Goal: Task Accomplishment & Management: Manage account settings

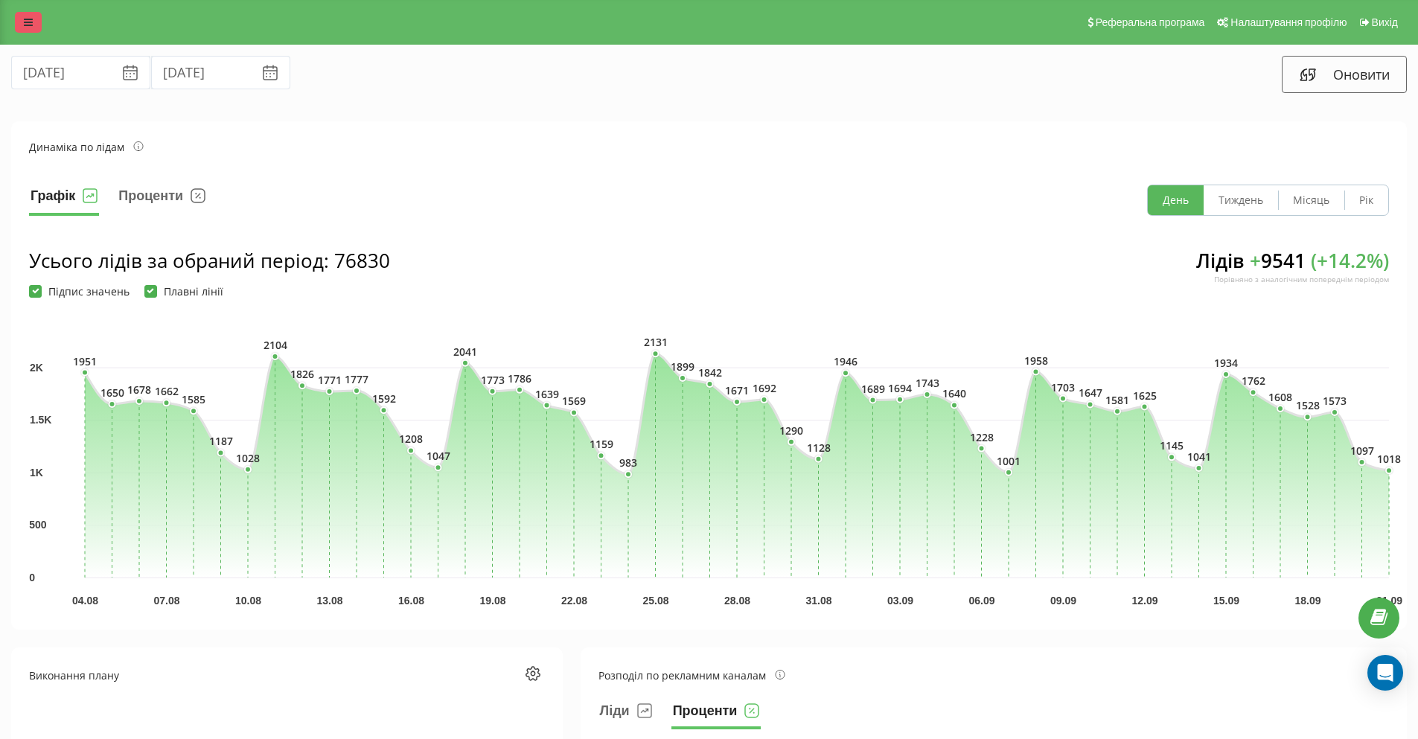
click at [22, 26] on link at bounding box center [28, 22] width 27 height 21
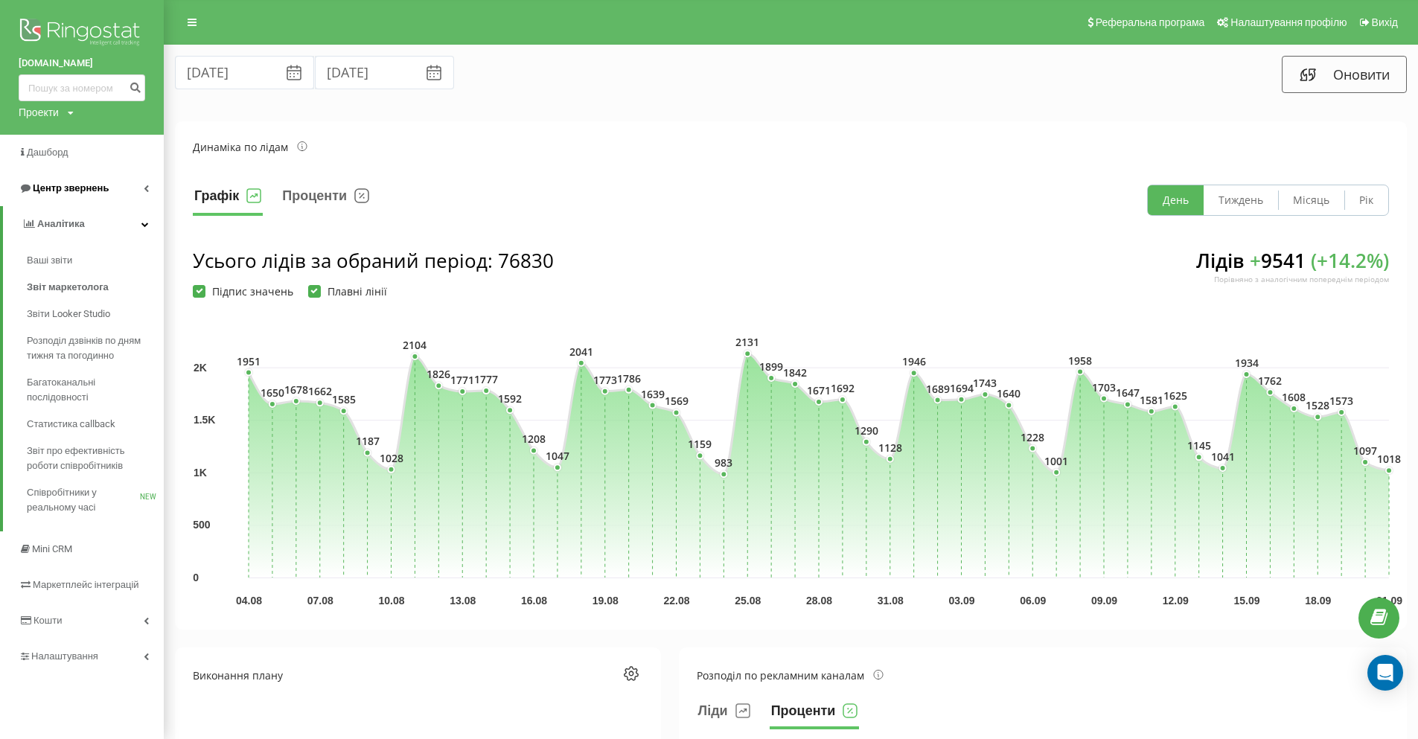
click at [138, 188] on link "Центр звернень" at bounding box center [82, 188] width 164 height 36
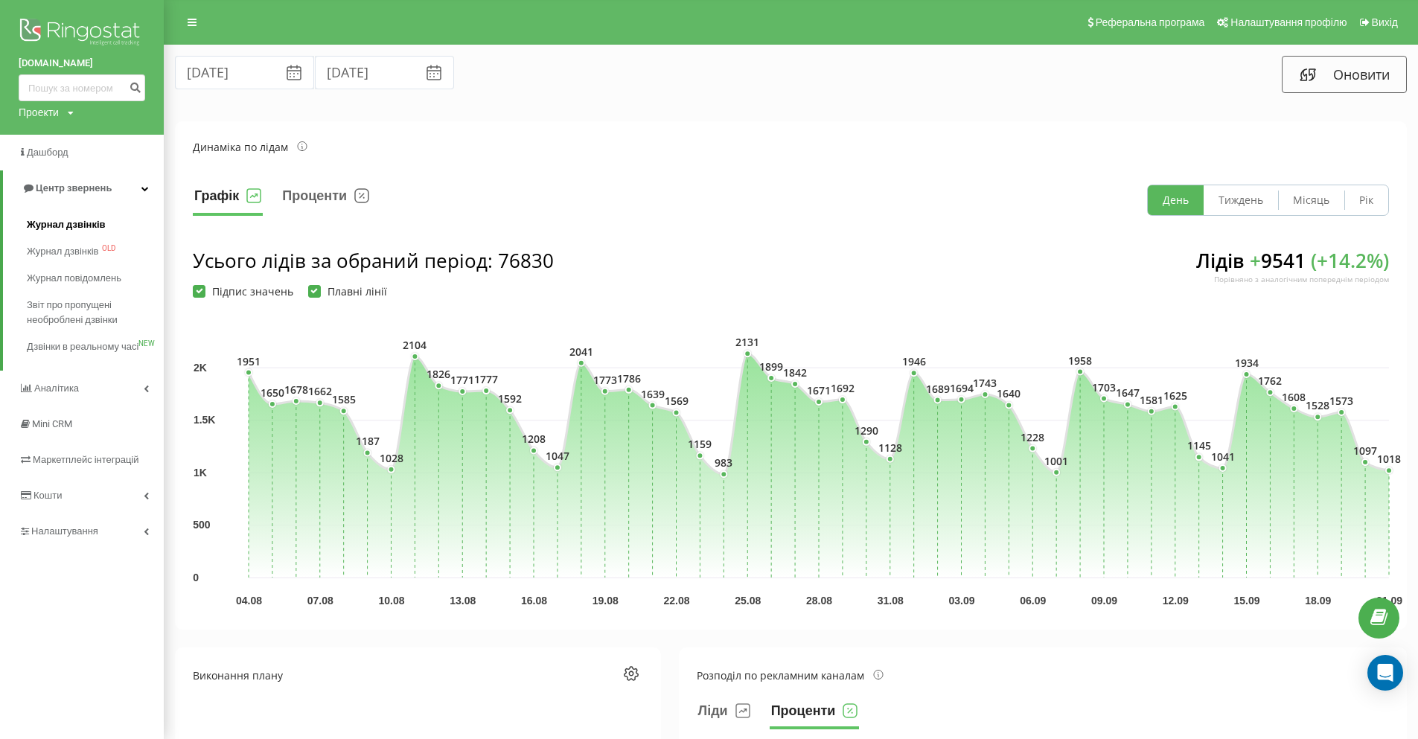
click at [108, 228] on link "Журнал дзвінків" at bounding box center [95, 224] width 137 height 27
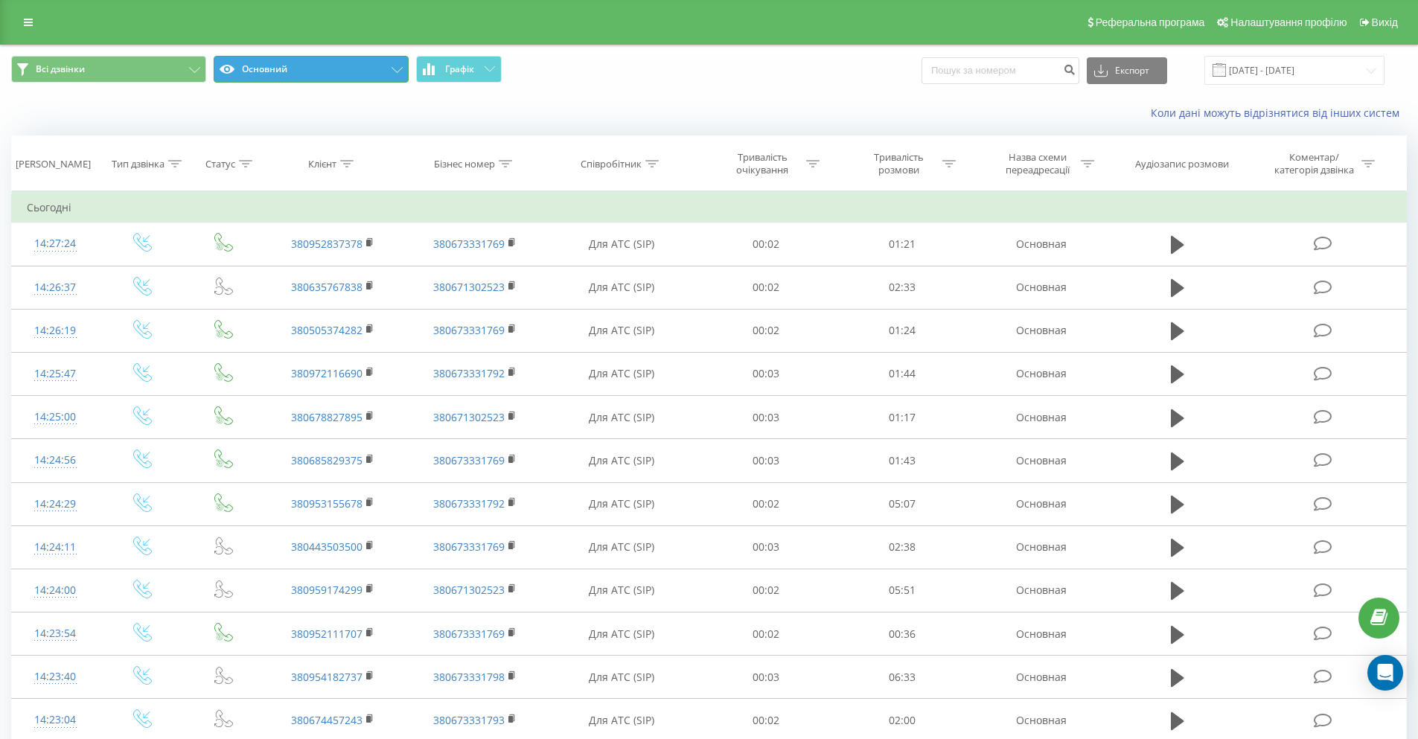
click at [395, 69] on icon at bounding box center [396, 70] width 11 height 6
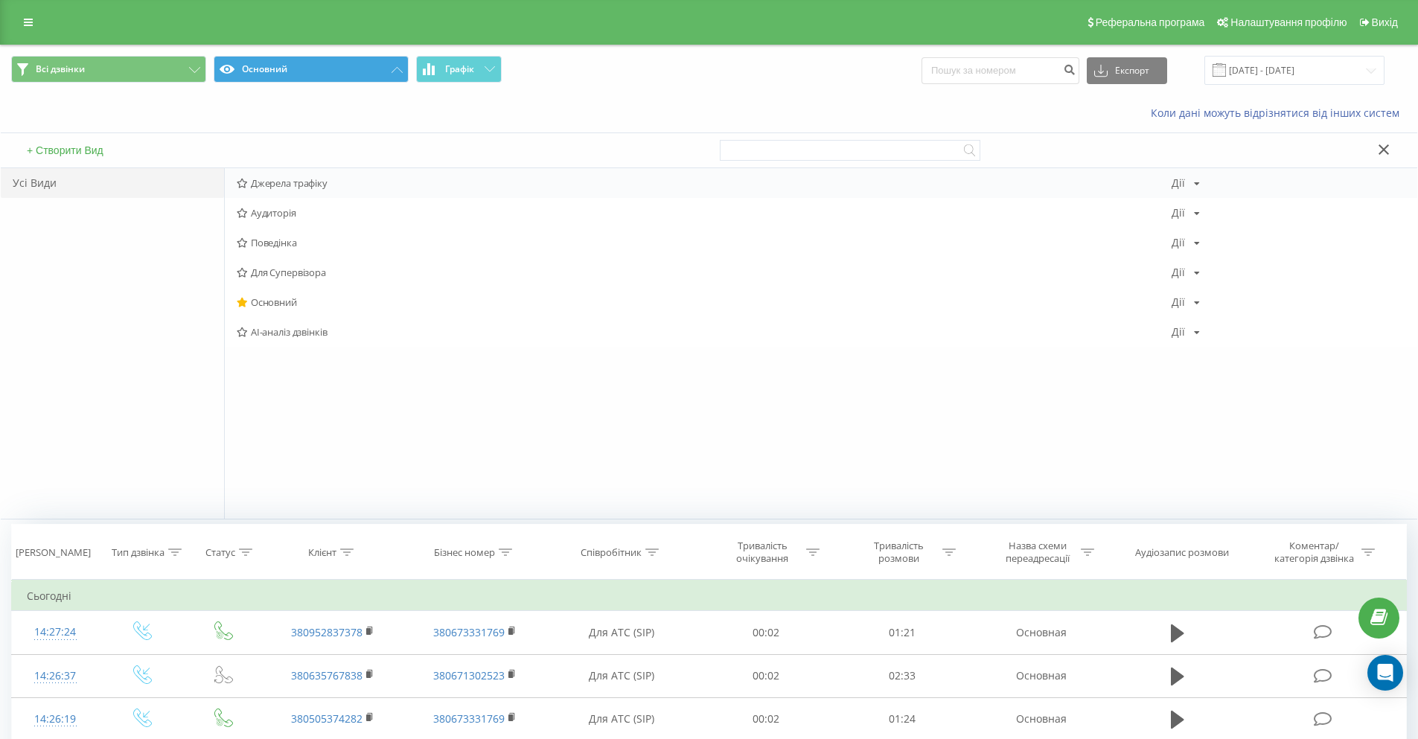
click at [326, 186] on span "Джерела трафіку" at bounding box center [704, 183] width 935 height 10
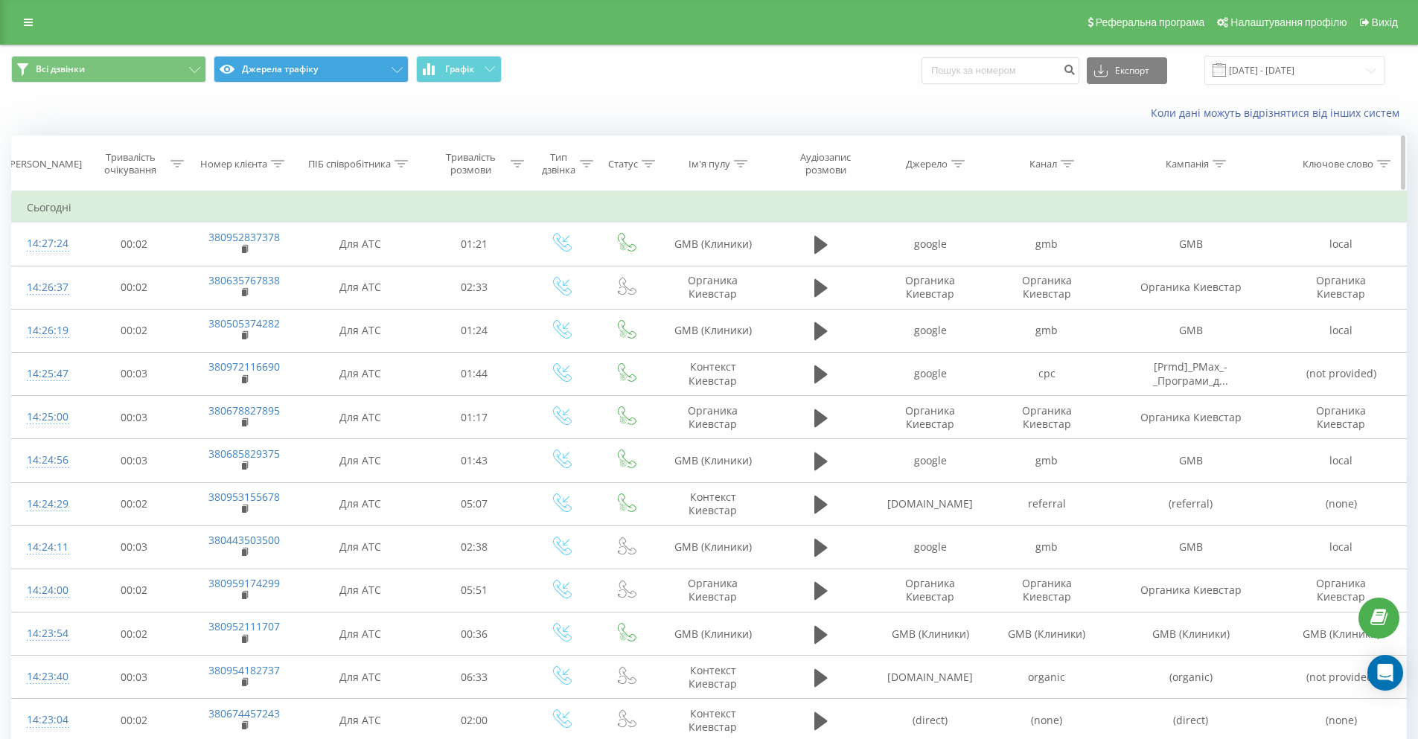
click at [1217, 164] on icon at bounding box center [1218, 163] width 13 height 7
click at [1144, 274] on input "text" at bounding box center [1190, 270] width 131 height 26
type input "ddc"
click at [1255, 299] on div "Скасувати OK" at bounding box center [1190, 300] width 131 height 33
click at [1242, 294] on span "OK" at bounding box center [1222, 299] width 42 height 23
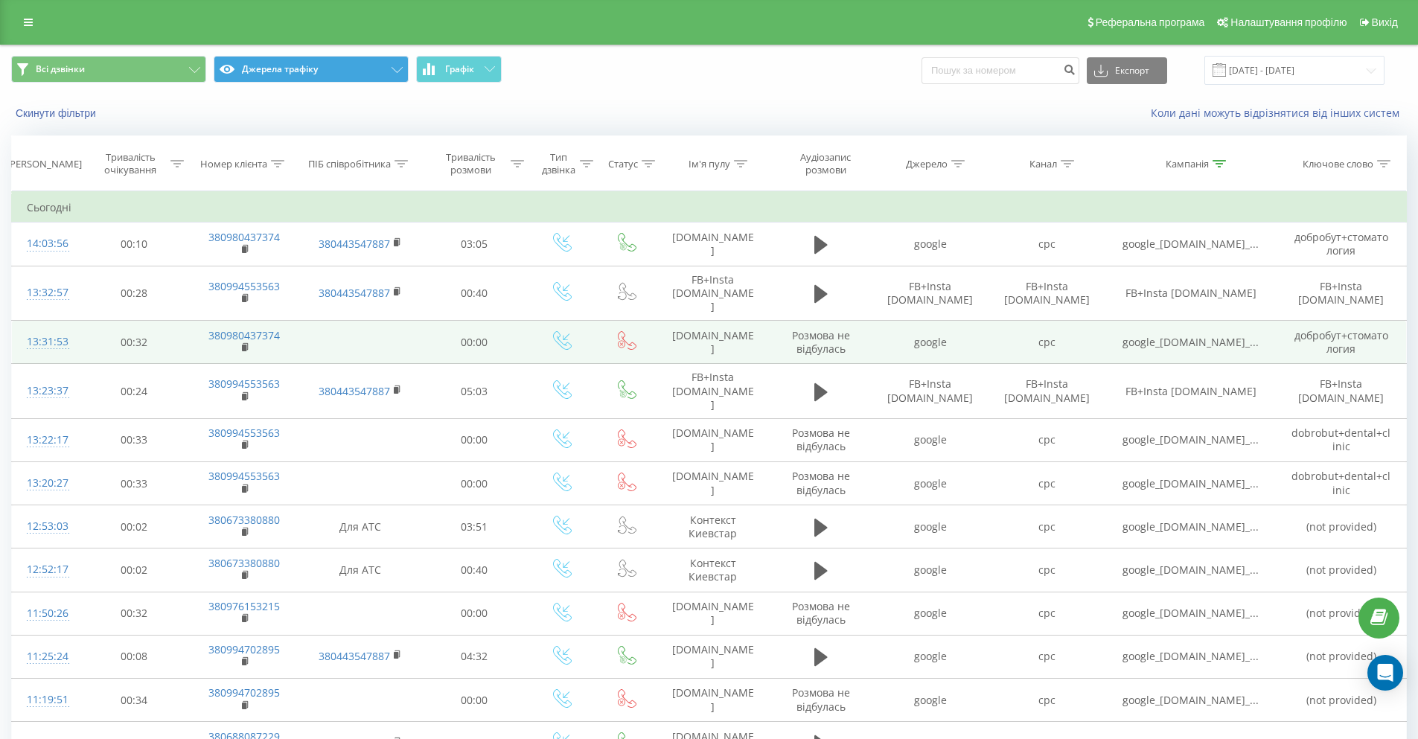
click at [821, 346] on span "Розмова не відбулась" at bounding box center [821, 342] width 58 height 28
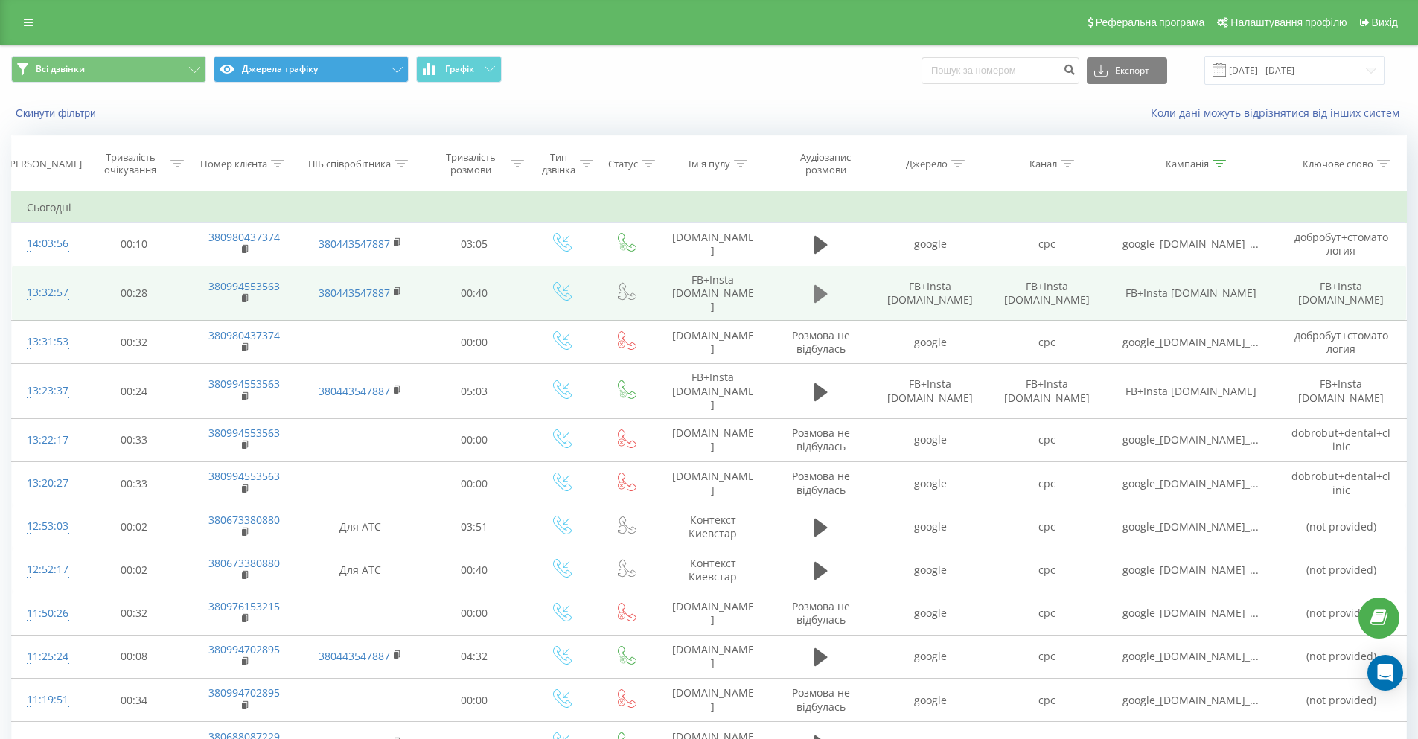
click at [822, 287] on icon at bounding box center [820, 294] width 13 height 21
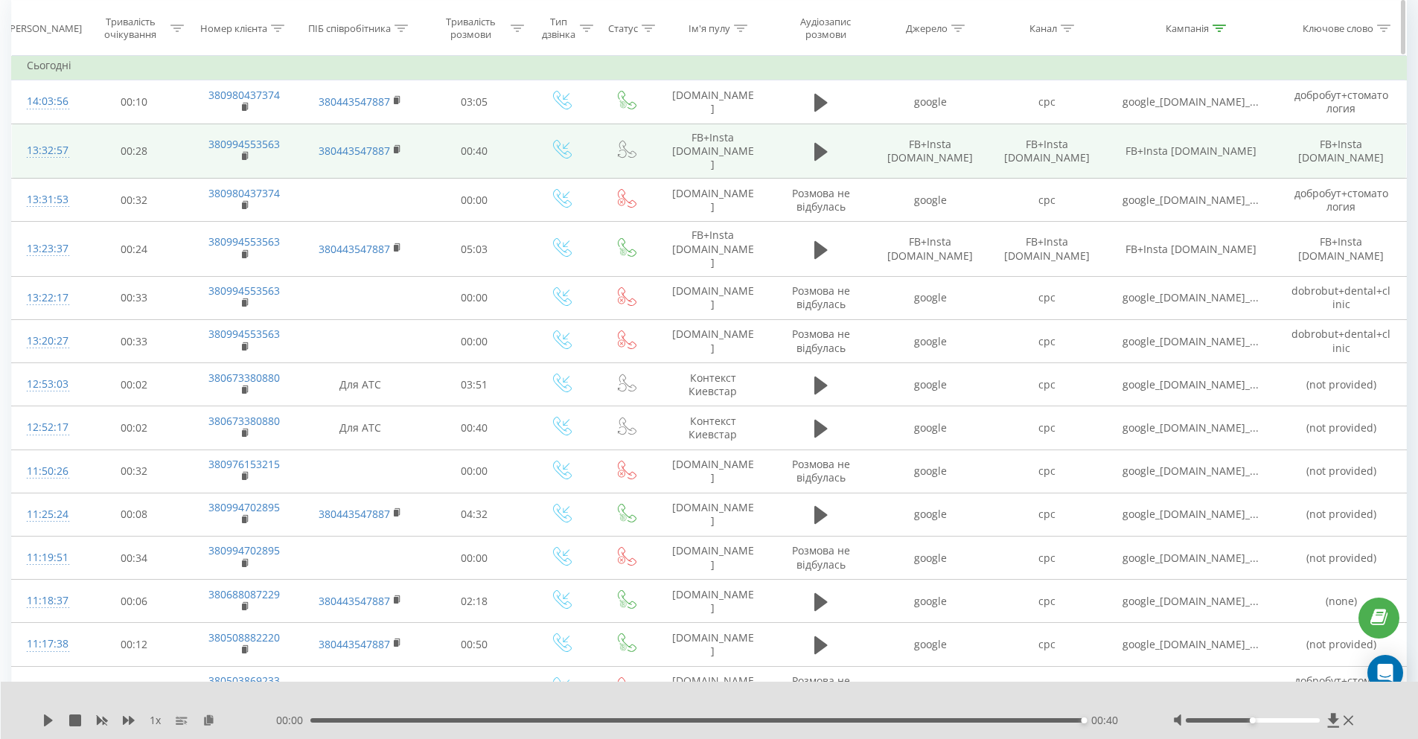
scroll to position [149, 0]
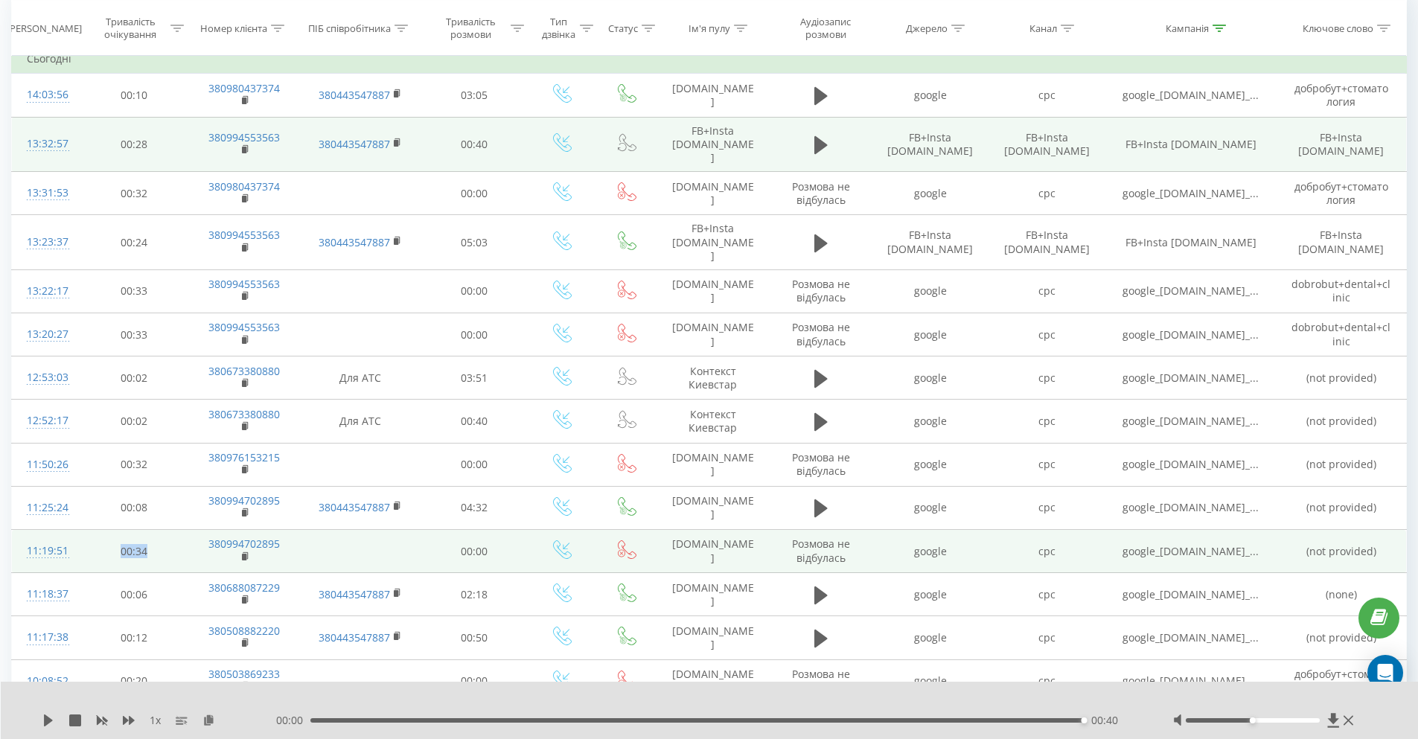
drag, startPoint x: 139, startPoint y: 553, endPoint x: 123, endPoint y: 552, distance: 16.4
click at [123, 552] on td "00:34" at bounding box center [134, 551] width 108 height 43
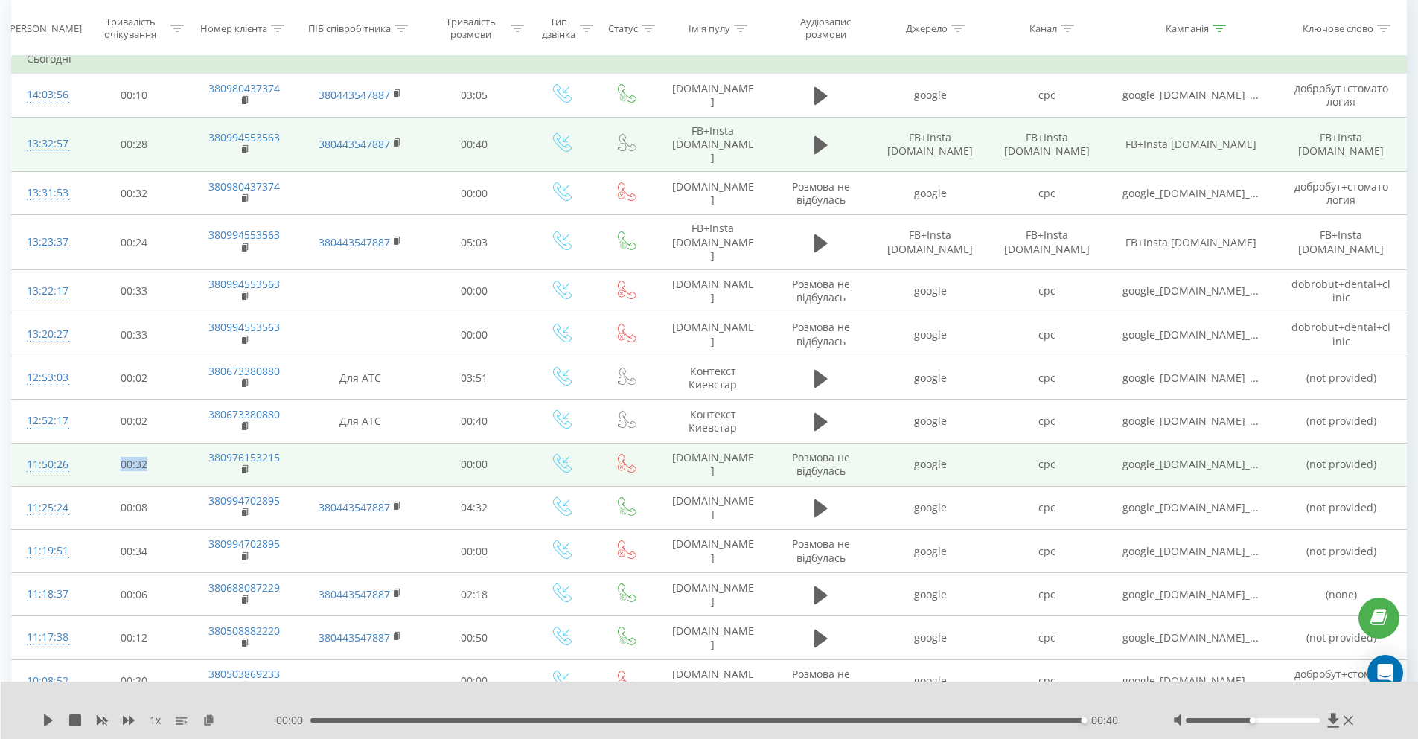
drag, startPoint x: 158, startPoint y: 466, endPoint x: 122, endPoint y: 466, distance: 36.5
click at [122, 466] on td "00:32" at bounding box center [134, 464] width 108 height 43
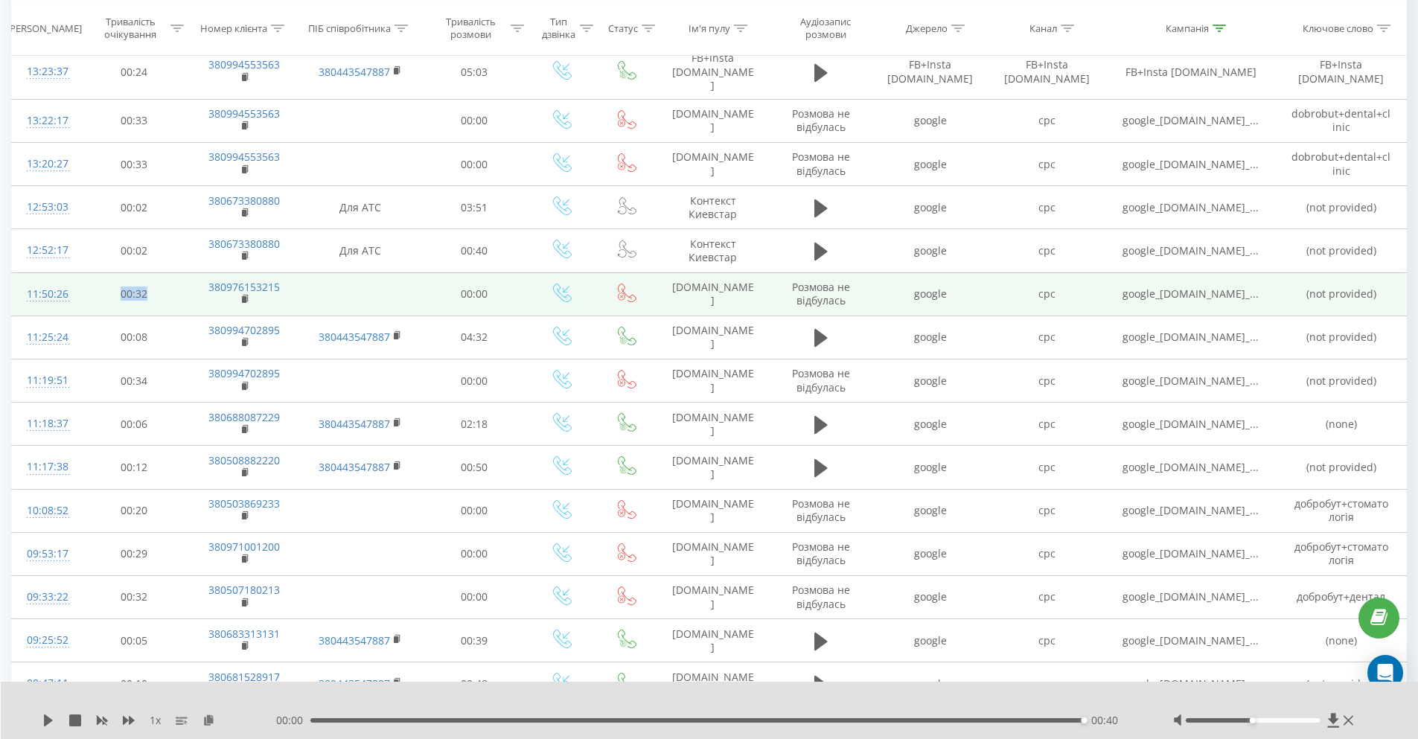
scroll to position [372, 0]
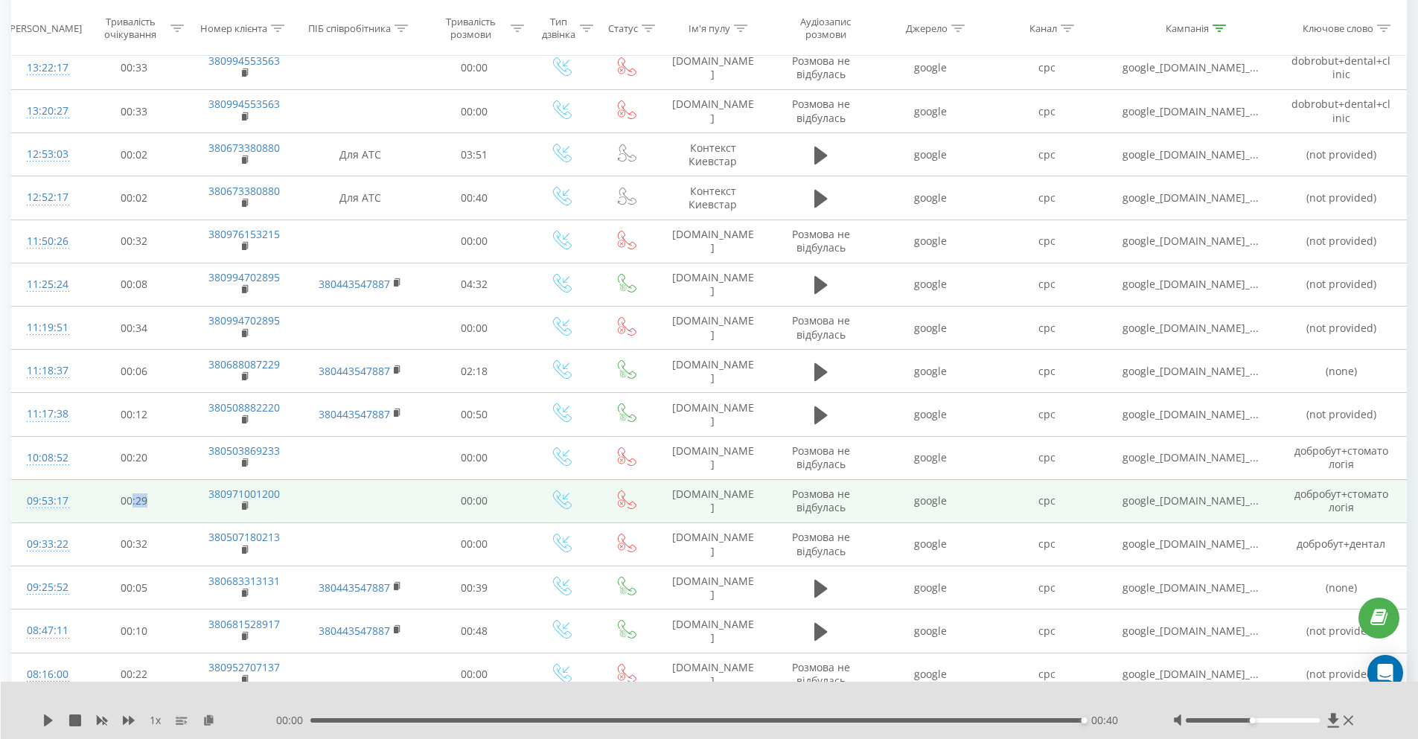
drag, startPoint x: 160, startPoint y: 500, endPoint x: 132, endPoint y: 504, distance: 27.8
click at [132, 504] on td "00:29" at bounding box center [134, 500] width 108 height 43
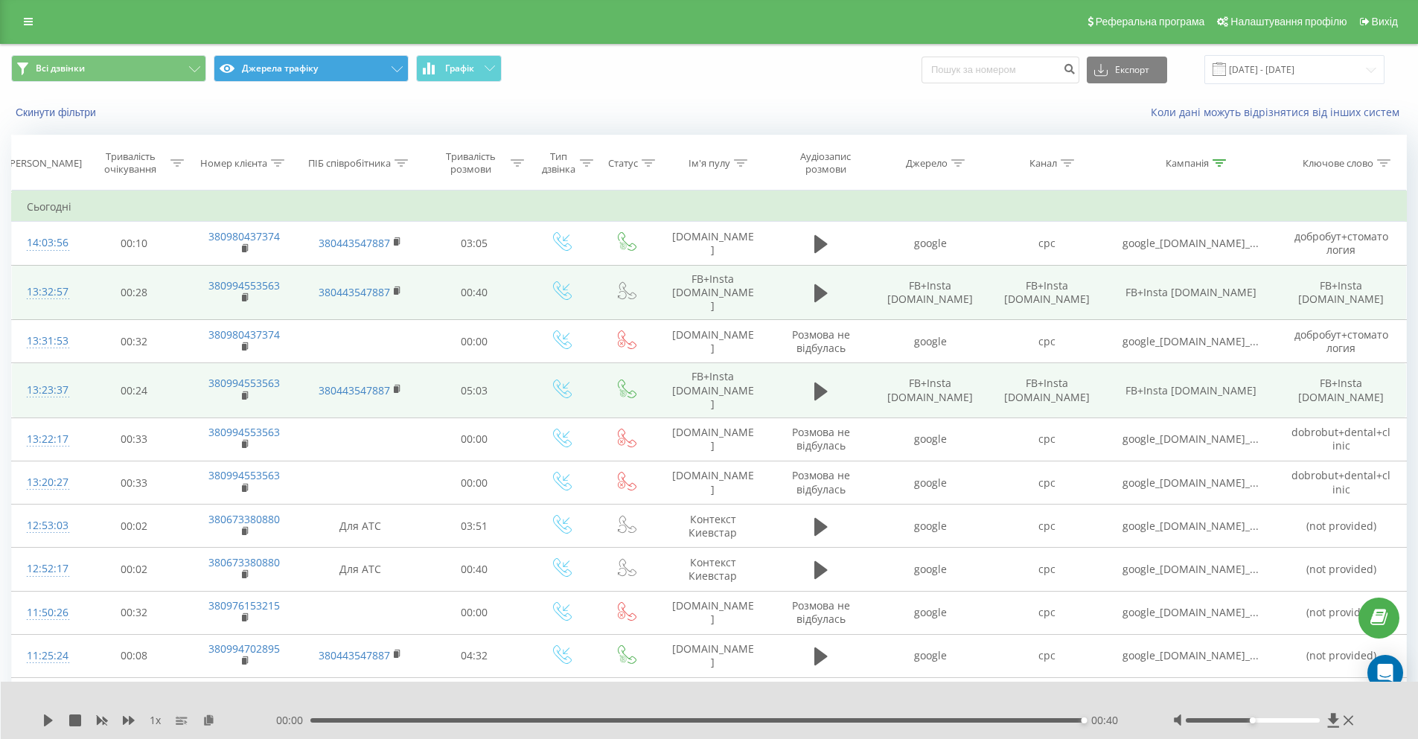
scroll to position [0, 0]
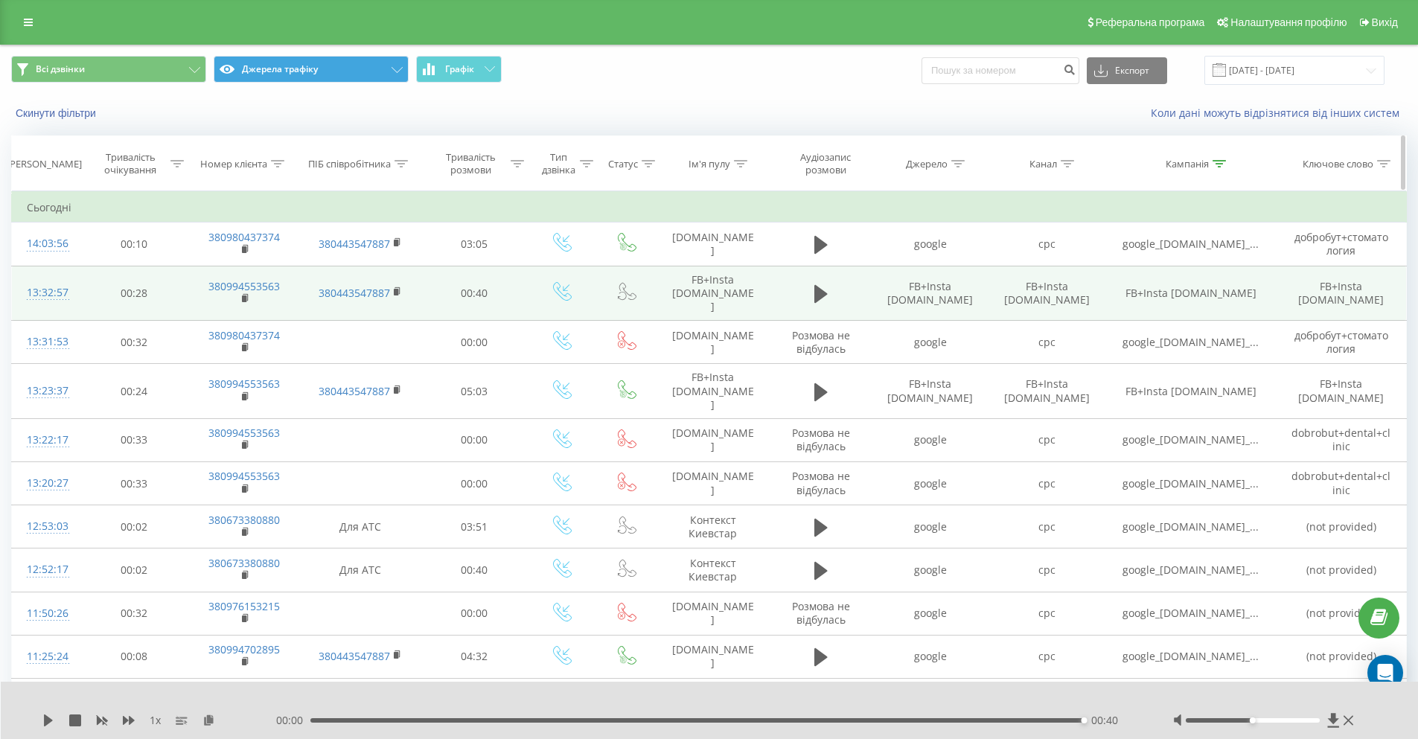
click at [1218, 160] on icon at bounding box center [1218, 163] width 13 height 7
click at [1156, 301] on button "Скасувати" at bounding box center [1156, 300] width 63 height 19
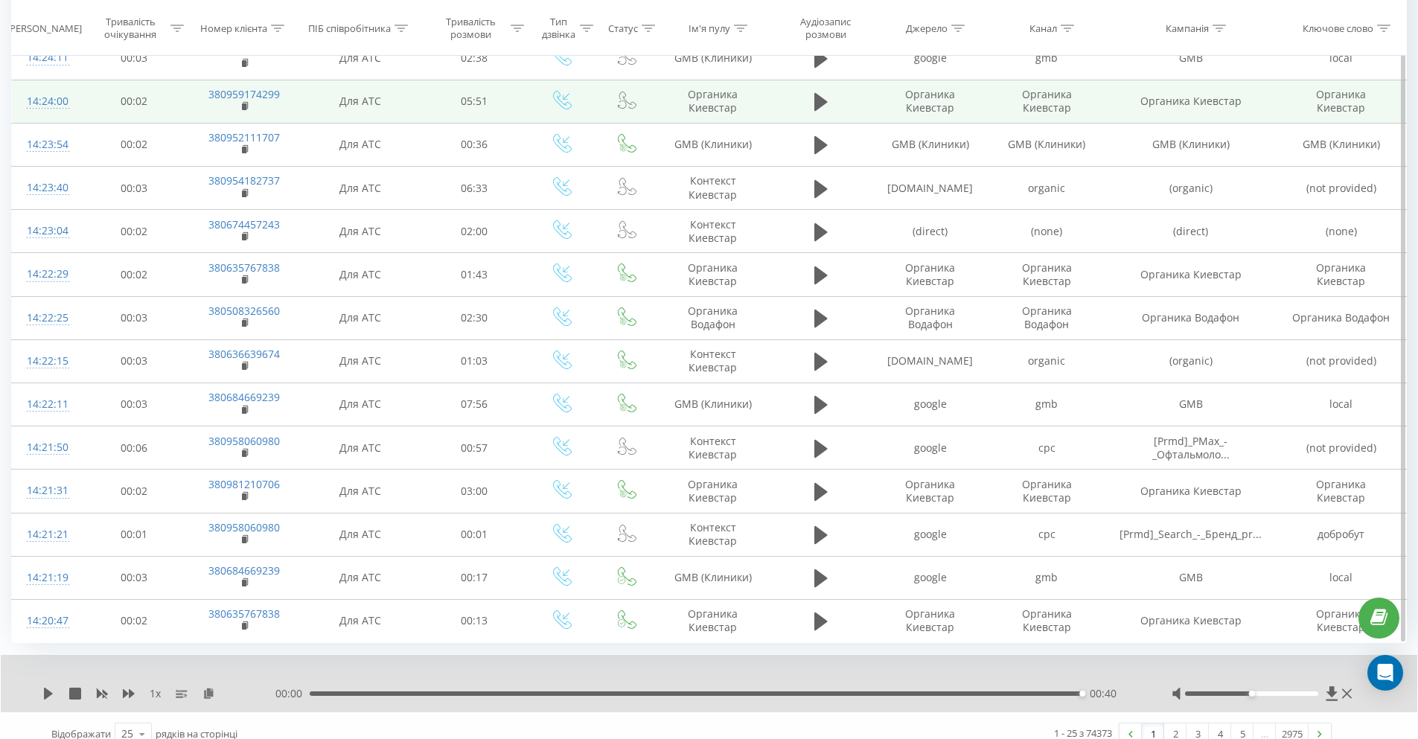
scroll to position [679, 0]
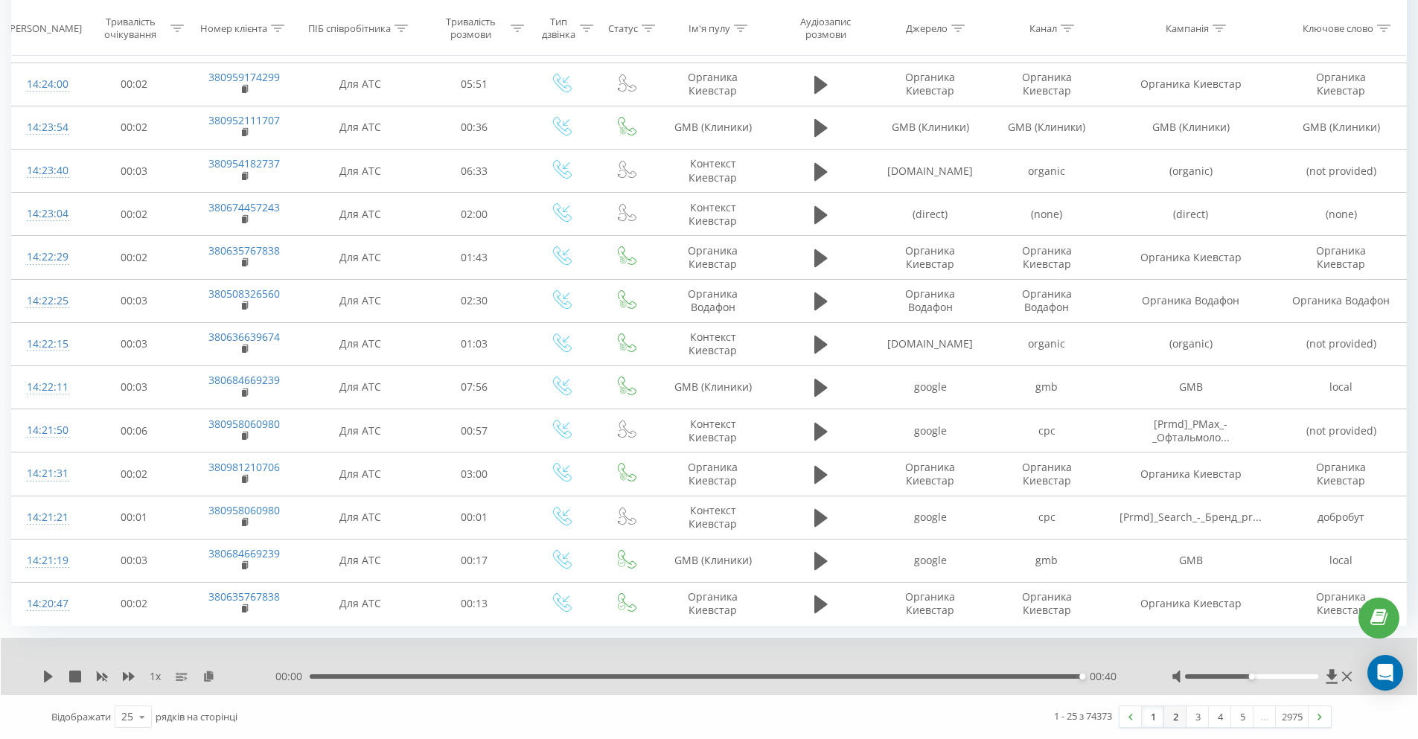
click at [1176, 718] on link "2" at bounding box center [1175, 716] width 22 height 21
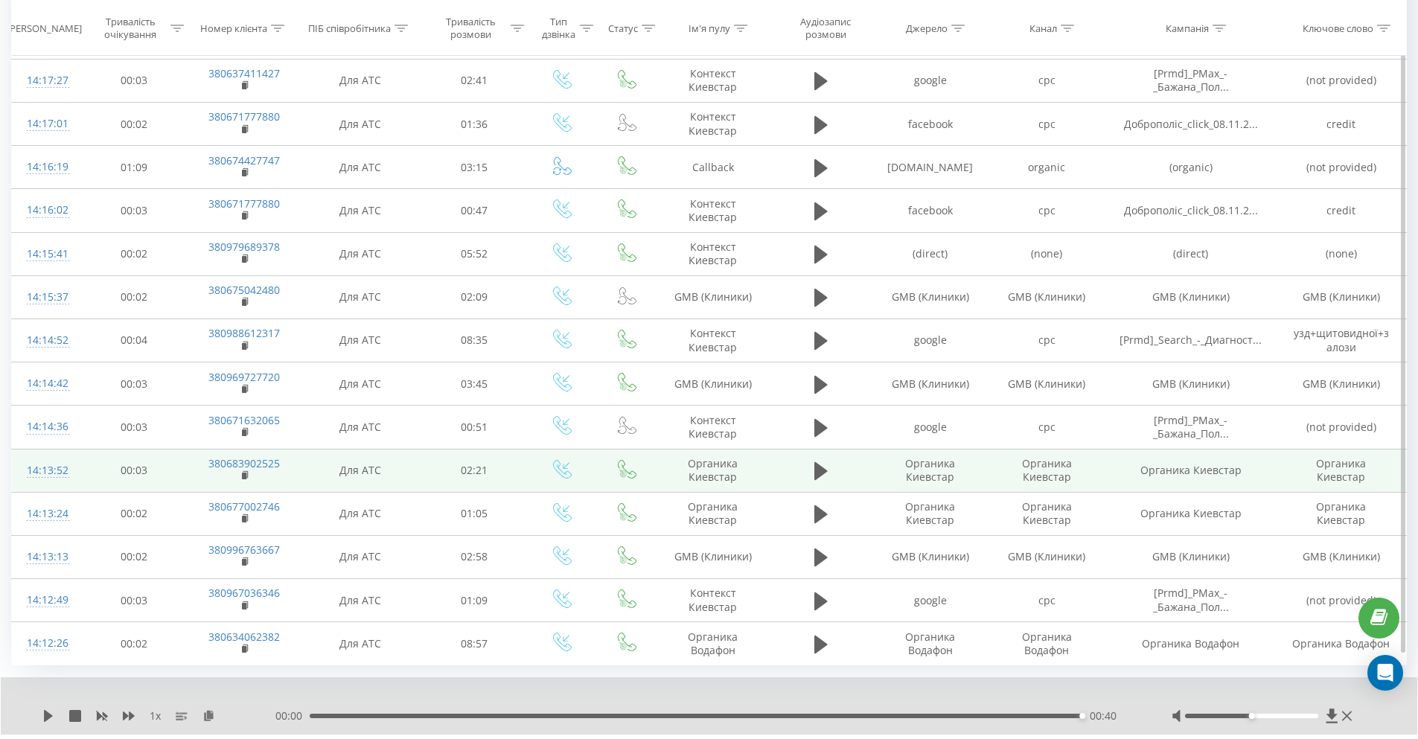
scroll to position [679, 0]
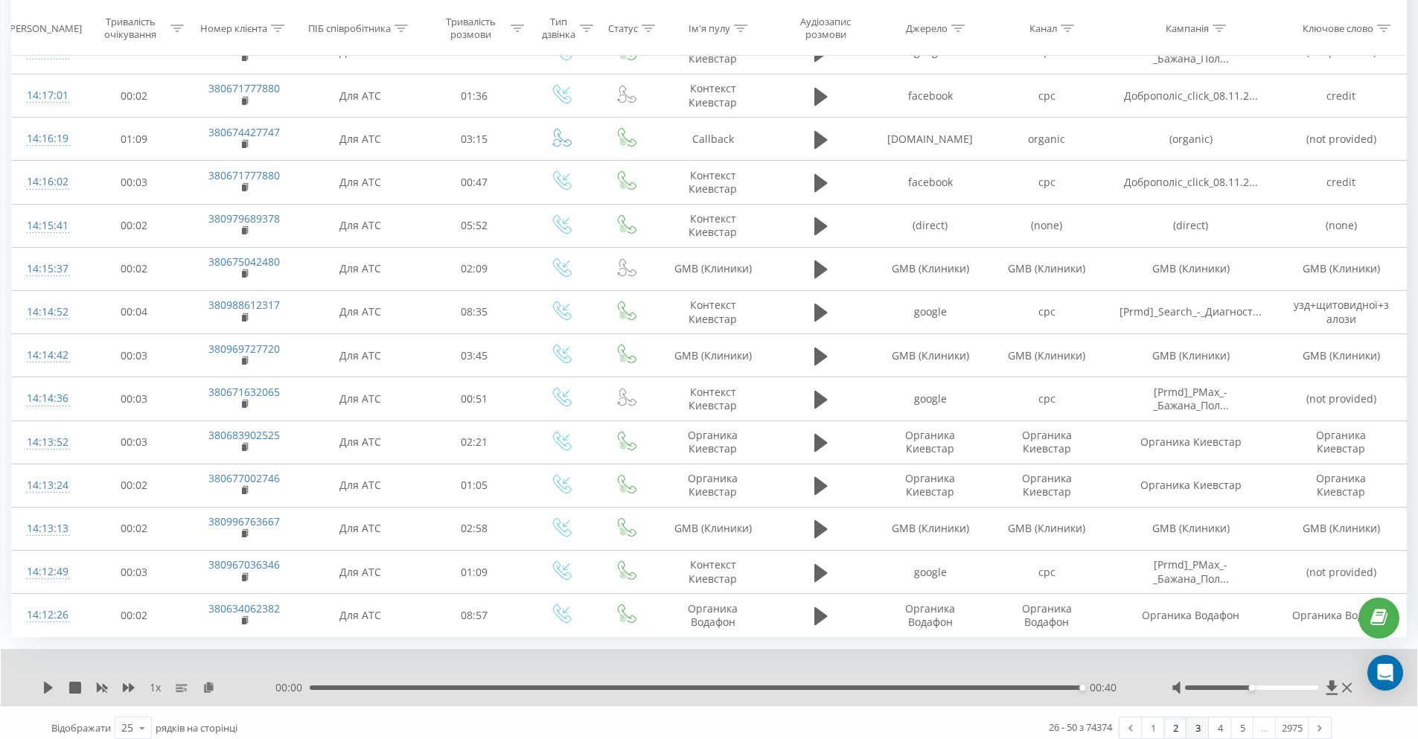
click at [1197, 719] on link "3" at bounding box center [1197, 727] width 22 height 21
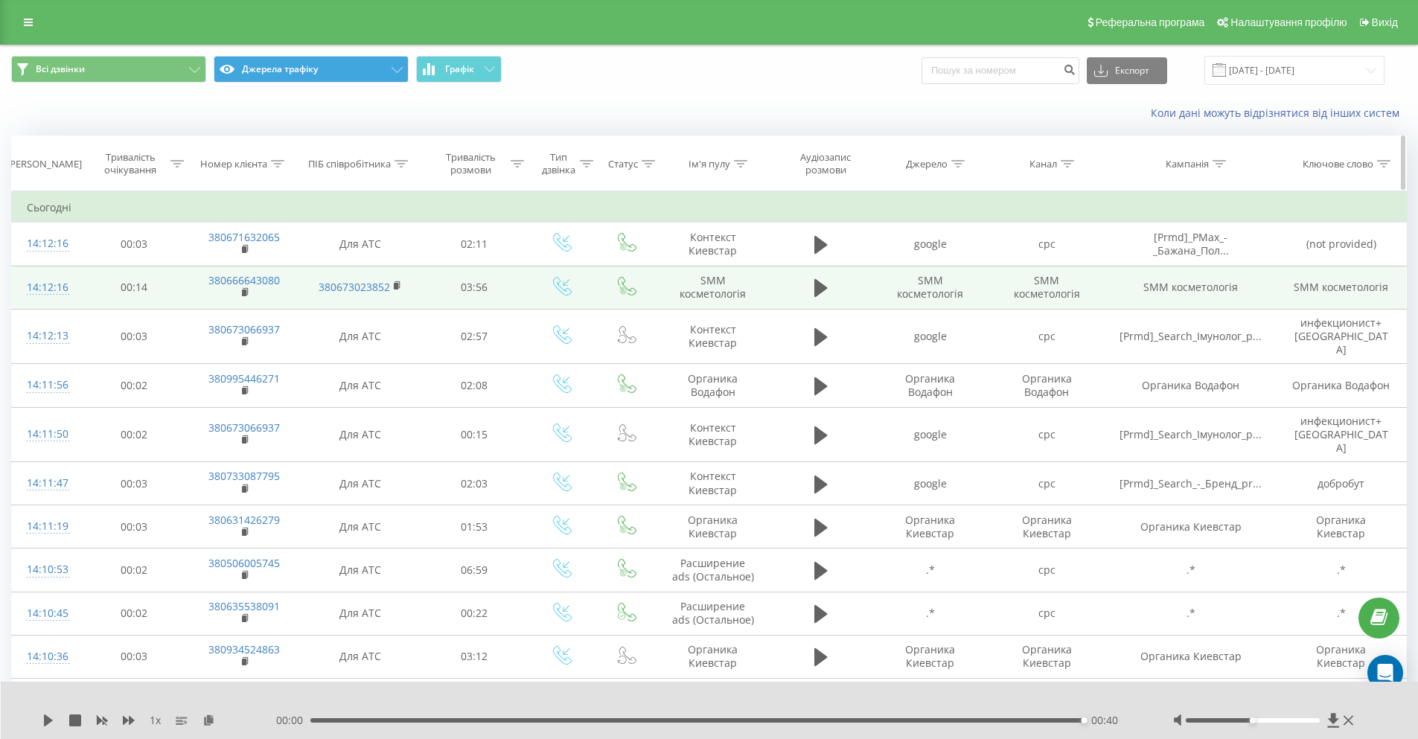
click at [1225, 164] on icon at bounding box center [1218, 163] width 13 height 7
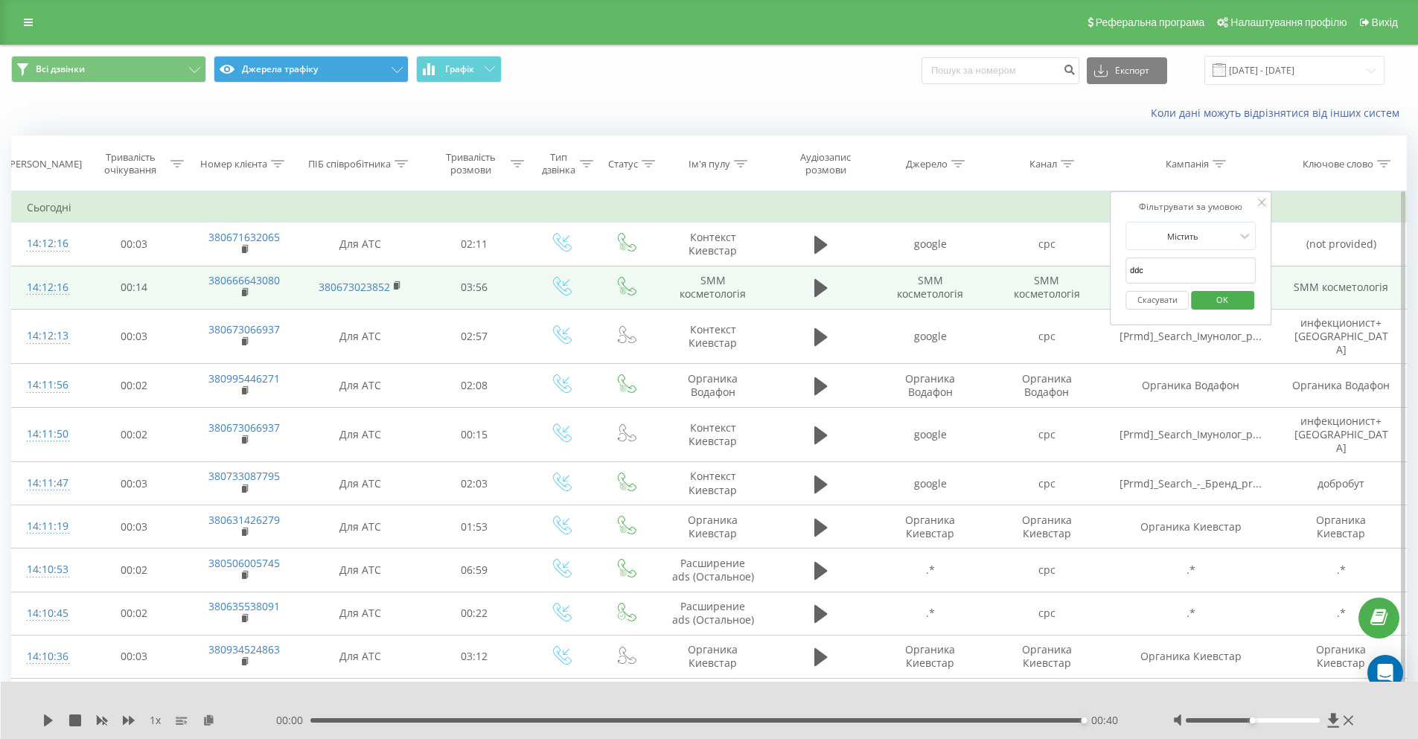
click at [1168, 269] on input "ddc" at bounding box center [1190, 270] width 131 height 26
click at [1203, 299] on span "OK" at bounding box center [1222, 299] width 42 height 23
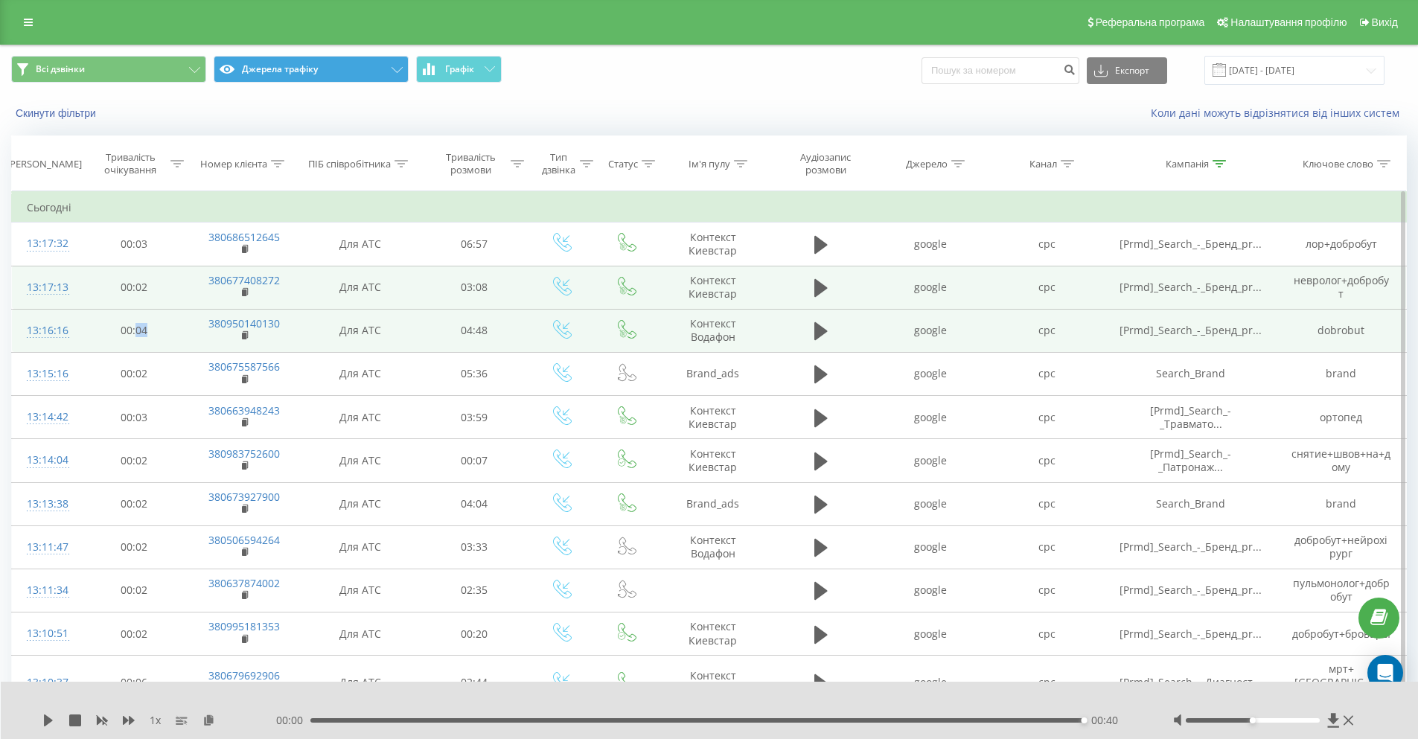
drag, startPoint x: 147, startPoint y: 330, endPoint x: 135, endPoint y: 329, distance: 11.2
click at [135, 329] on td "00:04" at bounding box center [134, 330] width 108 height 43
click at [148, 334] on td "00:04" at bounding box center [134, 330] width 108 height 43
drag, startPoint x: 149, startPoint y: 328, endPoint x: 138, endPoint y: 328, distance: 11.2
click at [138, 328] on td "00:04" at bounding box center [134, 330] width 108 height 43
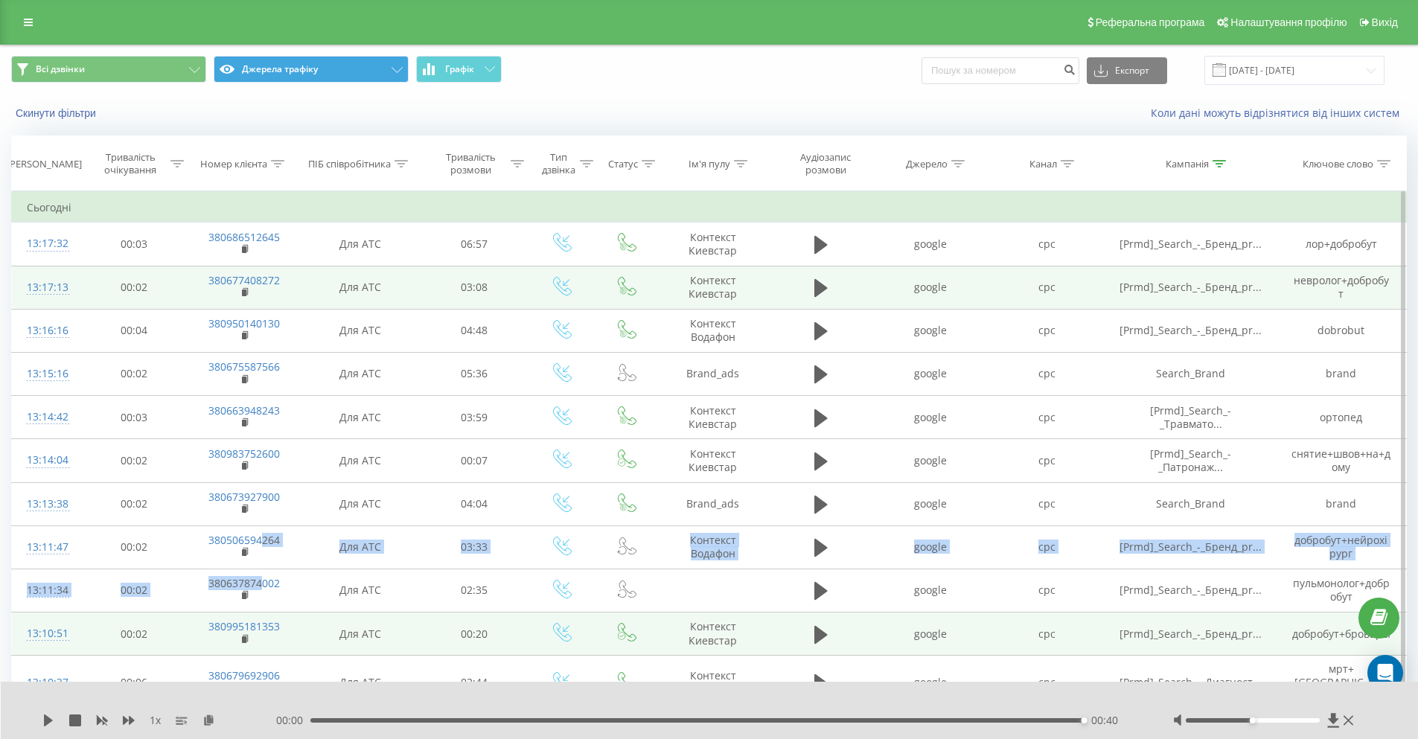
drag, startPoint x: 261, startPoint y: 589, endPoint x: 257, endPoint y: 618, distance: 28.5
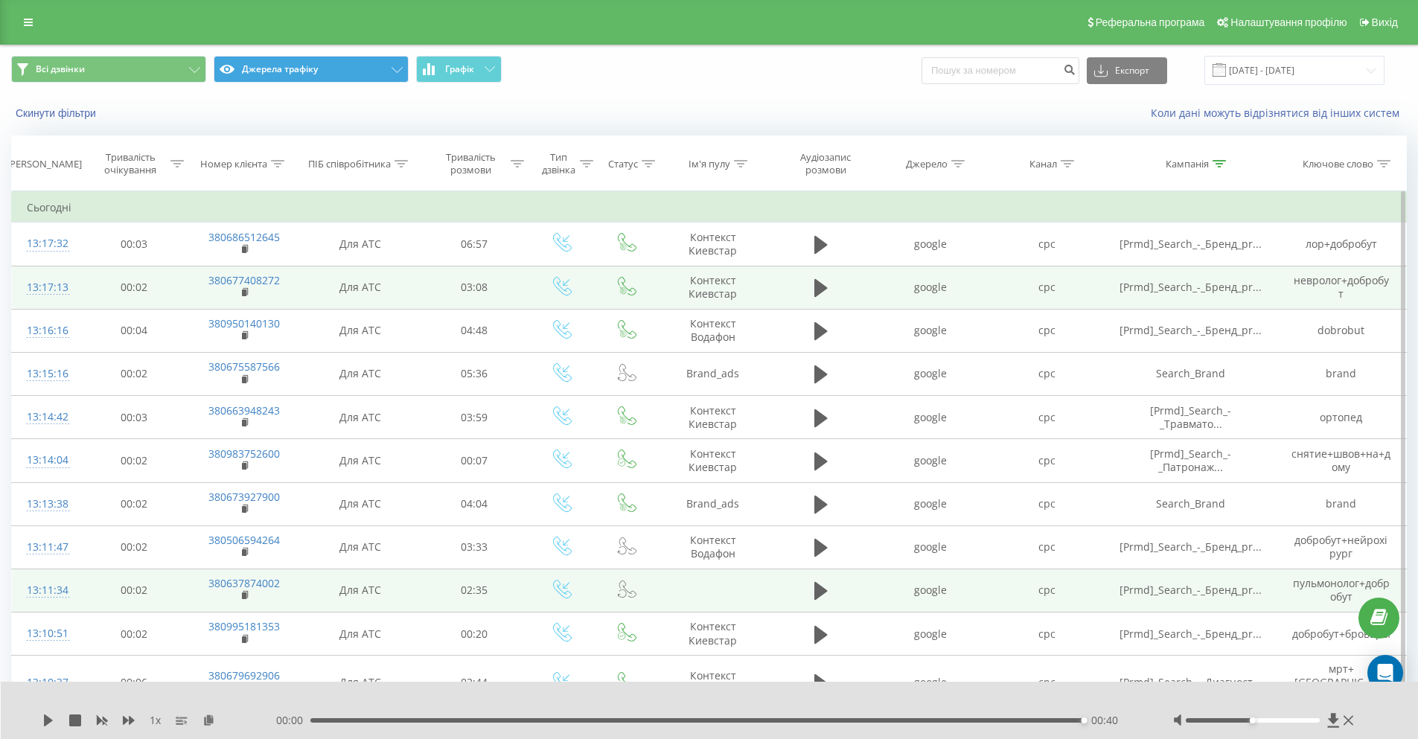
click at [339, 585] on td "Для АТС" at bounding box center [360, 590] width 121 height 43
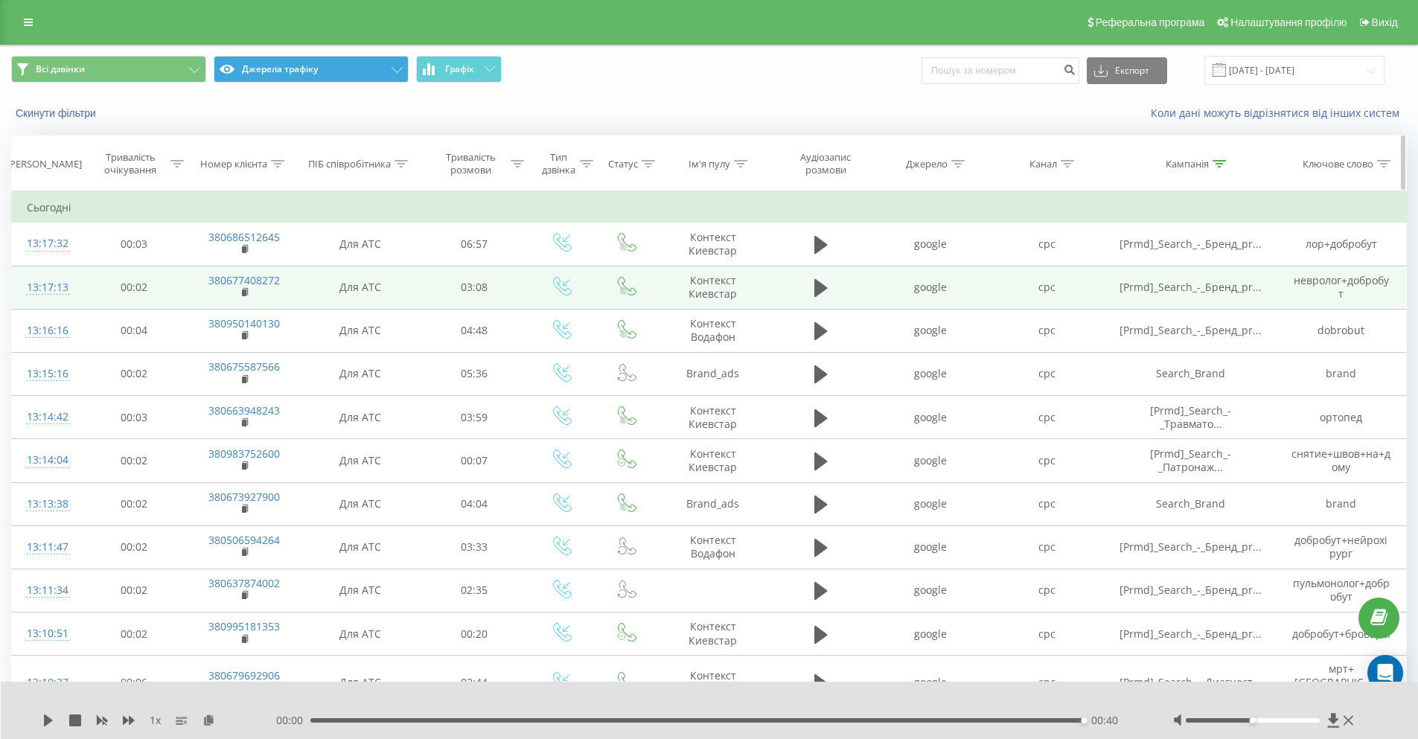
click at [1210, 166] on div "Кампанія" at bounding box center [1195, 164] width 60 height 13
drag, startPoint x: 1164, startPoint y: 276, endPoint x: 1101, endPoint y: 270, distance: 63.5
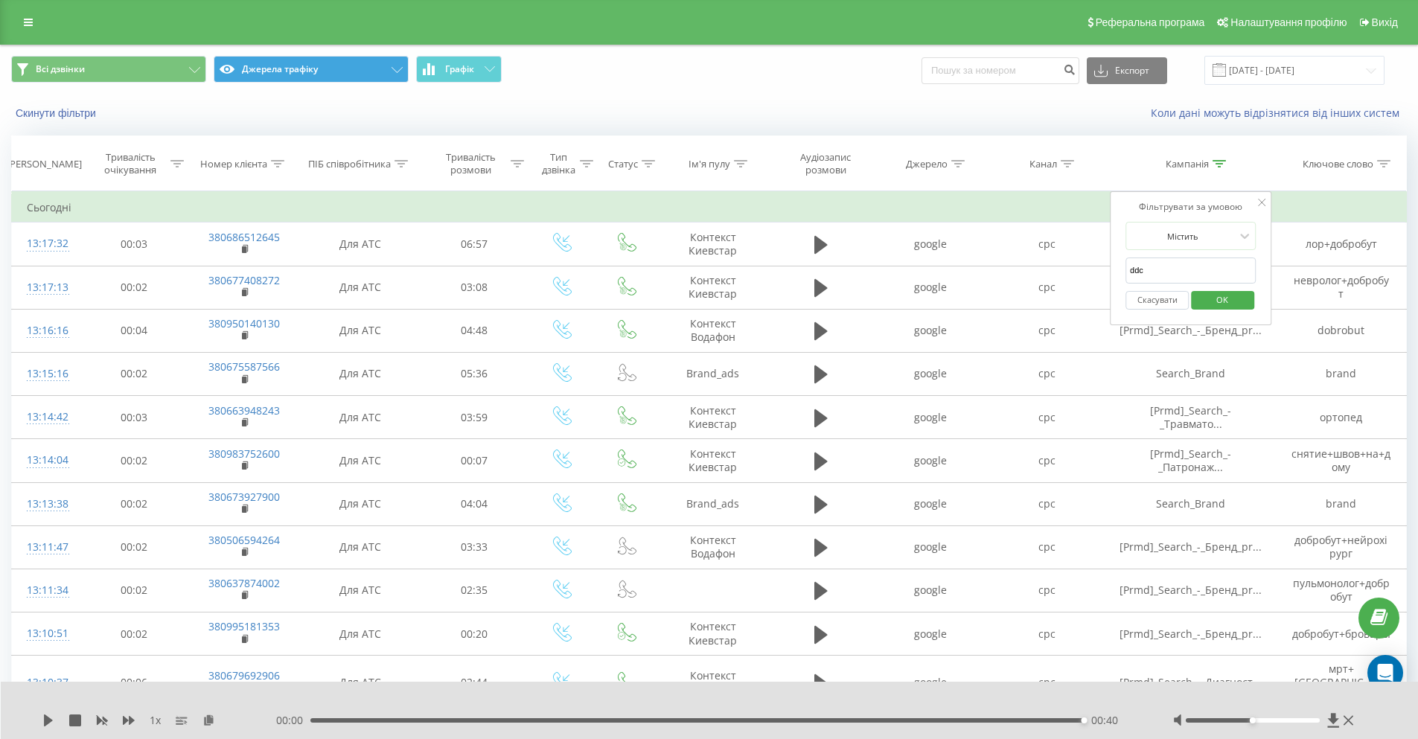
type input "ddc"
click at [1237, 298] on span "OK" at bounding box center [1222, 299] width 42 height 23
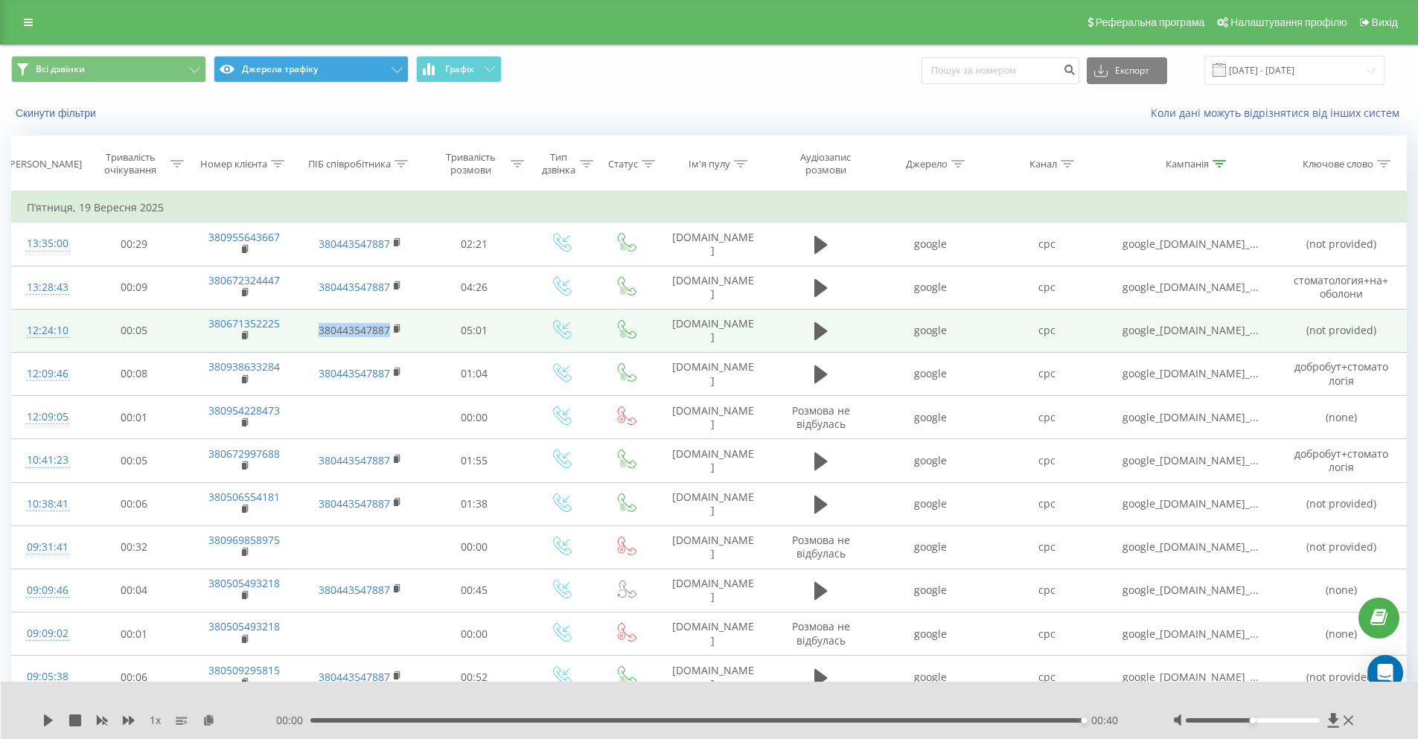
drag, startPoint x: 313, startPoint y: 329, endPoint x: 389, endPoint y: 330, distance: 75.9
click at [389, 330] on td "380443547887" at bounding box center [360, 330] width 121 height 43
click at [813, 331] on button at bounding box center [821, 331] width 22 height 22
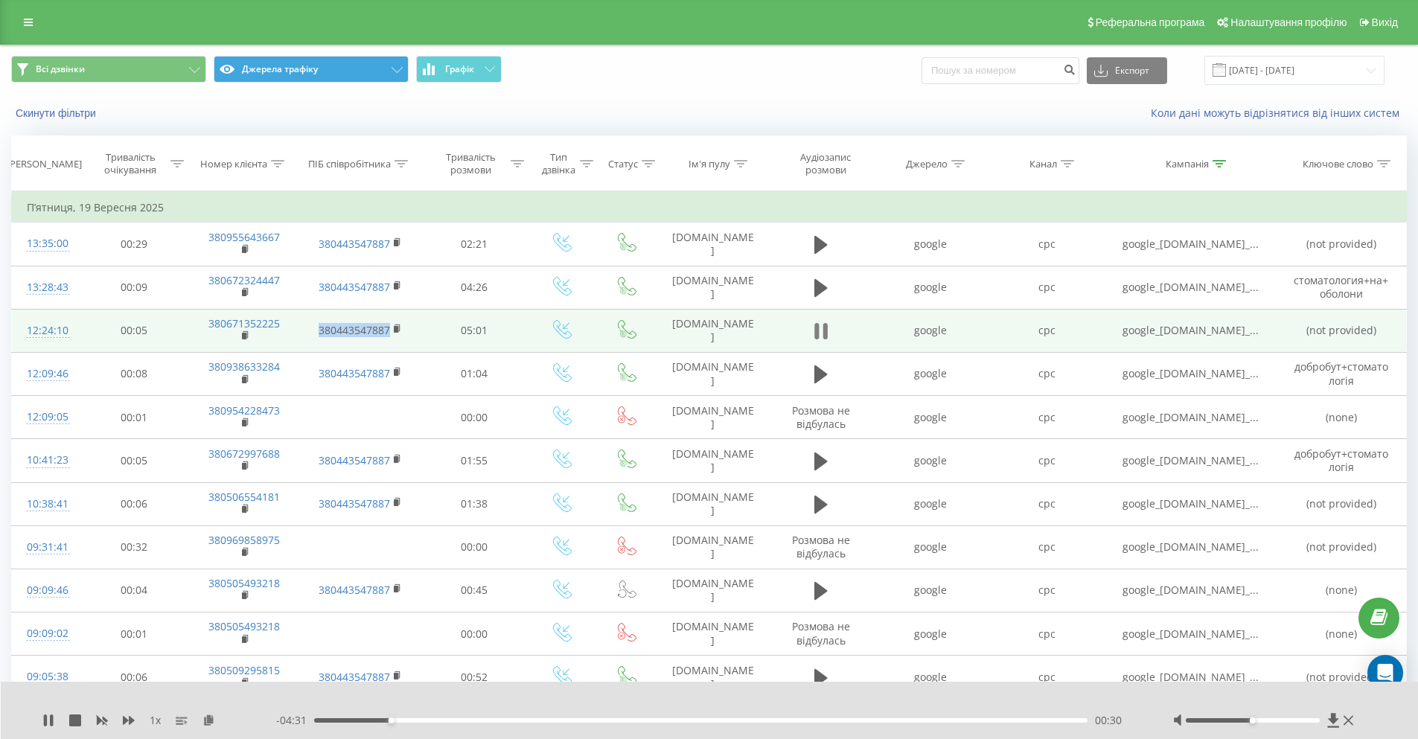
click at [822, 329] on icon at bounding box center [820, 331] width 13 height 21
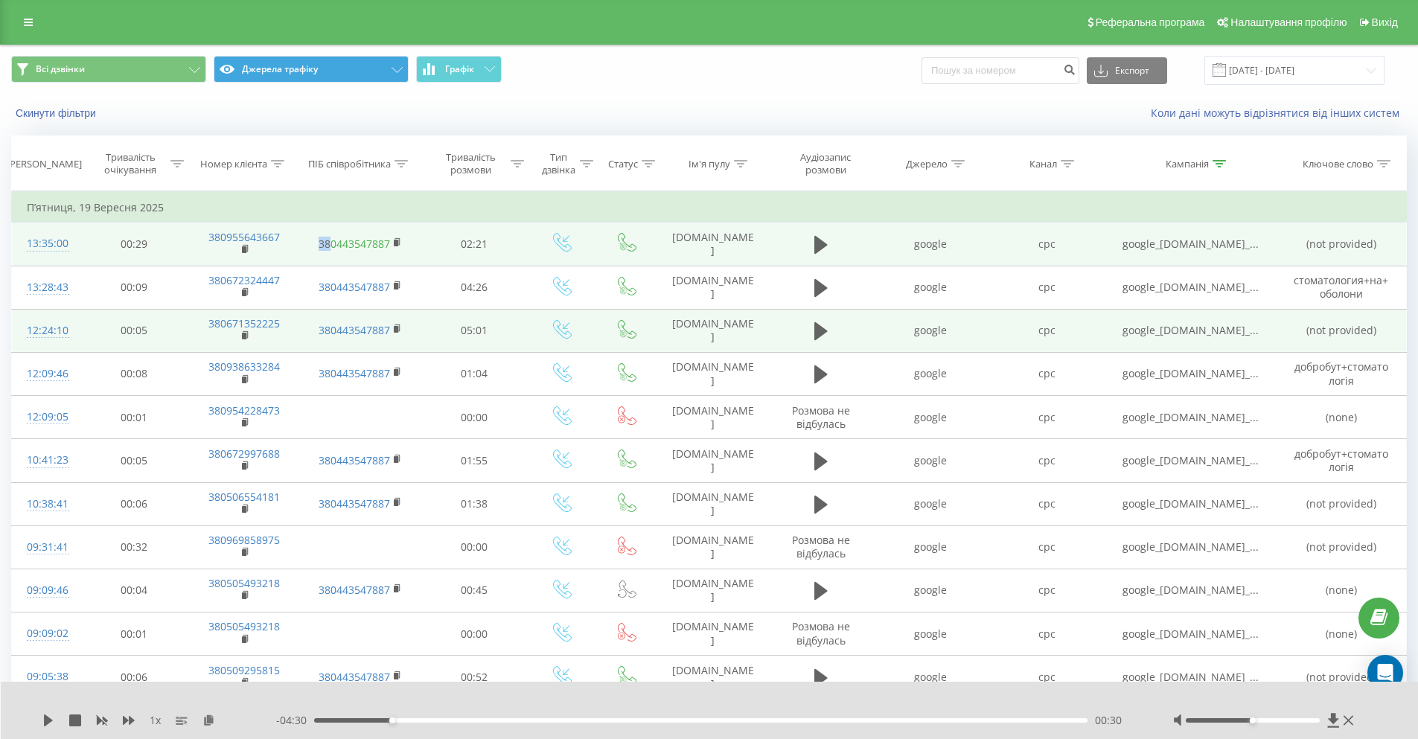
drag, startPoint x: 307, startPoint y: 245, endPoint x: 335, endPoint y: 245, distance: 27.5
click at [335, 245] on td "380443547887" at bounding box center [360, 243] width 121 height 43
click at [399, 243] on icon at bounding box center [398, 242] width 8 height 10
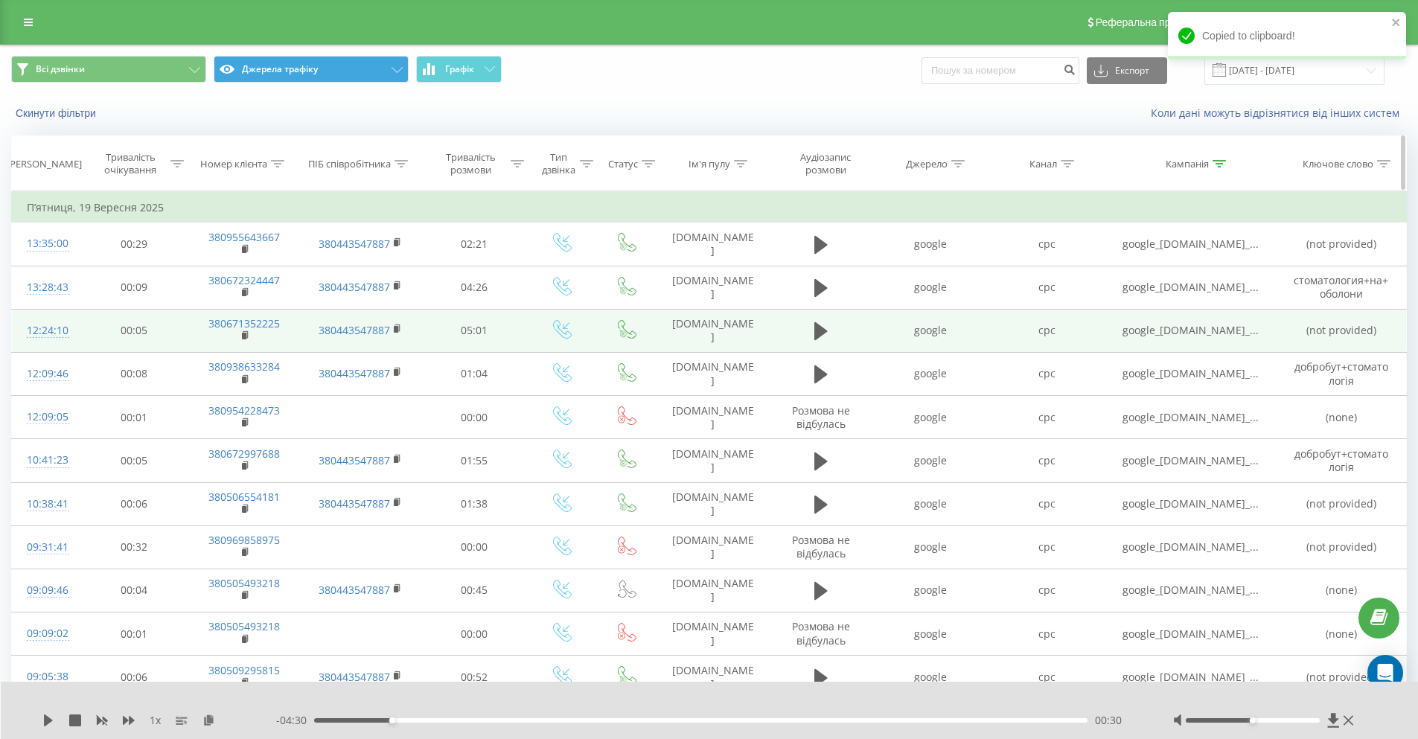
click at [403, 164] on icon at bounding box center [401, 163] width 13 height 7
click at [350, 272] on input "text" at bounding box center [360, 270] width 131 height 26
drag, startPoint x: 350, startPoint y: 272, endPoint x: 333, endPoint y: 272, distance: 16.4
click at [333, 272] on input "text" at bounding box center [360, 270] width 131 height 26
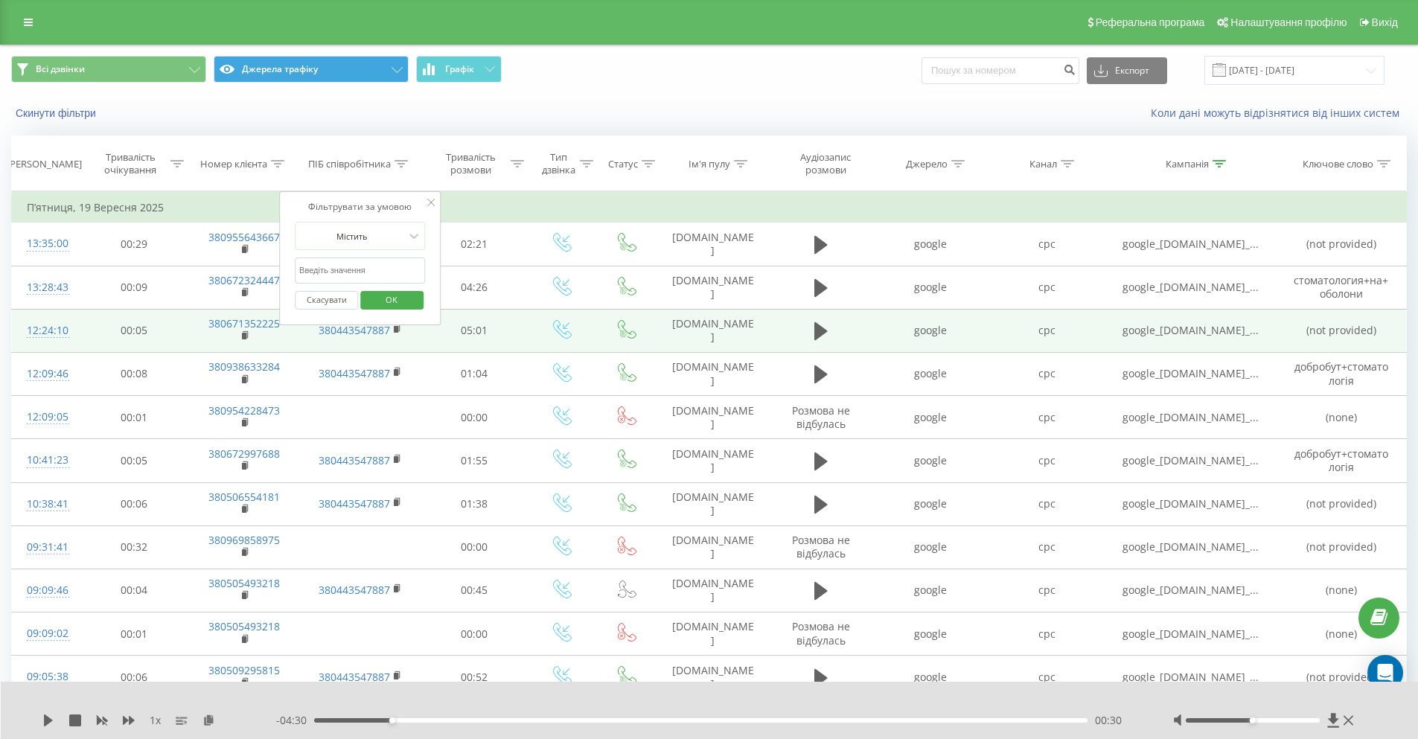
paste input "380443547887"
type input "380443547887"
click at [395, 297] on span "OK" at bounding box center [392, 299] width 42 height 23
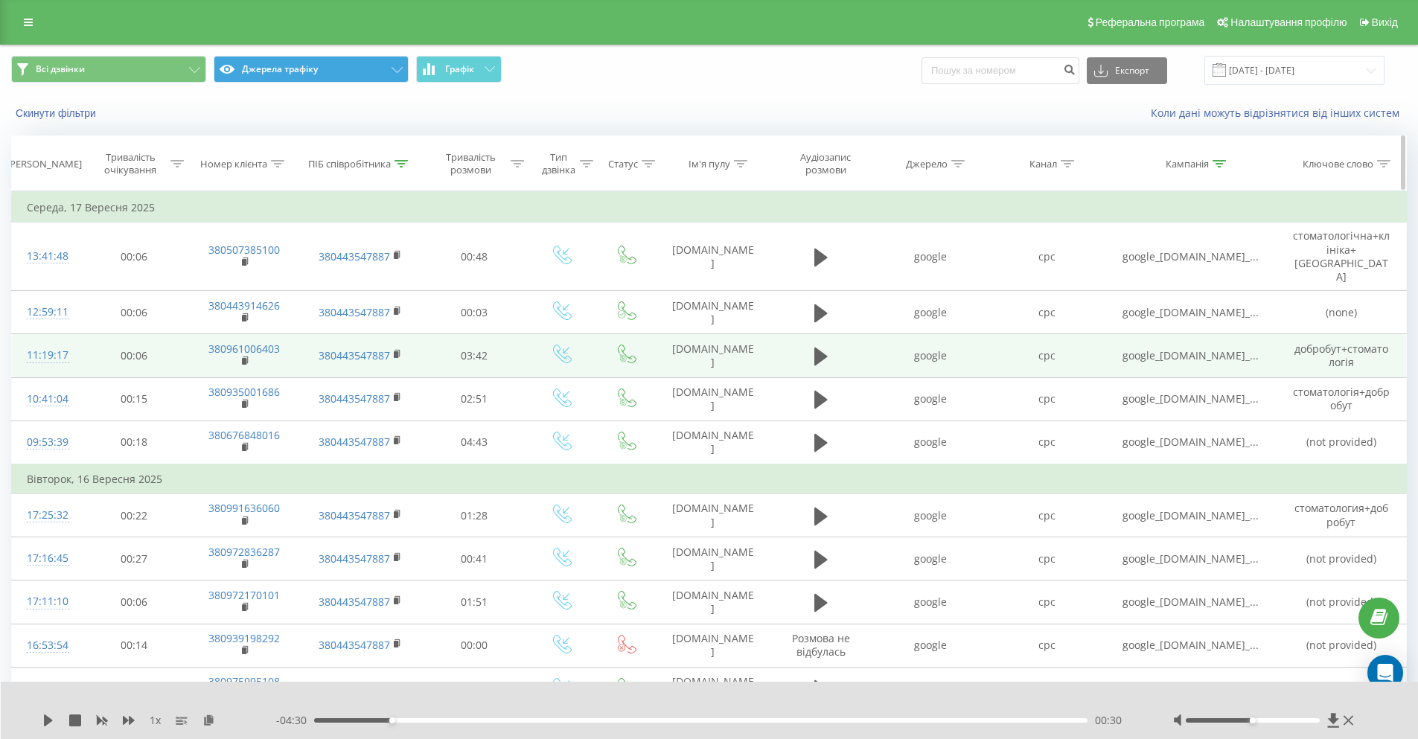
click at [1223, 160] on icon at bounding box center [1218, 163] width 13 height 7
click at [1165, 297] on button "Скасувати" at bounding box center [1156, 300] width 63 height 19
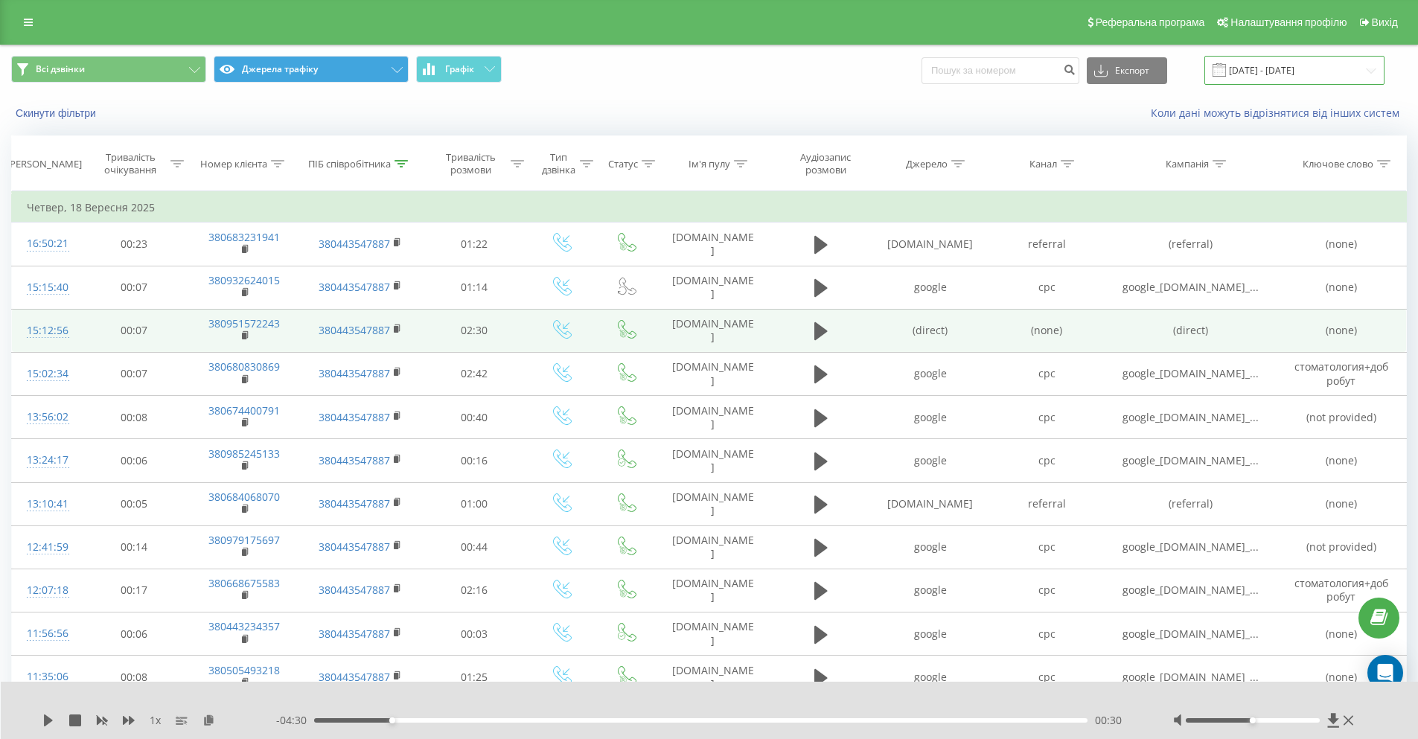
click at [1274, 70] on input "22.08.2025 - 22.09.2025" at bounding box center [1294, 70] width 180 height 29
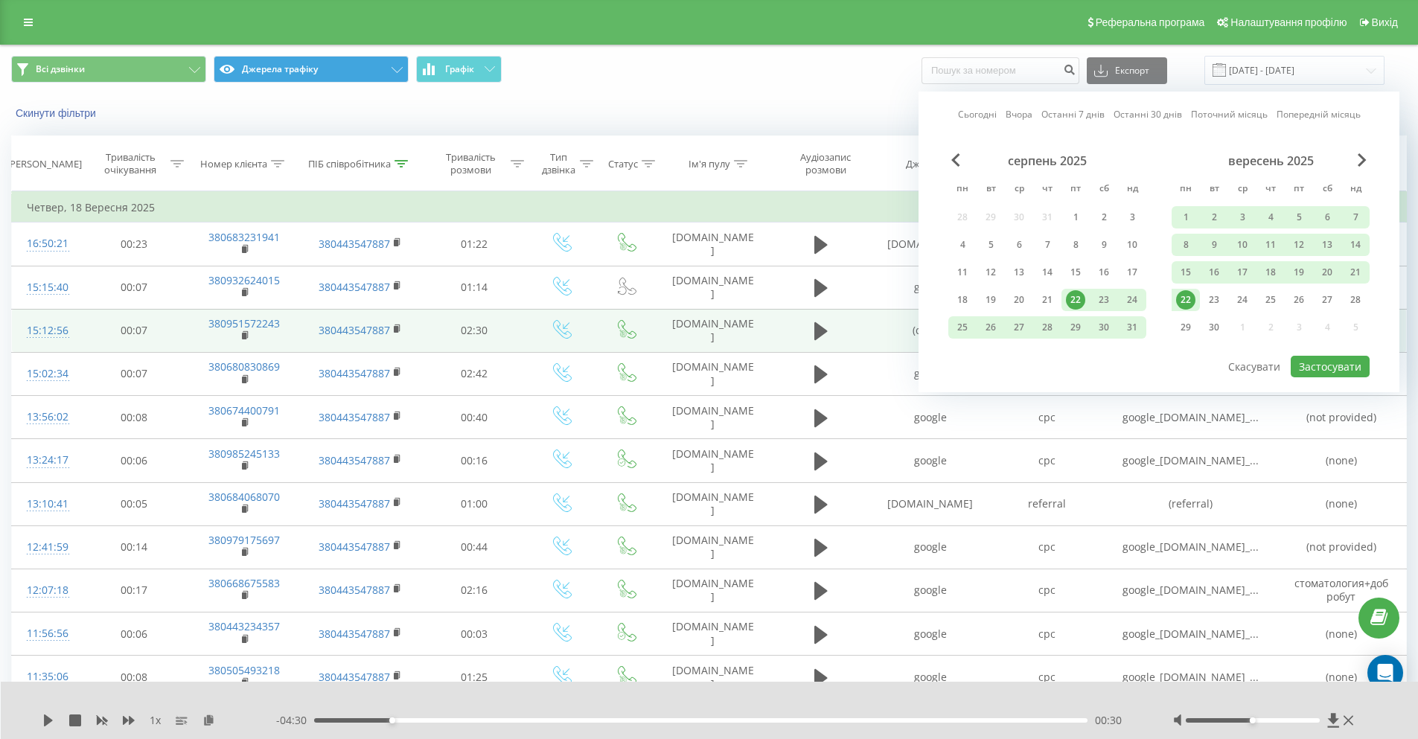
click at [1185, 293] on div "22" at bounding box center [1185, 299] width 19 height 19
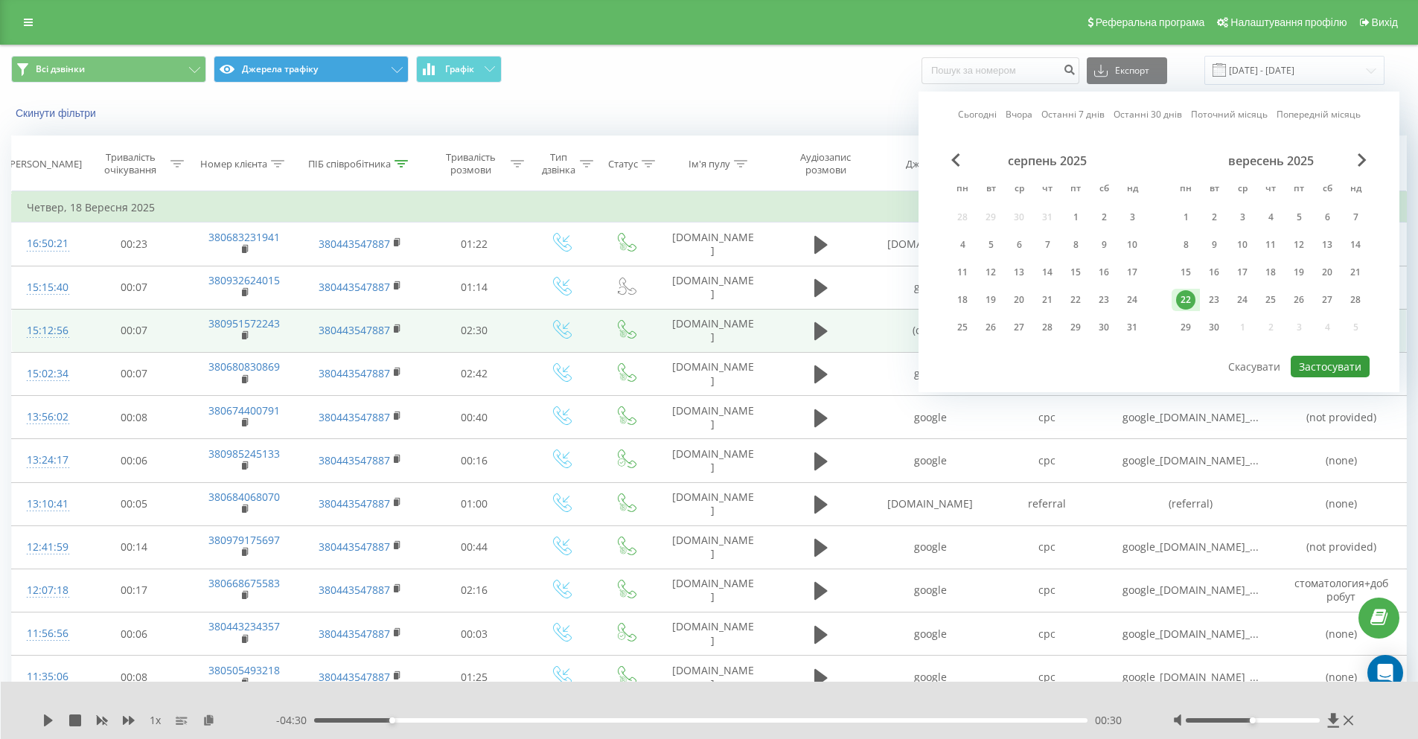
click at [1319, 364] on button "Застосувати" at bounding box center [1329, 367] width 79 height 22
type input "22.09.2025 - 22.09.2025"
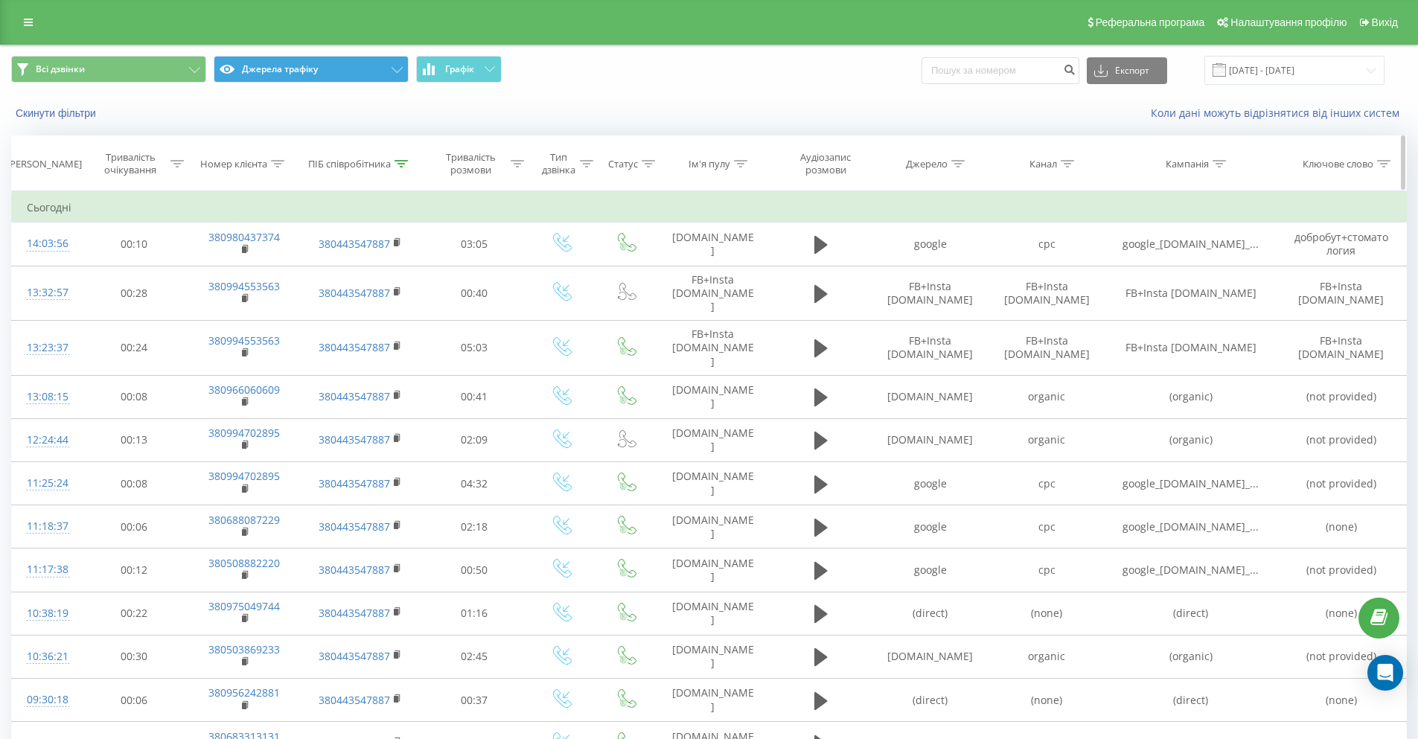
click at [402, 160] on icon at bounding box center [401, 163] width 13 height 7
click at [326, 299] on button "Скасувати" at bounding box center [326, 300] width 63 height 19
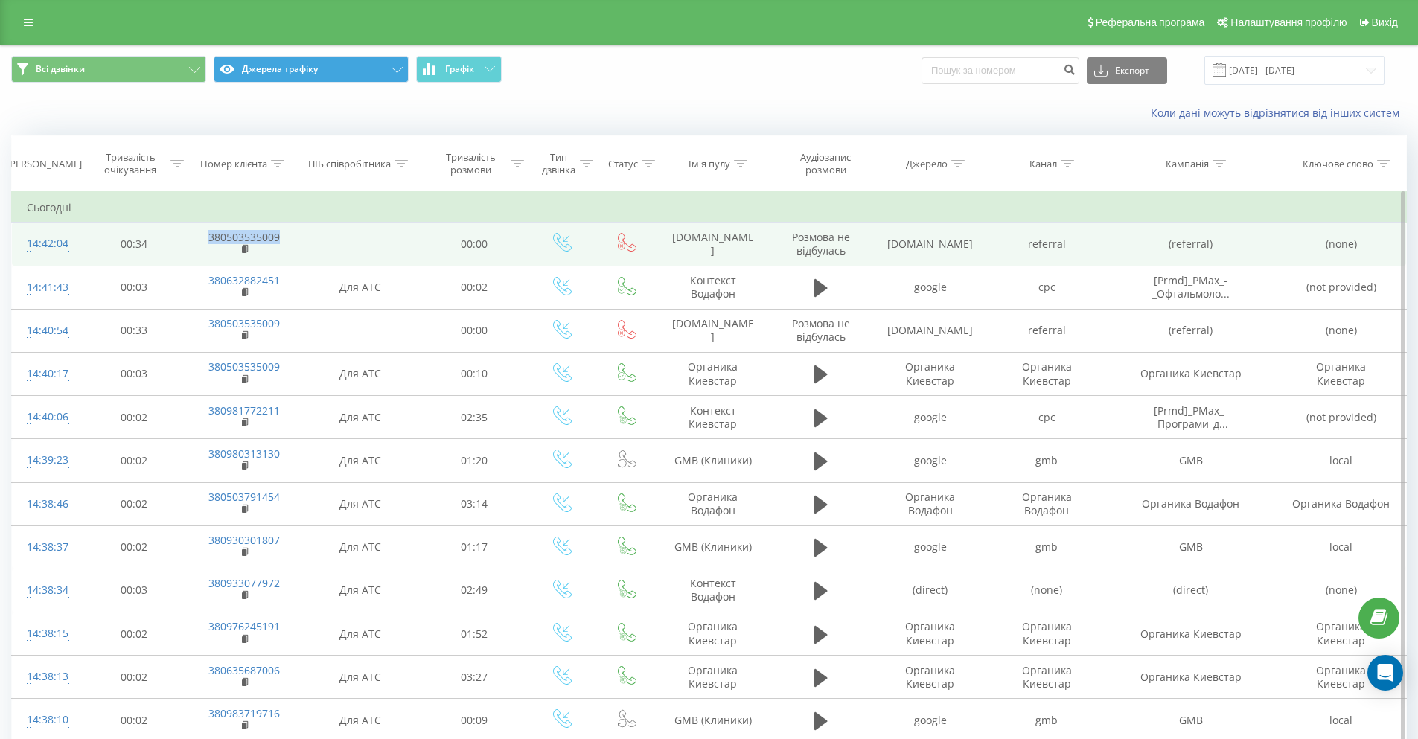
drag, startPoint x: 295, startPoint y: 236, endPoint x: 205, endPoint y: 241, distance: 90.2
click at [205, 241] on td "380503535009" at bounding box center [244, 243] width 112 height 43
drag, startPoint x: 149, startPoint y: 241, endPoint x: 134, endPoint y: 242, distance: 14.9
click at [134, 242] on td "00:34" at bounding box center [134, 243] width 108 height 43
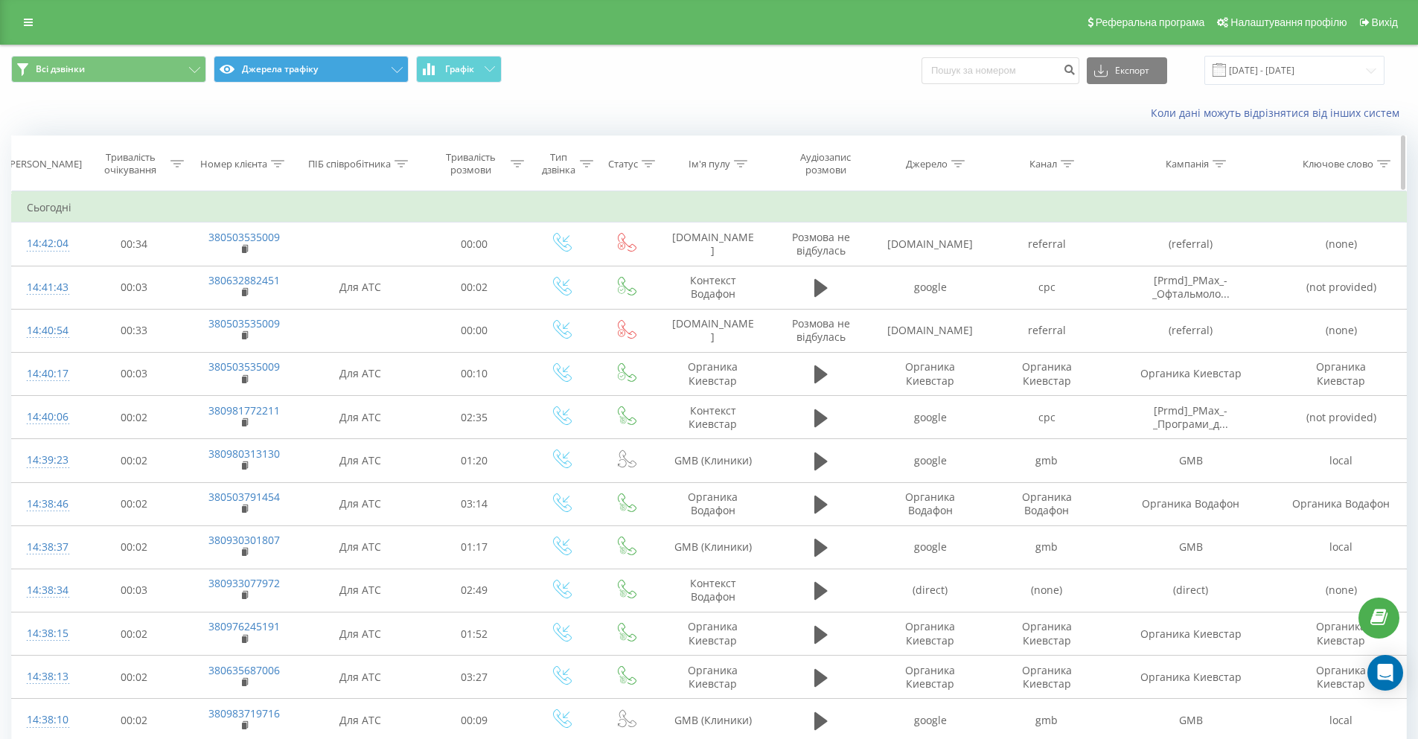
click at [1211, 158] on div "Кампанія" at bounding box center [1195, 164] width 60 height 13
click at [1173, 269] on input "text" at bounding box center [1190, 270] width 131 height 26
type input "ddc"
click at [1210, 304] on span "OK" at bounding box center [1222, 299] width 42 height 23
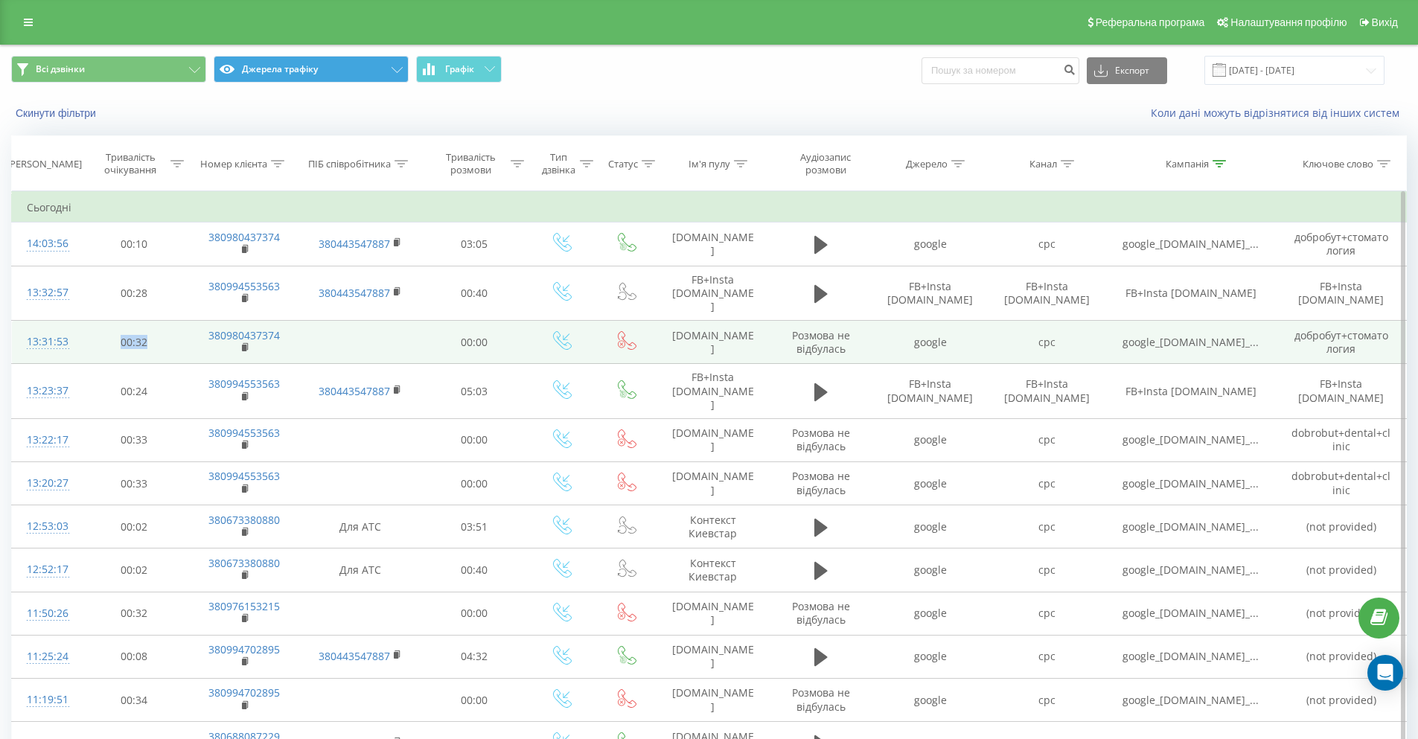
drag, startPoint x: 145, startPoint y: 348, endPoint x: 102, endPoint y: 338, distance: 44.2
click at [102, 338] on td "00:32" at bounding box center [134, 342] width 108 height 43
click at [332, 347] on td at bounding box center [360, 342] width 121 height 43
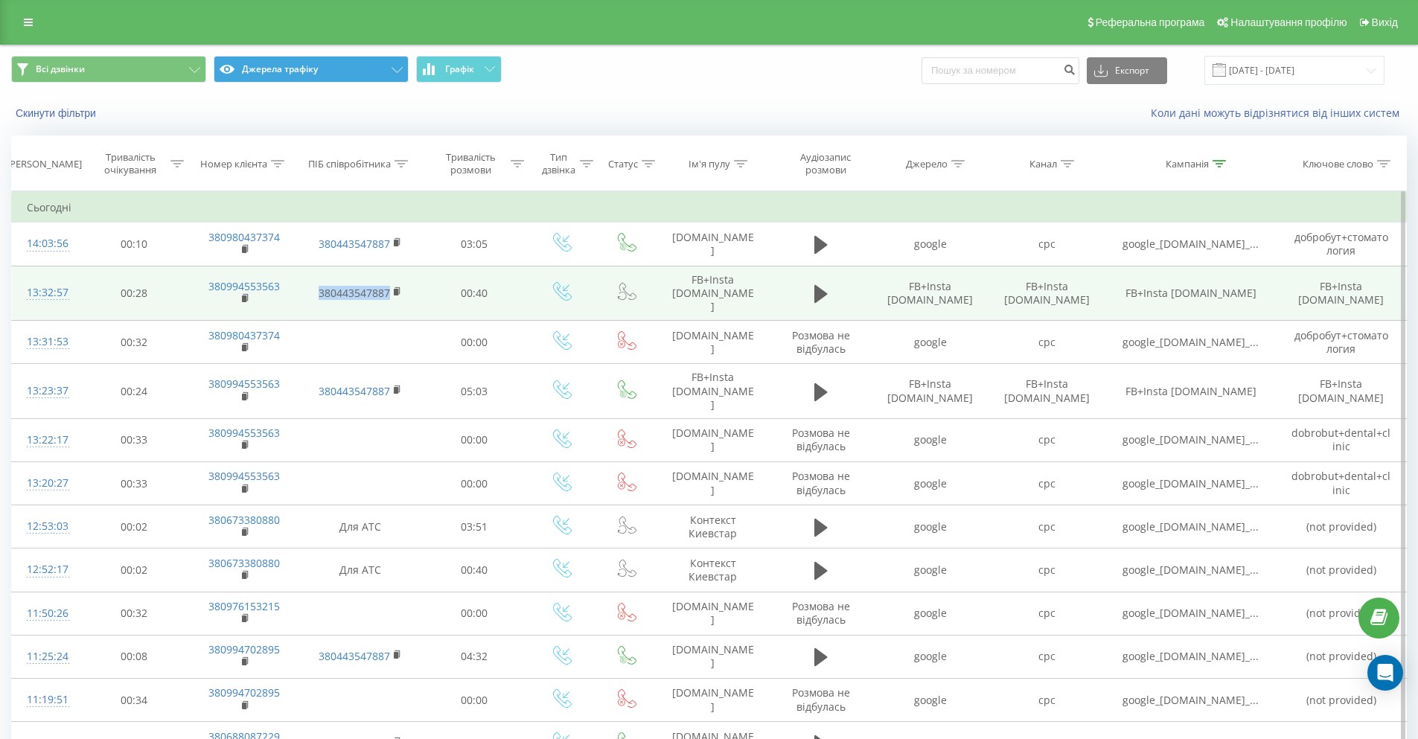
drag, startPoint x: 306, startPoint y: 289, endPoint x: 450, endPoint y: 292, distance: 144.4
click at [450, 292] on tr "13:32:57 00:28 380994553563 380443547887 00:40 FB+Insta ddc.dobrobut.com FB+Ins…" at bounding box center [709, 293] width 1394 height 55
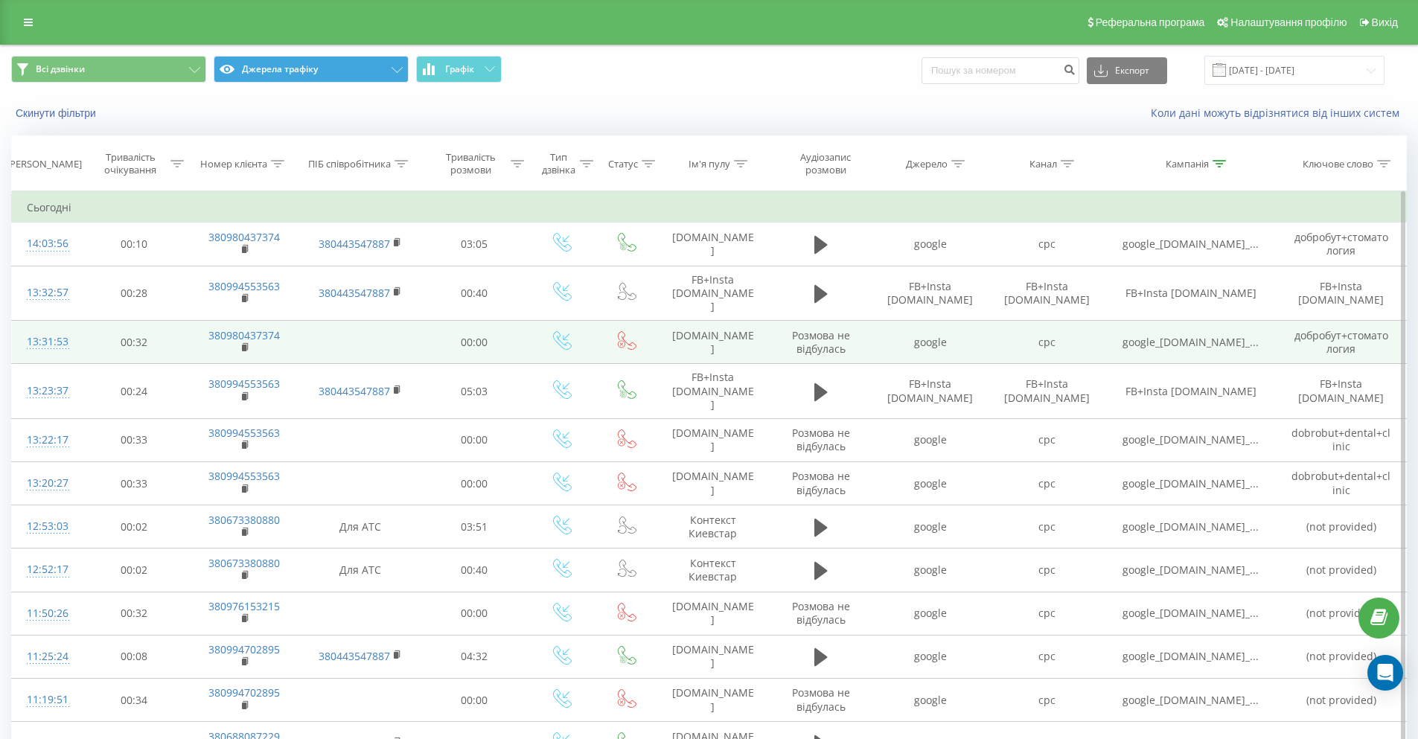
click at [366, 343] on td at bounding box center [360, 342] width 121 height 43
drag, startPoint x: 333, startPoint y: 345, endPoint x: 391, endPoint y: 348, distance: 58.1
click at [347, 350] on td at bounding box center [360, 342] width 121 height 43
drag, startPoint x: 345, startPoint y: 336, endPoint x: 353, endPoint y: 353, distance: 18.3
click at [342, 341] on td at bounding box center [360, 342] width 121 height 43
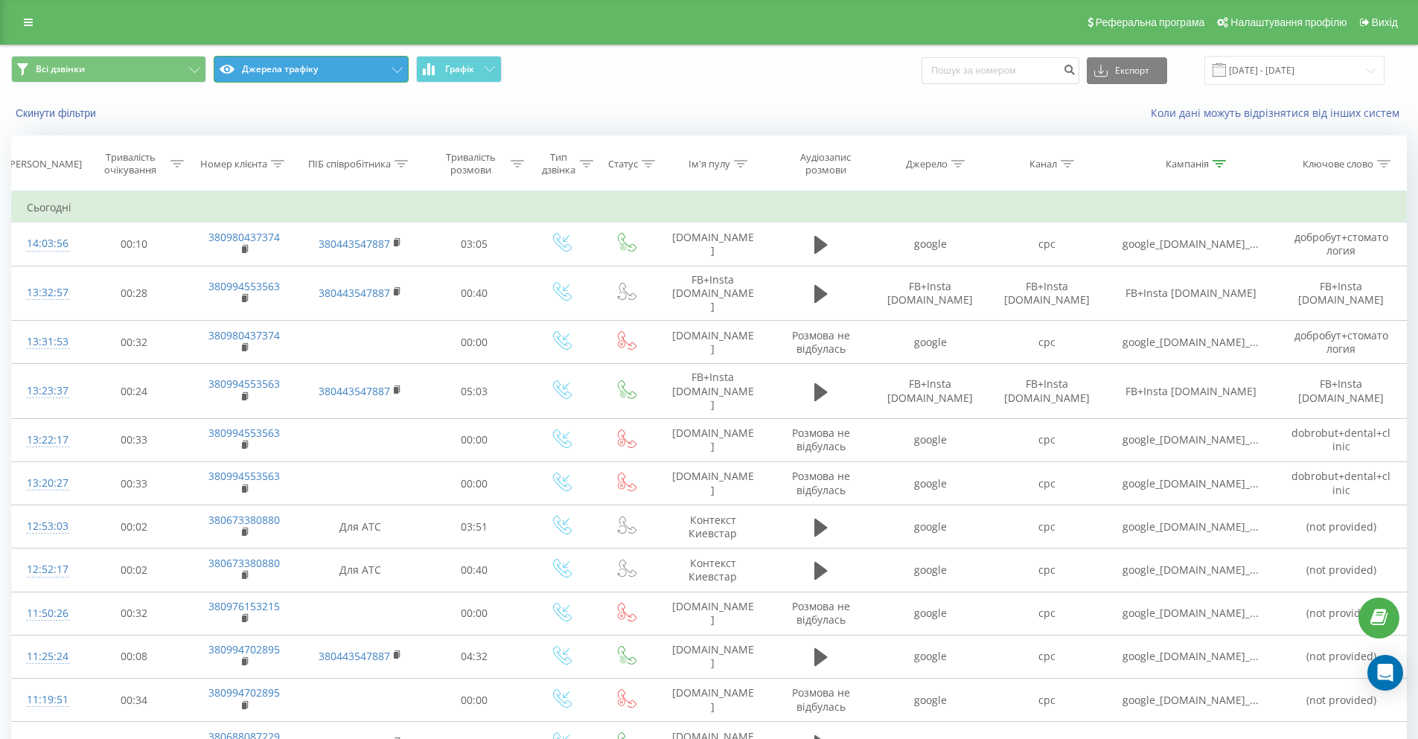
click at [294, 69] on button "Джерела трафіку" at bounding box center [311, 69] width 195 height 27
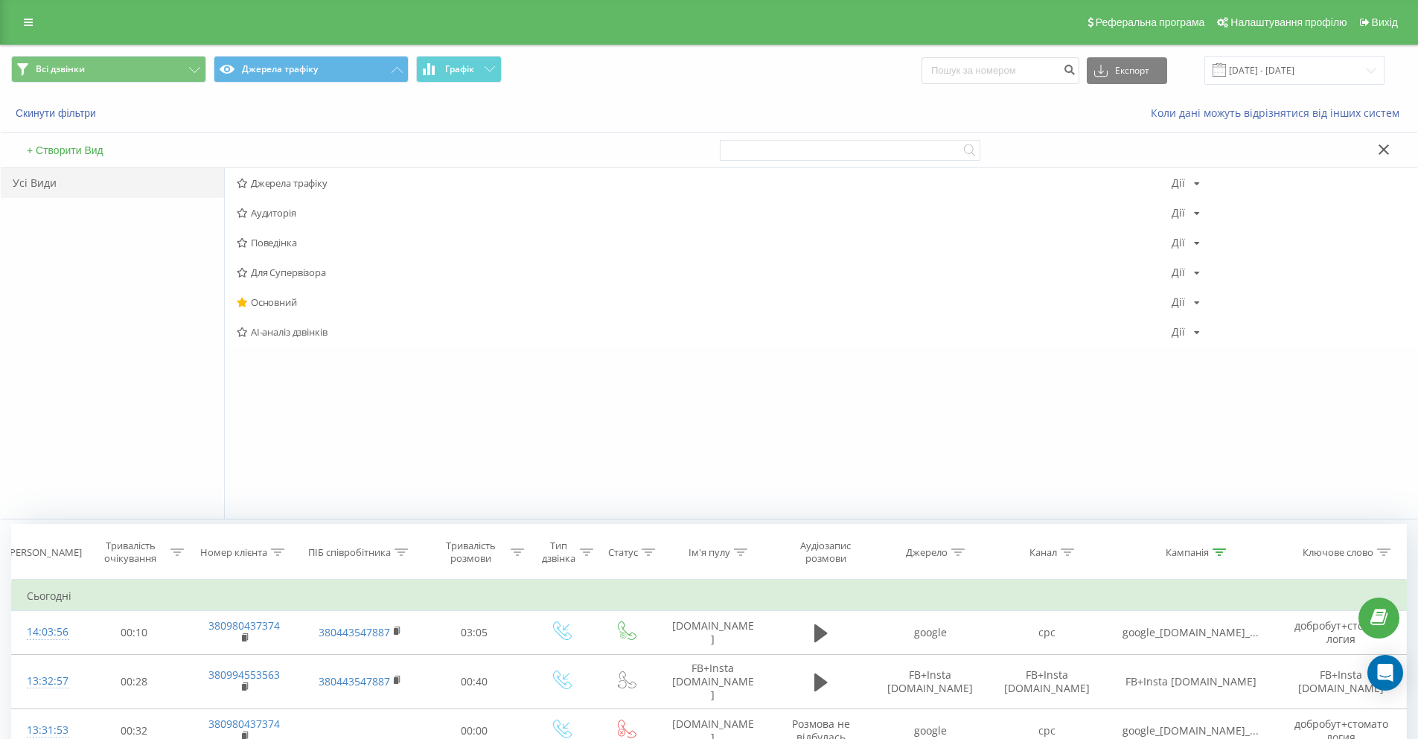
click at [82, 157] on button "+ Створити Вид" at bounding box center [65, 150] width 86 height 13
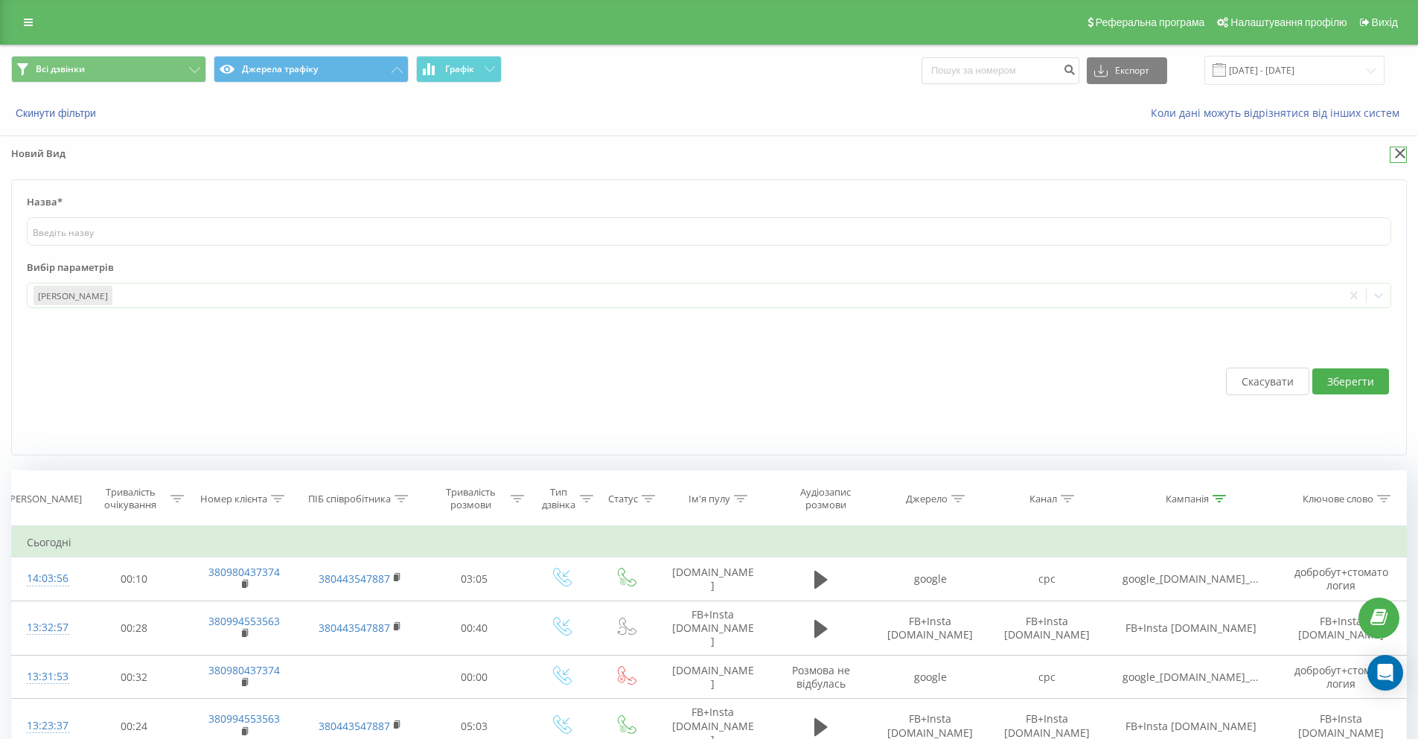
click at [1400, 150] on icon at bounding box center [1399, 153] width 11 height 10
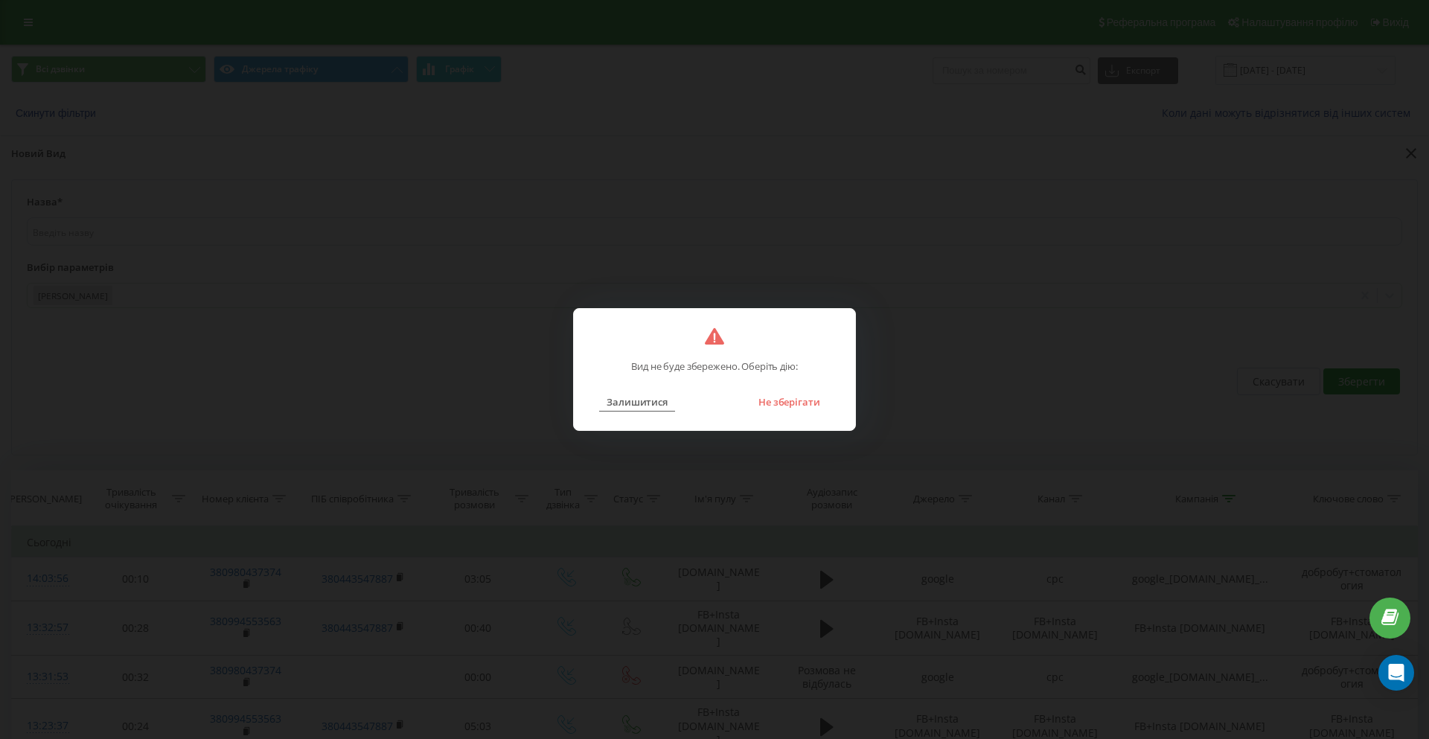
click at [635, 399] on button "Залишитися" at bounding box center [637, 401] width 76 height 19
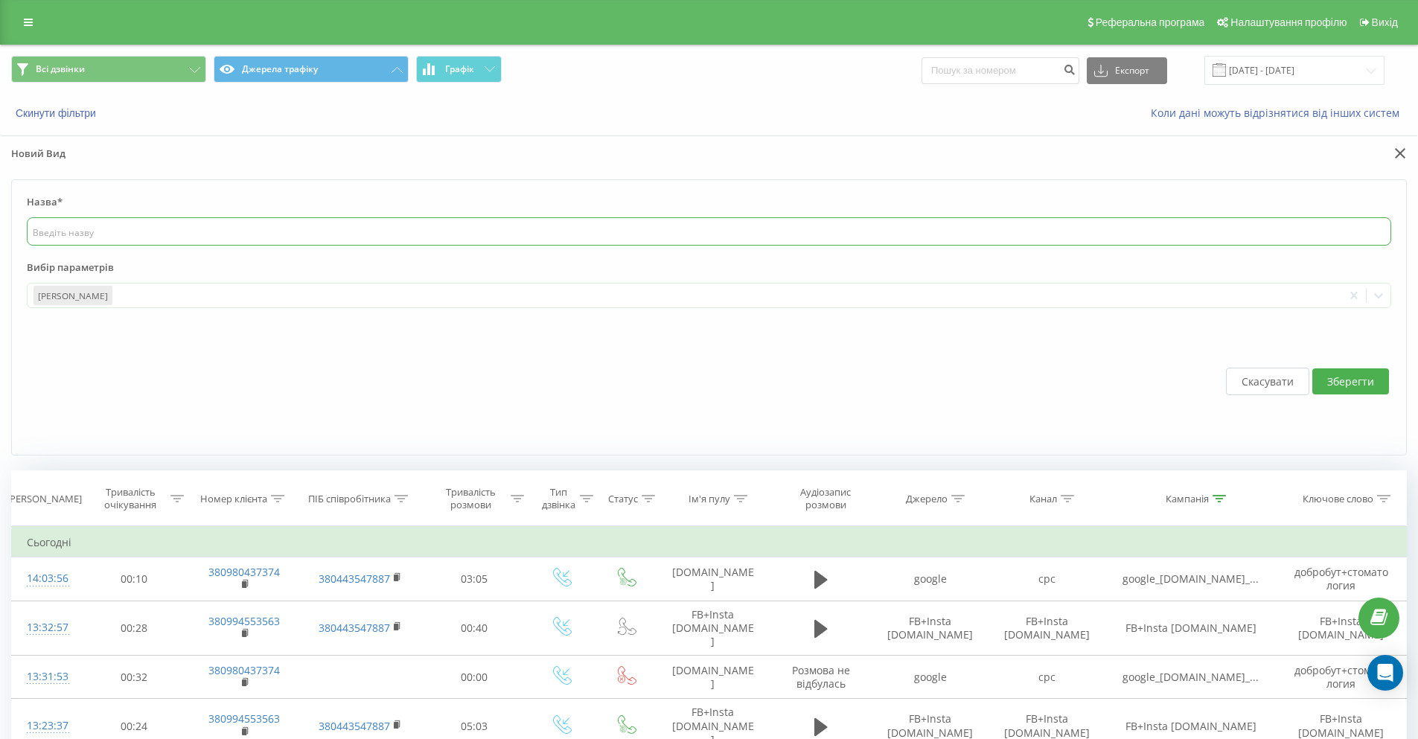
click at [91, 235] on input "text" at bounding box center [709, 231] width 1364 height 28
type input "f"
click at [69, 291] on div "Дата дзвінка" at bounding box center [72, 295] width 79 height 19
click at [67, 302] on div "Дата дзвінка" at bounding box center [72, 295] width 79 height 19
click at [74, 290] on div "Дата дзвінка" at bounding box center [72, 295] width 79 height 19
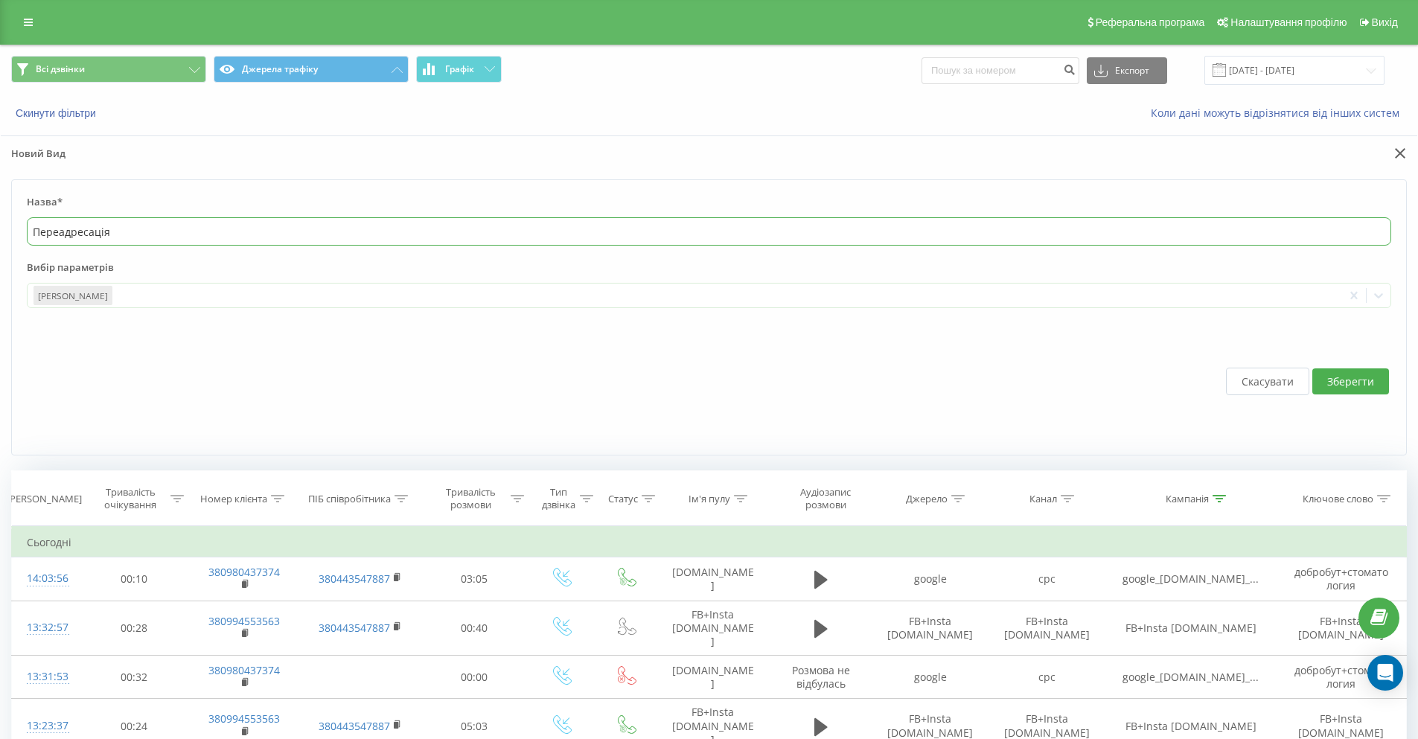
type input "Переадресація"
click at [92, 379] on div "Скасувати Зберегти" at bounding box center [709, 381] width 1364 height 117
click at [257, 329] on div "Скасувати Зберегти" at bounding box center [709, 381] width 1364 height 117
click at [239, 282] on label "Вибір параметрів" at bounding box center [709, 271] width 1364 height 22
click at [196, 302] on div at bounding box center [726, 295] width 1222 height 17
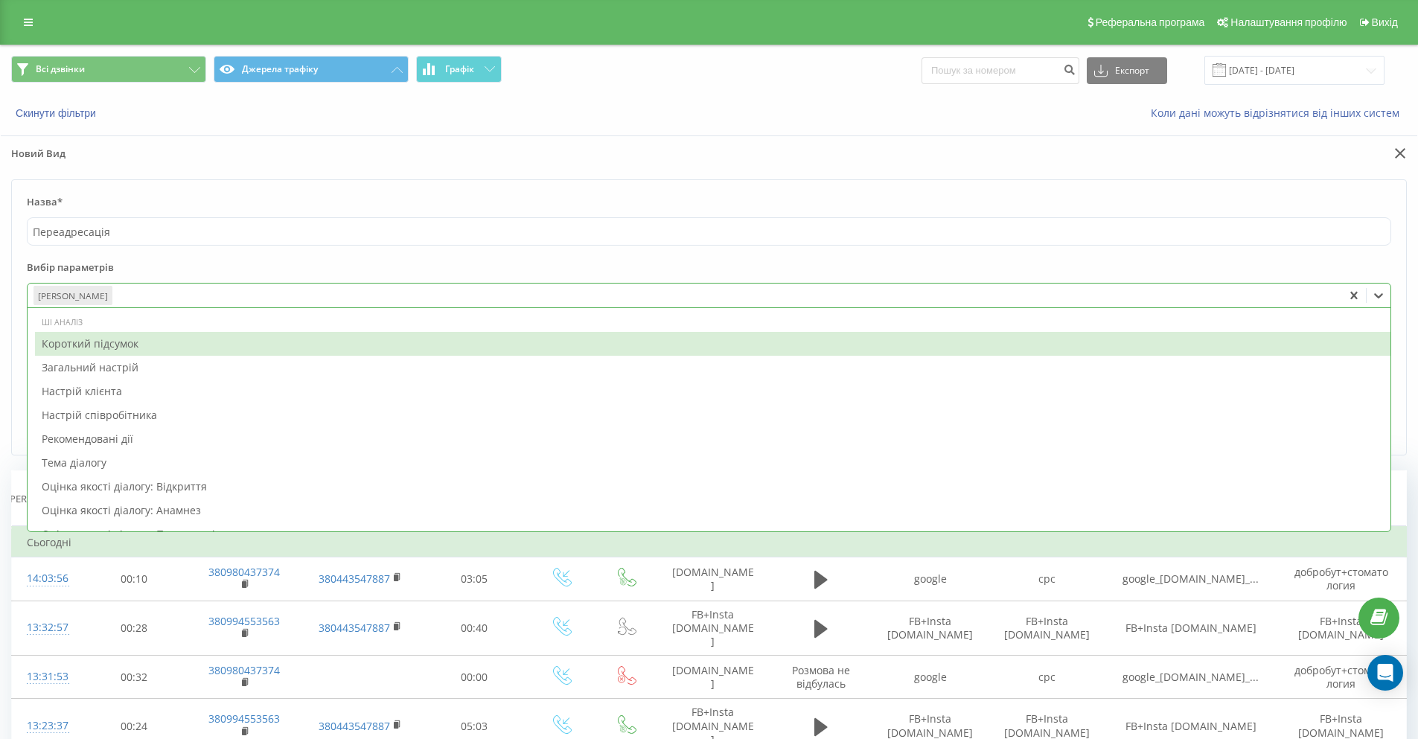
click at [204, 254] on form "Назва* Переадресація Вибір параметрів 73 results available. Use Up and Down to …" at bounding box center [708, 317] width 1395 height 276
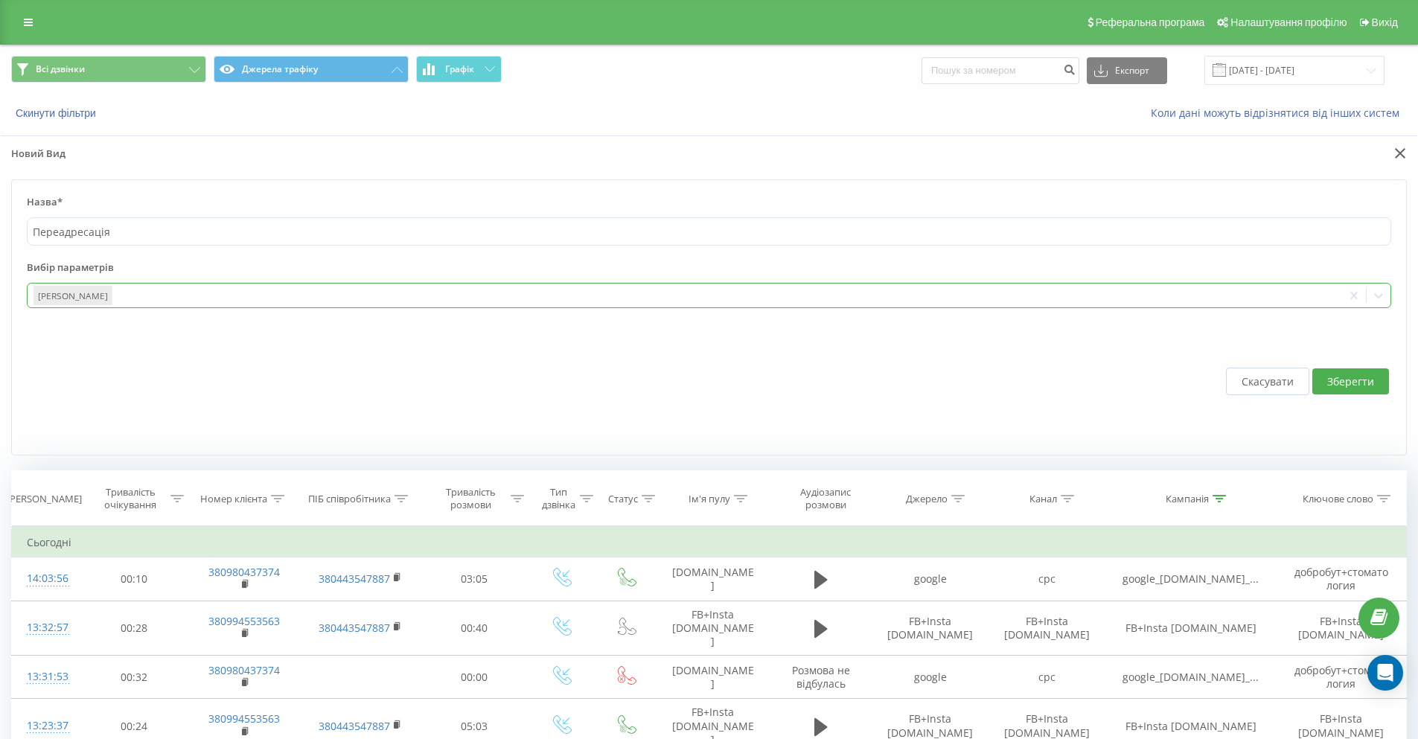
click at [1325, 297] on div at bounding box center [726, 295] width 1222 height 17
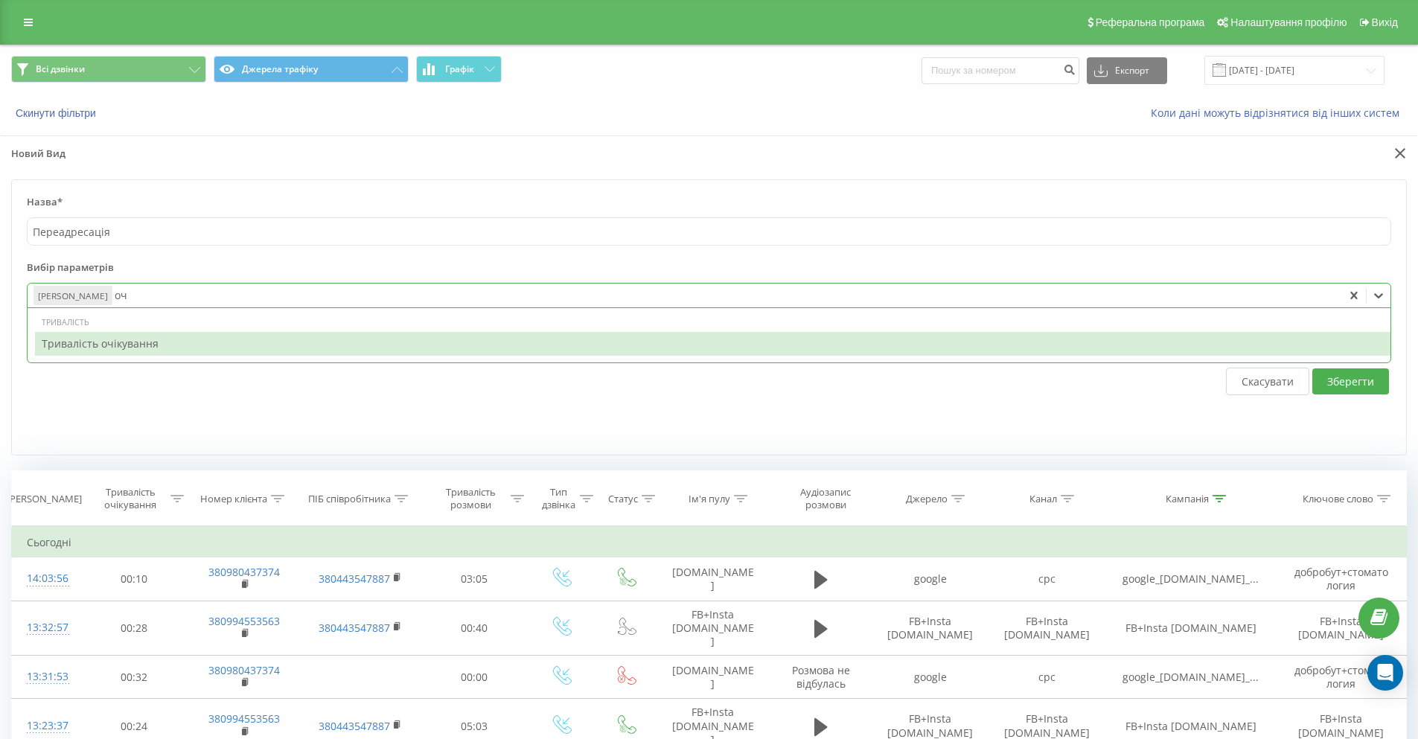
type input "очі"
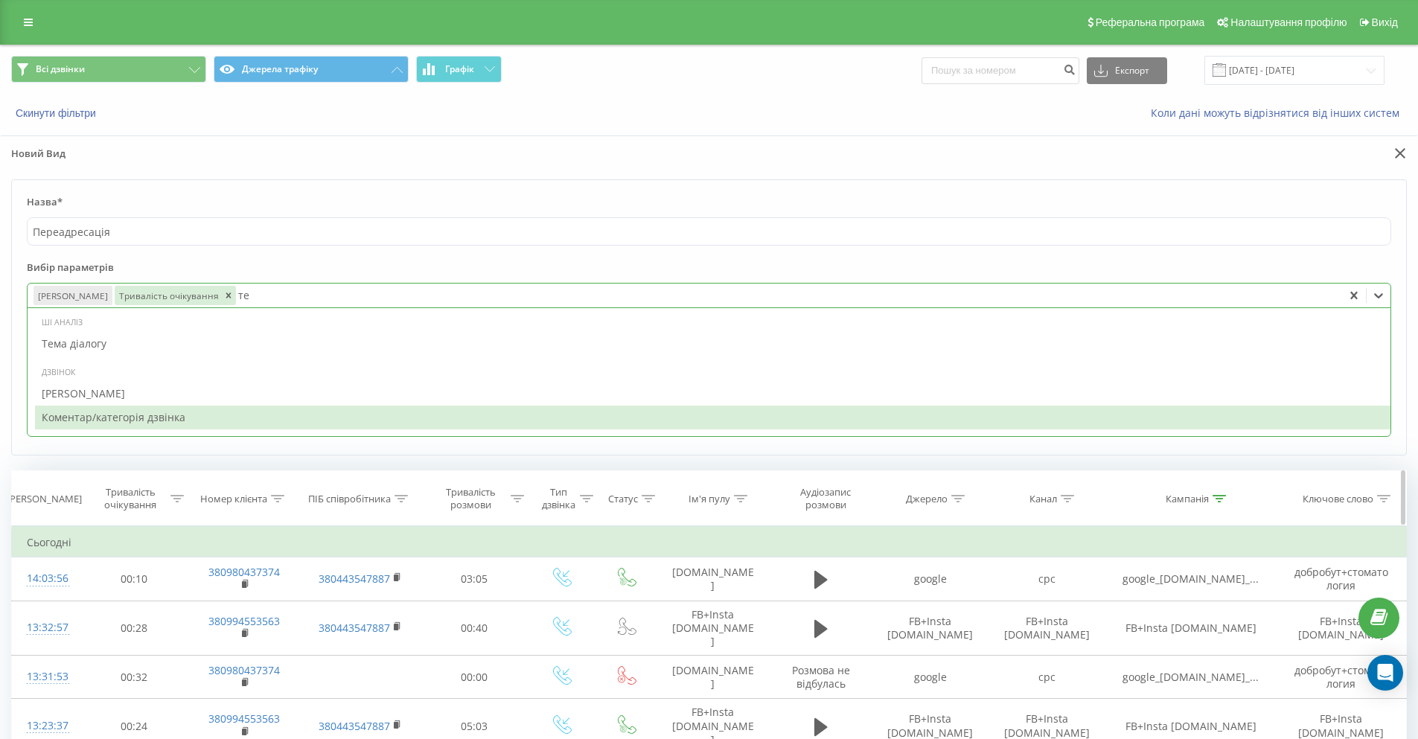
type input "т"
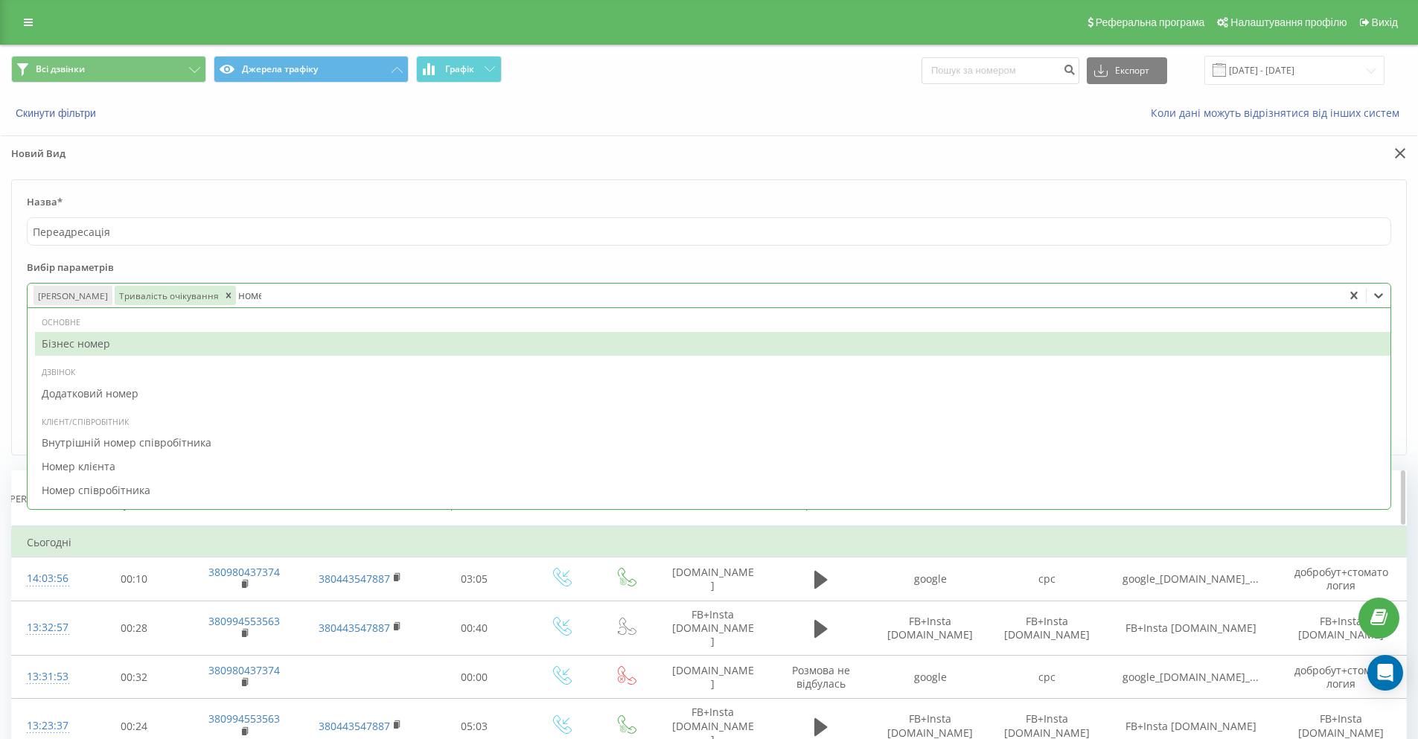
type input "номер"
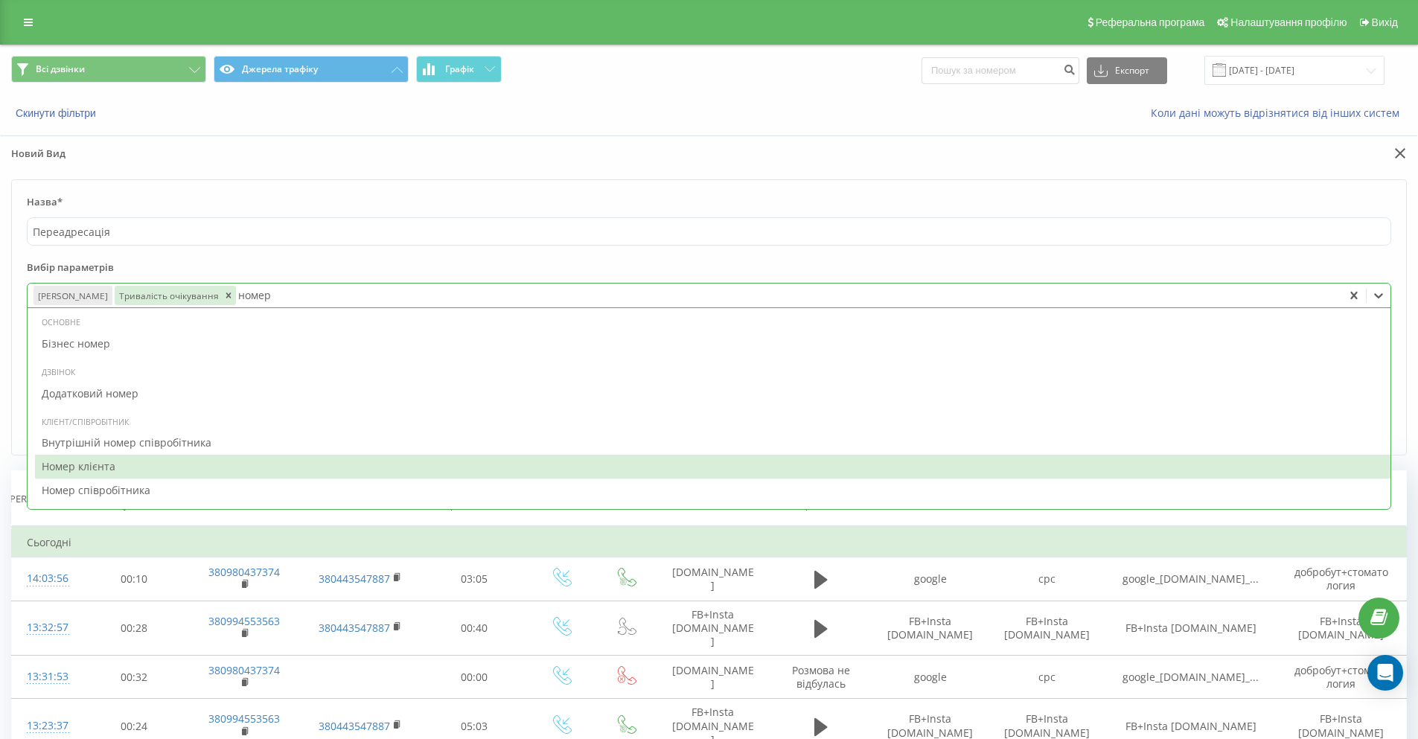
click at [170, 467] on div "Номер клієнта" at bounding box center [712, 467] width 1355 height 24
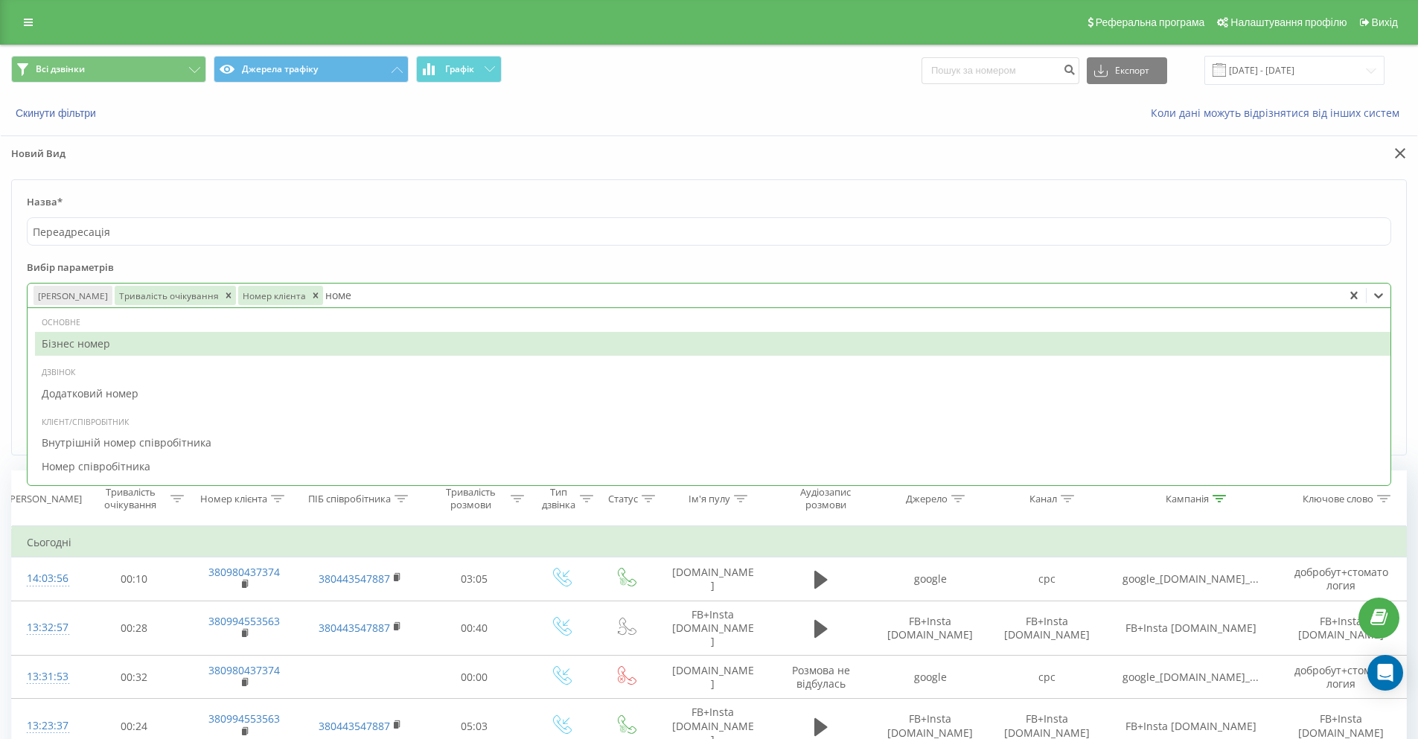
type input "номер"
click at [127, 342] on div "Бізнес номер" at bounding box center [712, 344] width 1355 height 24
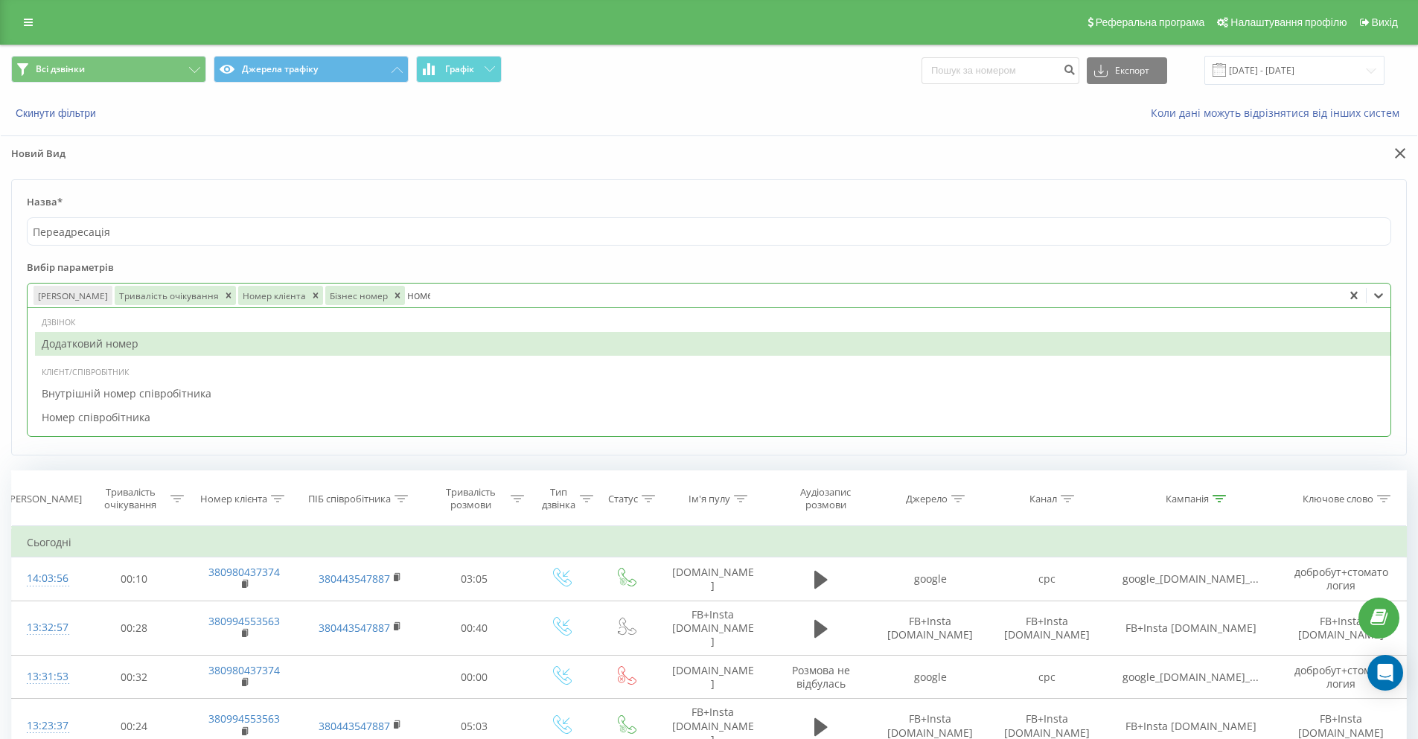
type input "номер"
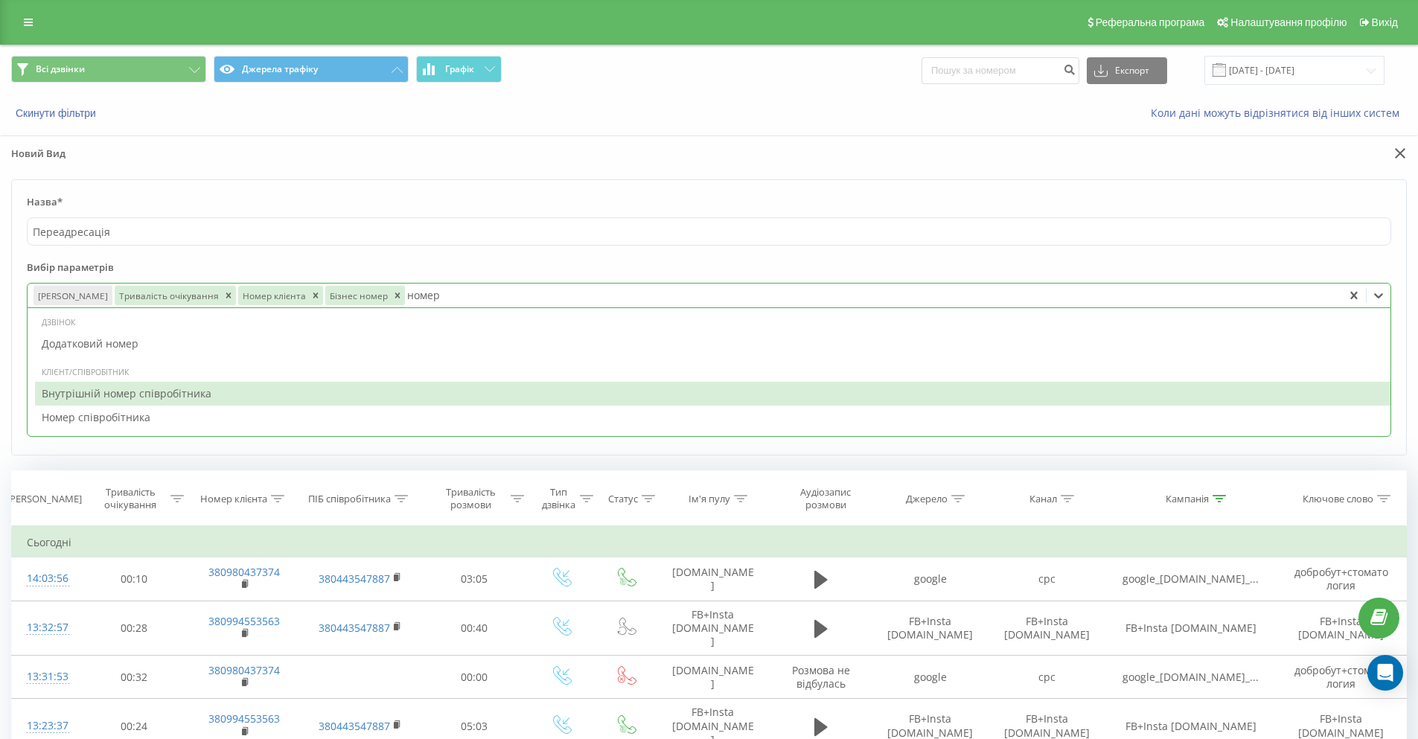
click at [90, 398] on div "Внутрішній номер співробітника" at bounding box center [712, 394] width 1355 height 24
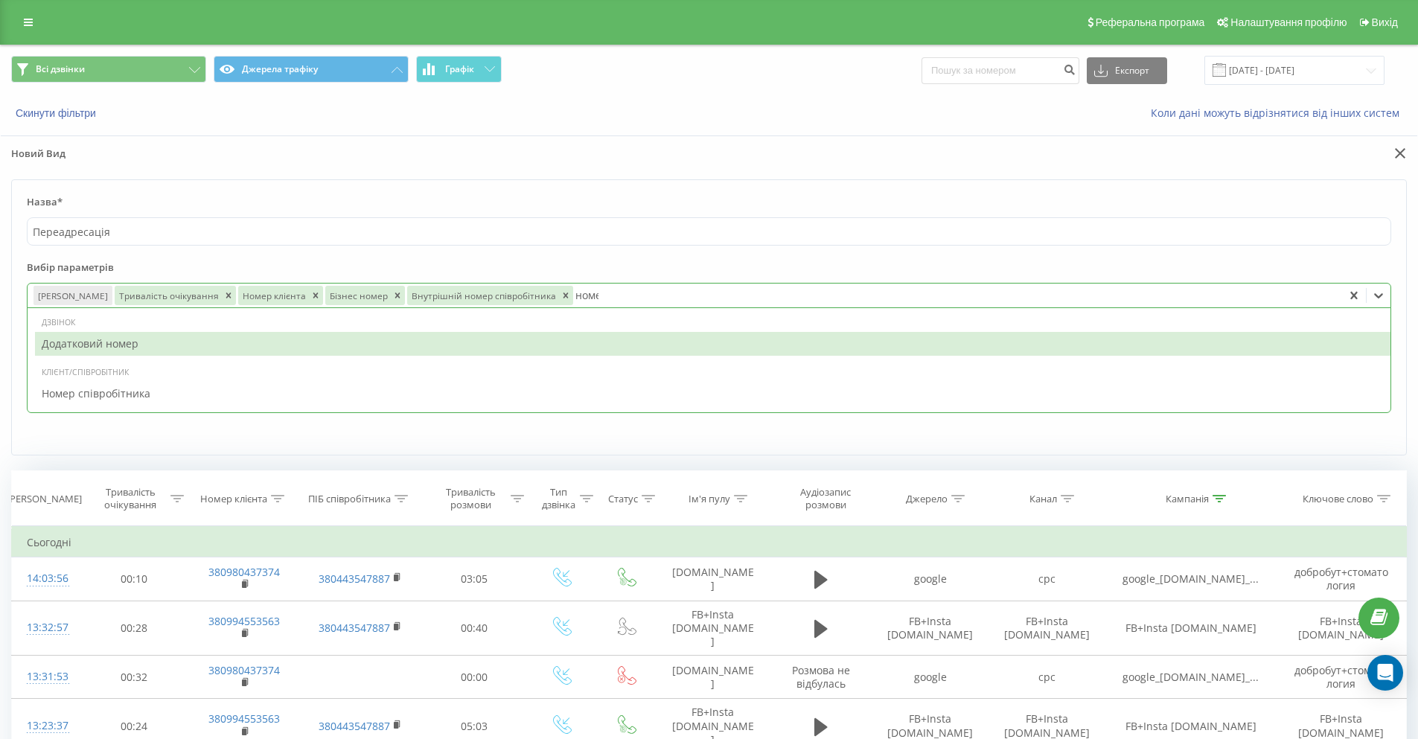
type input "номер"
click at [82, 342] on div "Додатковий номер" at bounding box center [712, 344] width 1355 height 24
type input "номер"
click at [82, 350] on div "Номер співробітника" at bounding box center [712, 344] width 1355 height 24
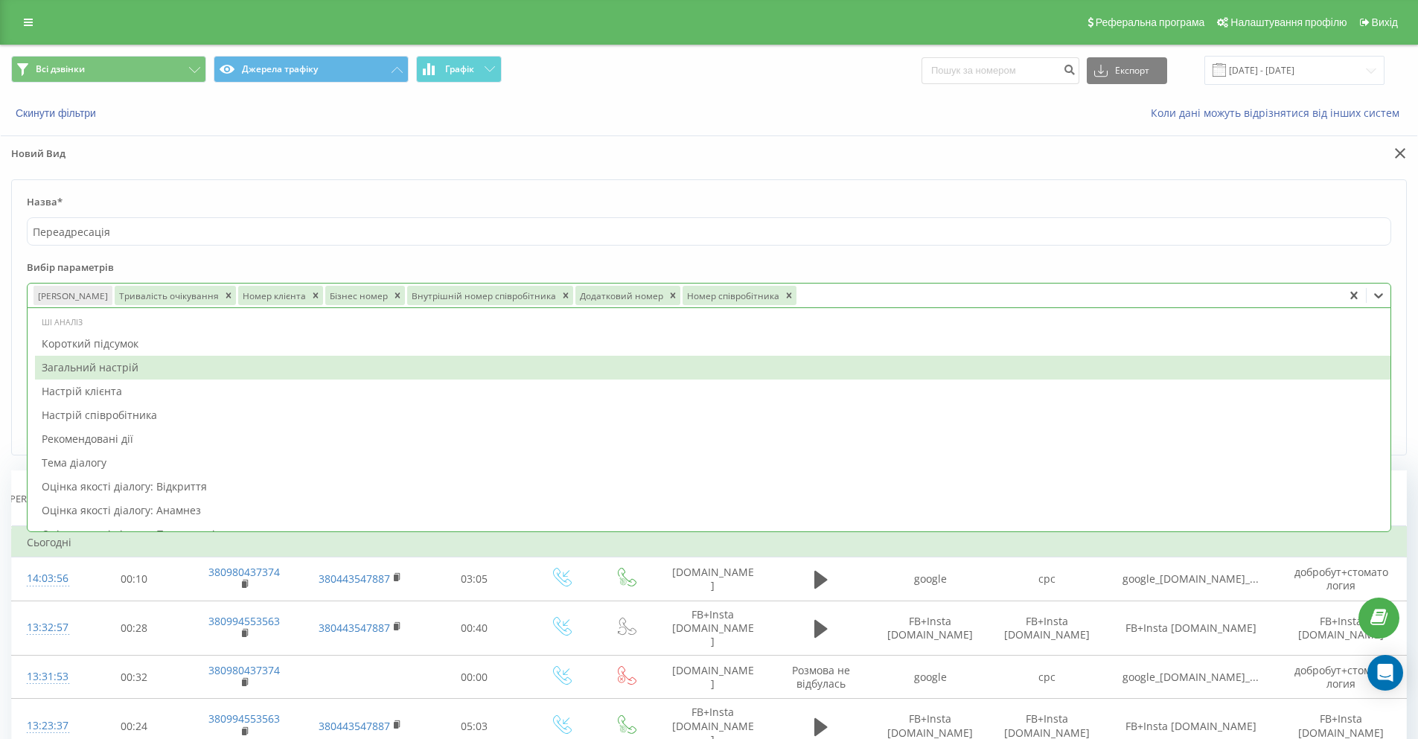
click at [993, 254] on form "Назва* Переадресація Вибір параметрів option Номер співробітника, selected. 67 …" at bounding box center [708, 317] width 1395 height 276
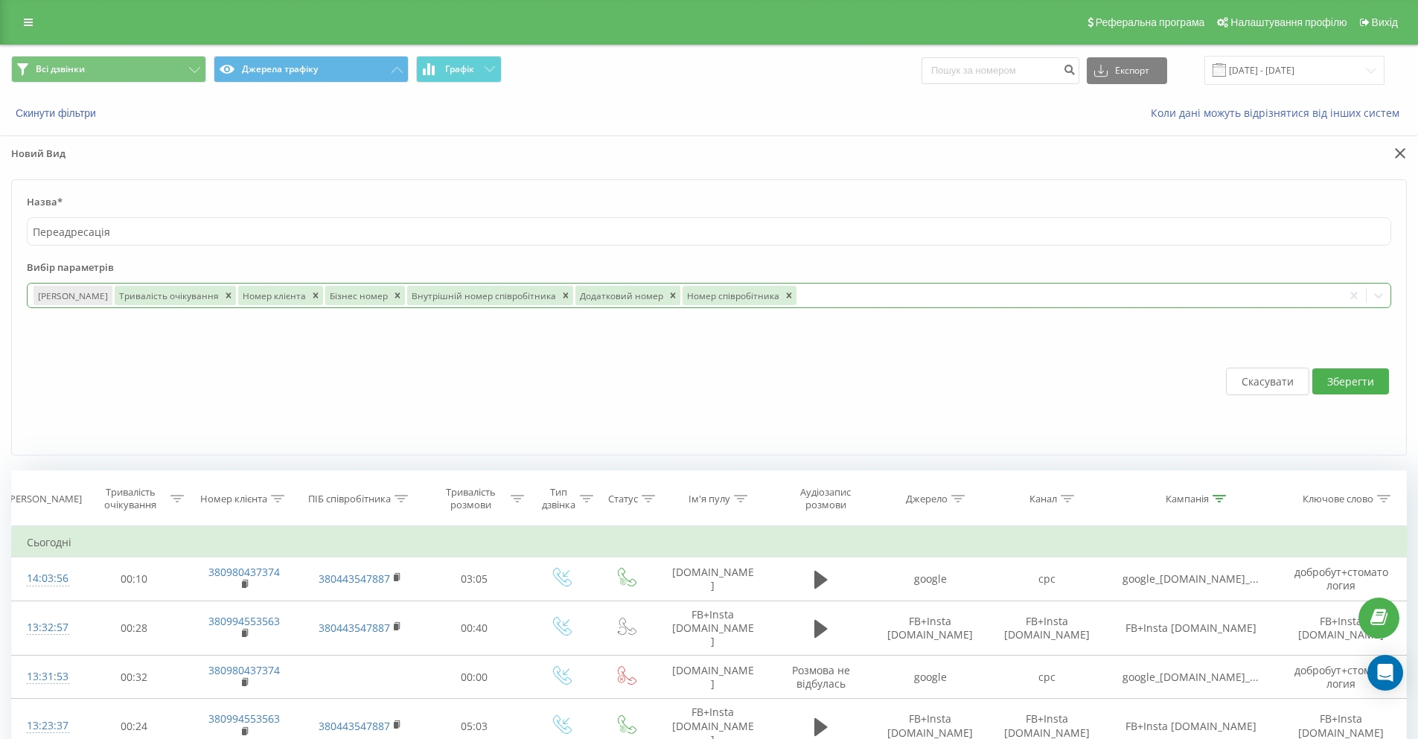
click at [813, 298] on div at bounding box center [1067, 295] width 538 height 17
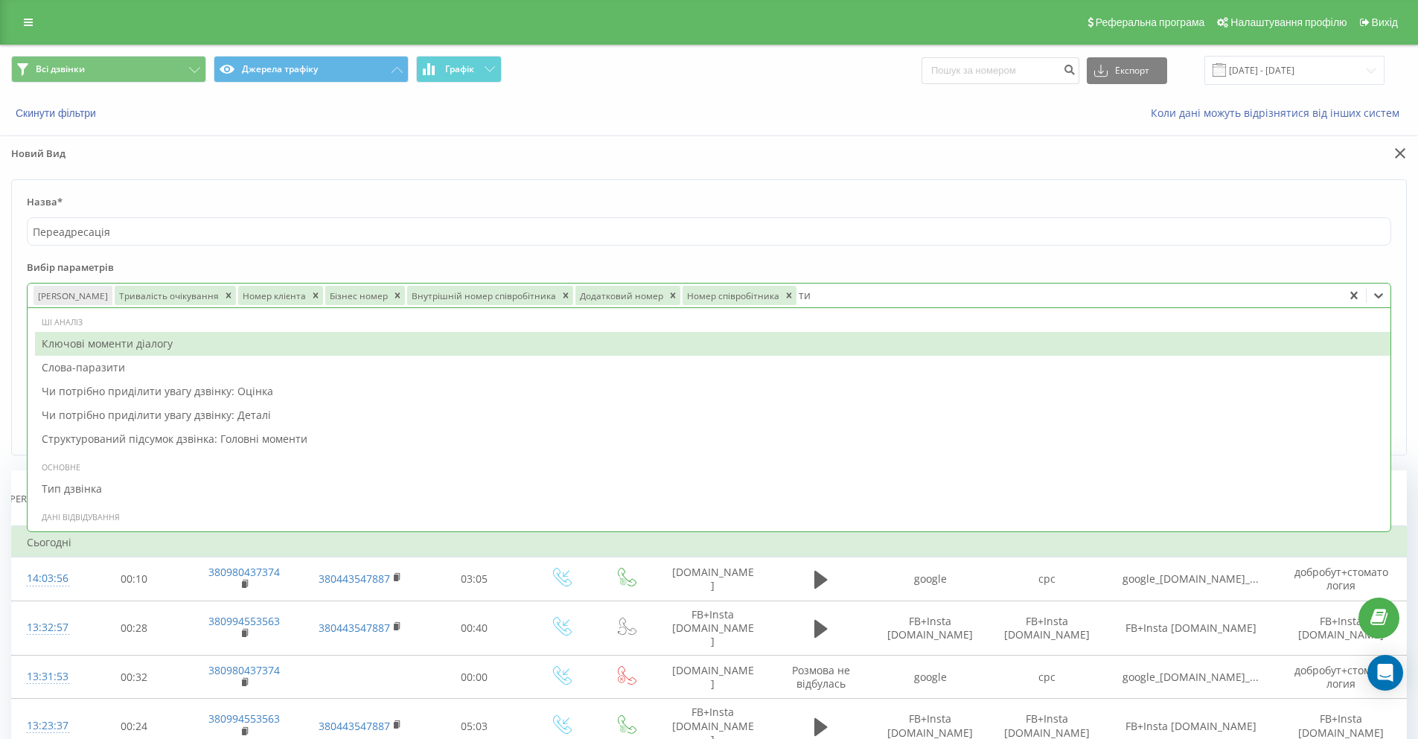
type input "тип"
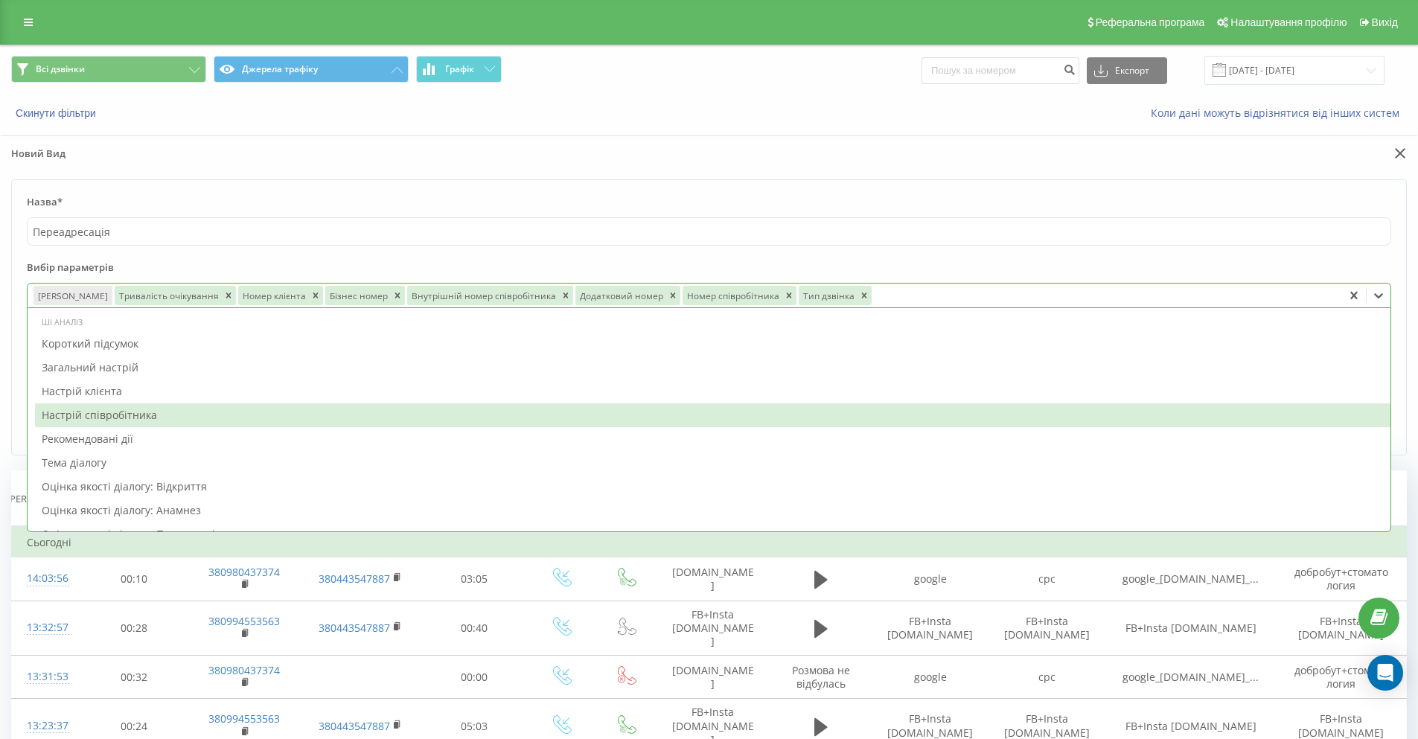
click at [1255, 263] on label "Вибір параметрів" at bounding box center [709, 271] width 1364 height 22
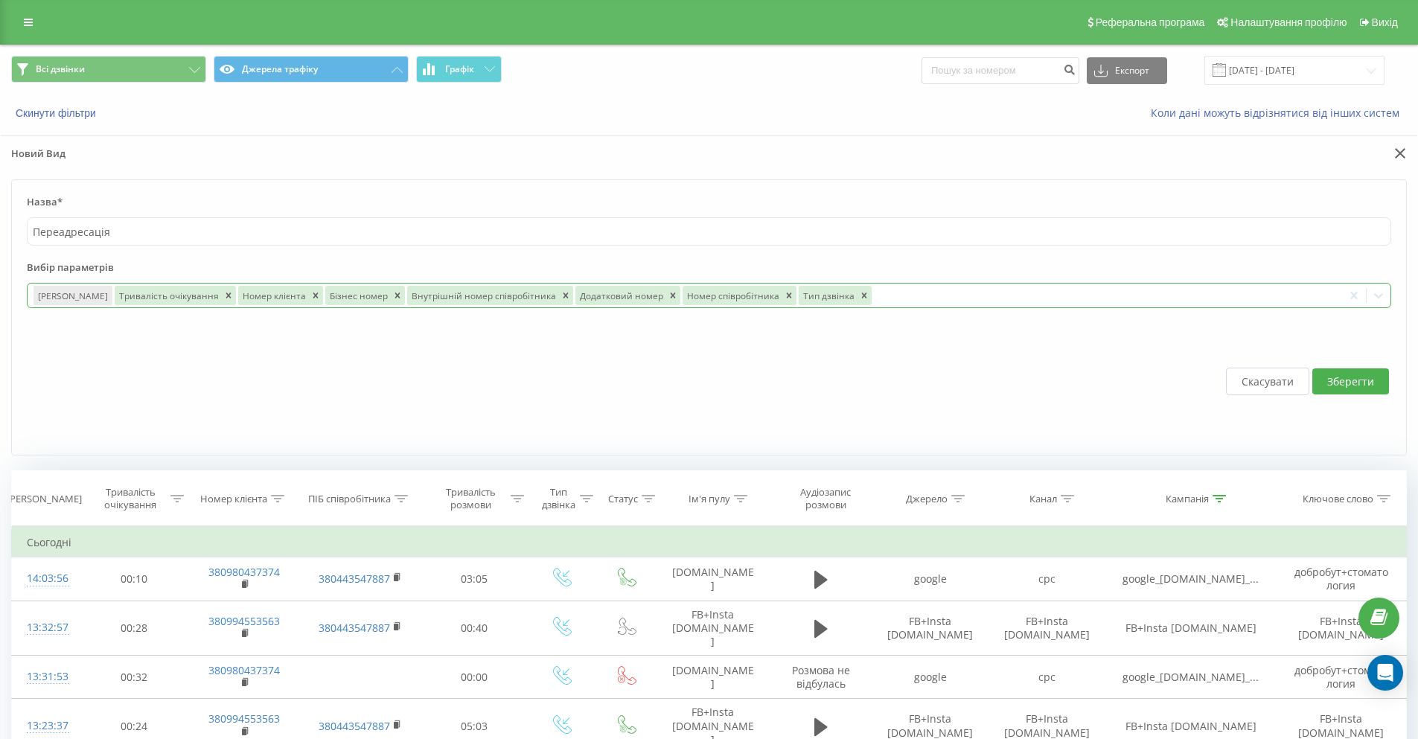
click at [922, 291] on div at bounding box center [1105, 295] width 463 height 17
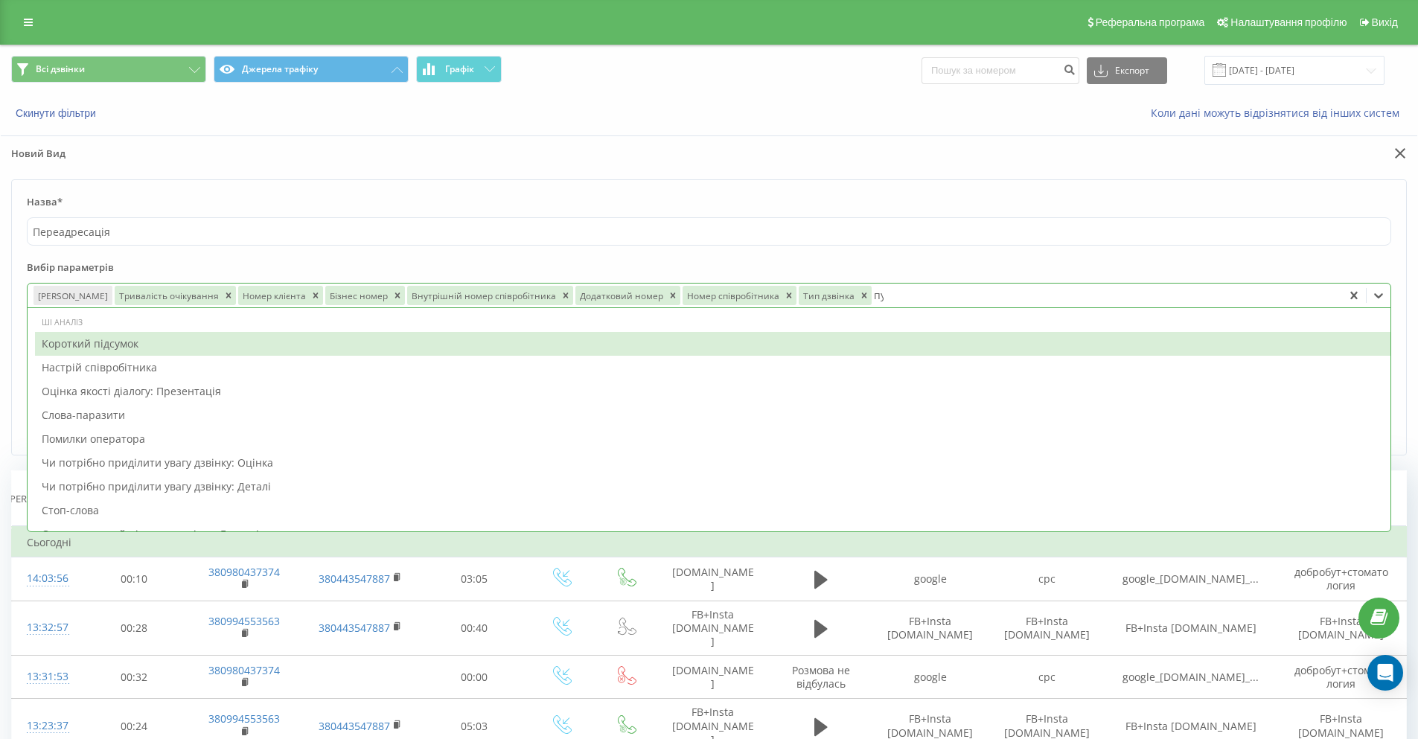
type input "пул"
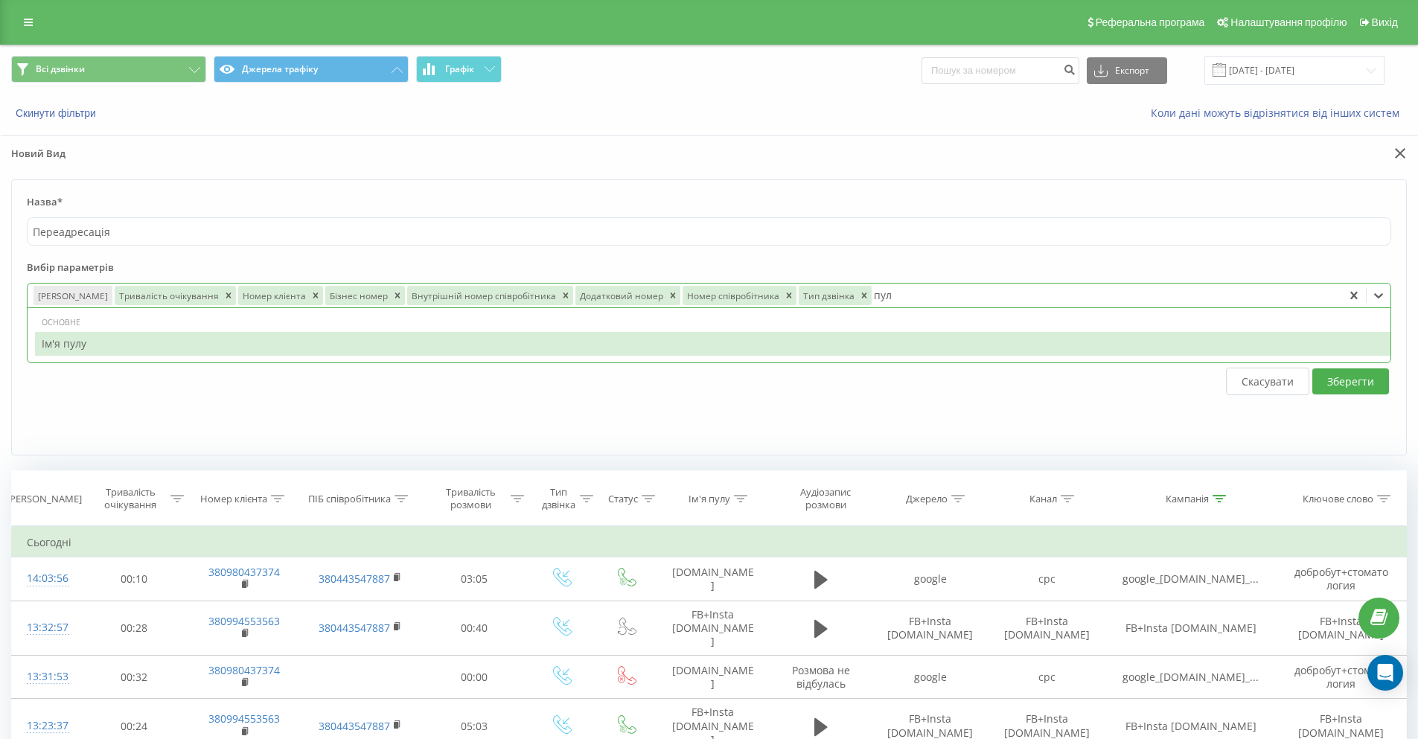
click at [862, 342] on div "Ім'я пулу" at bounding box center [712, 344] width 1355 height 24
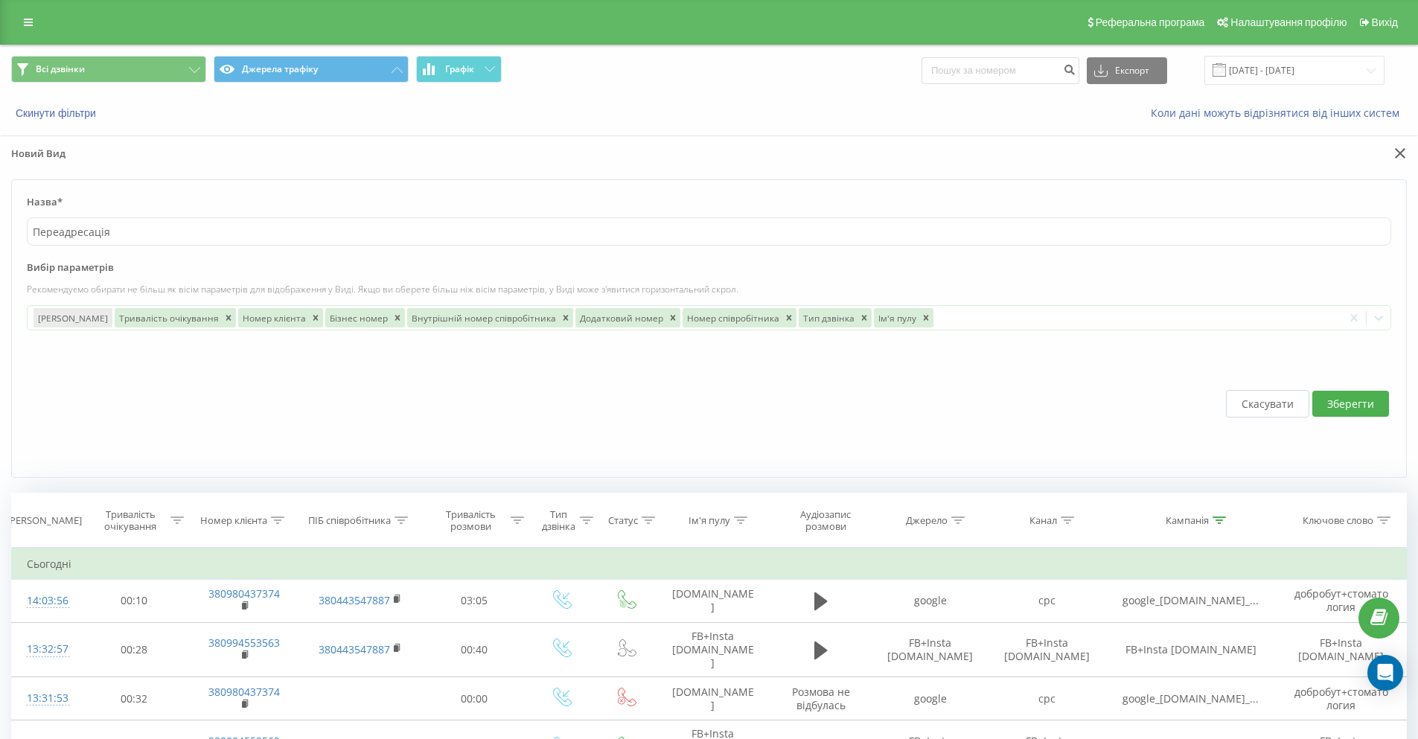
click at [1306, 281] on label "Вибір параметрів" at bounding box center [709, 271] width 1364 height 22
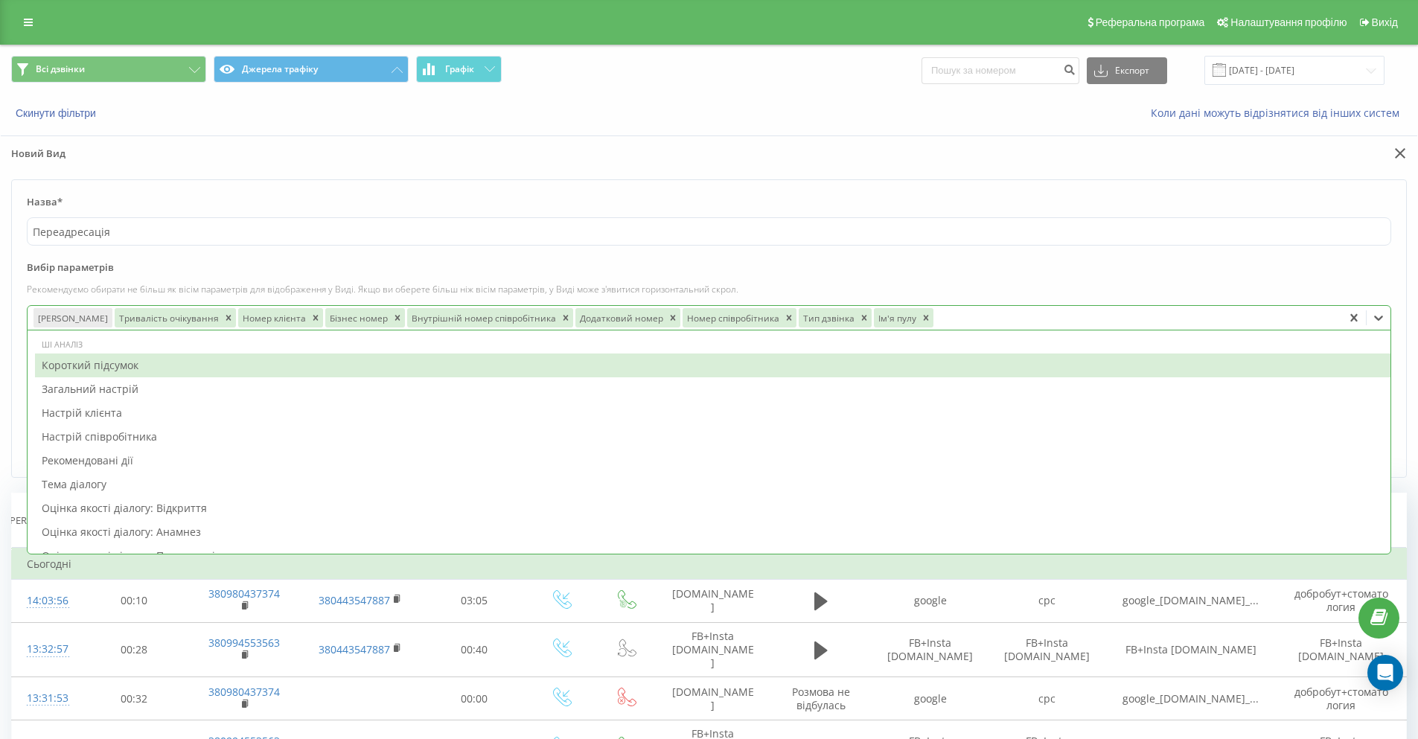
click at [959, 316] on div at bounding box center [1135, 317] width 401 height 17
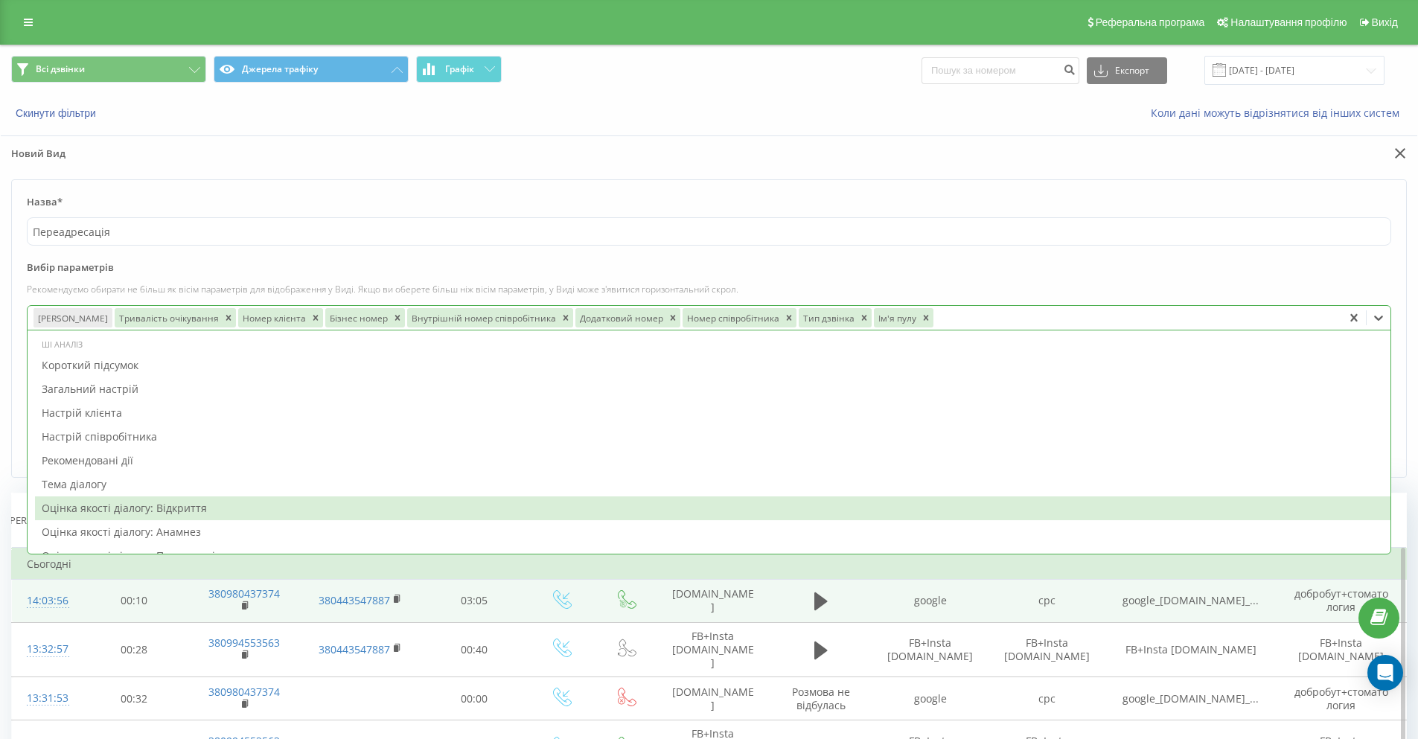
click at [1022, 606] on td "cpc" at bounding box center [1046, 600] width 116 height 43
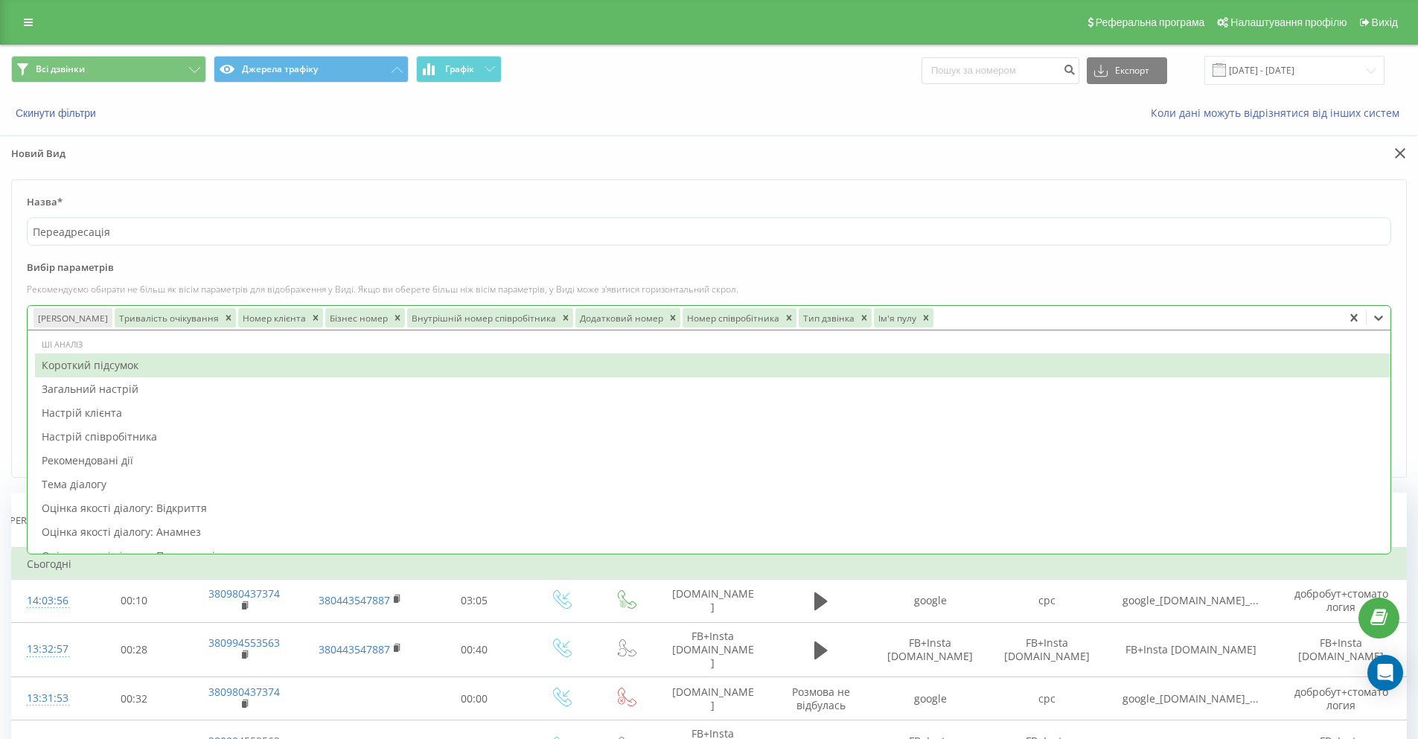
click at [976, 322] on div at bounding box center [1135, 317] width 401 height 17
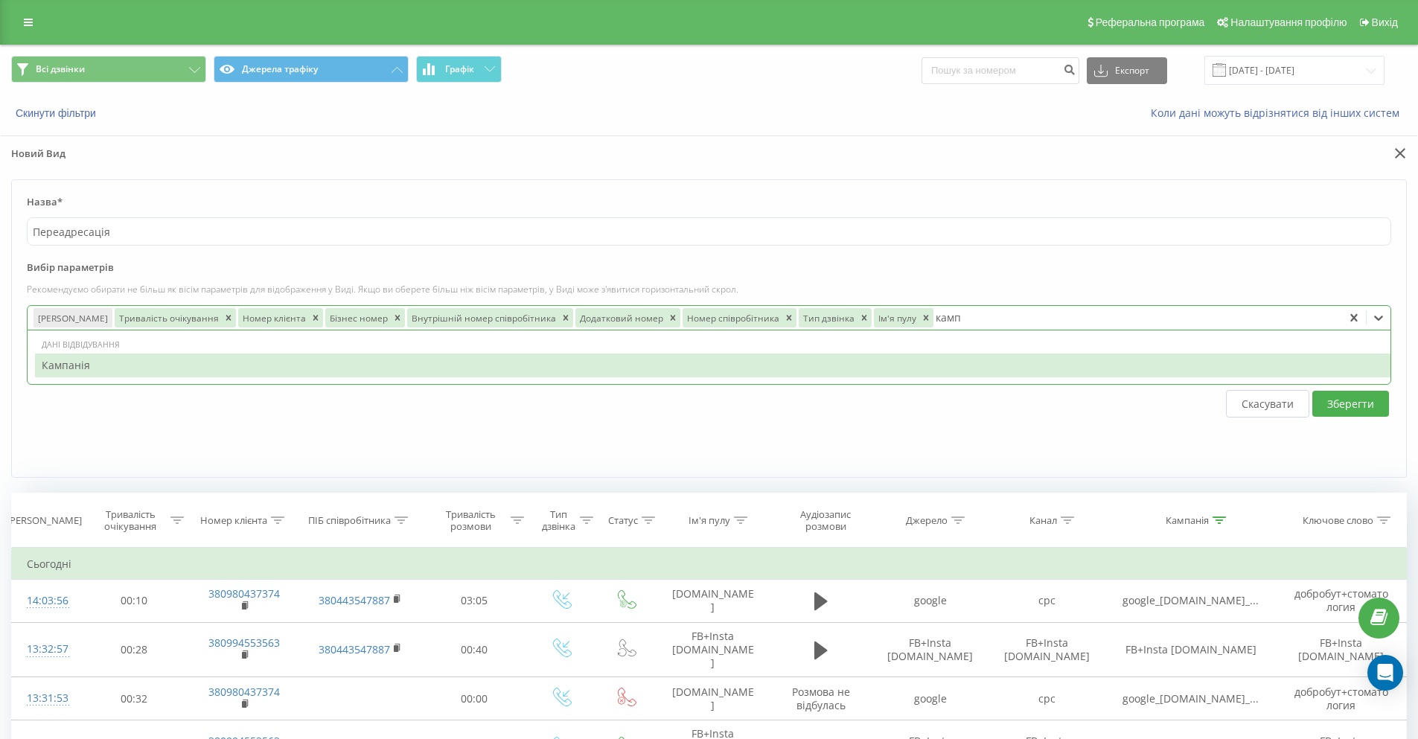
type input "кампа"
click at [901, 371] on div "Кампанія" at bounding box center [712, 365] width 1355 height 24
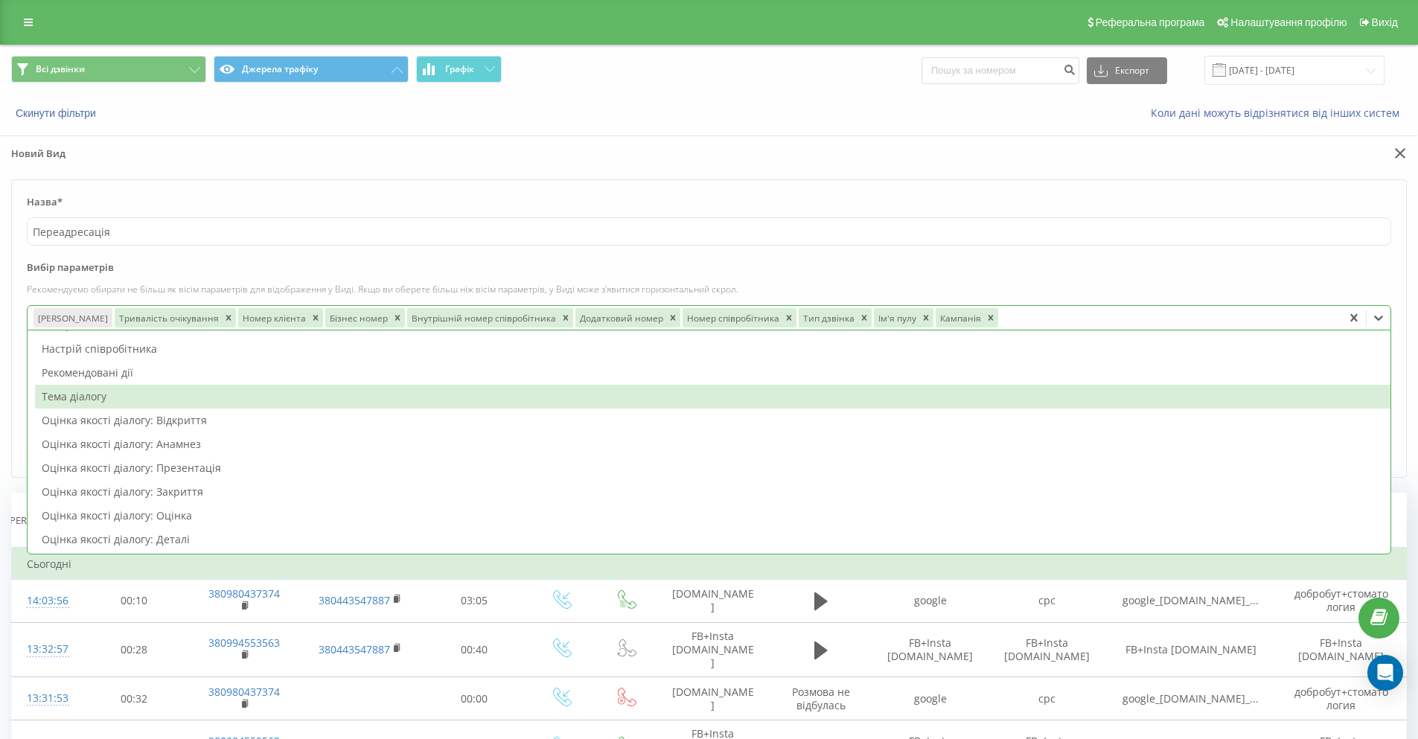
scroll to position [149, 0]
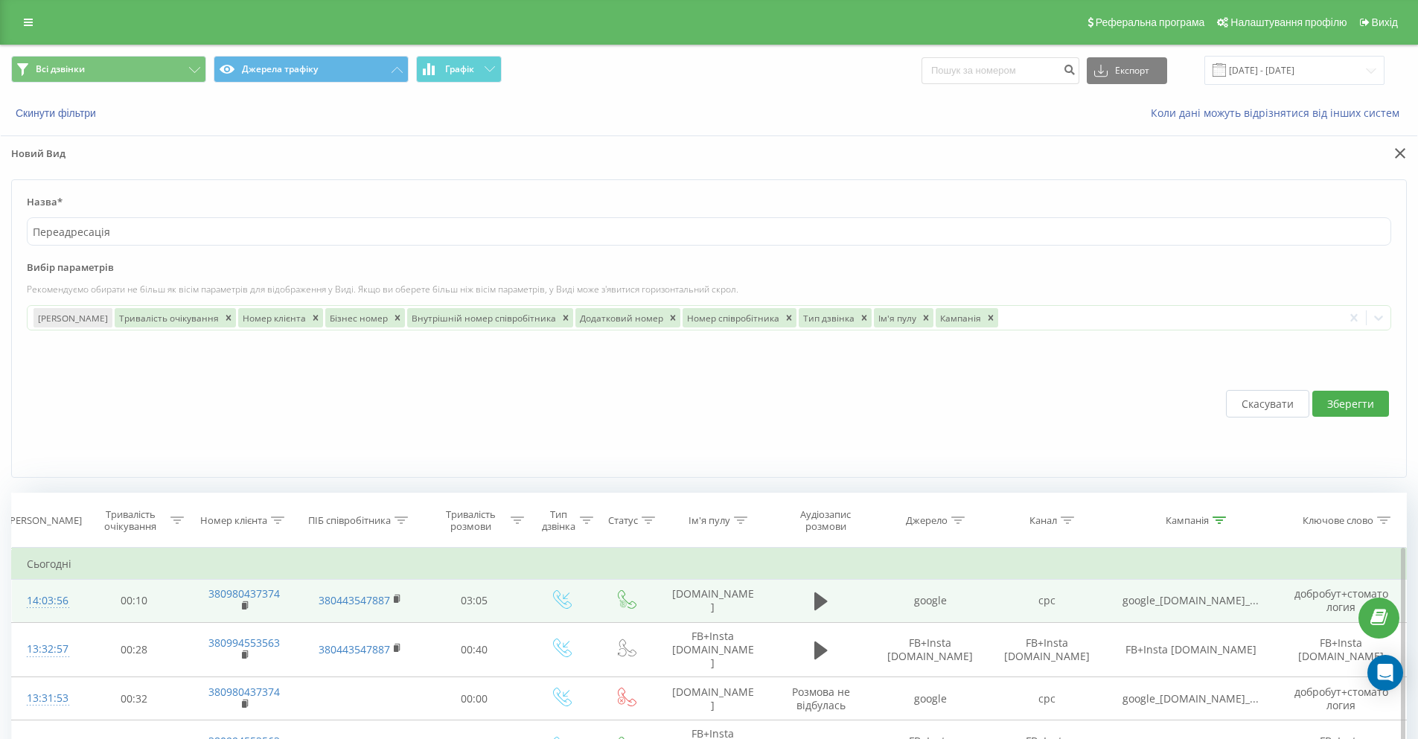
click at [1018, 619] on td "cpc" at bounding box center [1046, 600] width 116 height 43
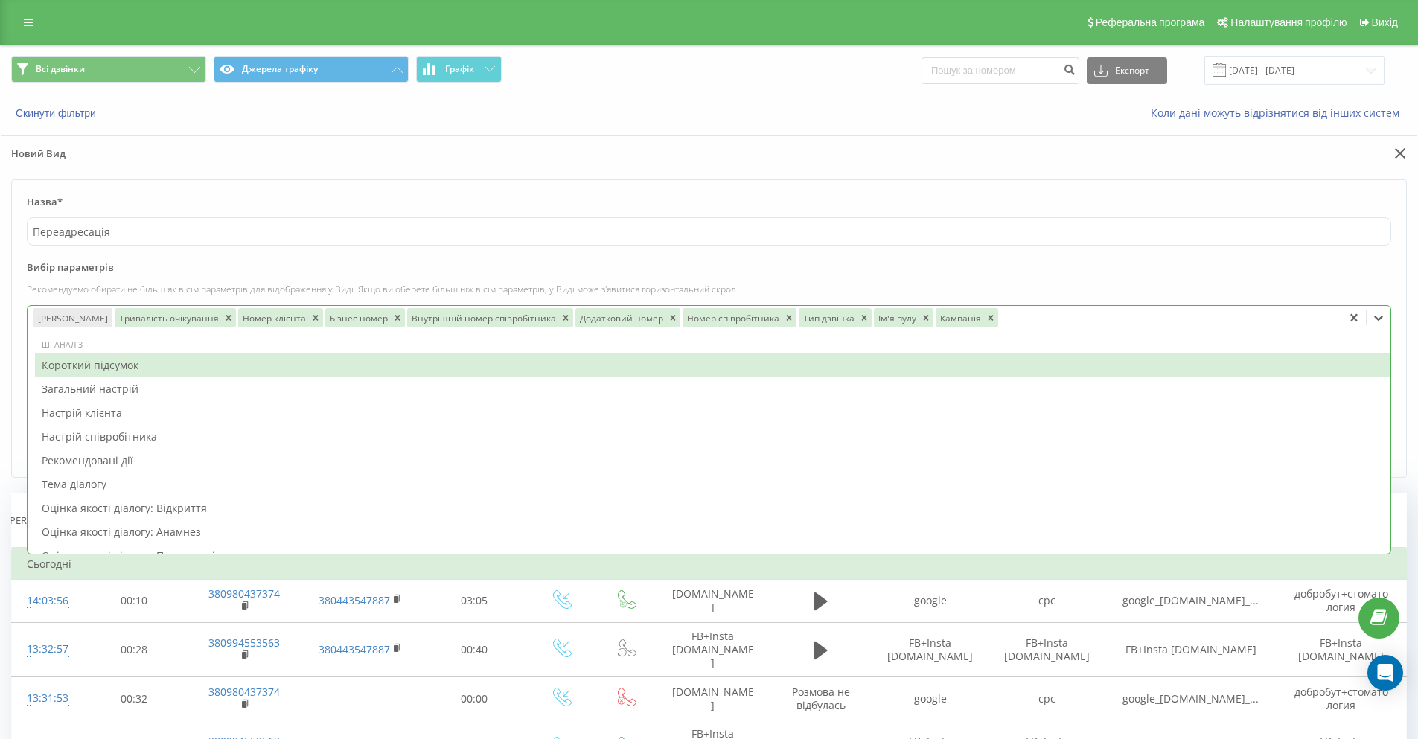
click at [1025, 318] on div at bounding box center [1168, 317] width 336 height 17
type input "ау"
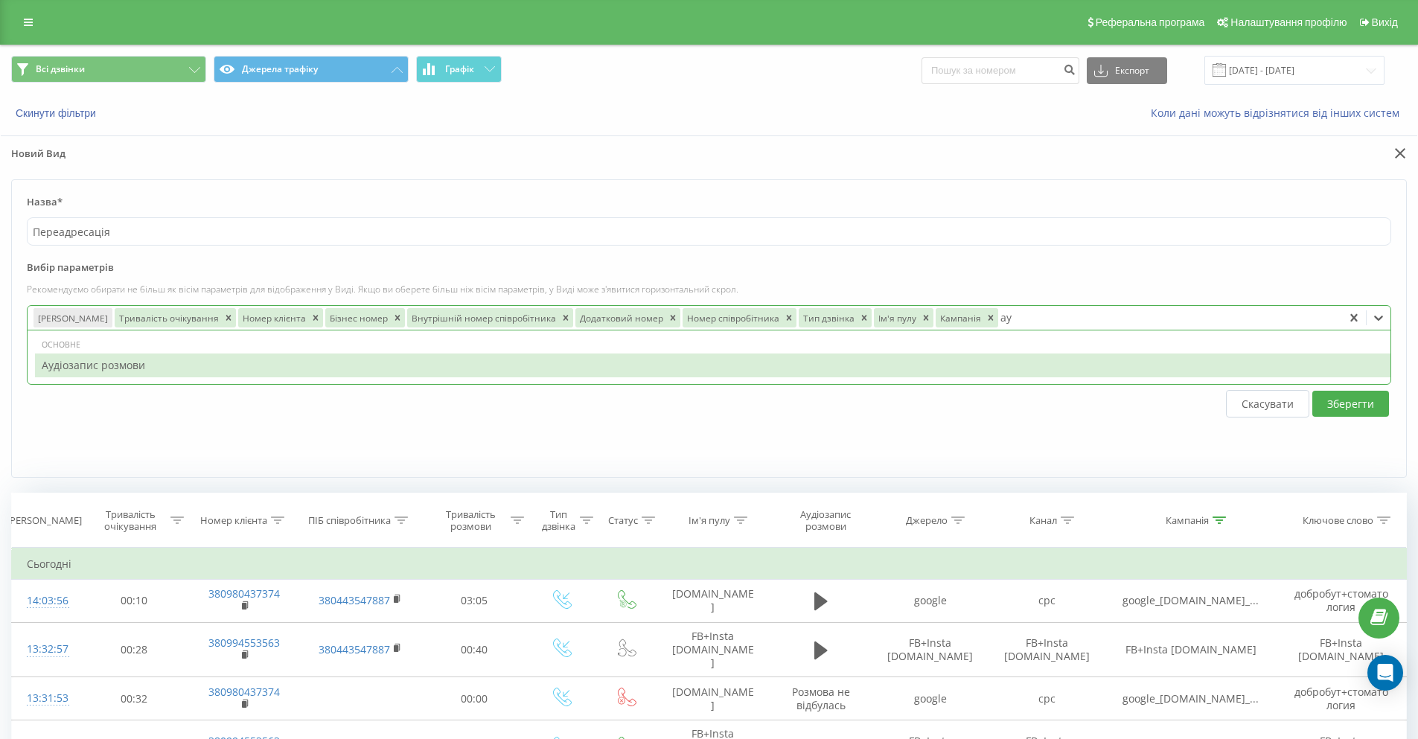
click at [981, 359] on div "Аудіозапис розмови" at bounding box center [712, 365] width 1355 height 24
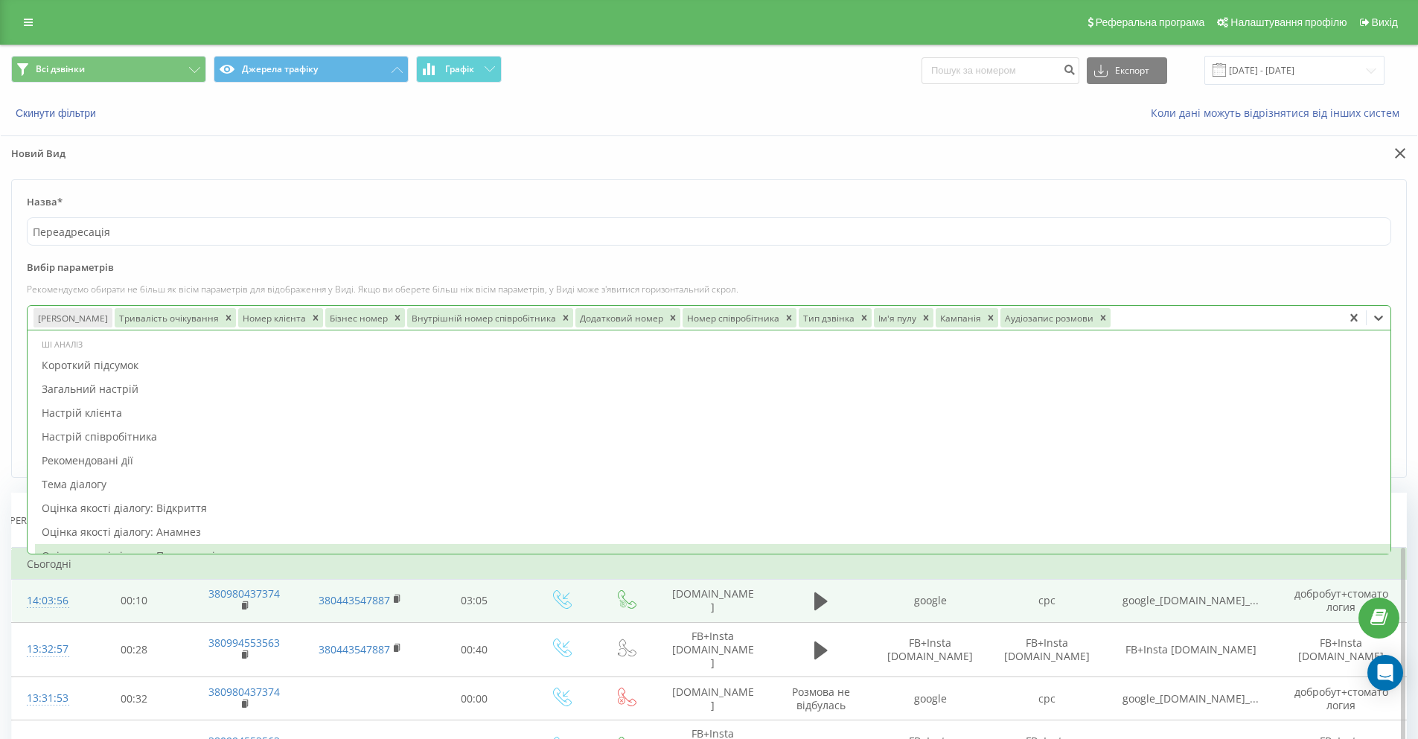
click at [1077, 612] on td "cpc" at bounding box center [1046, 600] width 116 height 43
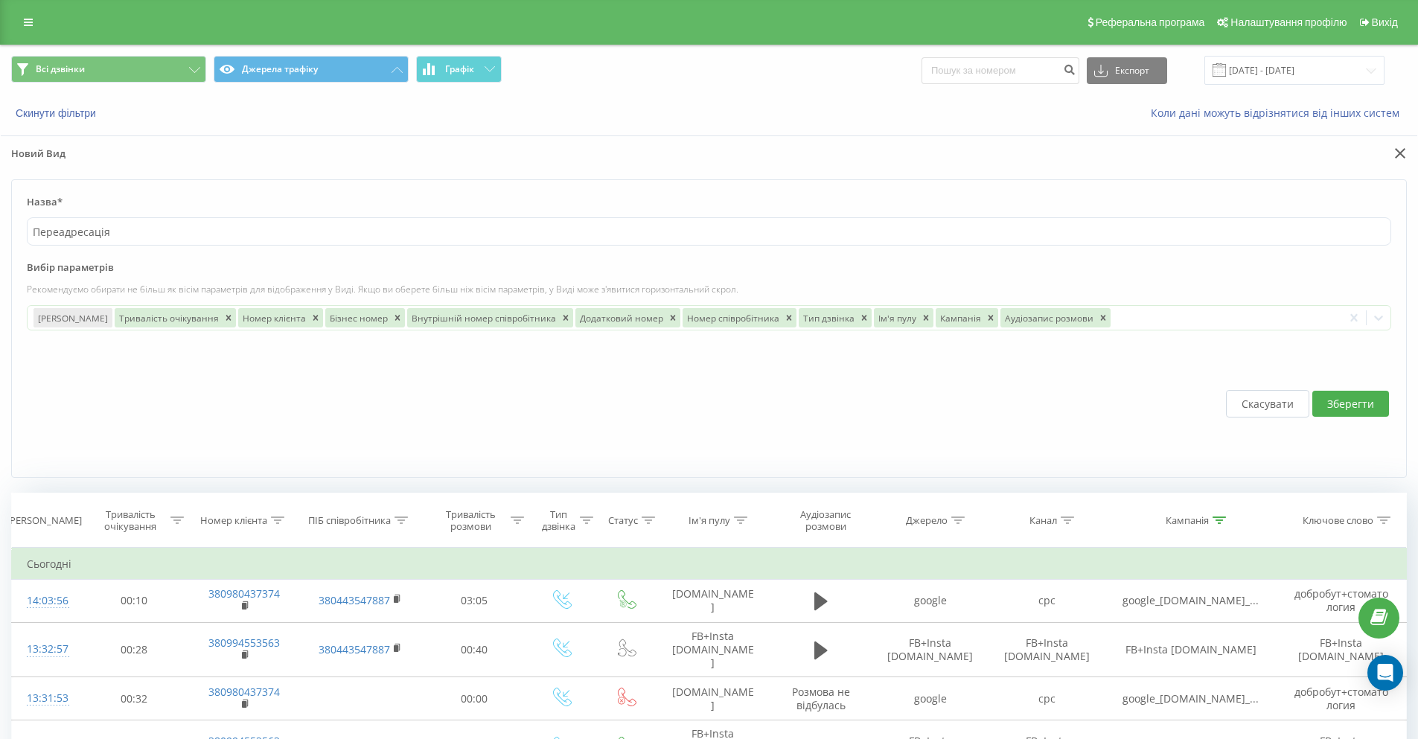
click at [1342, 400] on button "Зберегти" at bounding box center [1350, 404] width 77 height 26
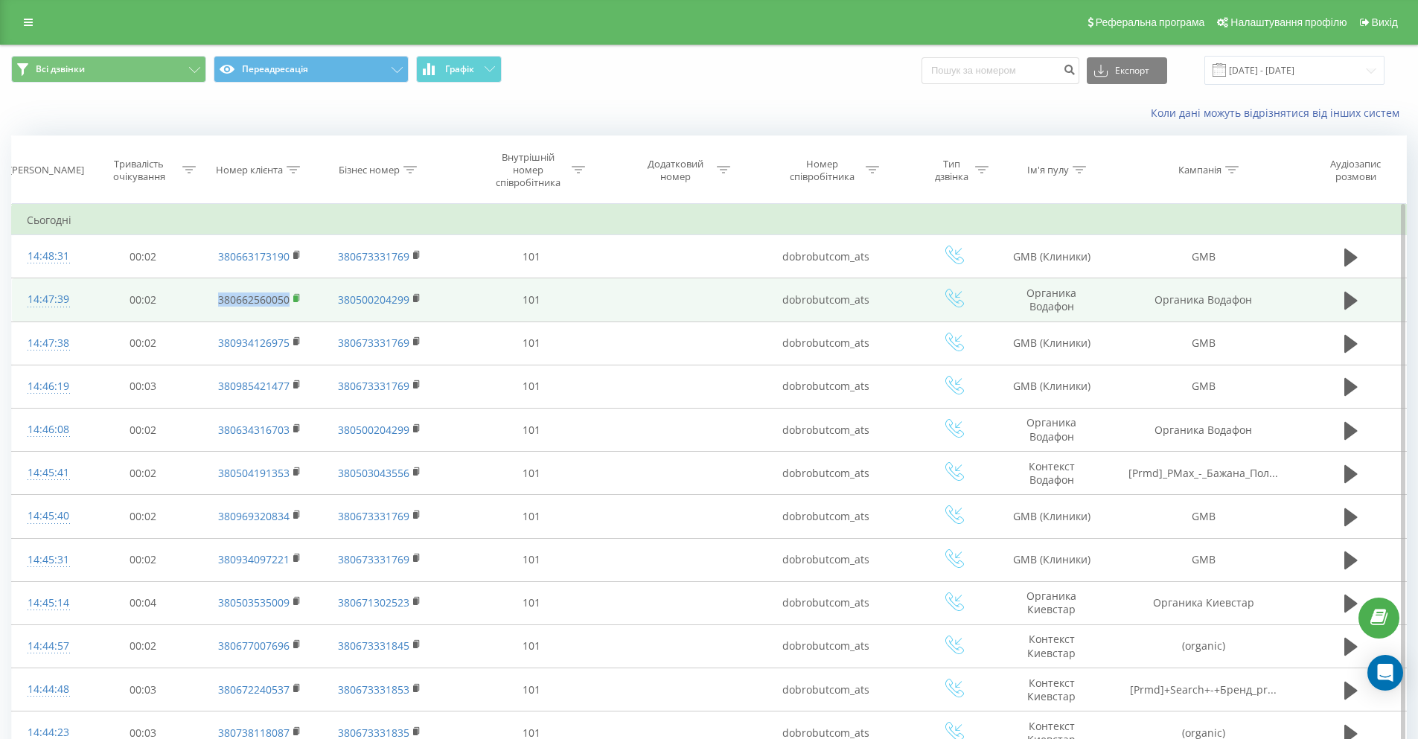
drag, startPoint x: 208, startPoint y: 298, endPoint x: 296, endPoint y: 303, distance: 88.7
click at [296, 303] on td "380662560050" at bounding box center [260, 299] width 120 height 43
click at [199, 299] on td "00:02" at bounding box center [142, 299] width 115 height 43
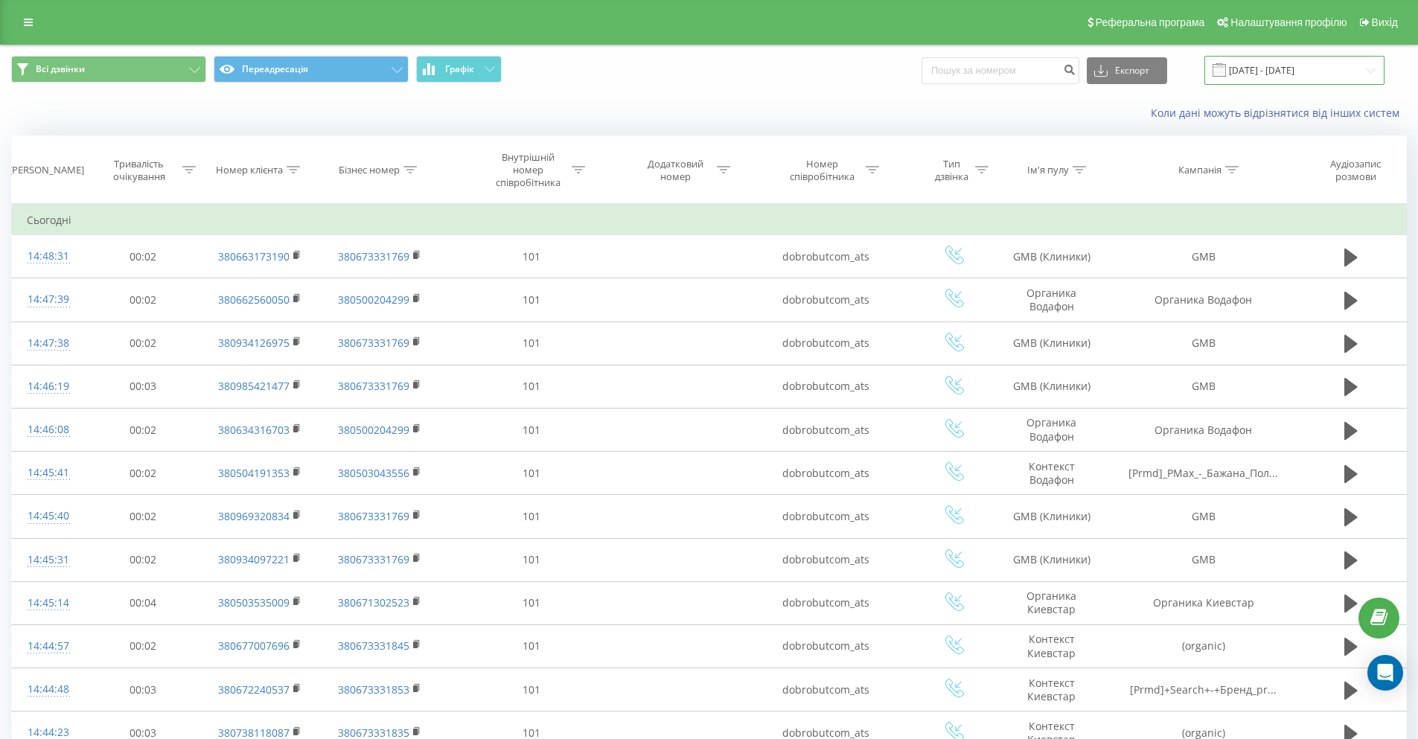
click at [1297, 77] on input "22.09.2025 - 22.09.2025" at bounding box center [1294, 70] width 180 height 29
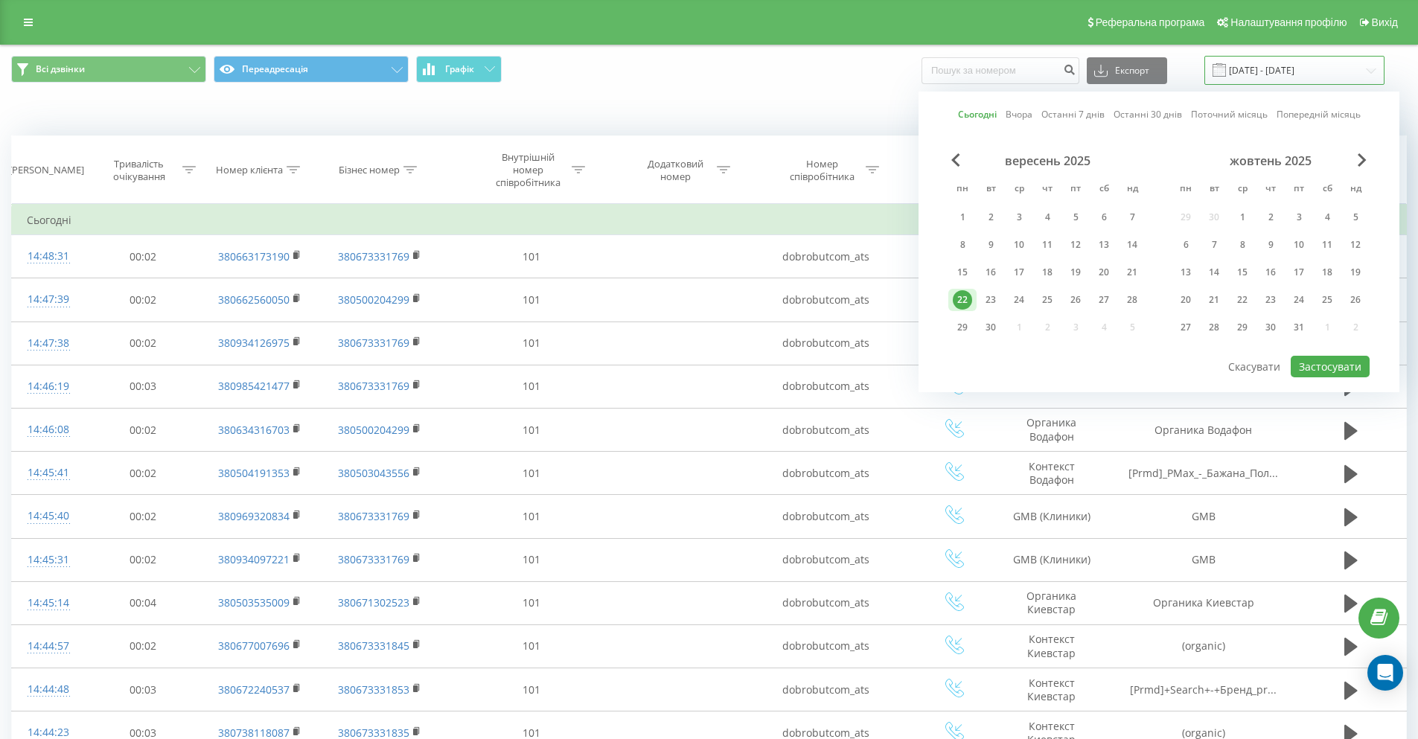
click at [1302, 74] on input "22.09.2025 - 22.09.2025" at bounding box center [1294, 70] width 180 height 29
click at [848, 100] on div "Коли дані можуть відрізнятися вiд інших систем" at bounding box center [709, 113] width 1416 height 36
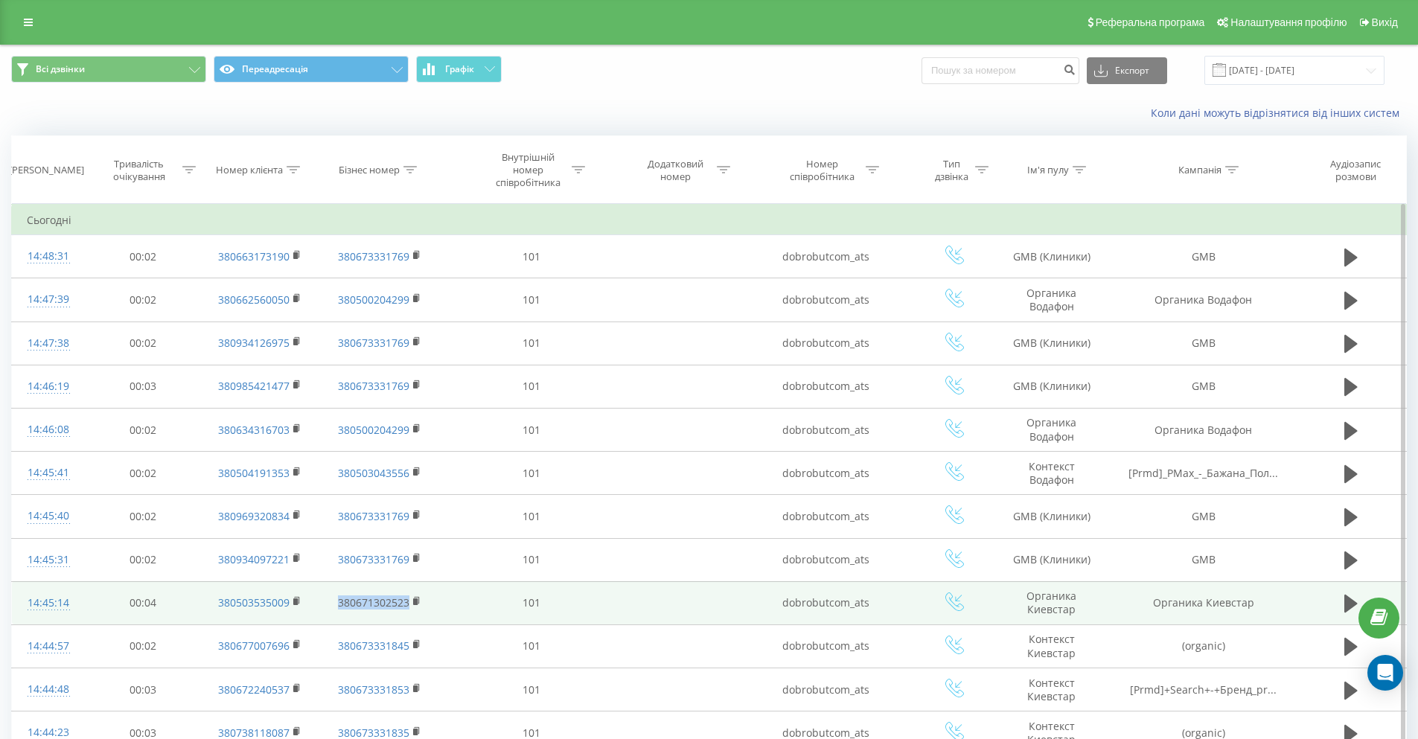
drag, startPoint x: 325, startPoint y: 606, endPoint x: 433, endPoint y: 606, distance: 107.9
click at [433, 606] on td "380671302523" at bounding box center [380, 602] width 120 height 43
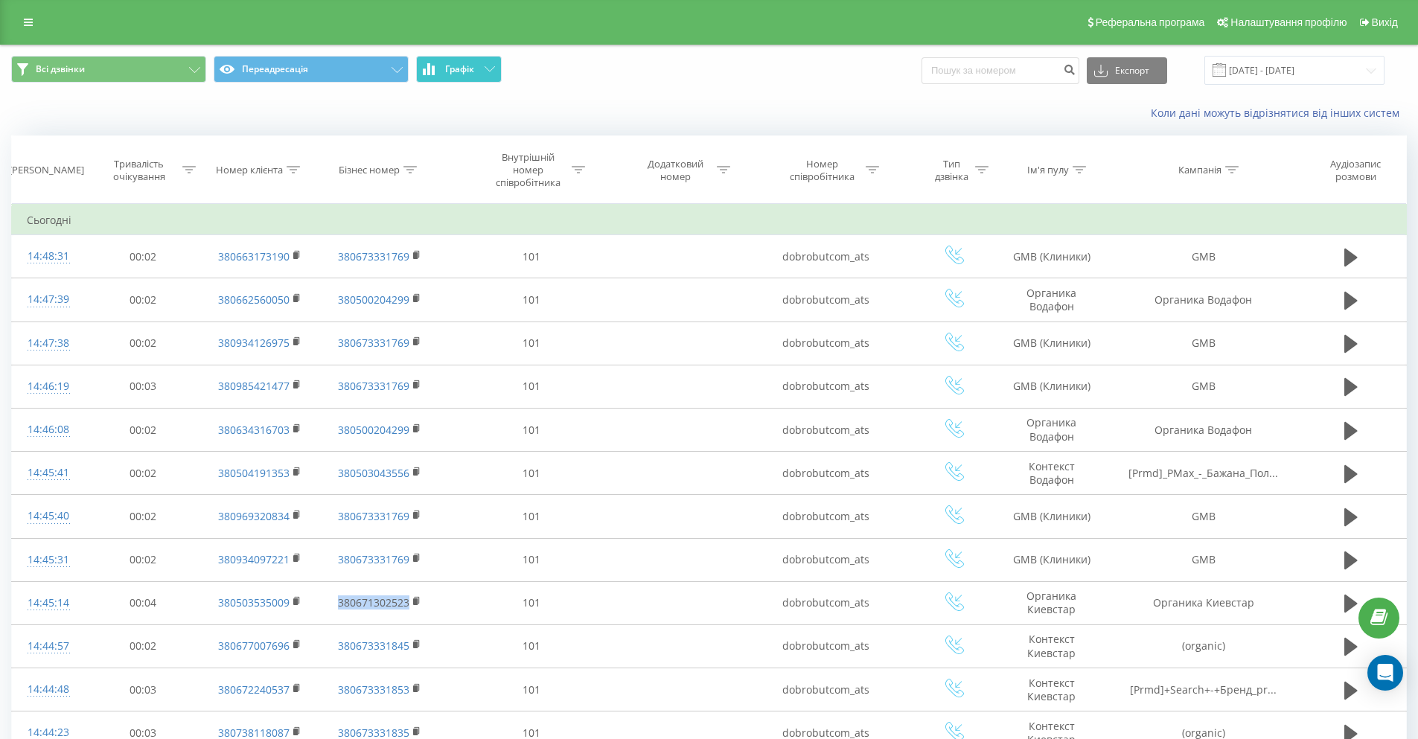
click at [487, 78] on button "Графік" at bounding box center [459, 69] width 86 height 27
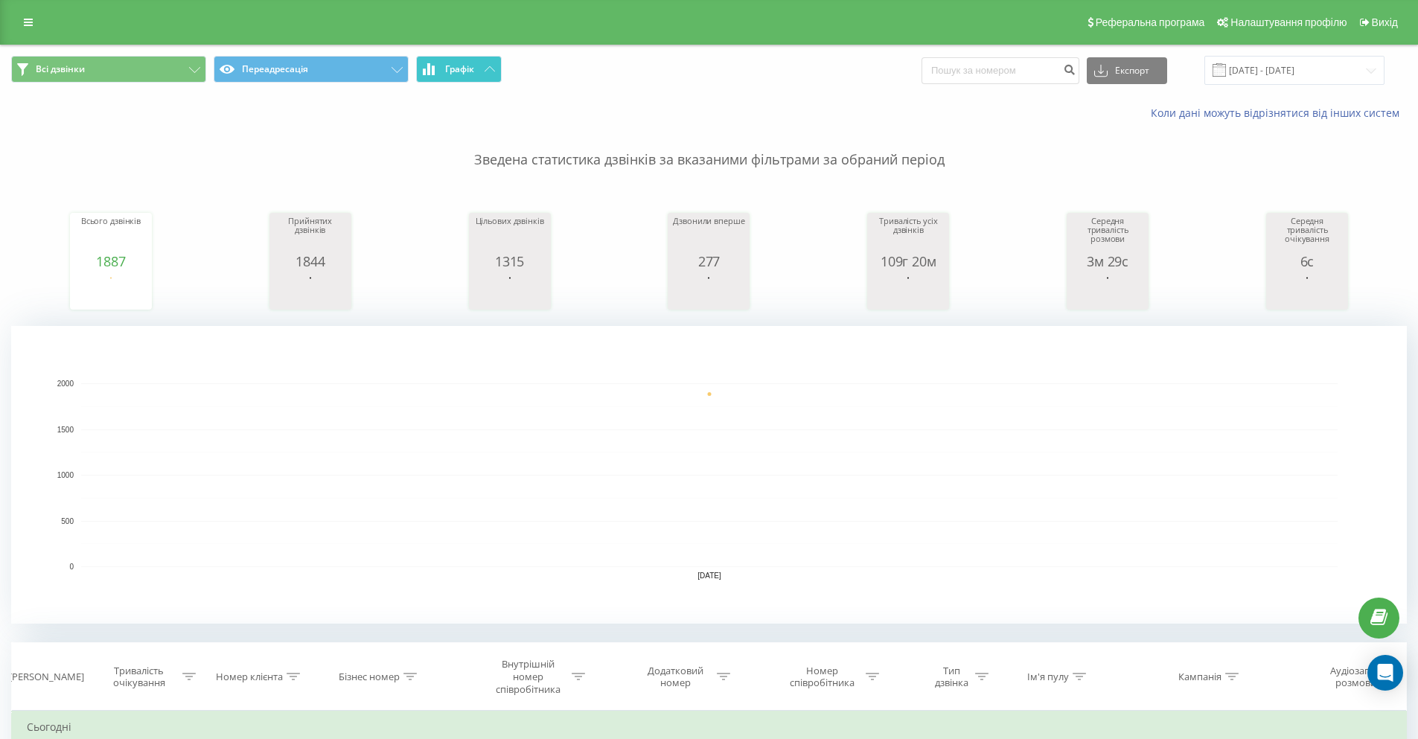
click at [487, 78] on button "Графік" at bounding box center [459, 69] width 86 height 27
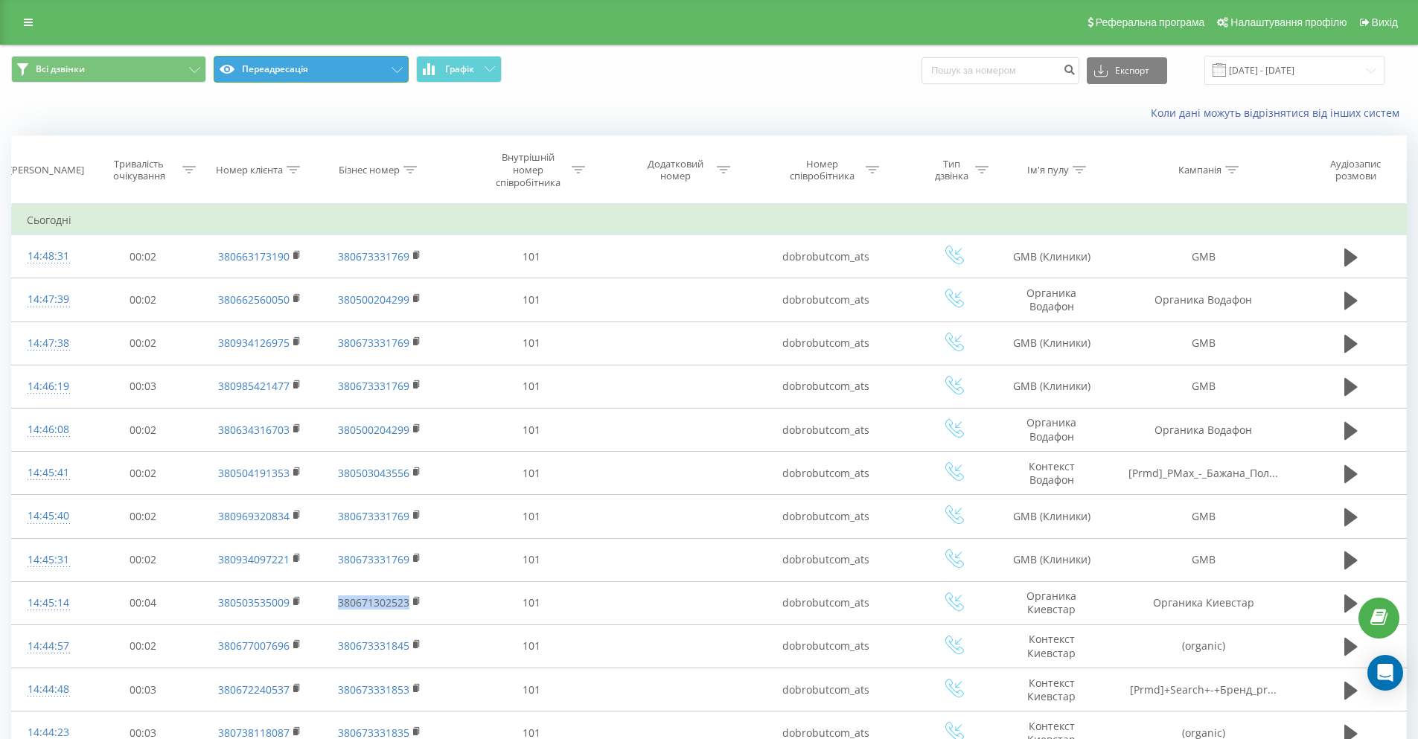
click at [332, 74] on button "Переадресація" at bounding box center [311, 69] width 195 height 27
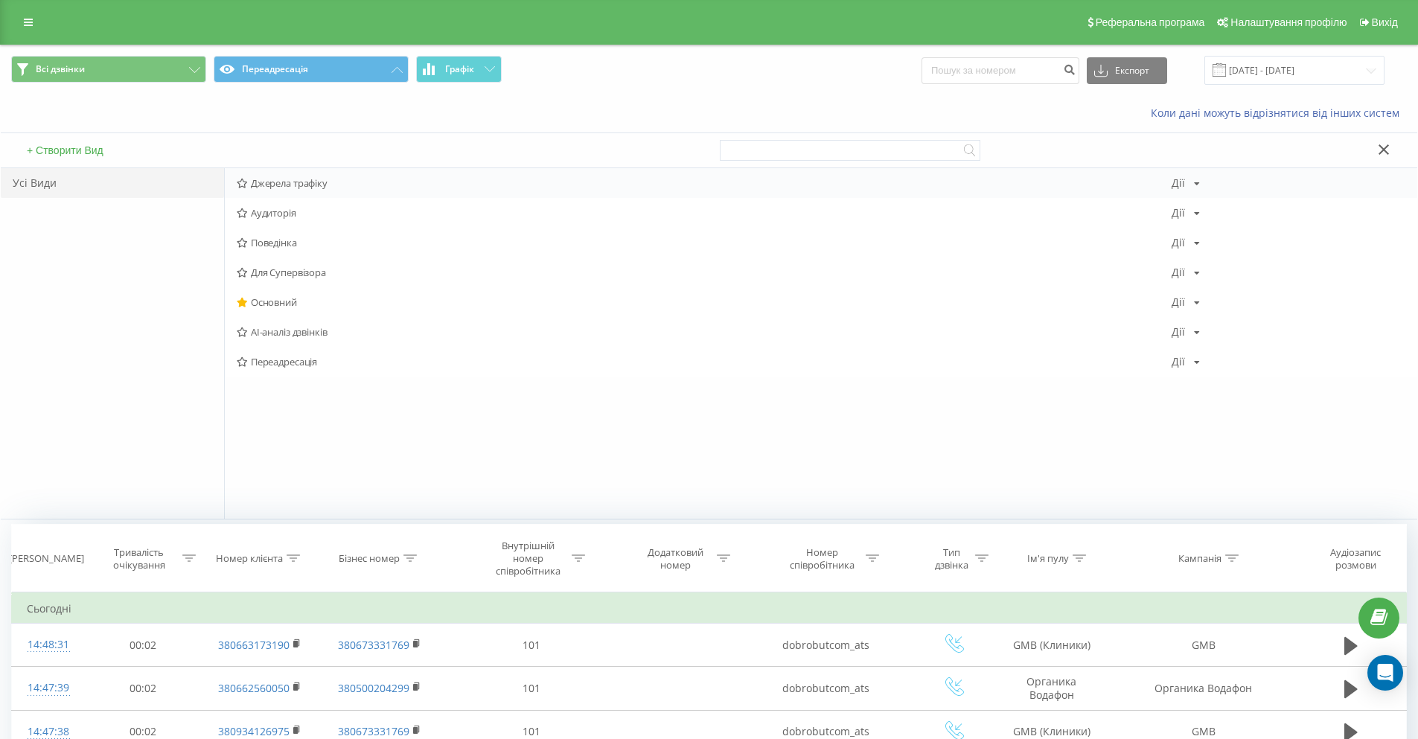
click at [289, 182] on span "Джерела трафіку" at bounding box center [704, 183] width 935 height 10
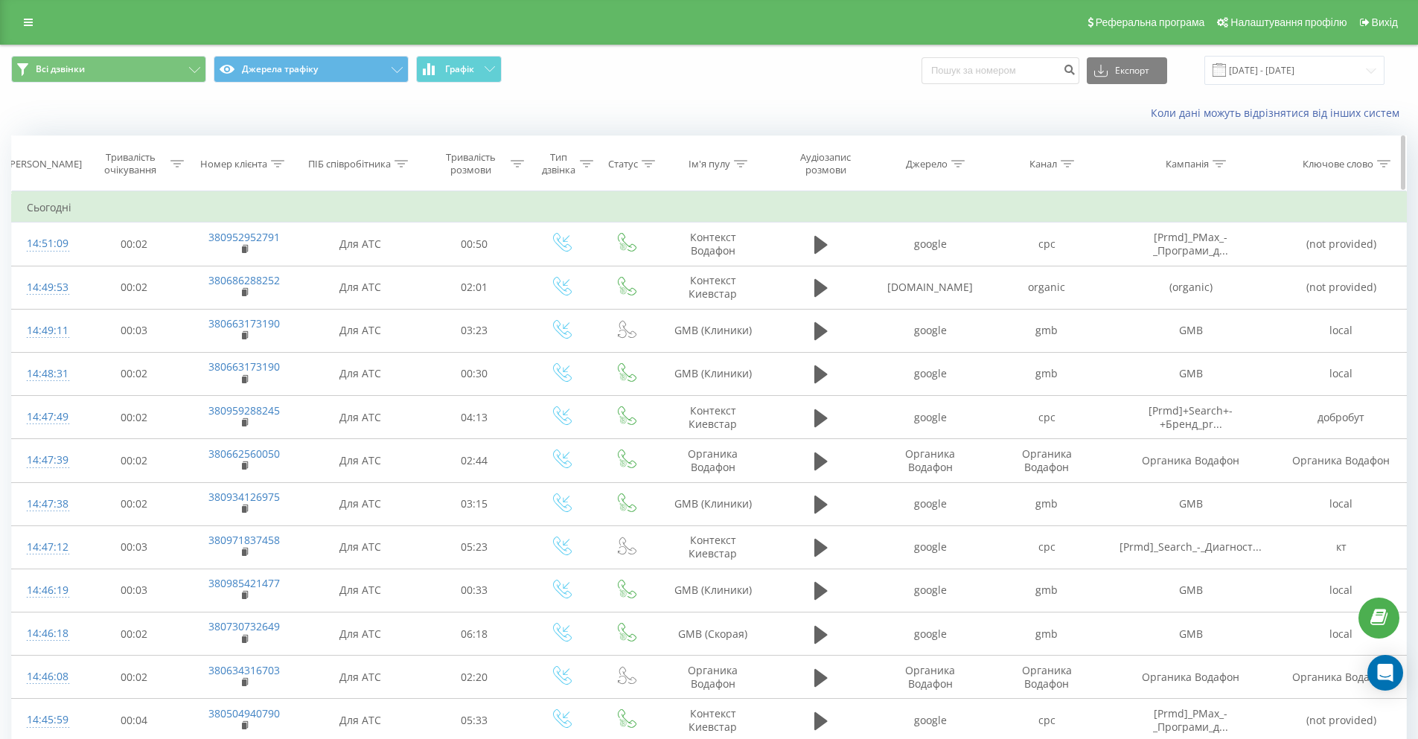
click at [746, 166] on icon at bounding box center [740, 163] width 13 height 7
click at [694, 273] on input "text" at bounding box center [712, 270] width 131 height 26
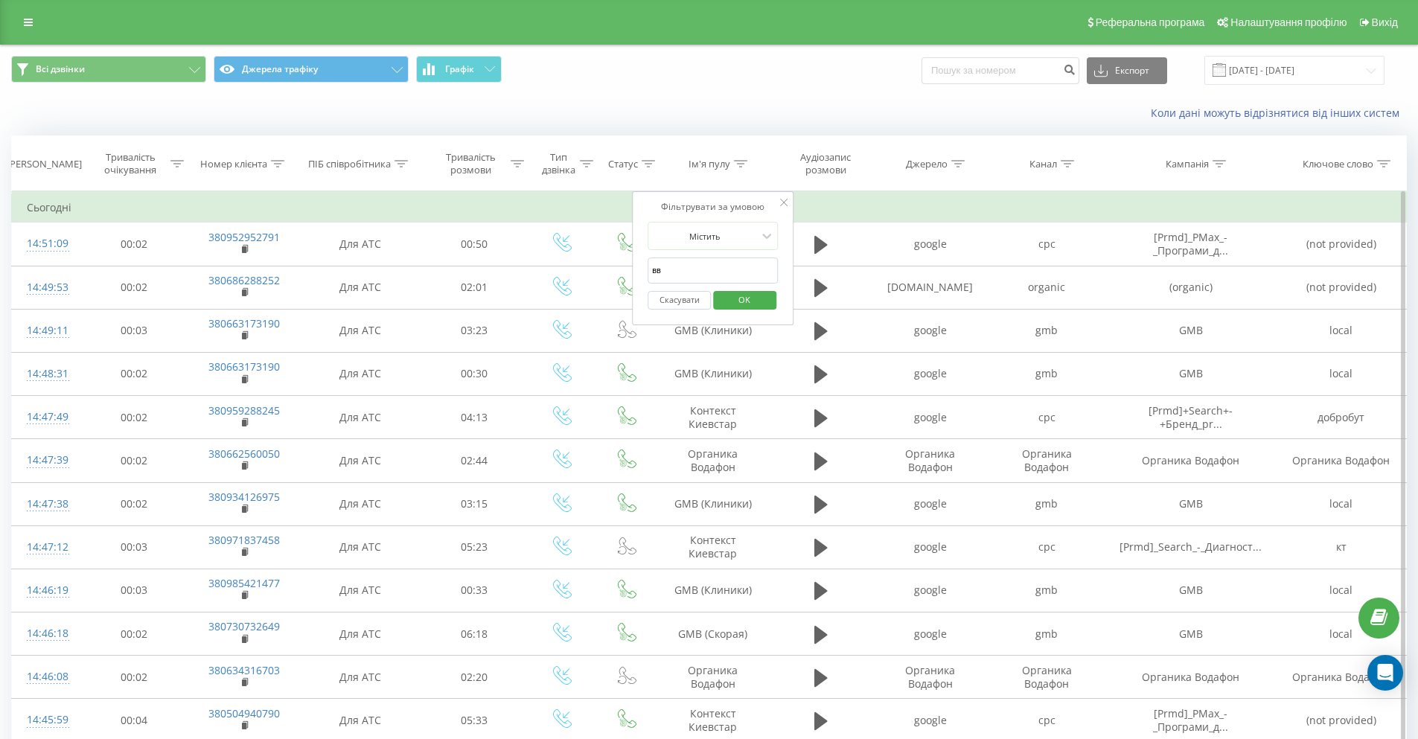
type input "в"
type input "ddc"
click at [746, 306] on span "OK" at bounding box center [744, 299] width 42 height 23
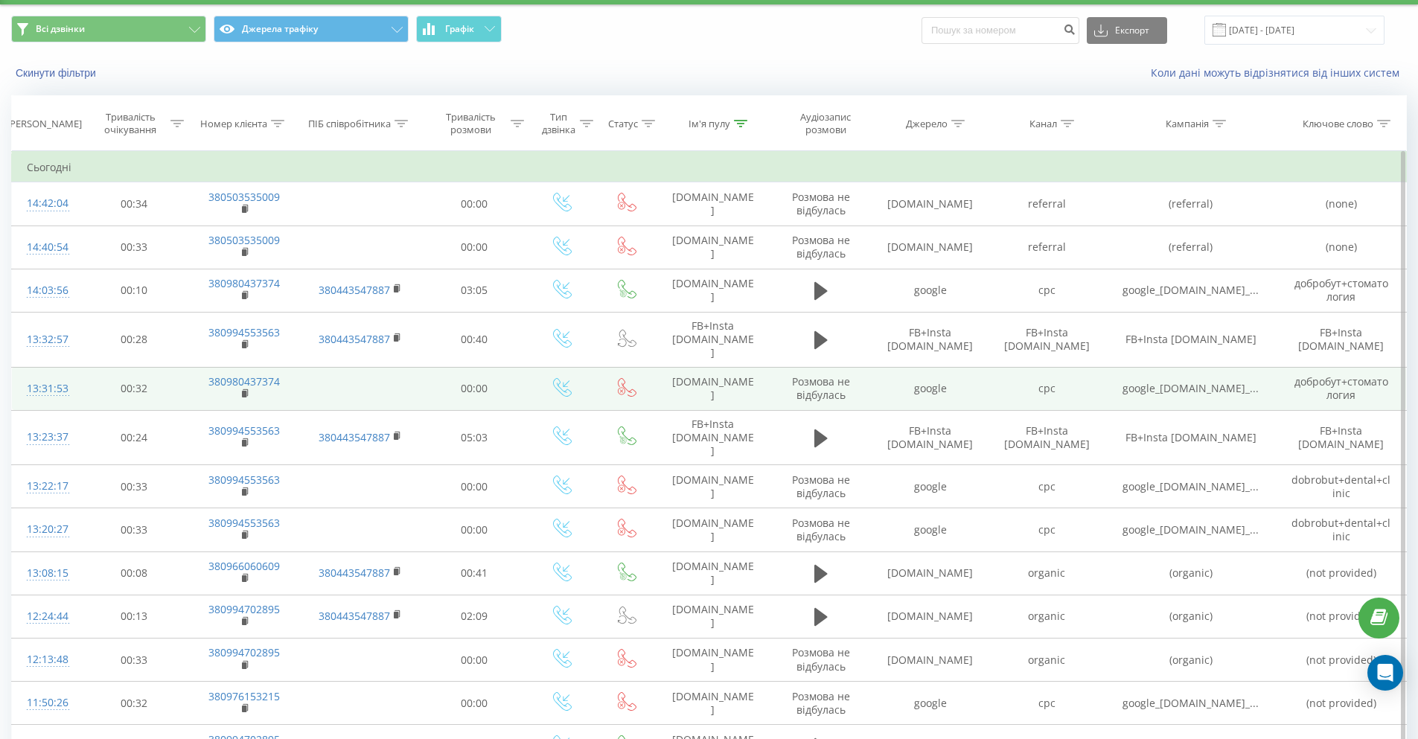
scroll to position [74, 0]
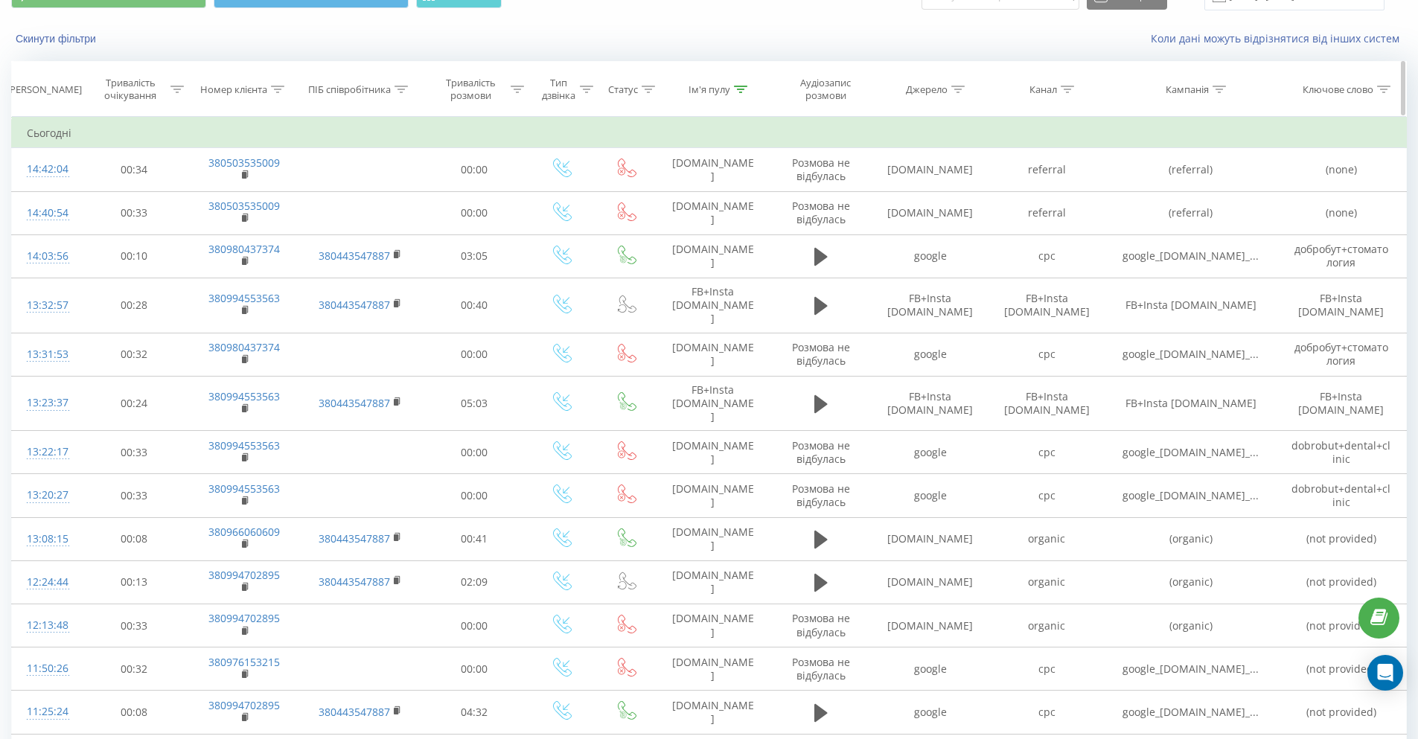
click at [651, 89] on icon at bounding box center [648, 89] width 13 height 7
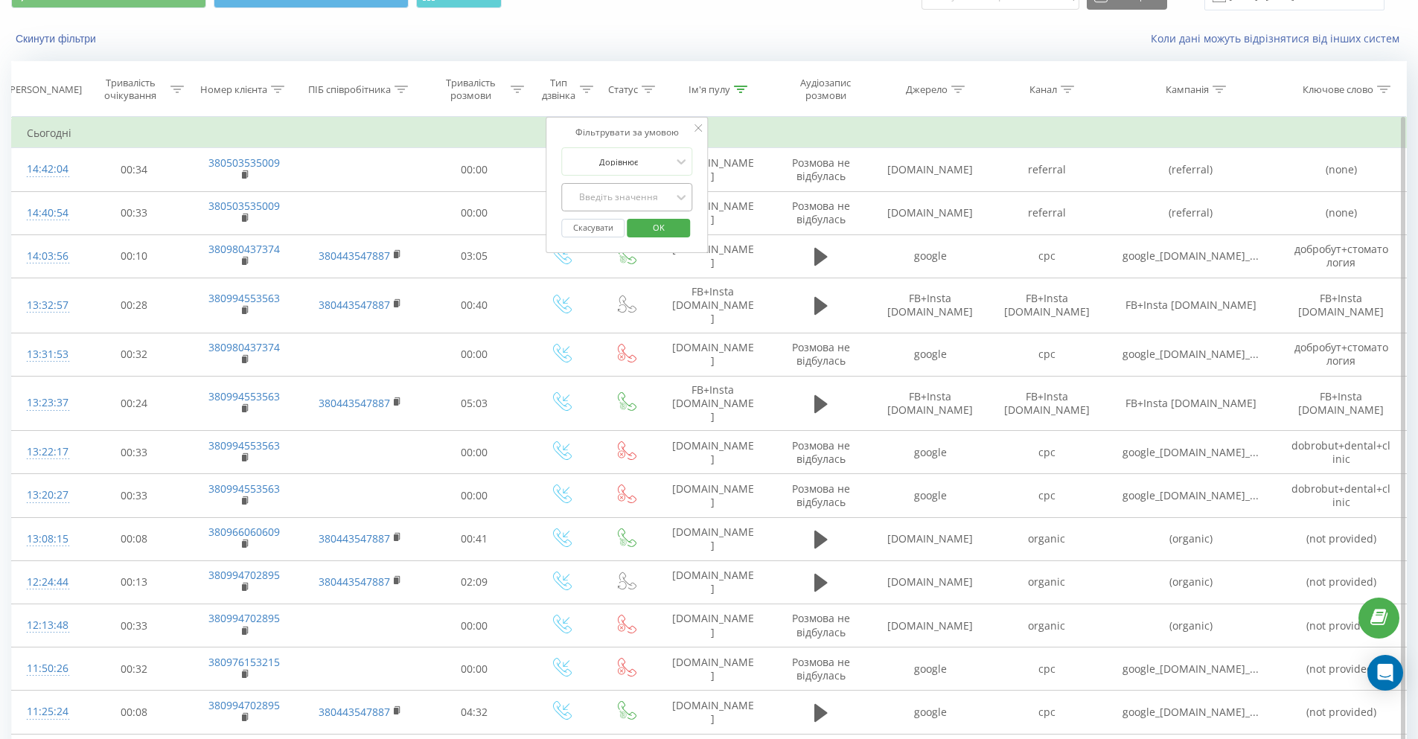
click at [653, 195] on div "Введіть значення" at bounding box center [619, 197] width 106 height 12
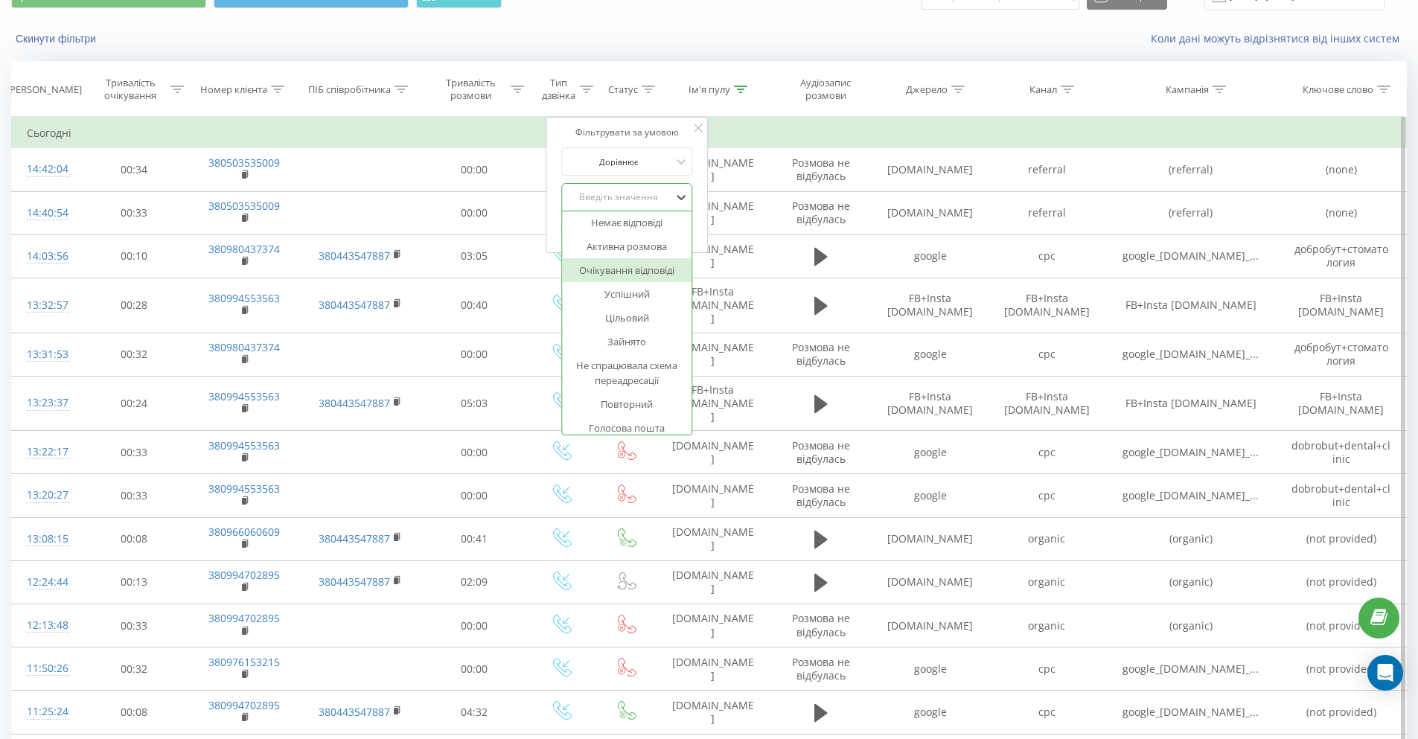
scroll to position [42, 0]
click at [638, 331] on div "Зайнято" at bounding box center [627, 327] width 129 height 24
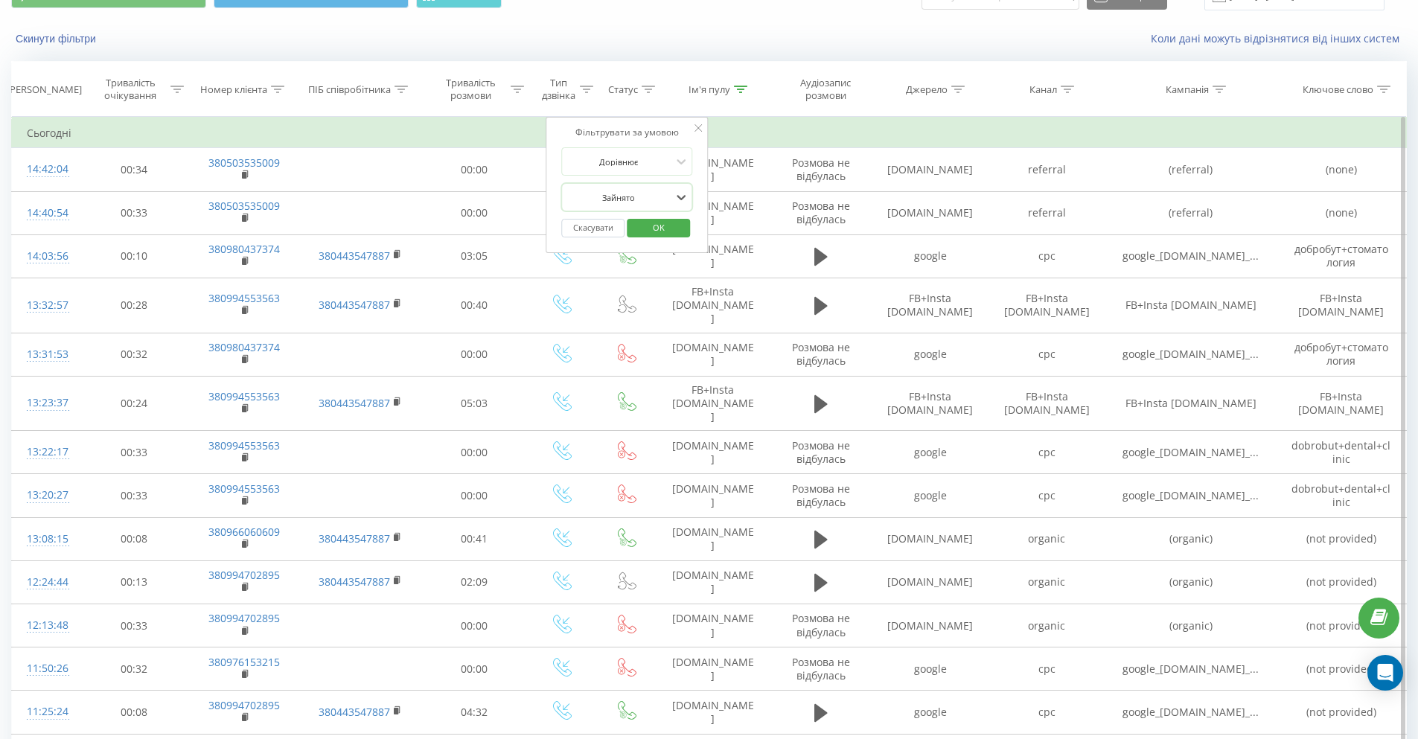
click at [659, 228] on span "OK" at bounding box center [659, 227] width 42 height 23
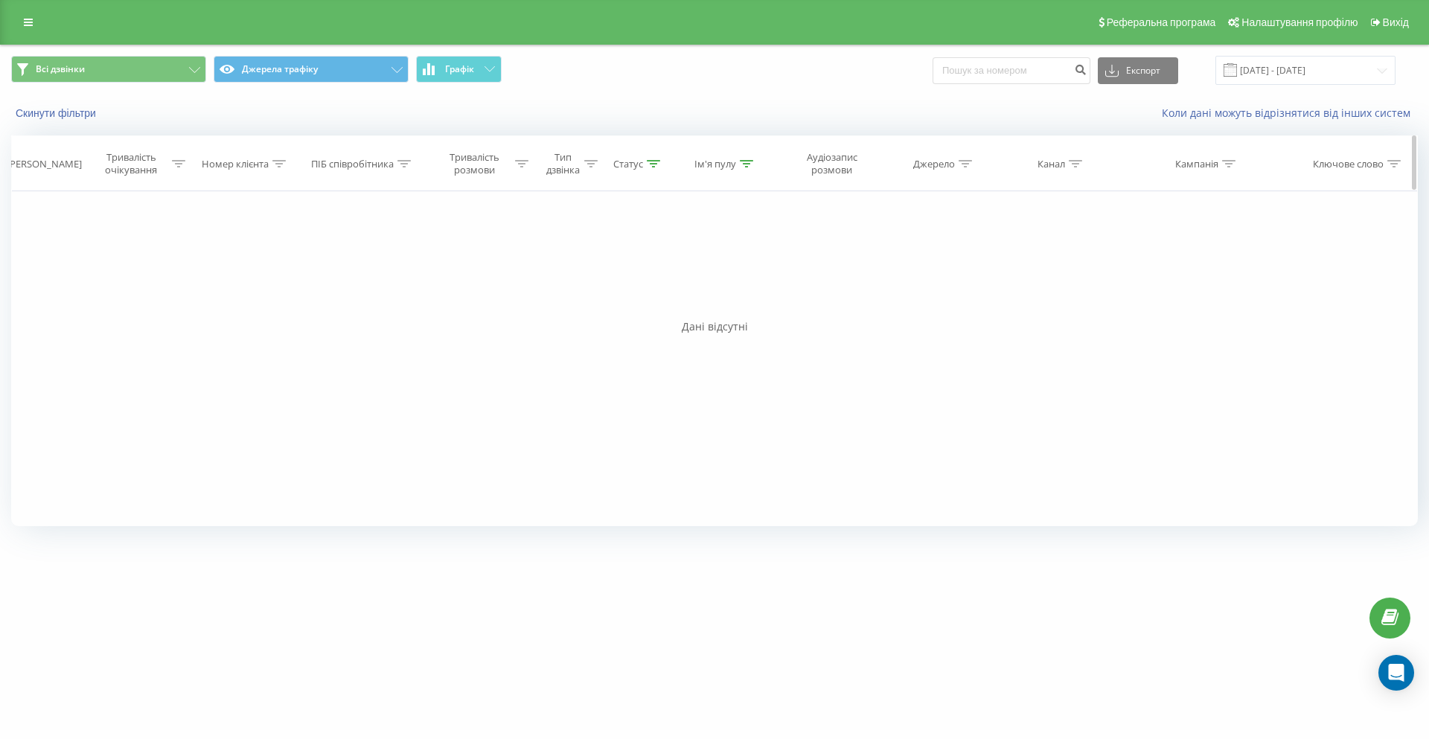
click at [654, 161] on icon at bounding box center [653, 163] width 13 height 7
click at [689, 278] on icon at bounding box center [686, 271] width 15 height 15
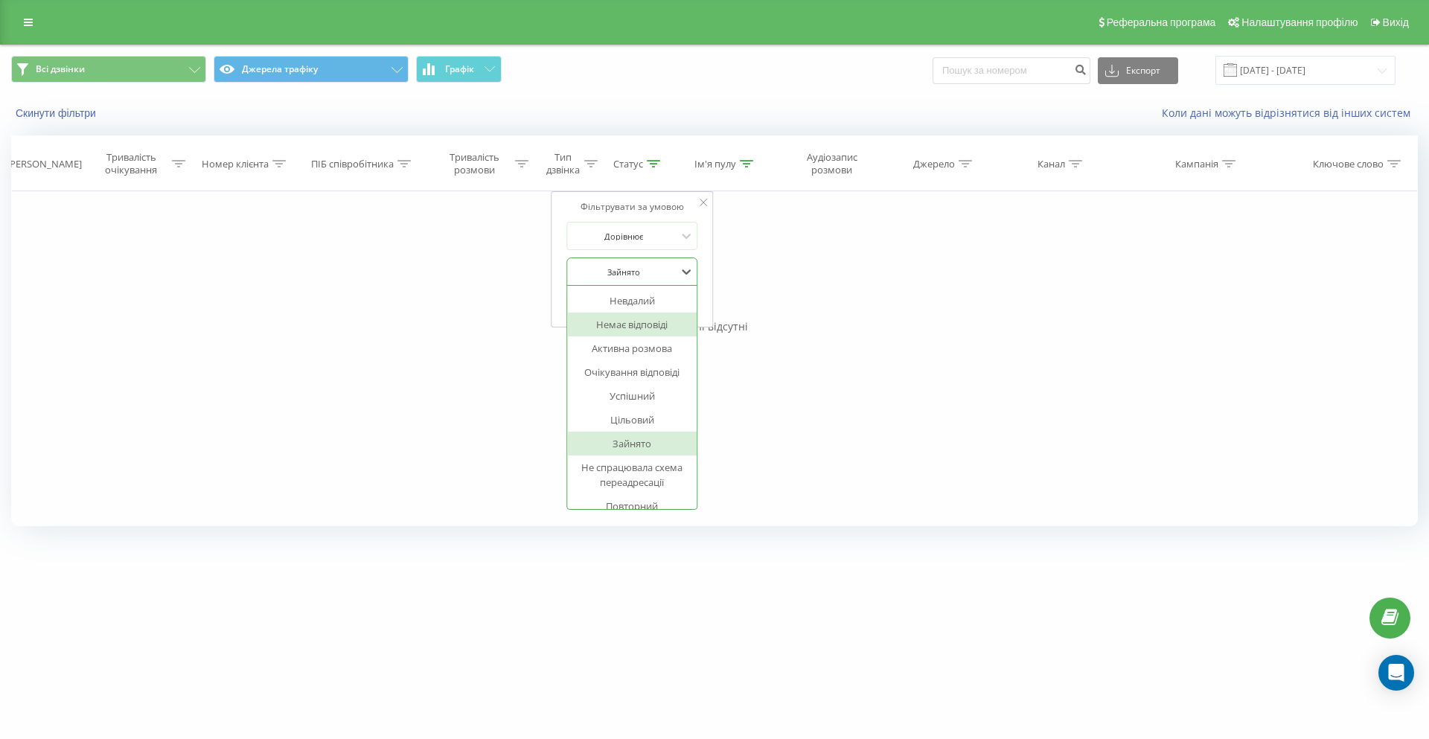
click at [647, 322] on div "Немає відповіді" at bounding box center [631, 325] width 129 height 24
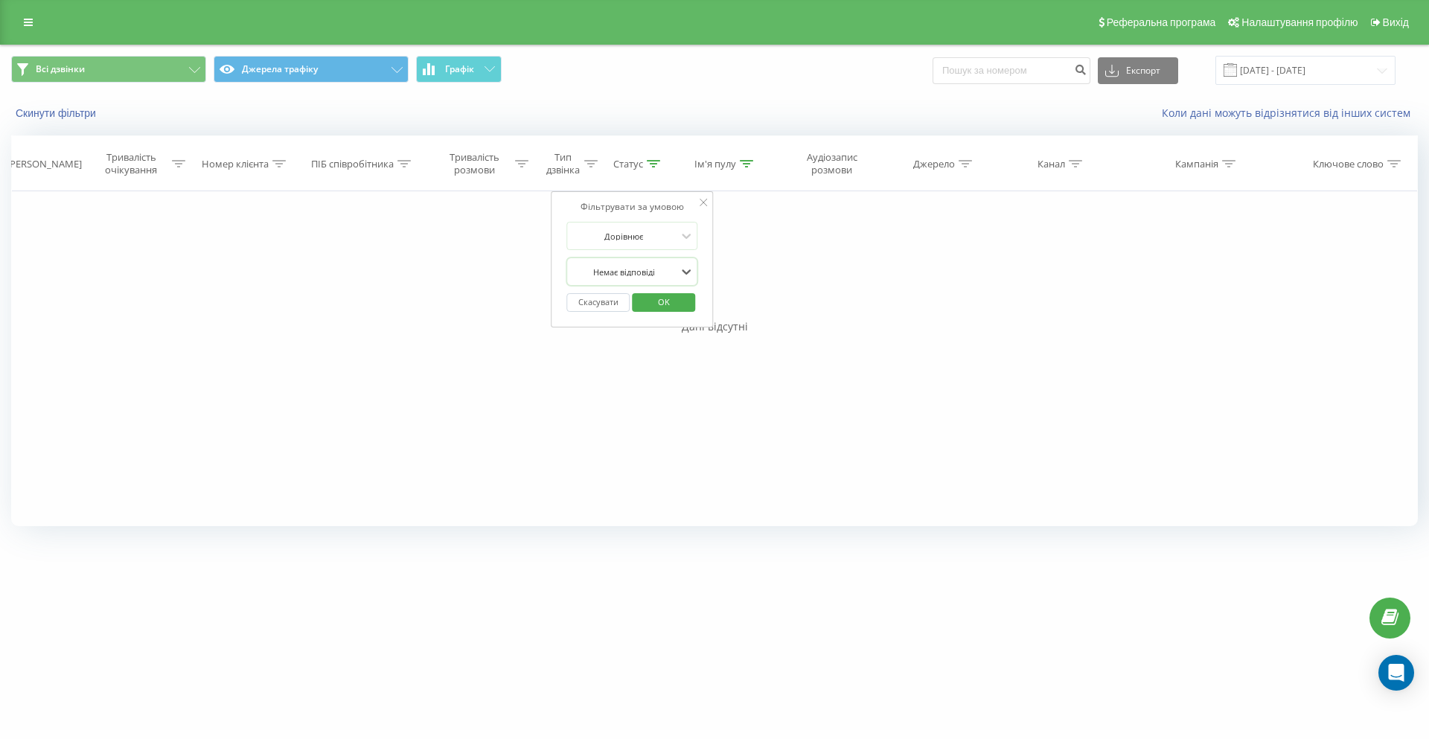
click at [659, 296] on span "OK" at bounding box center [664, 301] width 42 height 23
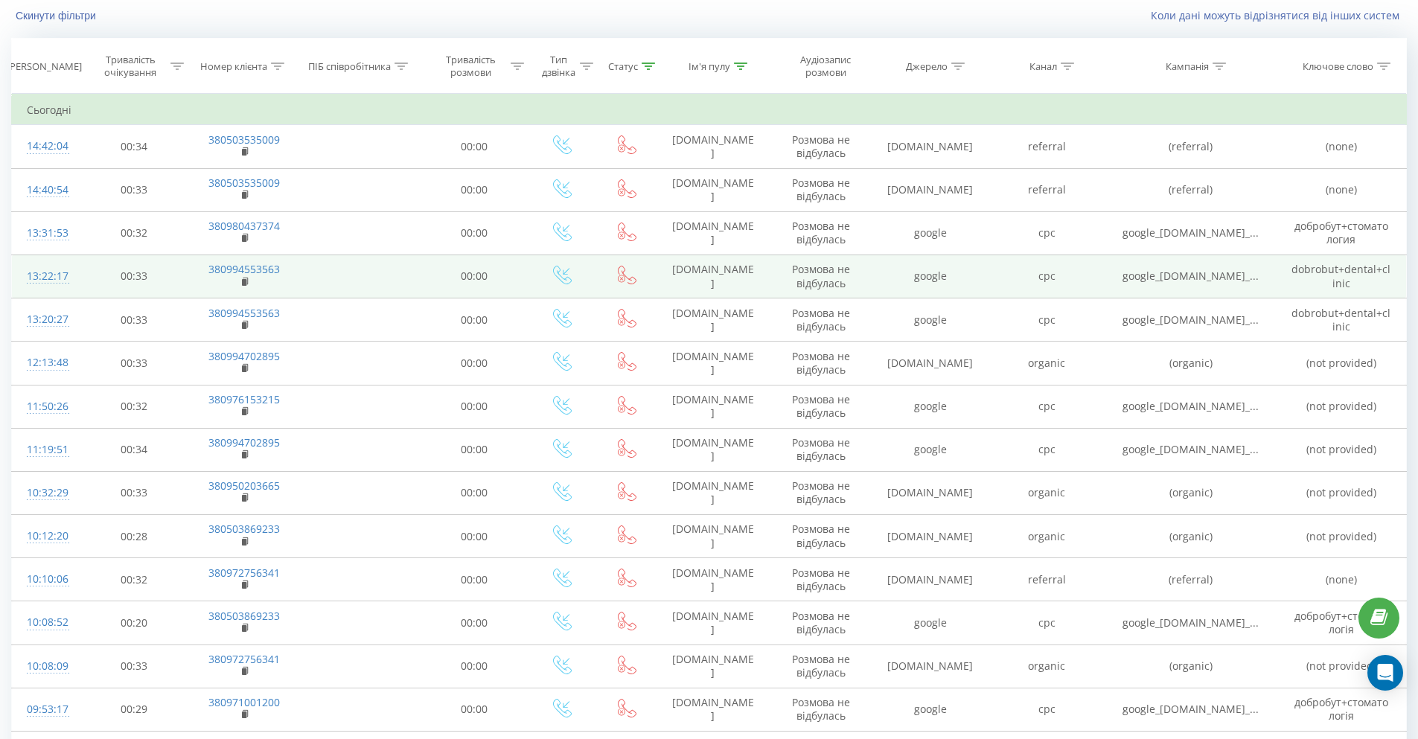
scroll to position [74, 0]
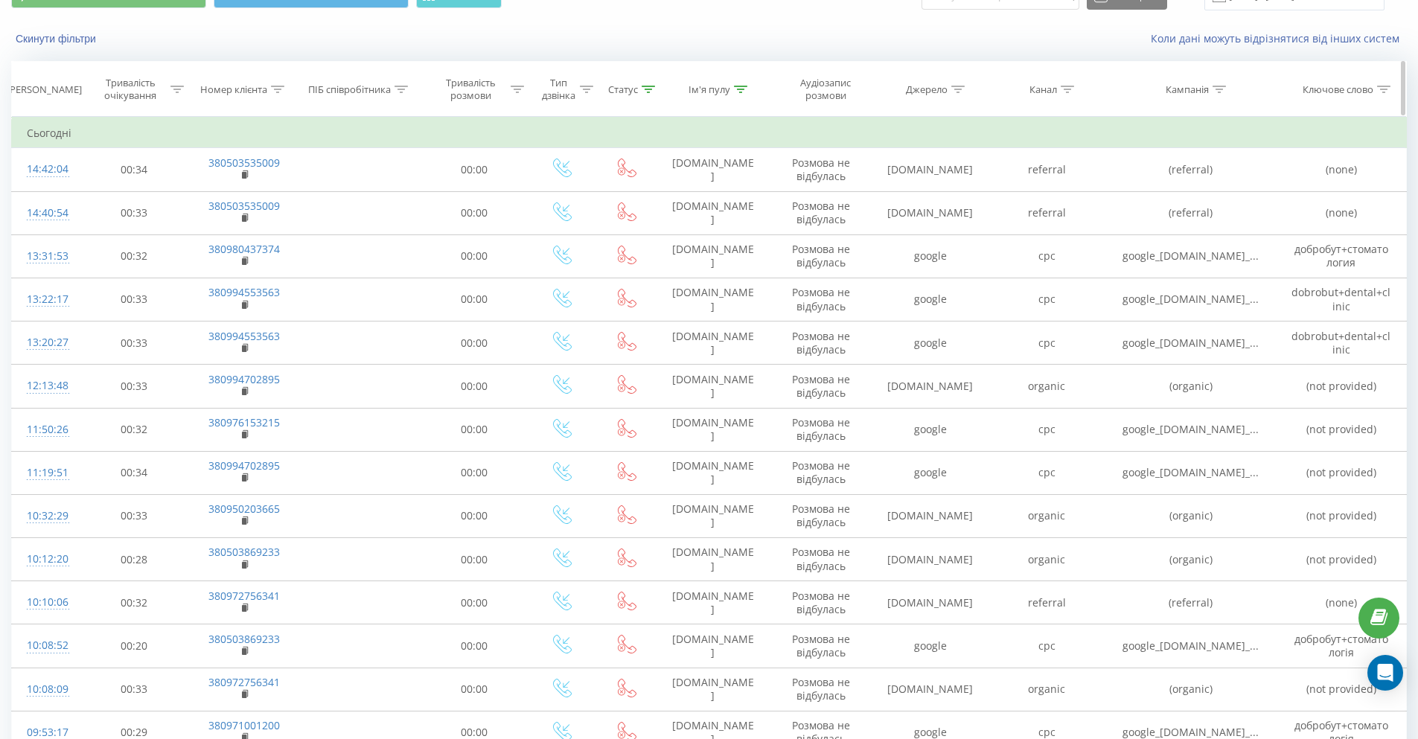
click at [655, 86] on div "Статус" at bounding box center [627, 89] width 60 height 13
click at [590, 226] on button "Скасувати" at bounding box center [593, 228] width 63 height 19
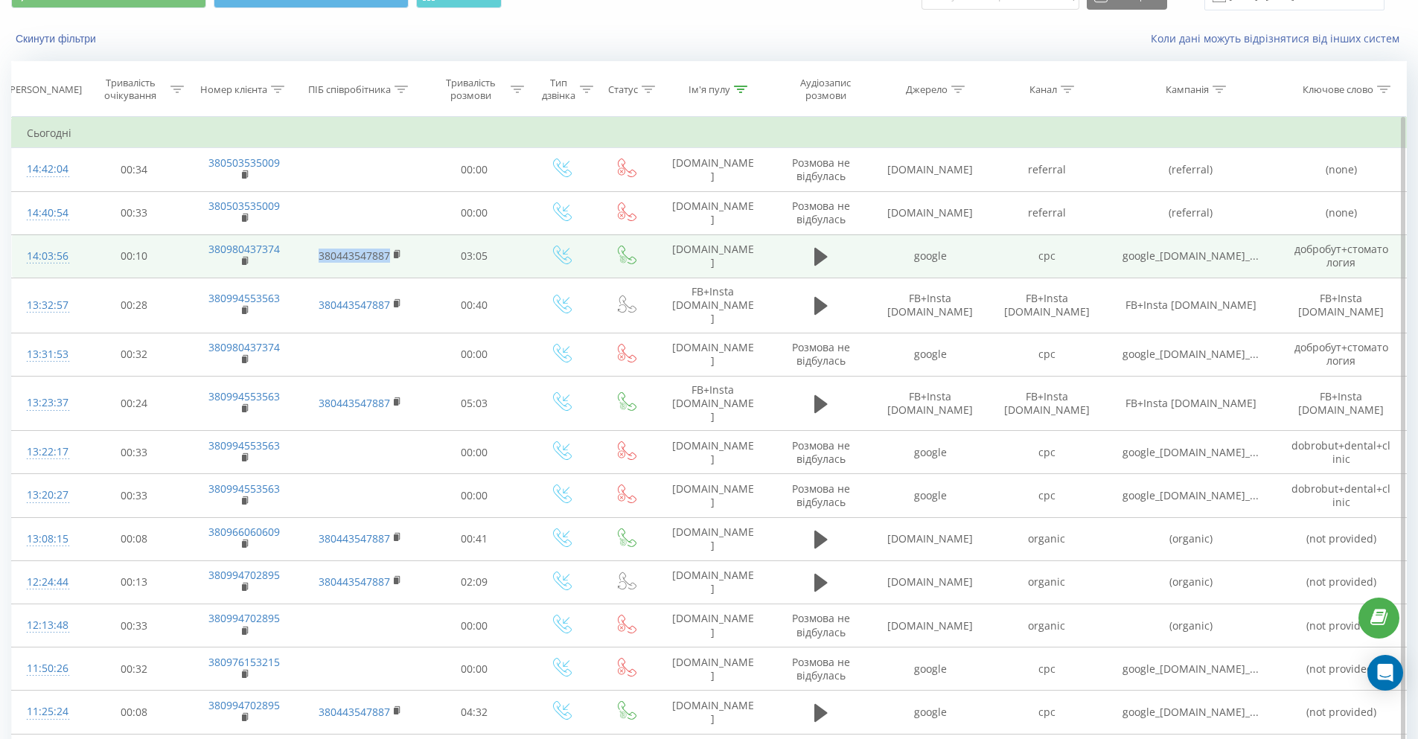
drag, startPoint x: 301, startPoint y: 255, endPoint x: 389, endPoint y: 259, distance: 87.9
click at [389, 259] on td "380443547887" at bounding box center [360, 255] width 121 height 43
copy link "380443547887"
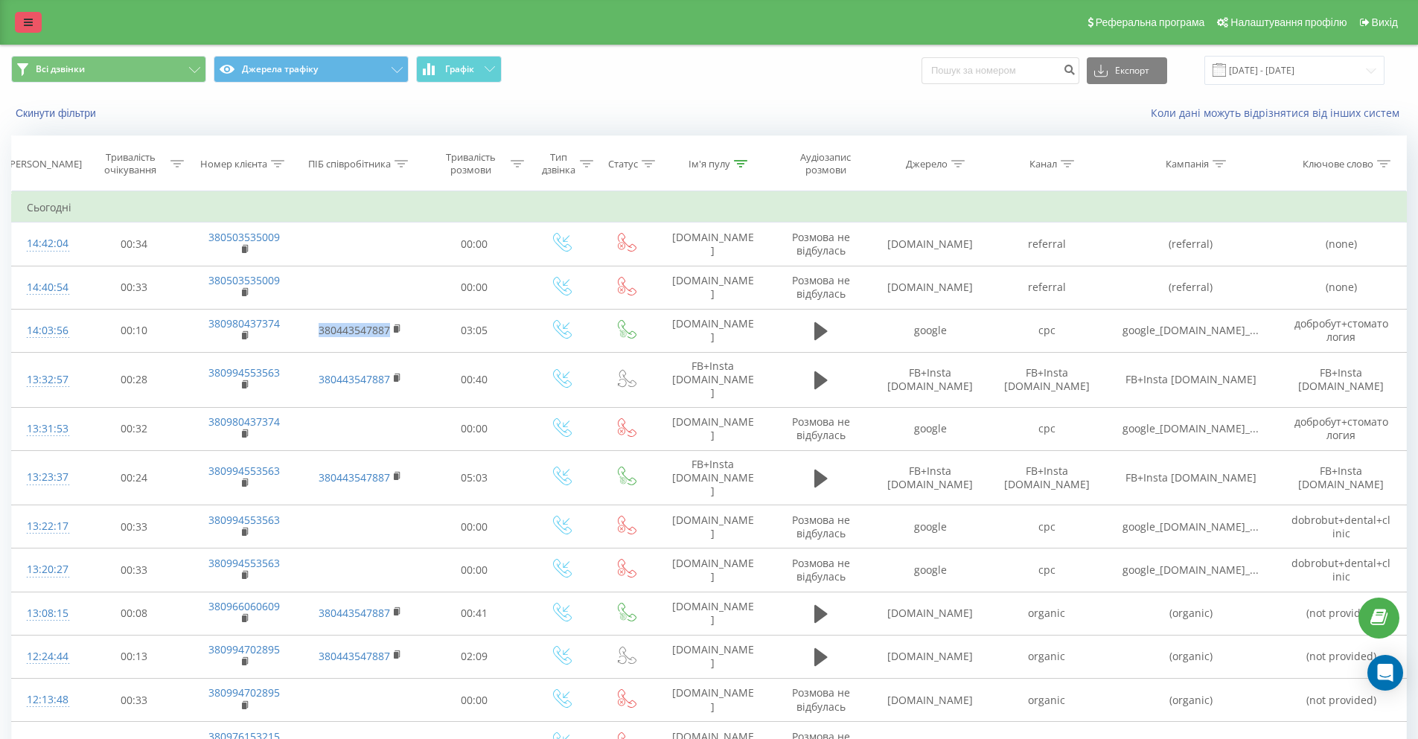
click at [27, 24] on icon at bounding box center [28, 22] width 9 height 10
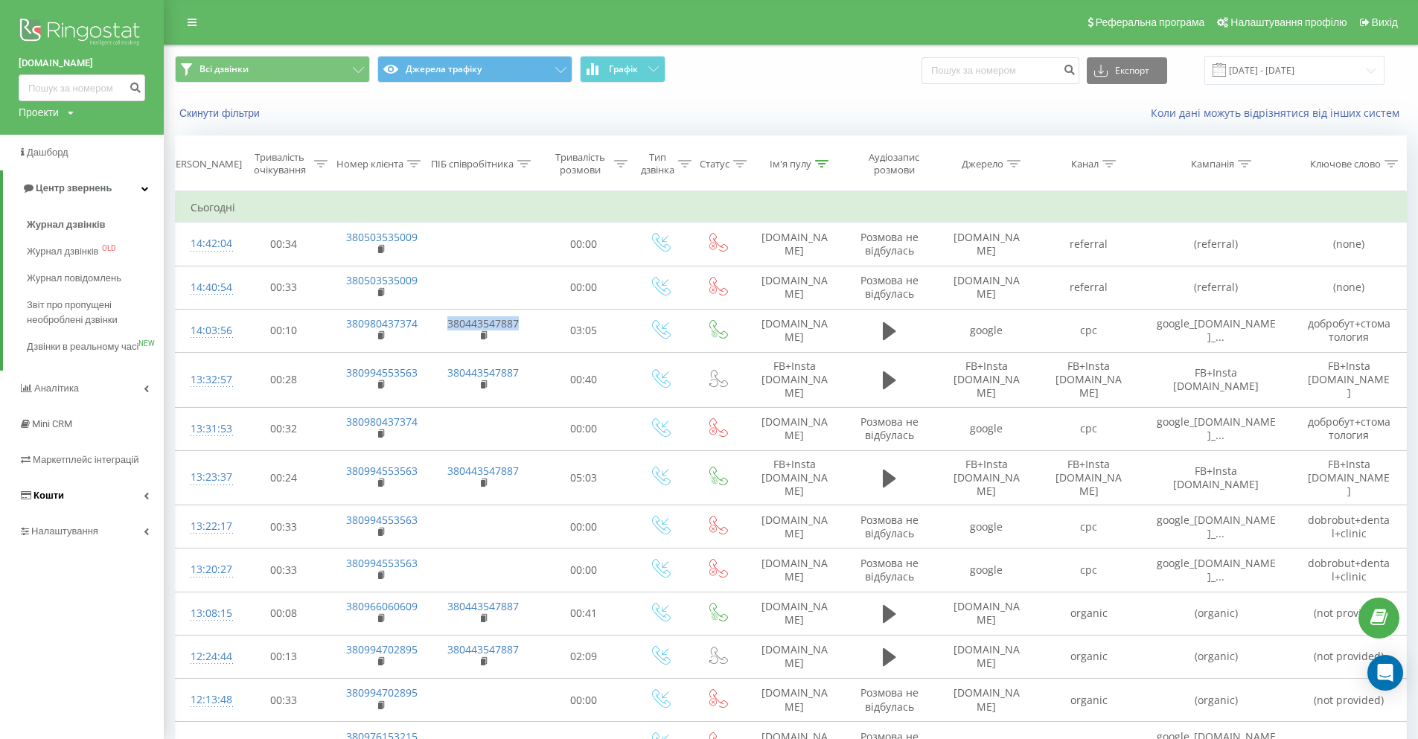
click at [130, 505] on link "Кошти" at bounding box center [82, 496] width 164 height 36
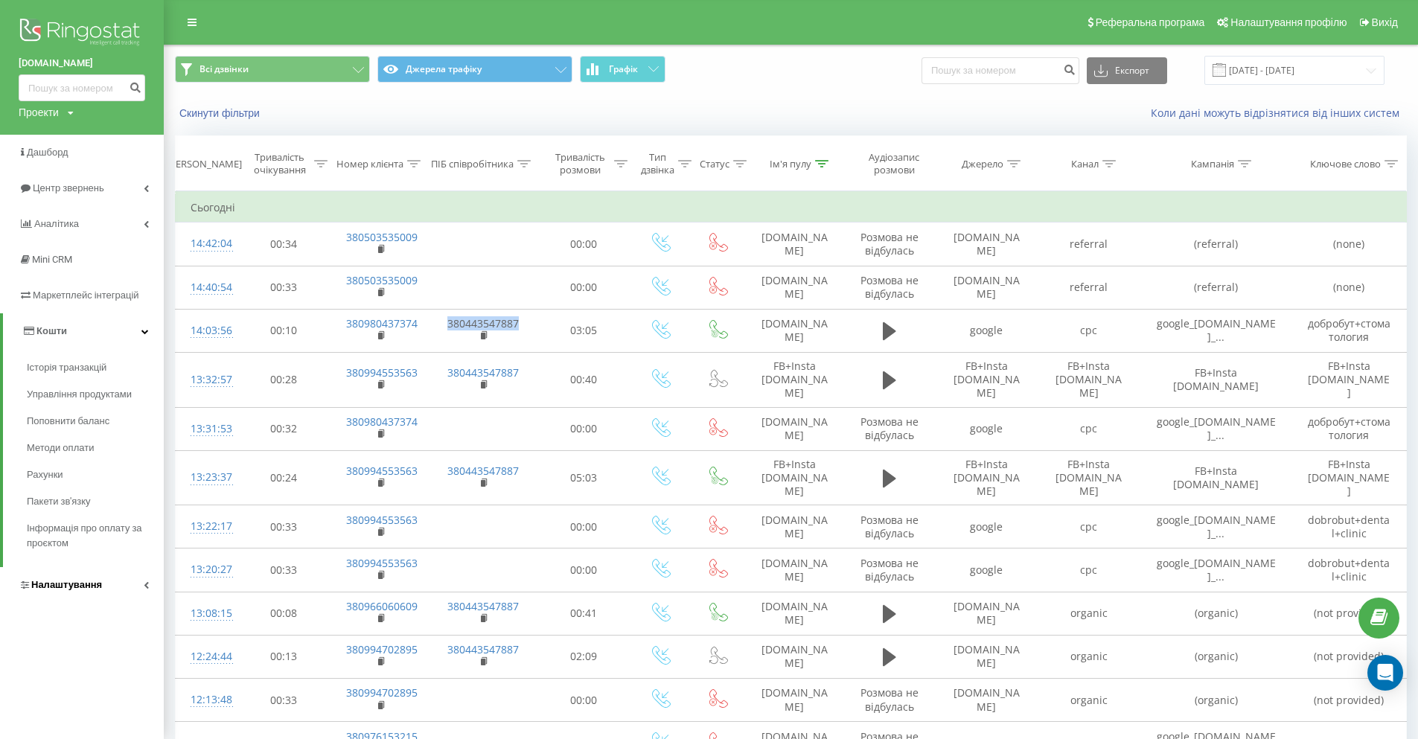
click at [142, 589] on link "Налаштування" at bounding box center [82, 585] width 164 height 36
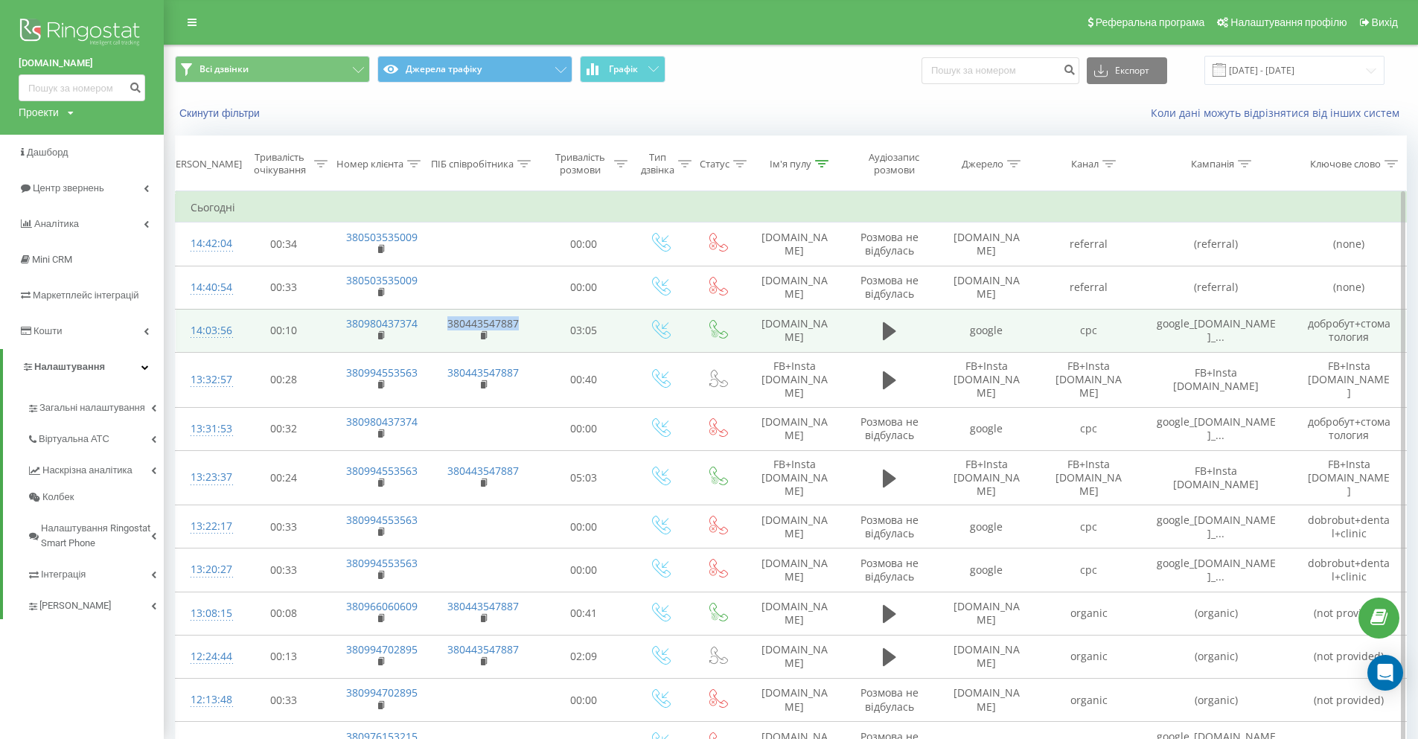
click at [529, 328] on td "380443547887" at bounding box center [482, 330] width 106 height 43
drag, startPoint x: 528, startPoint y: 323, endPoint x: 451, endPoint y: 324, distance: 76.7
click at [451, 324] on td "380443547887" at bounding box center [482, 330] width 106 height 43
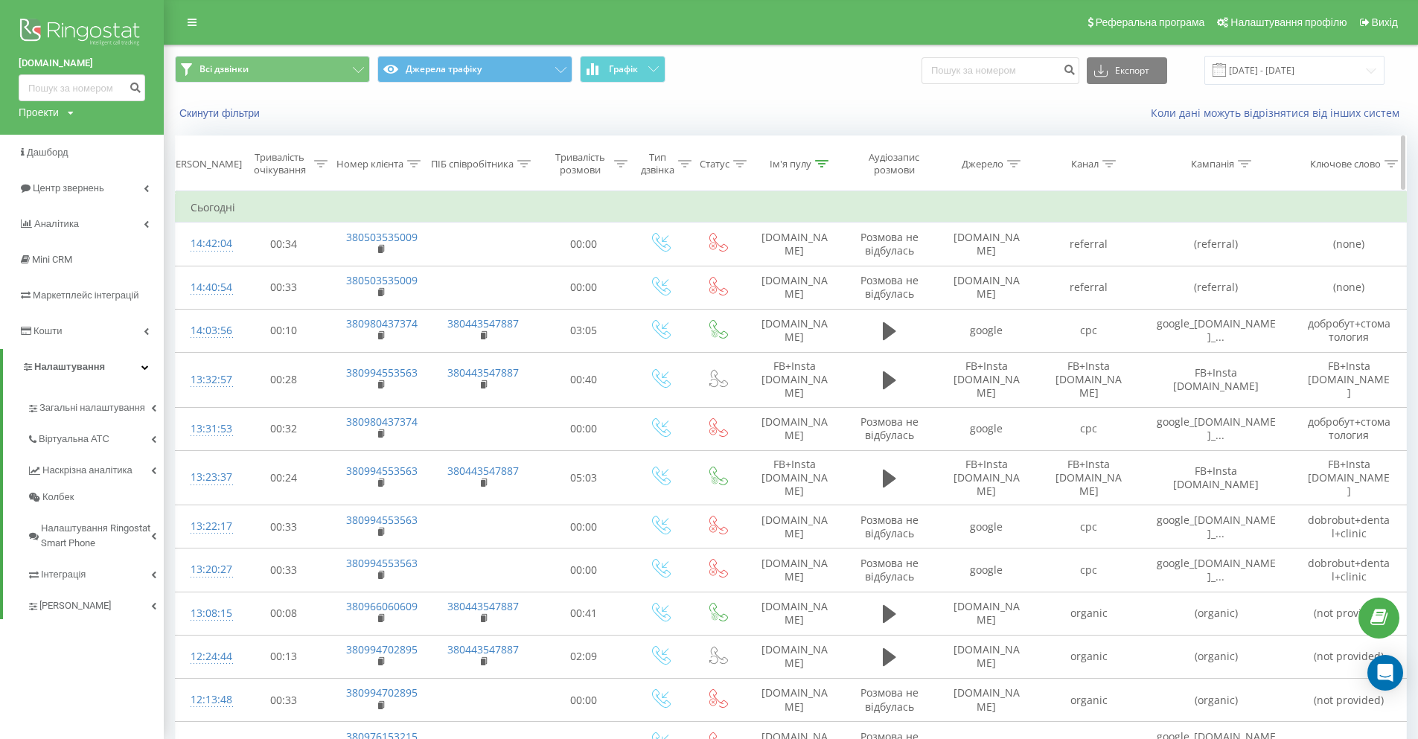
click at [411, 162] on icon at bounding box center [413, 163] width 13 height 7
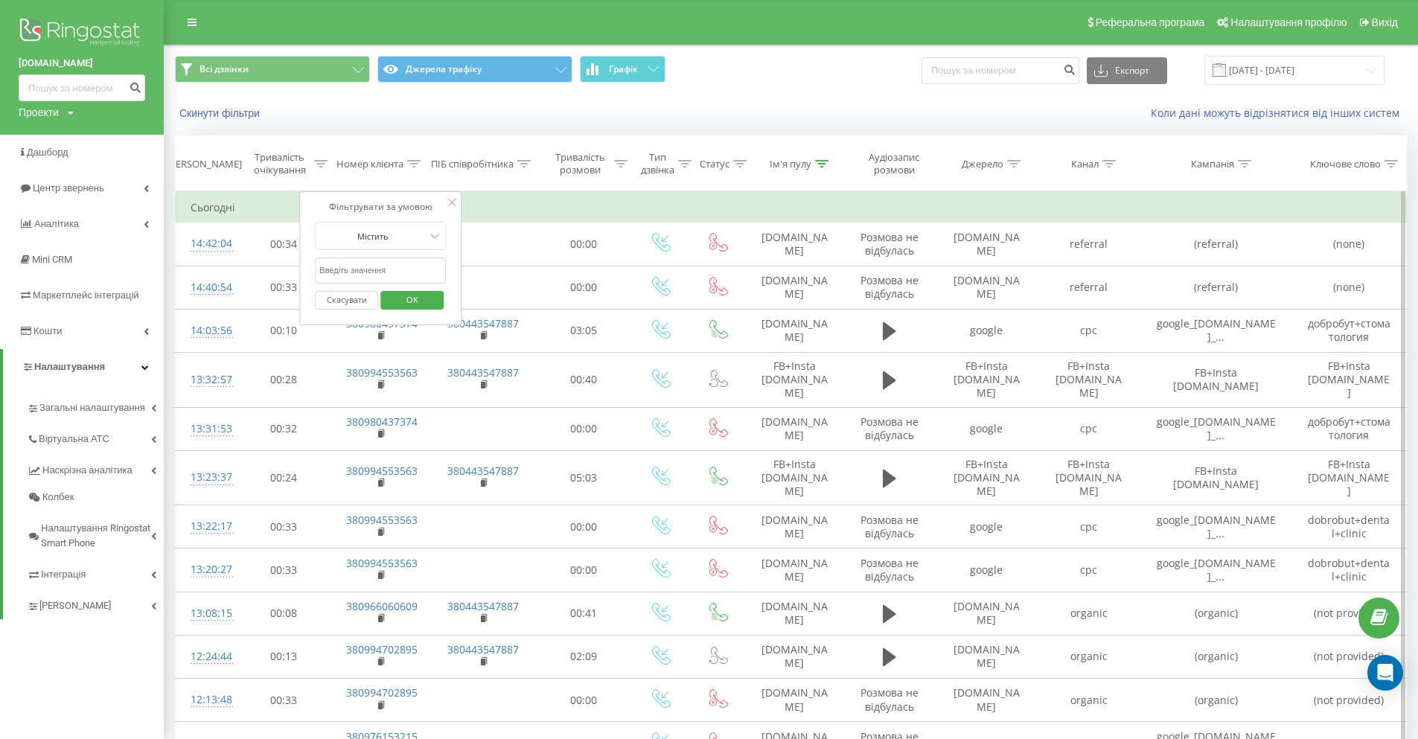
click at [373, 269] on input "text" at bounding box center [380, 270] width 131 height 26
paste input "737202848"
click at [406, 300] on span "OK" at bounding box center [412, 299] width 42 height 23
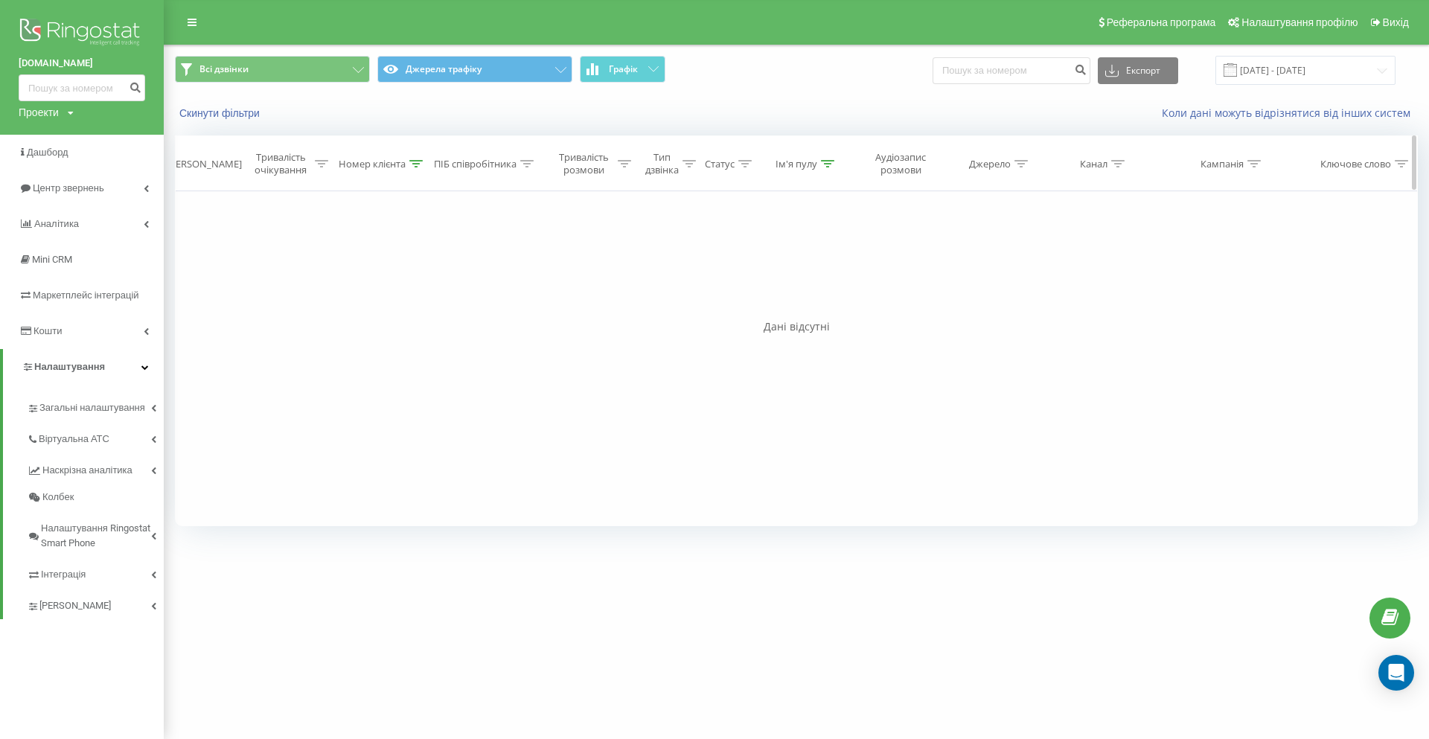
click at [409, 159] on div "Номер клієнта" at bounding box center [381, 164] width 84 height 13
click at [368, 274] on input "737202848" at bounding box center [382, 270] width 131 height 26
drag, startPoint x: 374, startPoint y: 263, endPoint x: 269, endPoint y: 268, distance: 105.0
click at [269, 268] on div "Фільтрувати за умовою Дорівнює Скасувати OK Фільтрувати за умовою Містить 73720…" at bounding box center [796, 358] width 1243 height 335
paste input "636712057"
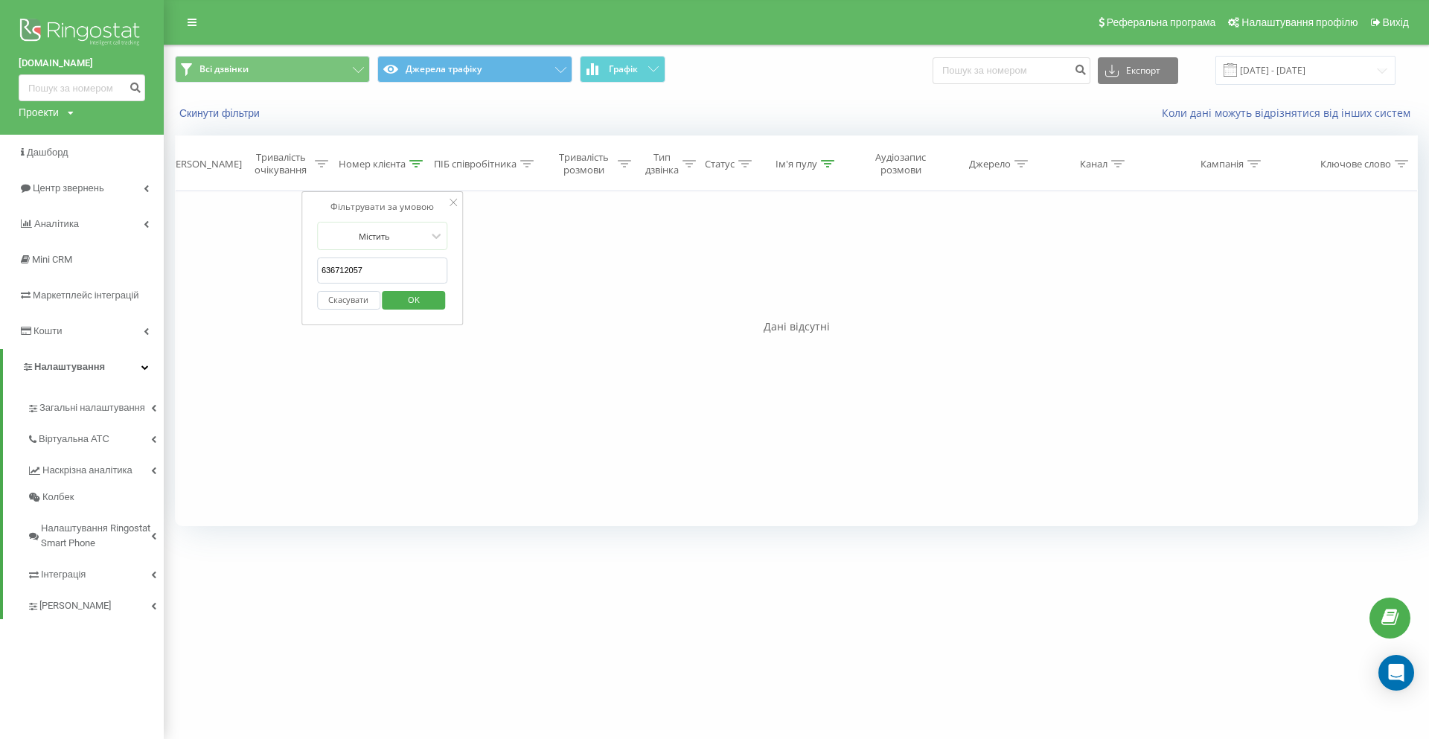
type input "636712057"
click at [427, 295] on span "OK" at bounding box center [414, 299] width 42 height 23
click at [832, 163] on icon at bounding box center [827, 163] width 13 height 7
click at [773, 304] on button "Скасувати" at bounding box center [765, 300] width 63 height 19
click at [1276, 62] on input "22.09.2025 - 22.09.2025" at bounding box center [1305, 70] width 180 height 29
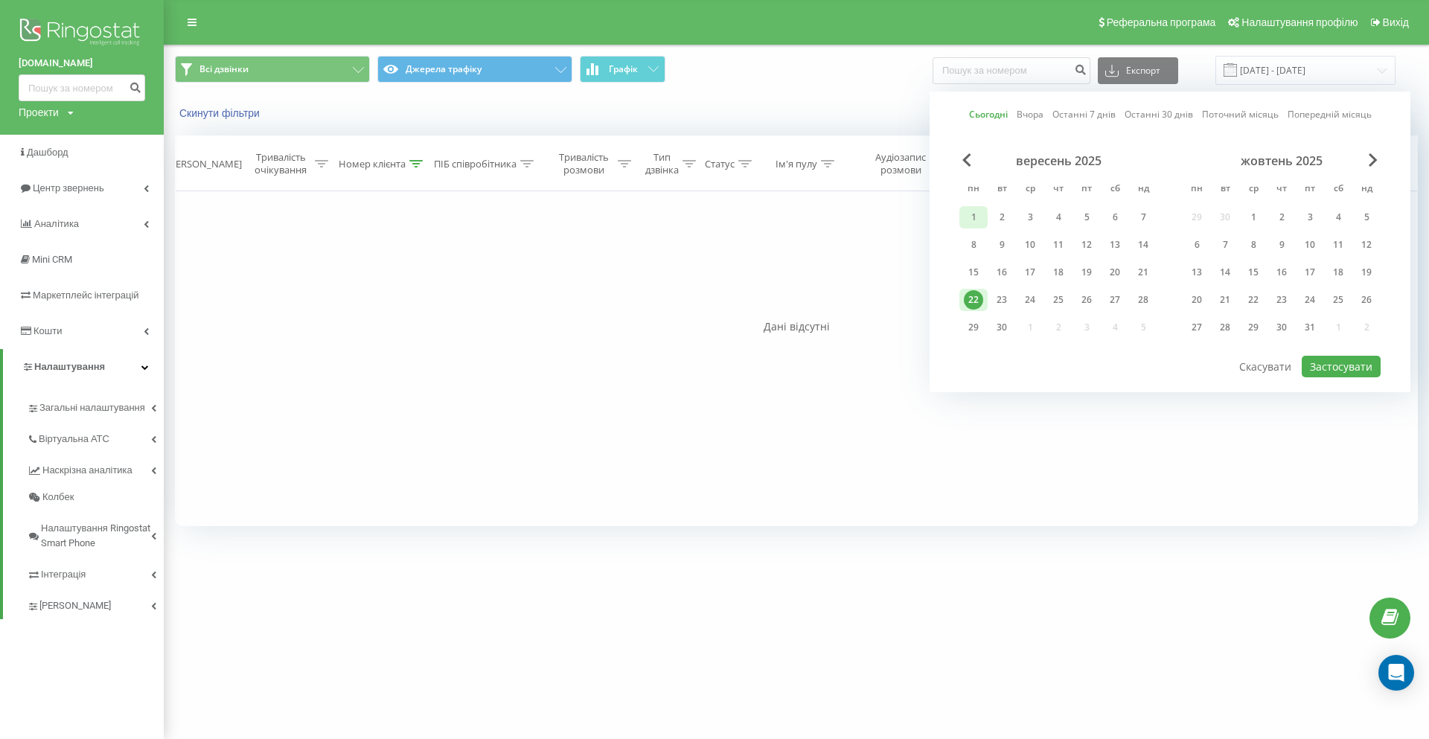
click at [978, 212] on div "1" at bounding box center [973, 217] width 19 height 19
click at [969, 293] on div "22" at bounding box center [973, 299] width 19 height 19
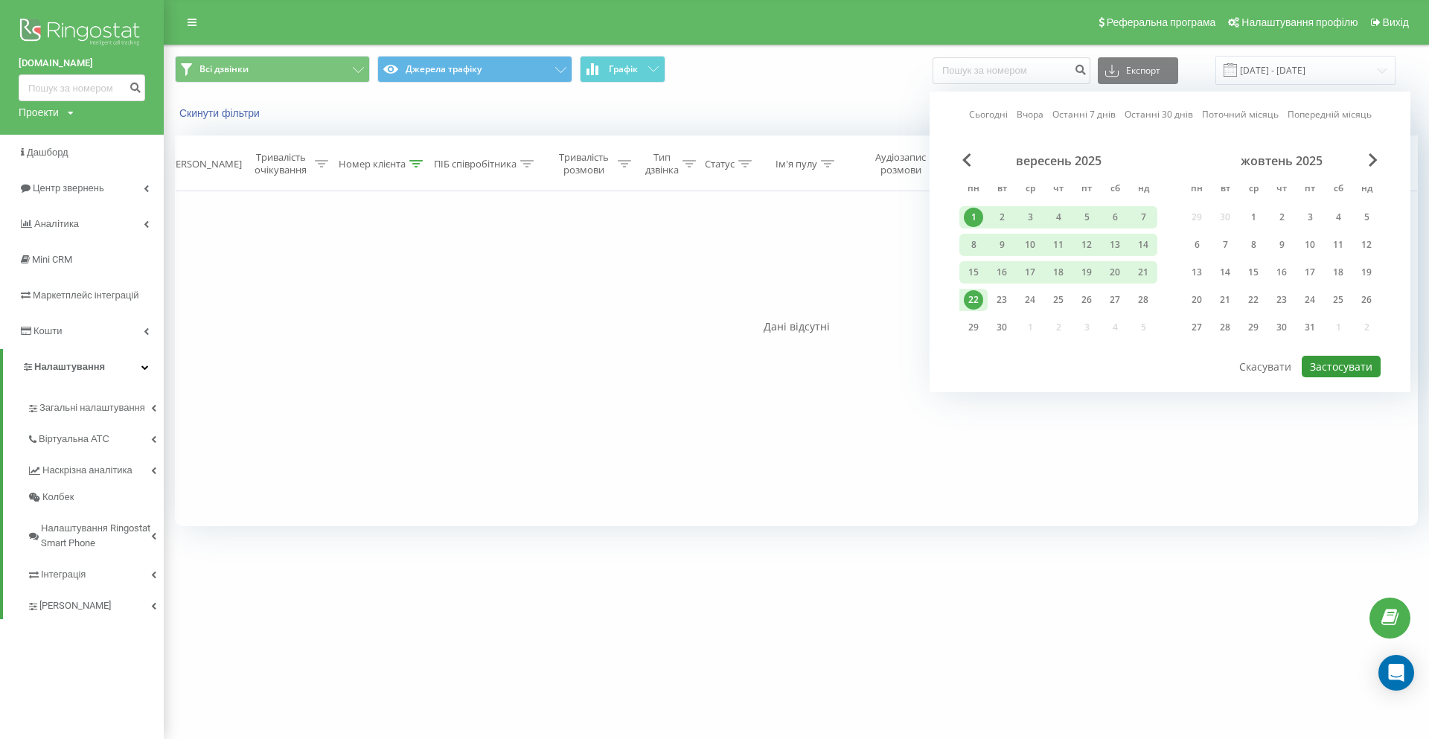
click at [1348, 363] on button "Застосувати" at bounding box center [1340, 367] width 79 height 22
type input "01.09.2025 - 22.09.2025"
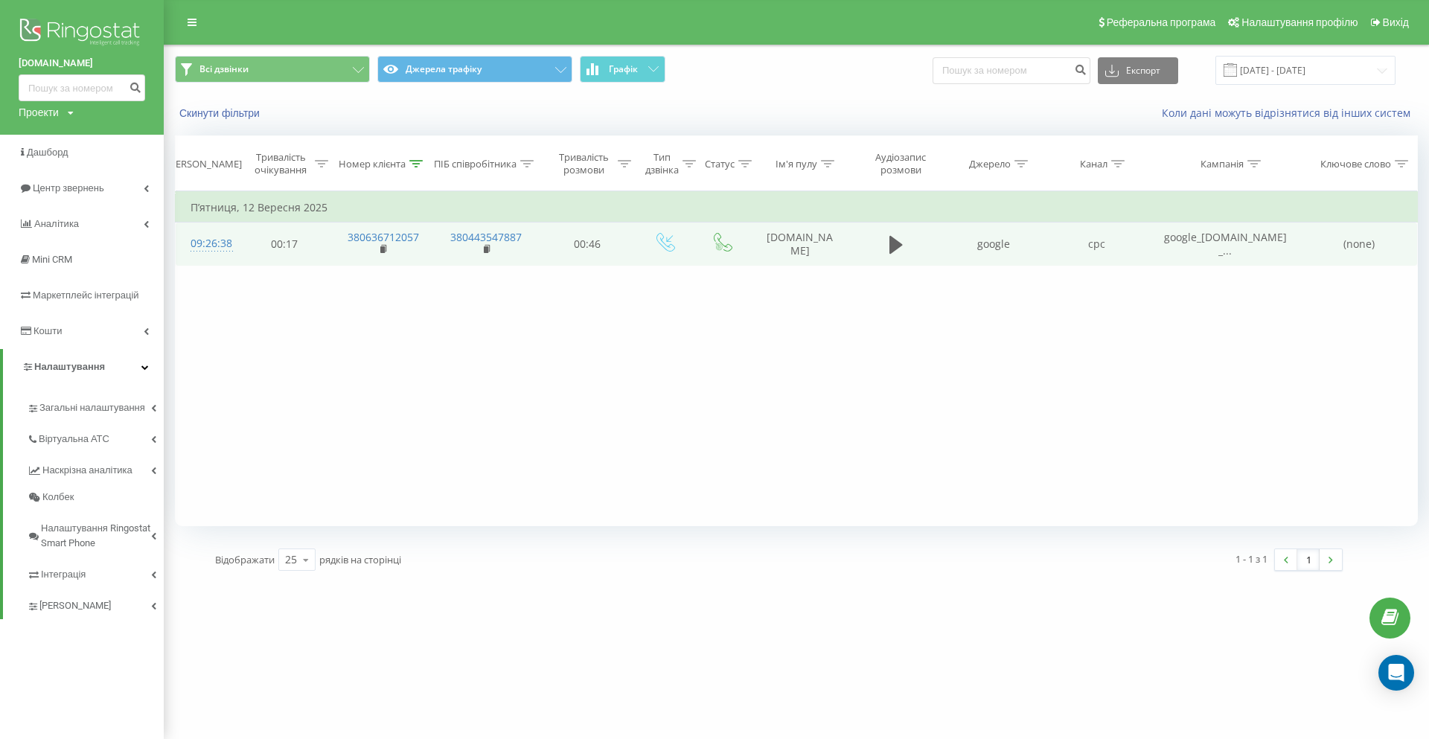
drag, startPoint x: 1236, startPoint y: 250, endPoint x: 1165, endPoint y: 238, distance: 72.4
click at [1165, 238] on td "google_ddc.dobrobut.com_..." at bounding box center [1224, 243] width 153 height 43
drag, startPoint x: 771, startPoint y: 232, endPoint x: 822, endPoint y: 262, distance: 58.7
click at [822, 262] on td "[DOMAIN_NAME]" at bounding box center [800, 243] width 100 height 43
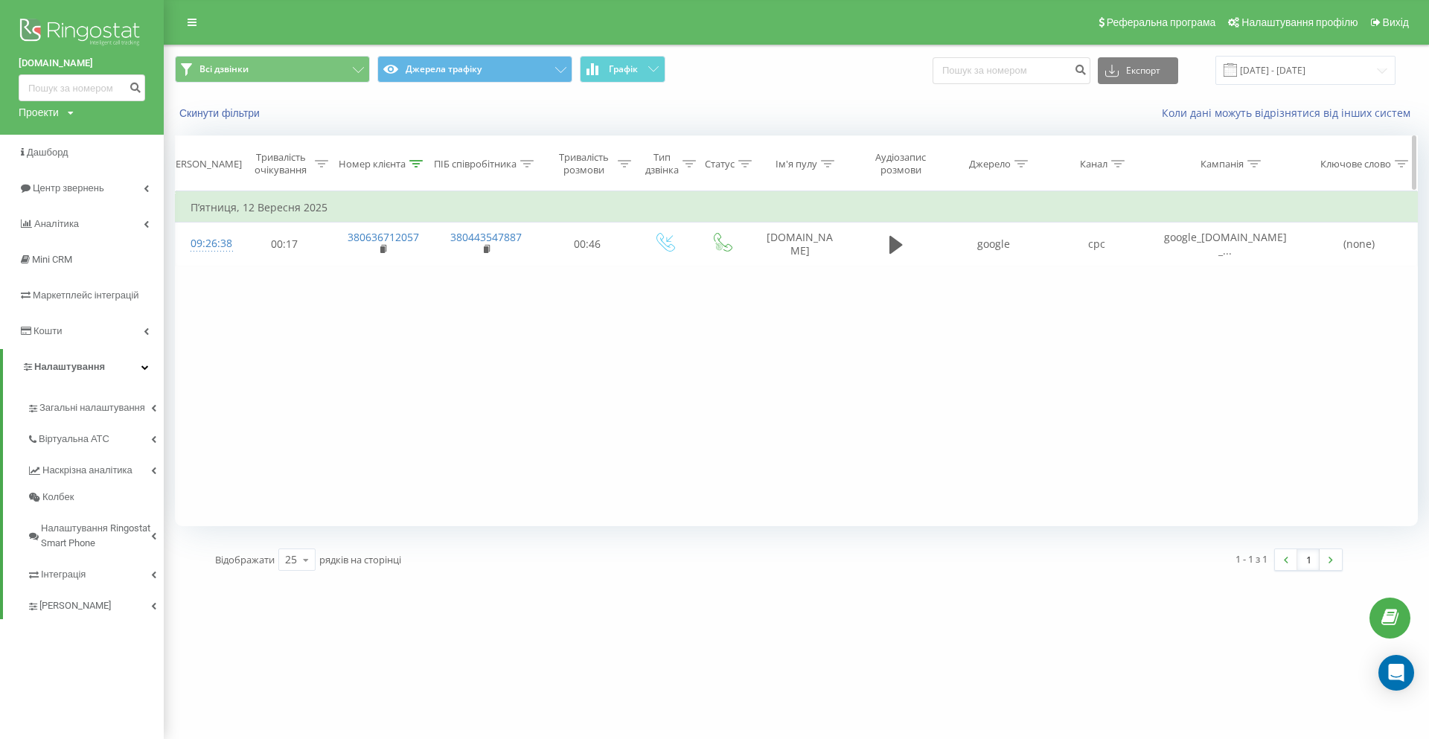
click at [414, 163] on icon at bounding box center [415, 163] width 13 height 7
drag, startPoint x: 365, startPoint y: 269, endPoint x: 299, endPoint y: 272, distance: 65.5
click at [299, 272] on div "Фільтрувати за умовою Дорівнює Скасувати OK Фільтрувати за умовою Містить 63671…" at bounding box center [796, 358] width 1243 height 335
paste input "67301805"
type input "667301805"
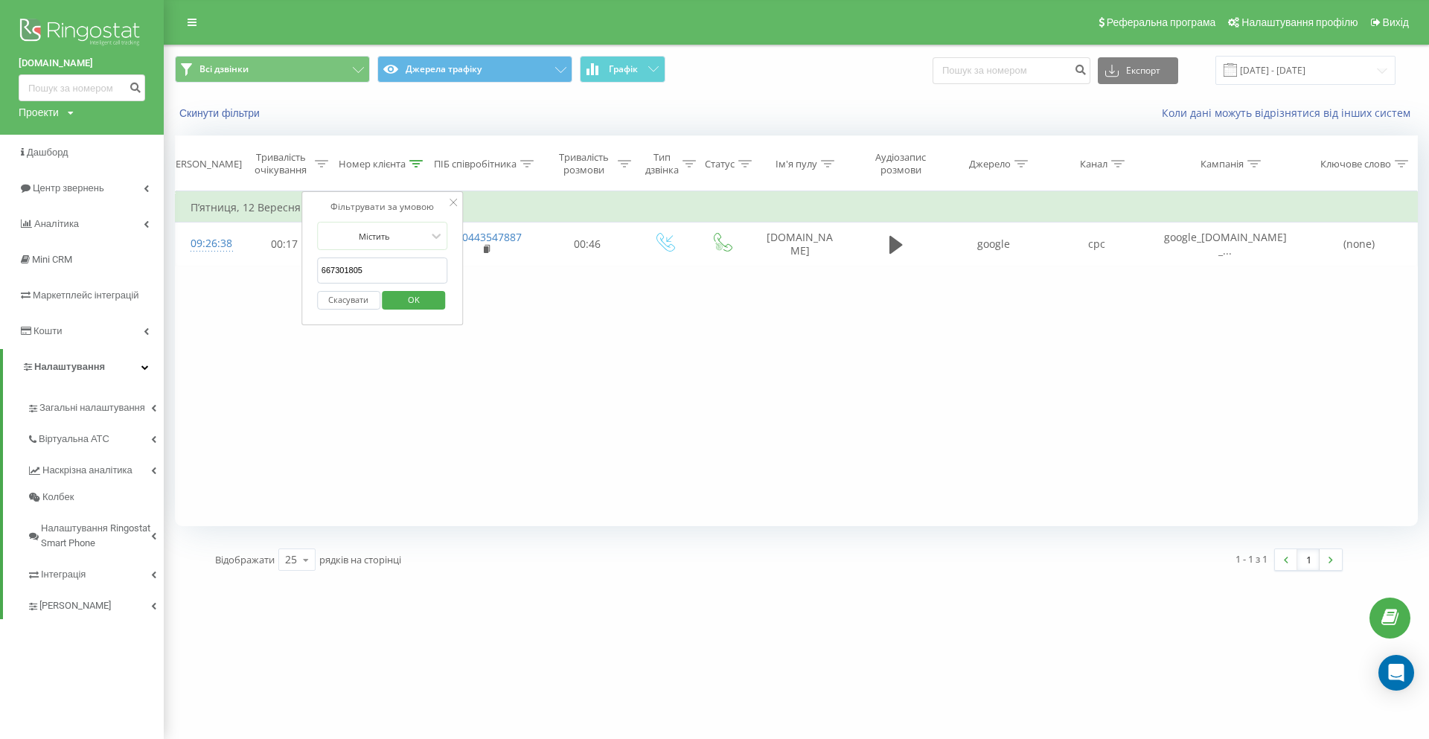
click at [430, 302] on span "OK" at bounding box center [414, 299] width 42 height 23
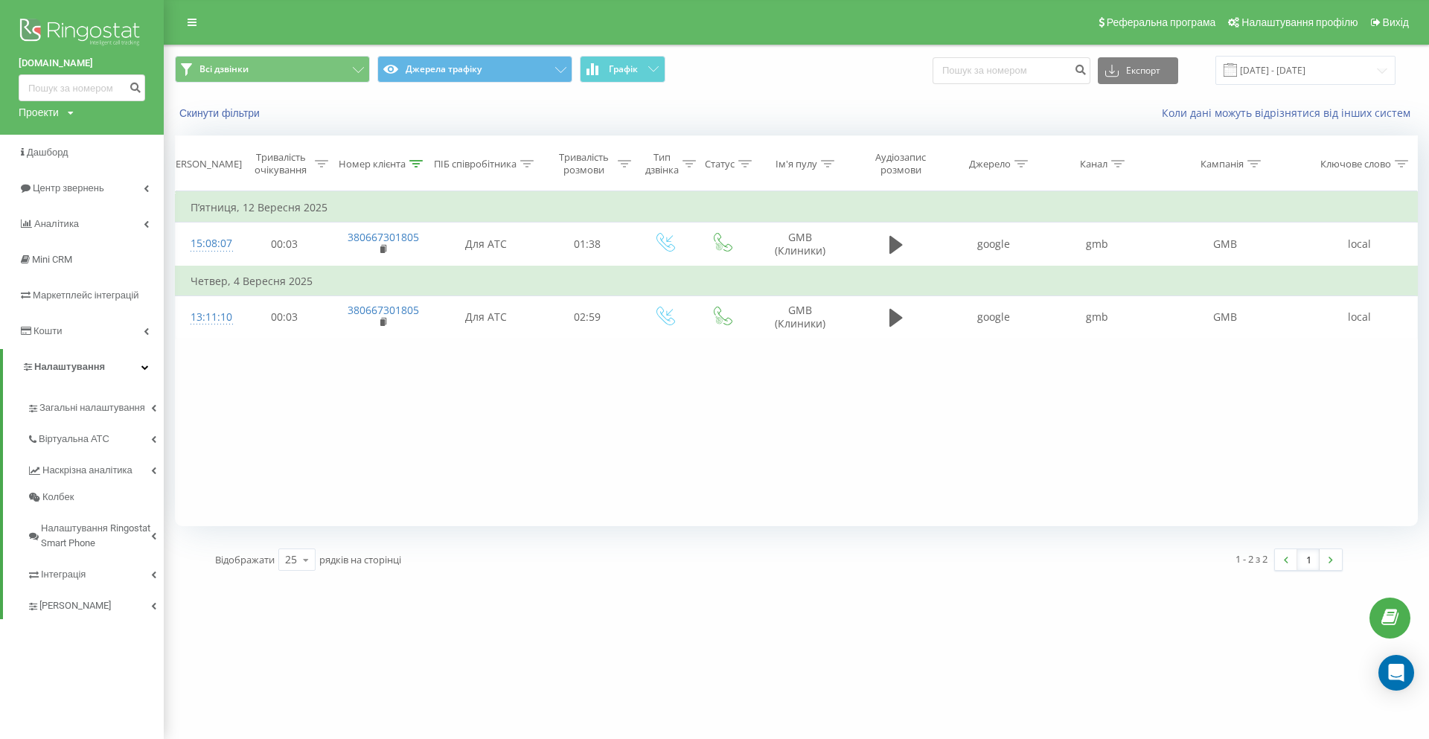
drag, startPoint x: 942, startPoint y: 420, endPoint x: 1367, endPoint y: 401, distance: 425.3
click at [1422, 403] on div "Всі дзвінки Джерела трафіку Графік Експорт .csv .xls .xlsx 01.09.2025 - 22.09.2…" at bounding box center [714, 313] width 1429 height 537
click at [1316, 400] on div "Фільтрувати за умовою Дорівнює Скасувати OK Фільтрувати за умовою Містить 66730…" at bounding box center [796, 358] width 1243 height 335
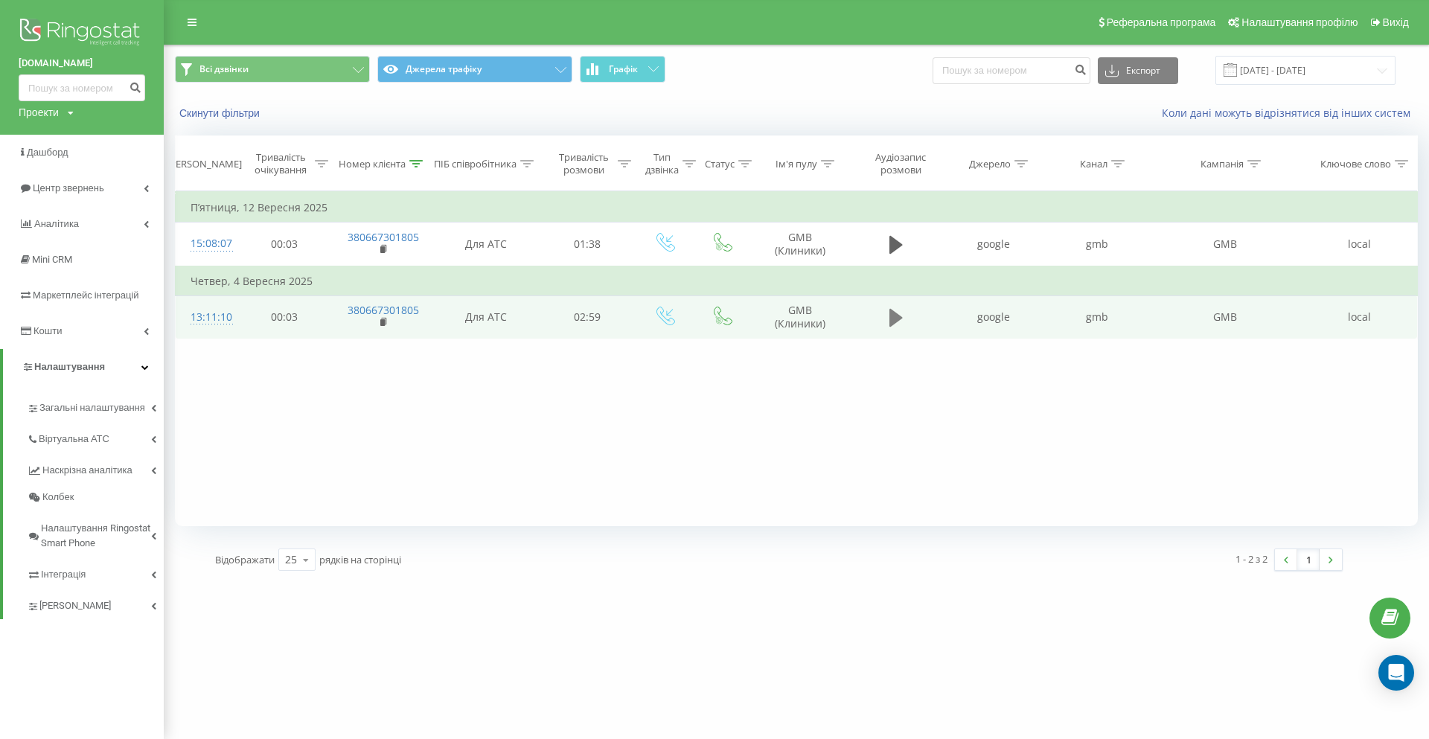
click at [893, 318] on icon at bounding box center [895, 318] width 13 height 18
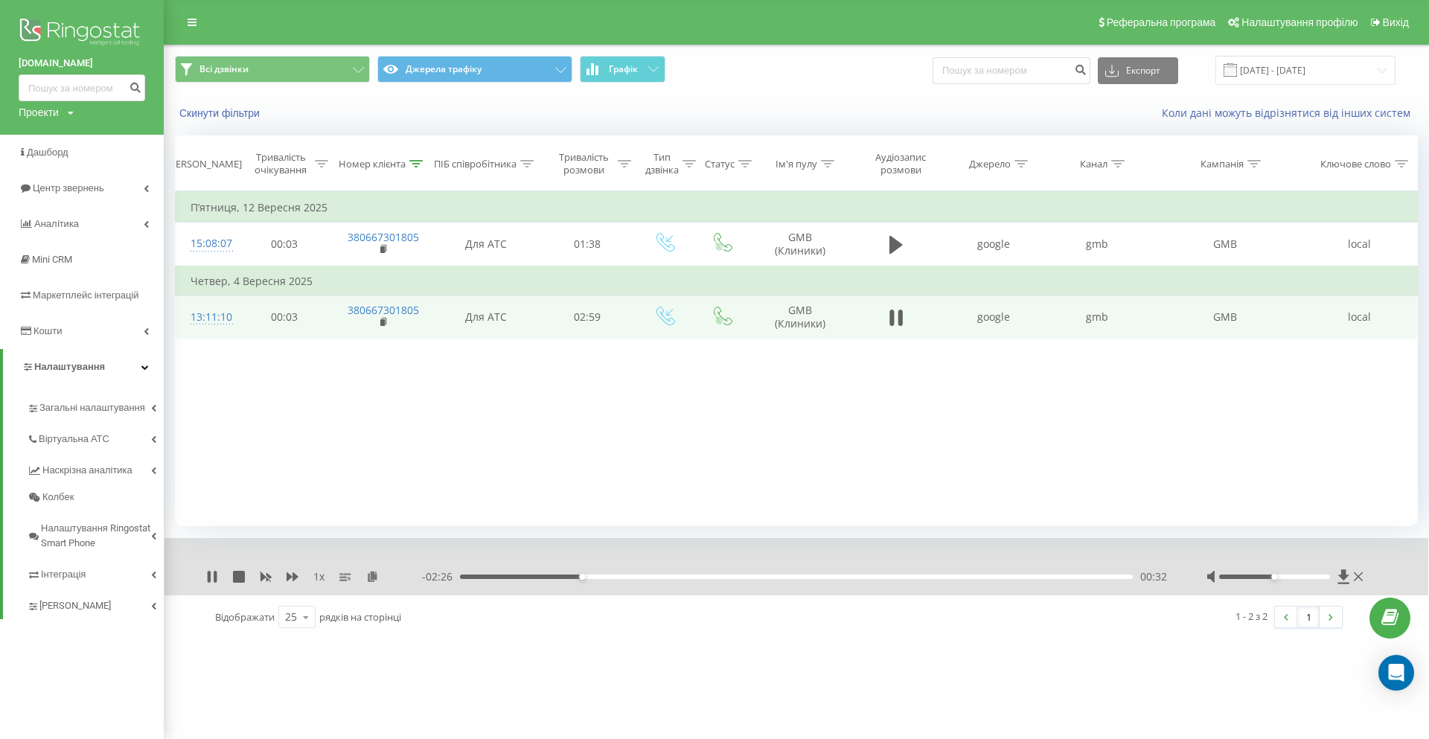
click at [694, 572] on div "- 02:26 00:32 00:32" at bounding box center [795, 576] width 747 height 15
click at [690, 577] on div "01:01" at bounding box center [796, 576] width 673 height 4
click at [647, 577] on div "01:04" at bounding box center [796, 576] width 673 height 4
click at [627, 577] on div "00:50" at bounding box center [796, 576] width 673 height 4
click at [239, 577] on icon at bounding box center [239, 577] width 12 height 12
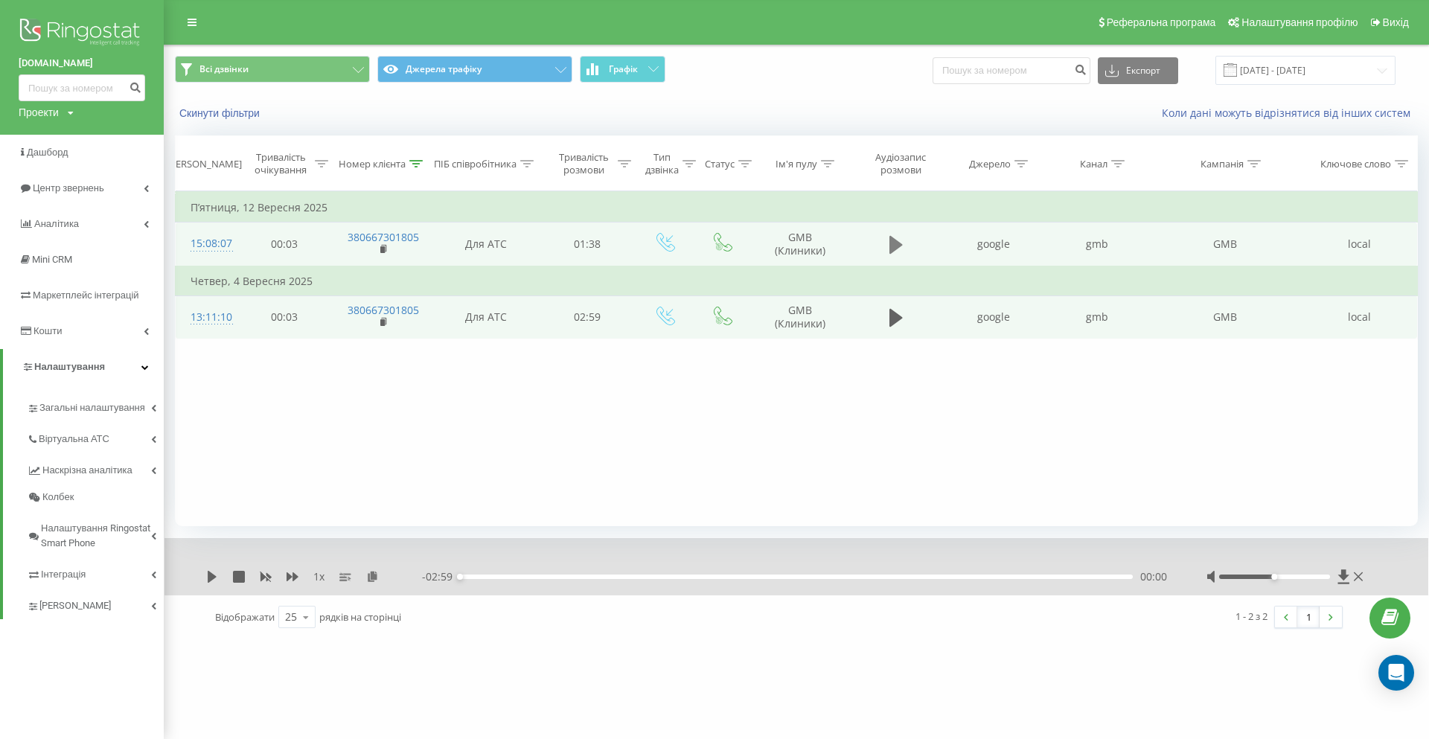
click at [900, 245] on icon at bounding box center [895, 245] width 13 height 18
click at [779, 579] on div "00:46" at bounding box center [796, 576] width 673 height 4
click at [851, 577] on div "00:48" at bounding box center [796, 576] width 673 height 4
click at [924, 577] on div "01:08" at bounding box center [796, 576] width 673 height 4
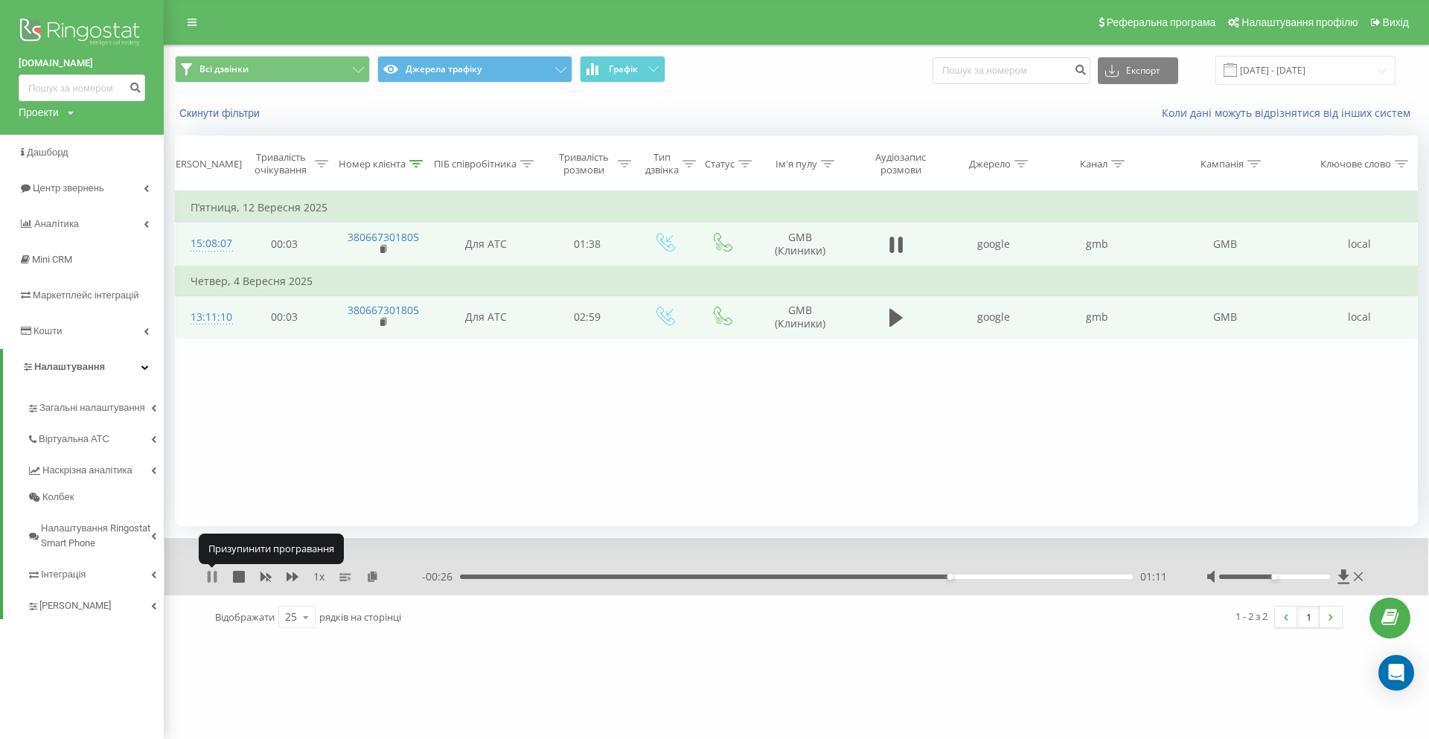
click at [209, 574] on icon at bounding box center [209, 577] width 3 height 12
click at [1044, 582] on div "- 00:26 01:11 01:11" at bounding box center [795, 576] width 747 height 15
click at [1049, 575] on div "01:26" at bounding box center [796, 576] width 673 height 4
click at [205, 576] on div "1 x - 00:12 01:26 01:26" at bounding box center [796, 566] width 1264 height 57
click at [215, 580] on icon at bounding box center [212, 577] width 12 height 12
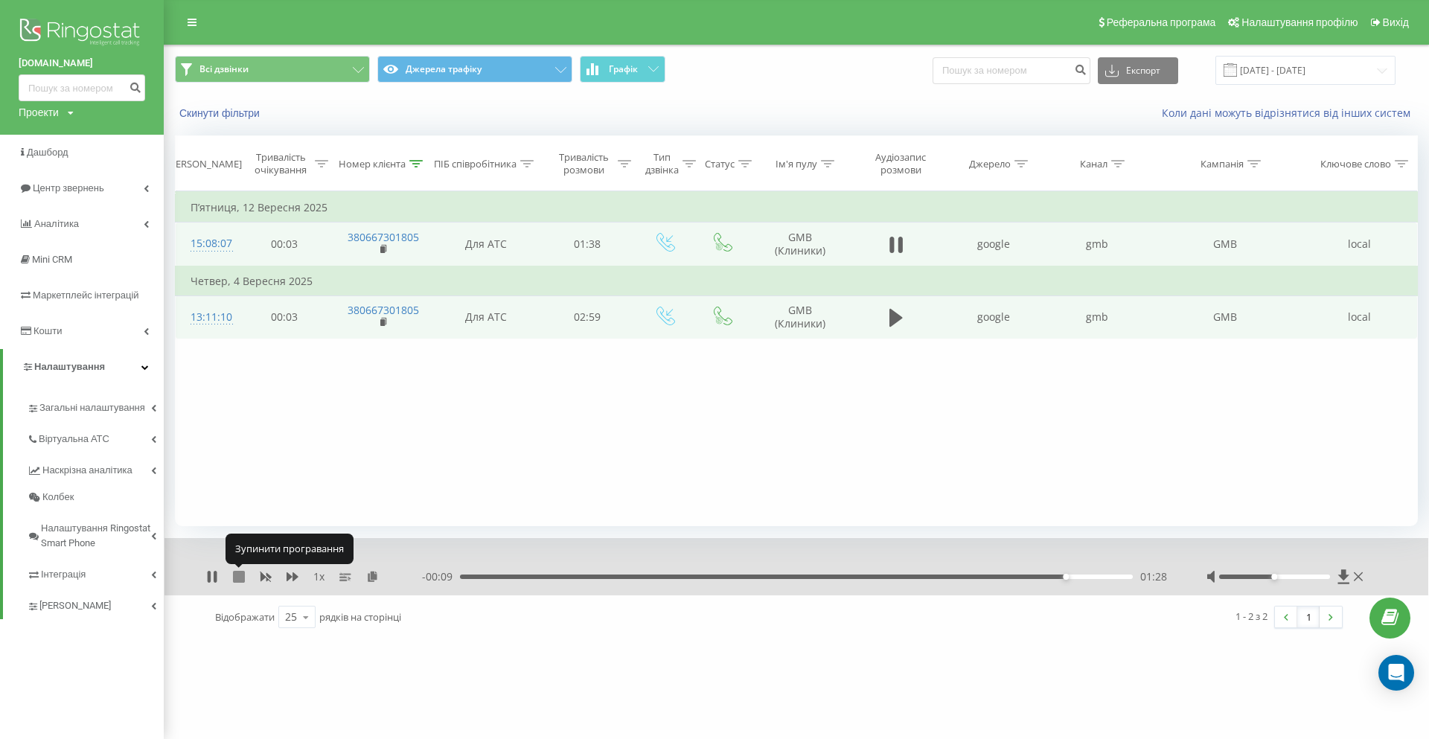
click at [241, 579] on icon at bounding box center [239, 577] width 12 height 12
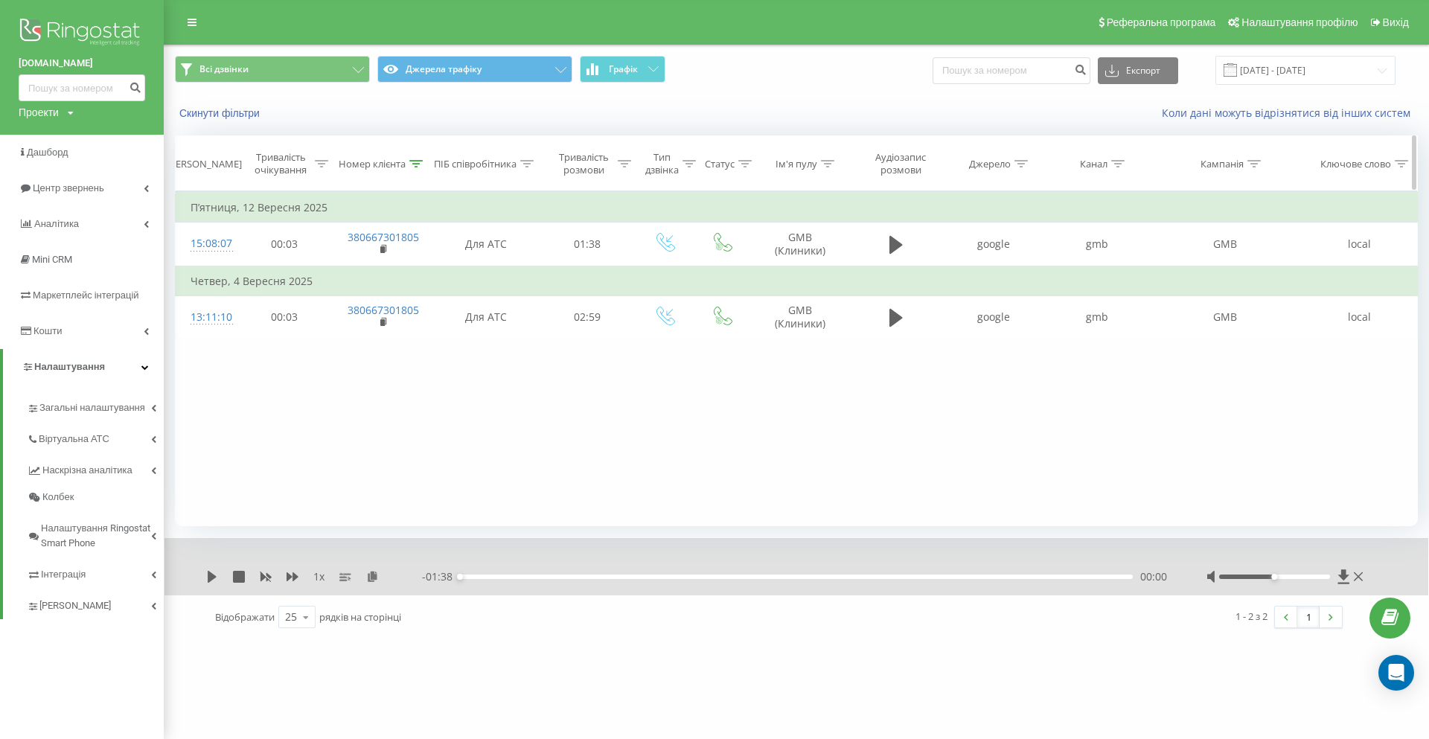
click at [416, 162] on icon at bounding box center [415, 163] width 13 height 7
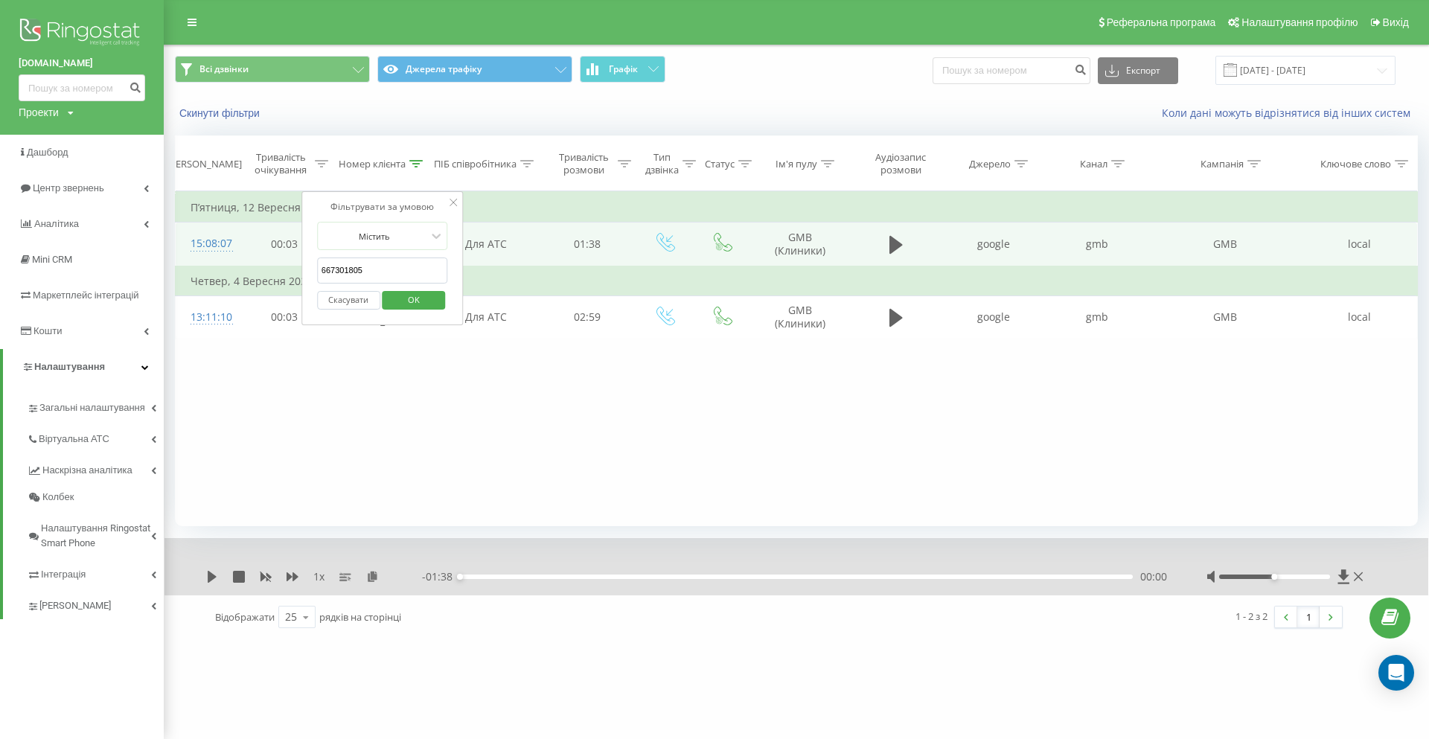
drag, startPoint x: 400, startPoint y: 266, endPoint x: 279, endPoint y: 254, distance: 121.1
click at [279, 254] on table "Фільтрувати за умовою Дорівнює Скасувати OK Фільтрувати за умовою Містить 66730…" at bounding box center [796, 265] width 1243 height 148
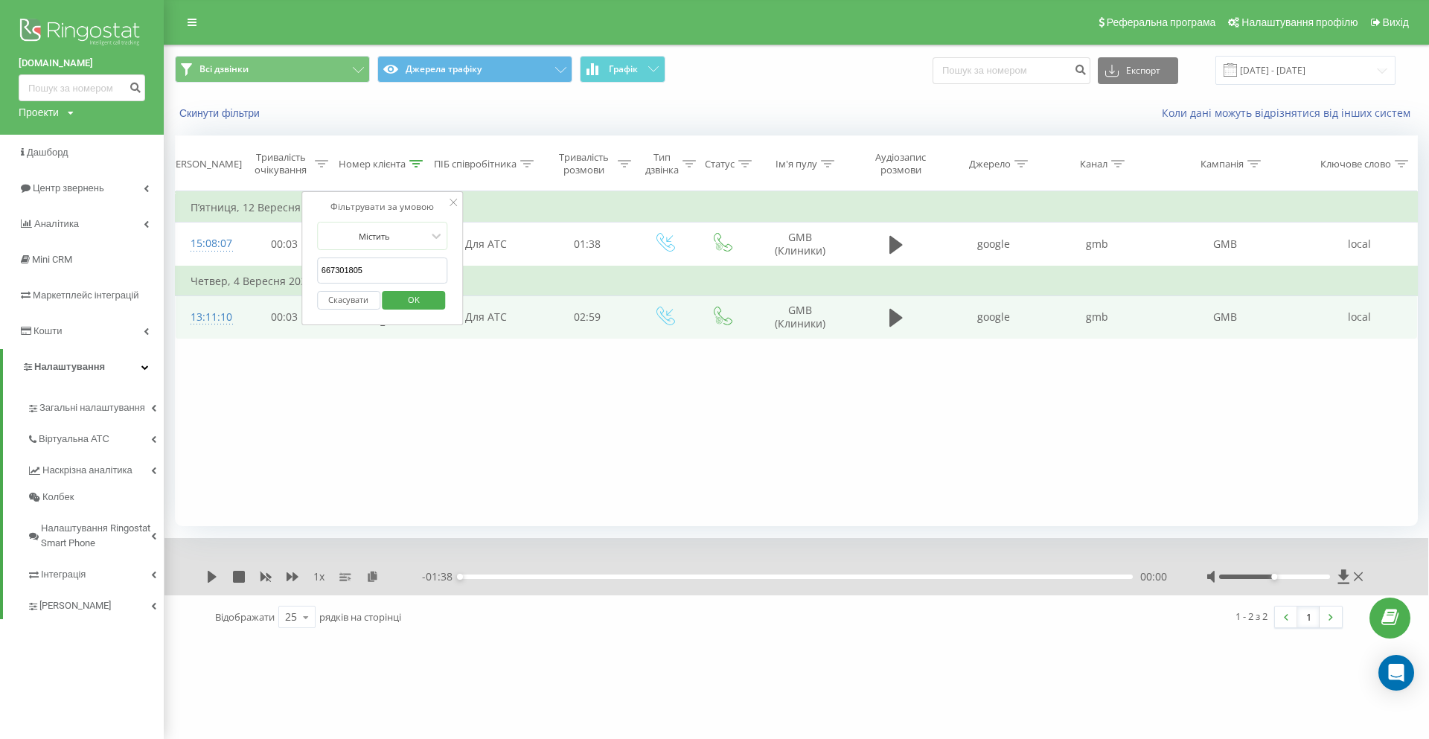
paste input "961456810"
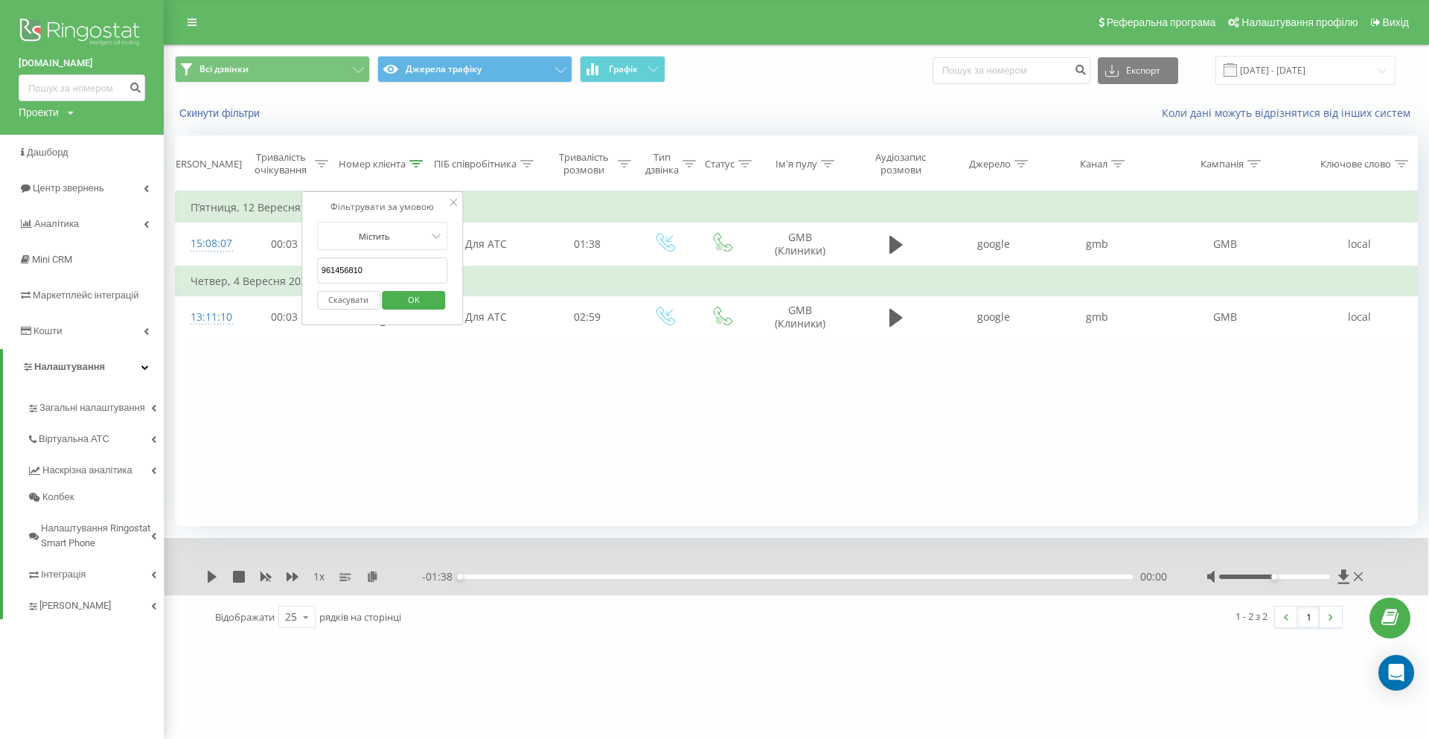
type input "961456810"
click at [422, 301] on span "OK" at bounding box center [414, 299] width 42 height 23
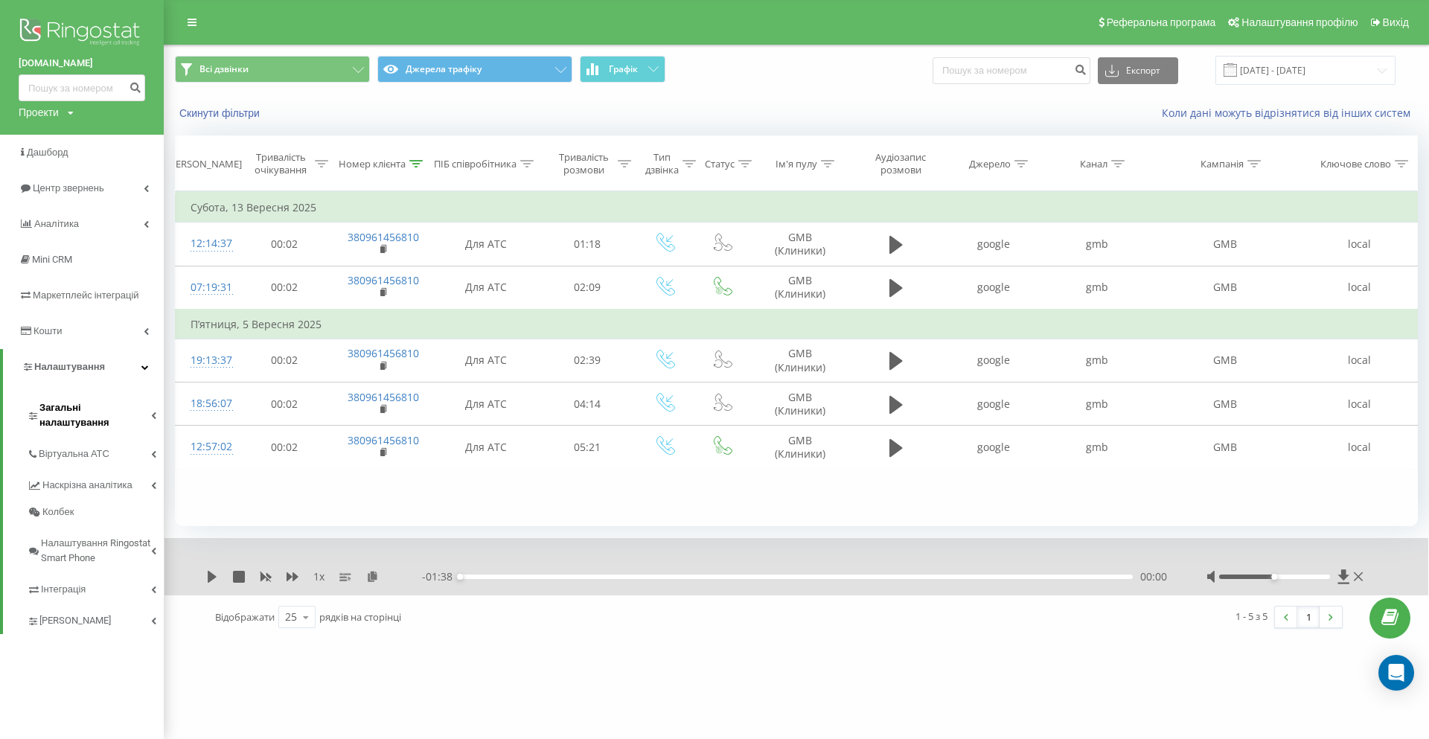
click at [153, 411] on icon at bounding box center [153, 414] width 5 height 7
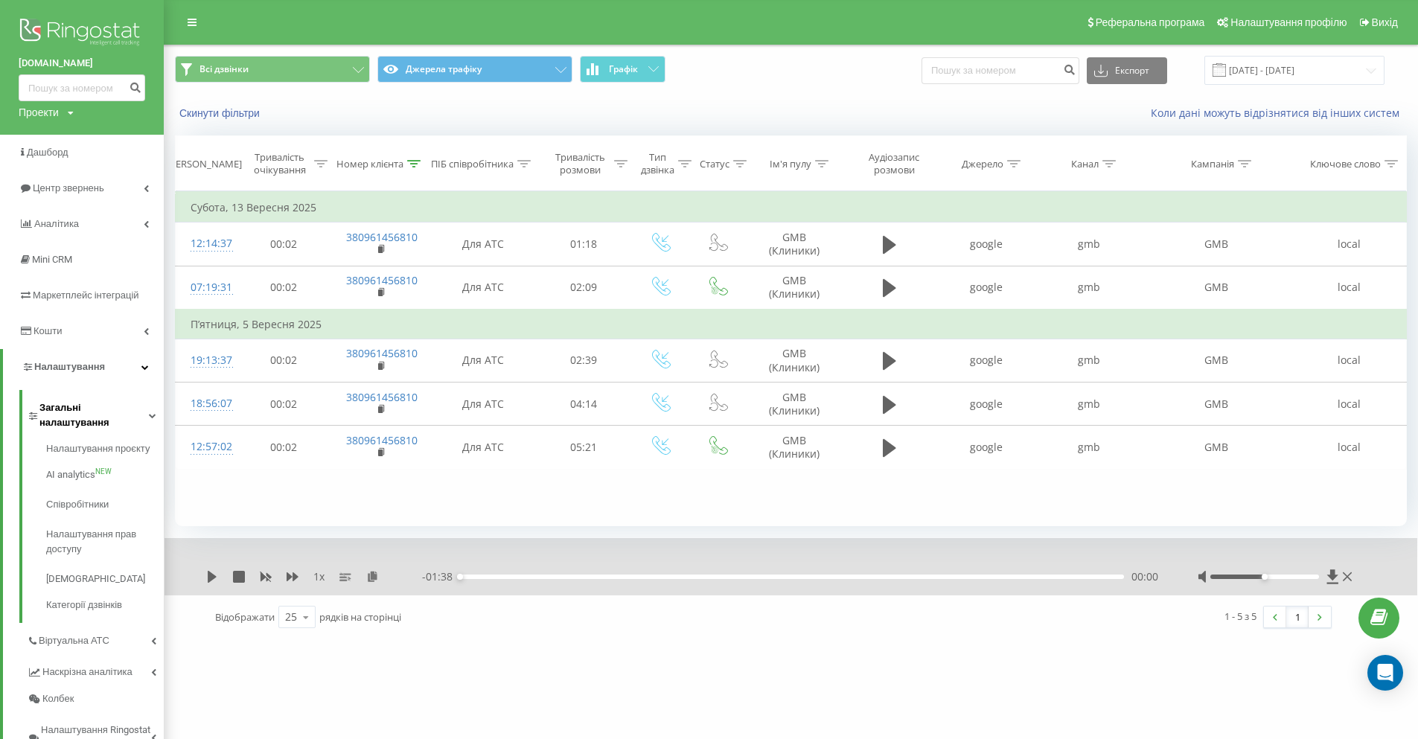
click at [151, 411] on icon at bounding box center [152, 414] width 7 height 7
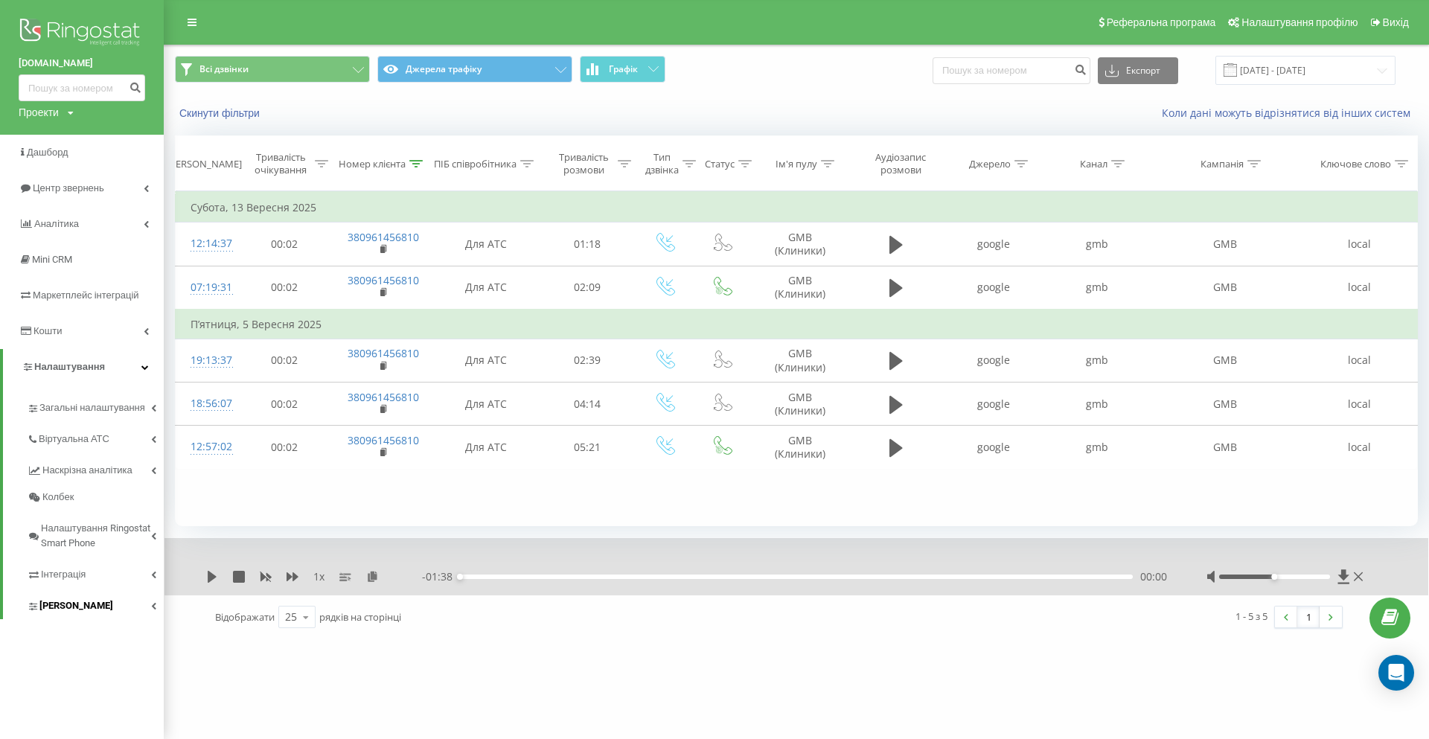
click at [153, 600] on link "[PERSON_NAME]" at bounding box center [95, 603] width 137 height 31
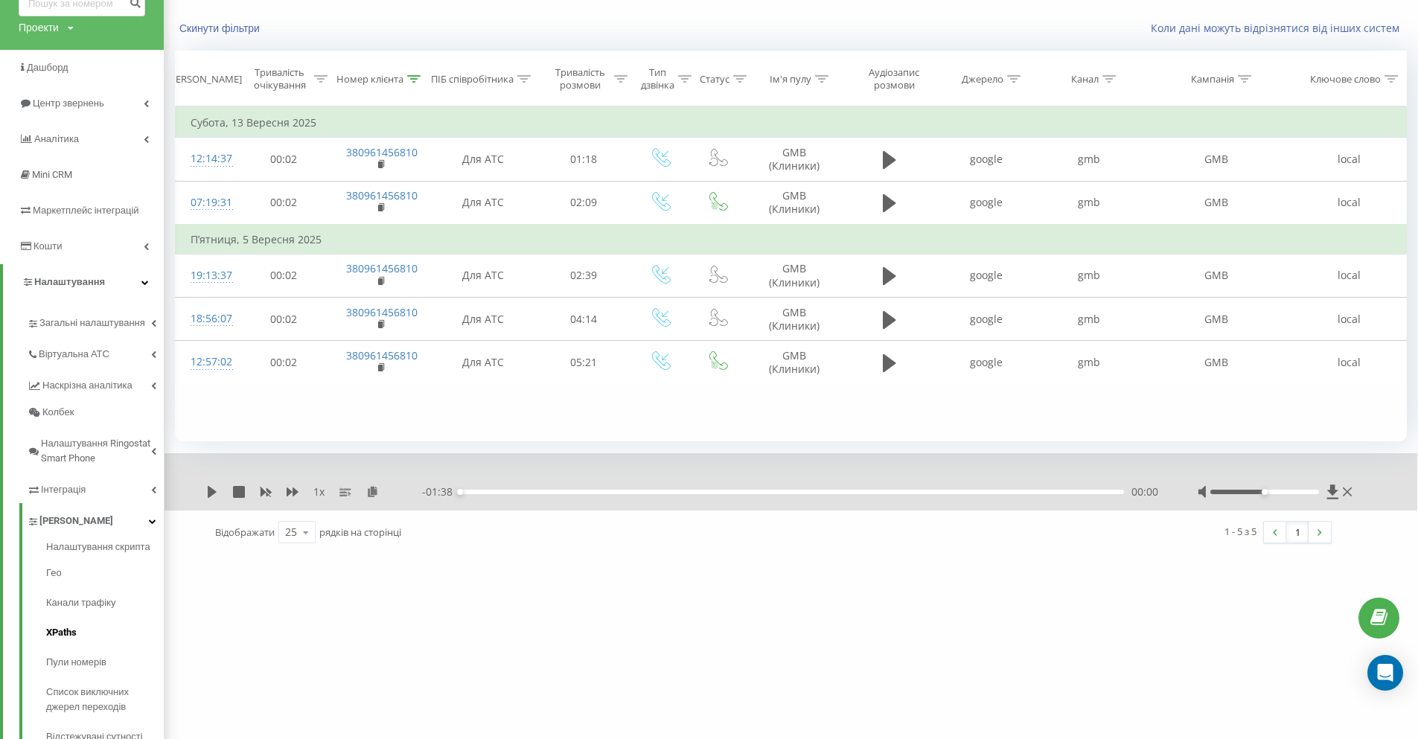
scroll to position [184, 0]
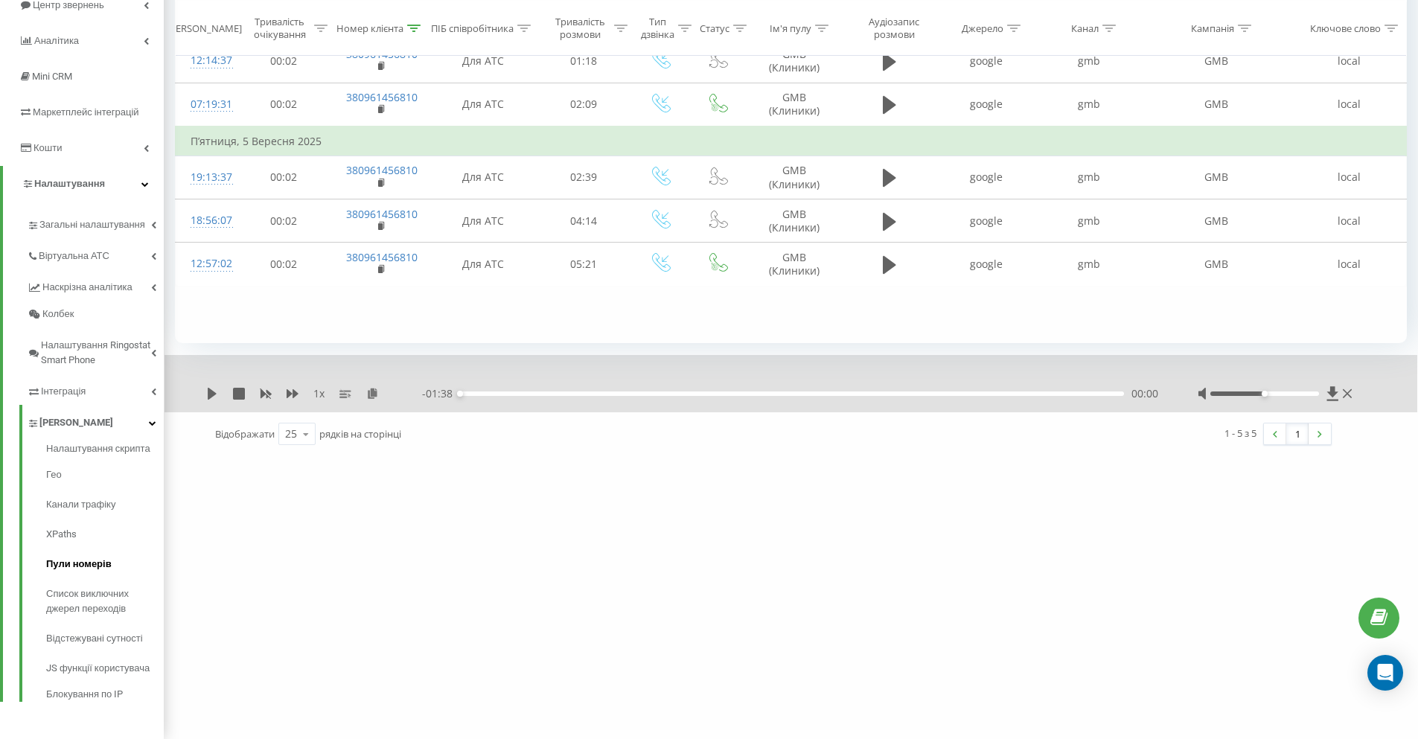
click at [98, 561] on span "Пули номерів" at bounding box center [78, 564] width 65 height 15
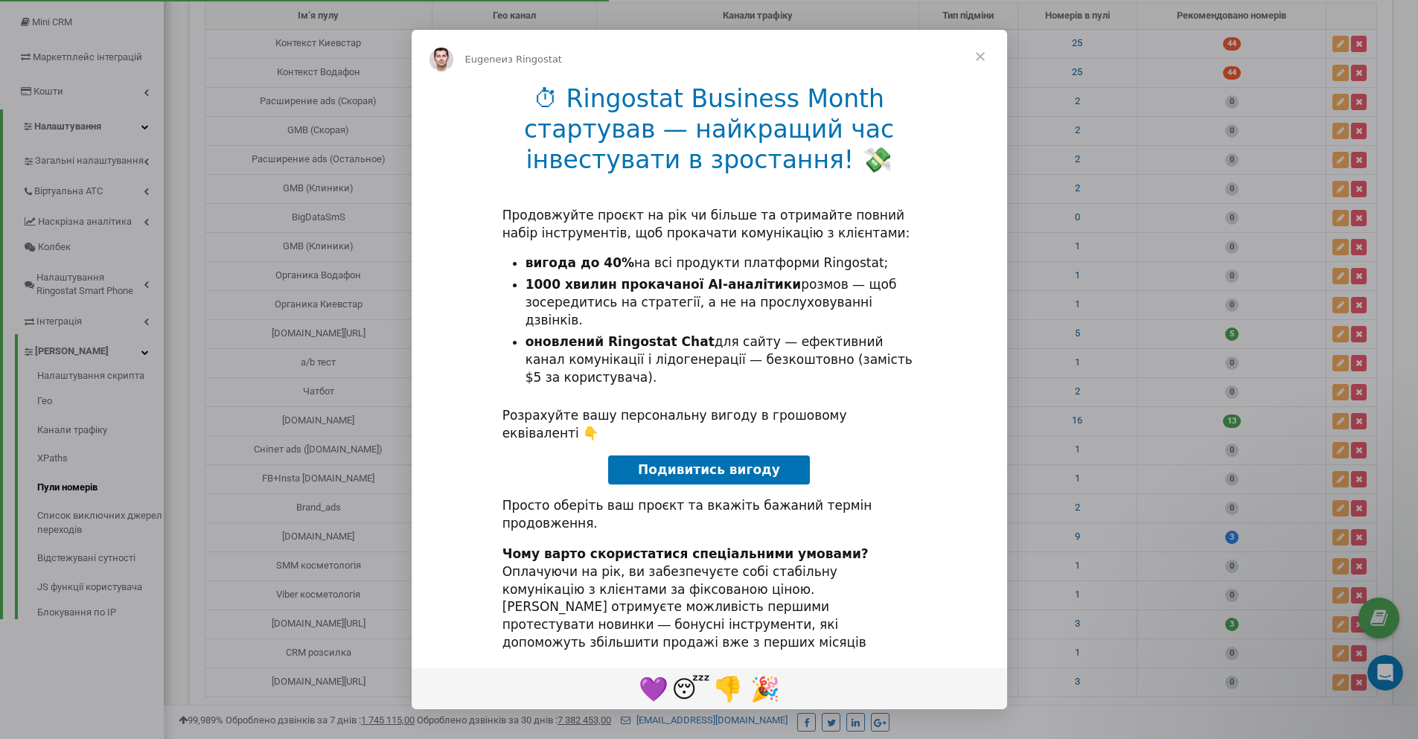
click at [980, 71] on span "Закрыть" at bounding box center [980, 57] width 54 height 54
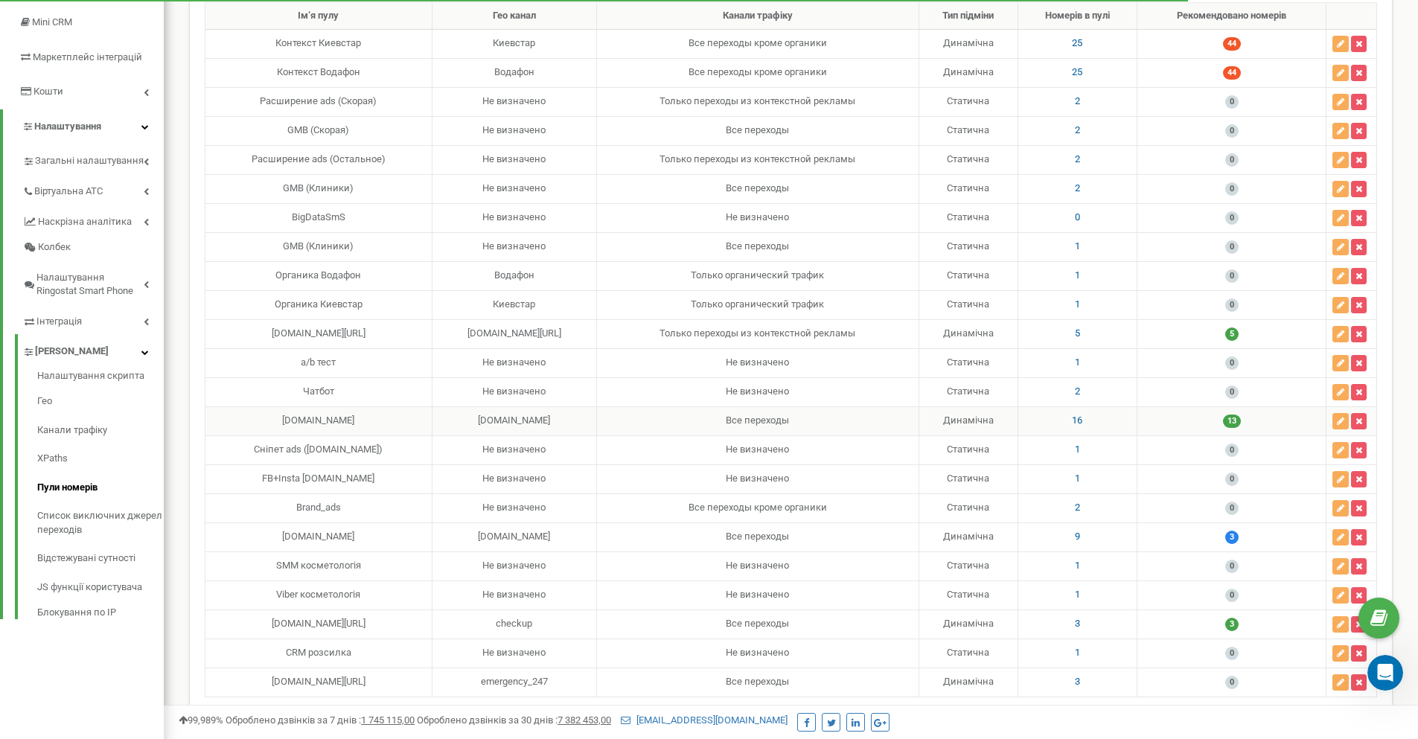
click at [787, 418] on td "Все переходы" at bounding box center [757, 420] width 322 height 29
click at [652, 417] on td "Все переходы" at bounding box center [757, 420] width 322 height 29
click at [1235, 421] on span "13" at bounding box center [1232, 420] width 18 height 13
click at [1335, 423] on button "button" at bounding box center [1340, 421] width 16 height 16
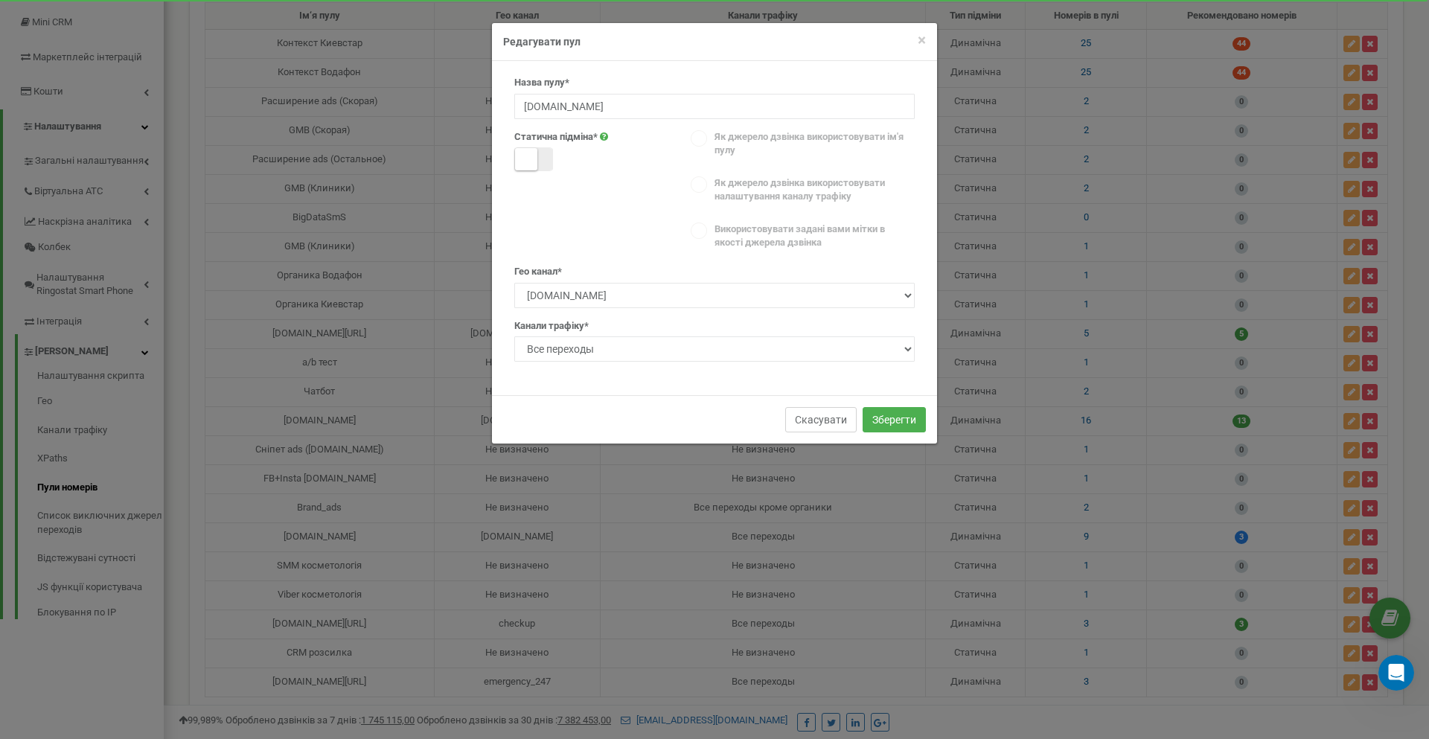
click at [845, 414] on button "Скасувати" at bounding box center [820, 419] width 71 height 25
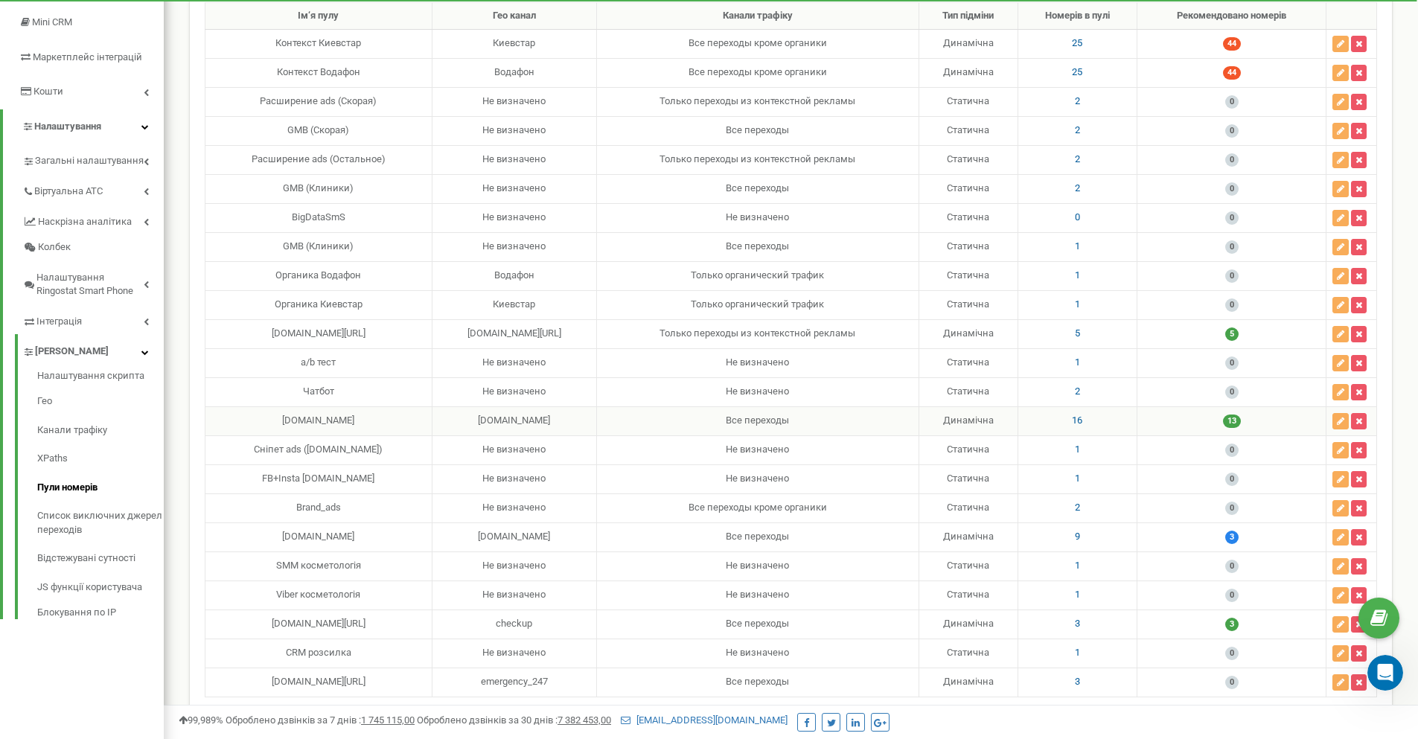
click at [359, 421] on div "[DOMAIN_NAME]" at bounding box center [318, 421] width 214 height 14
click at [974, 423] on td "Динамічна" at bounding box center [967, 420] width 99 height 29
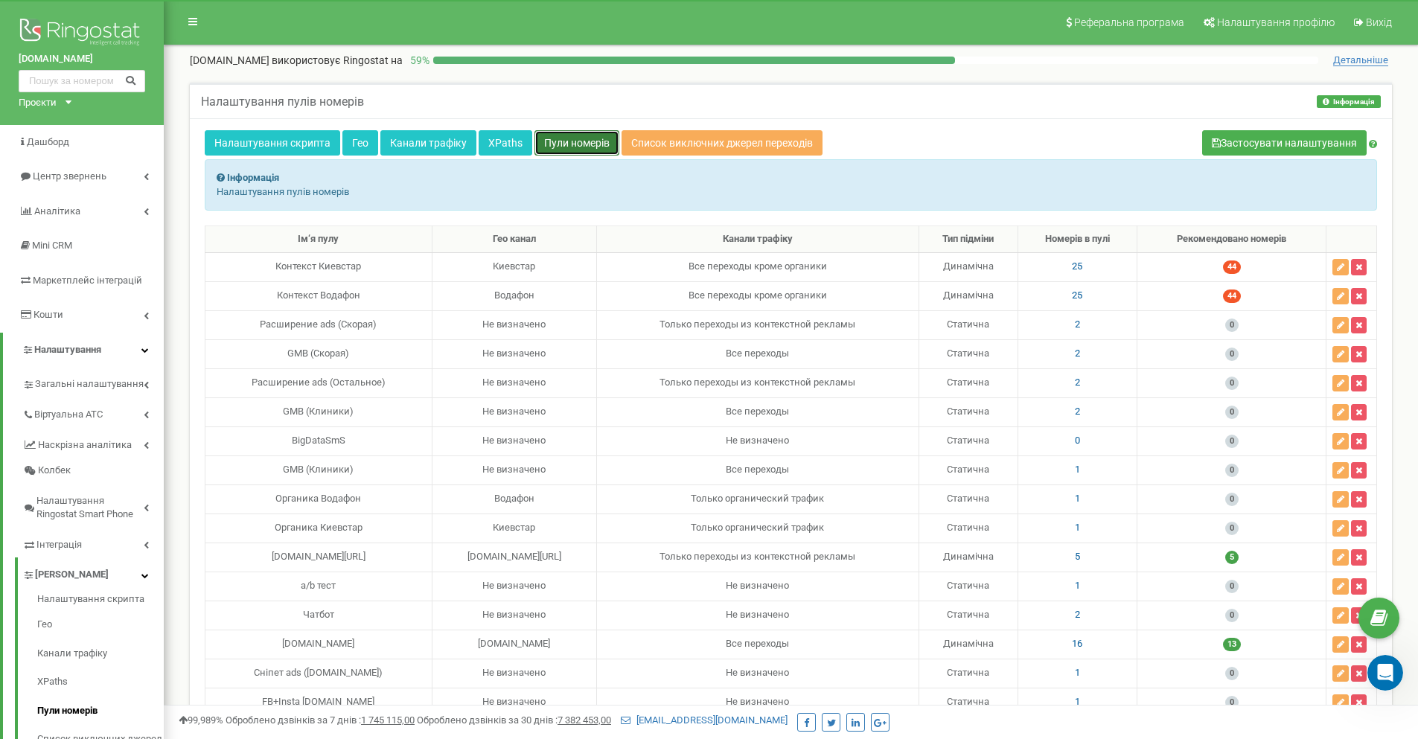
click at [560, 138] on link "Пули номерів" at bounding box center [576, 142] width 85 height 25
click at [502, 143] on link "XPaths" at bounding box center [505, 142] width 54 height 25
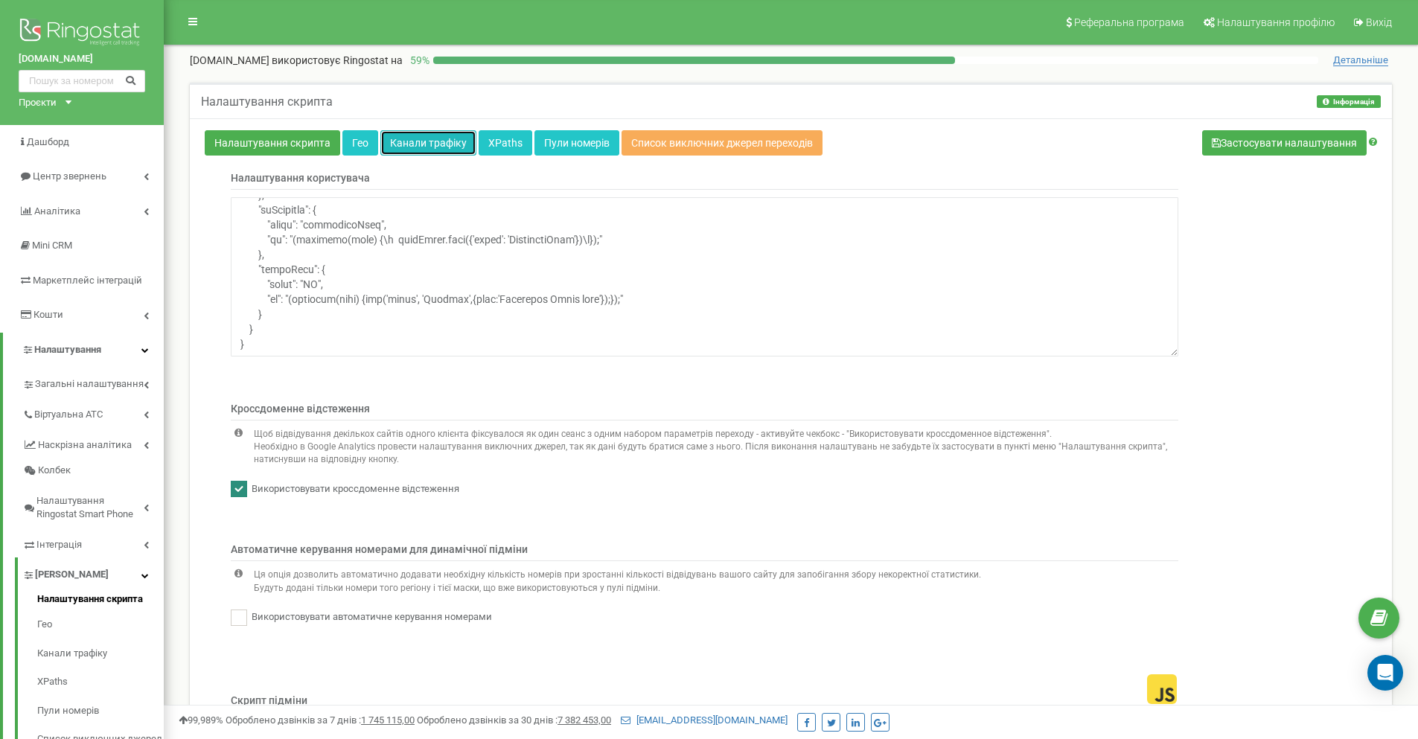
click at [409, 144] on link "Канали трафіку" at bounding box center [428, 142] width 96 height 25
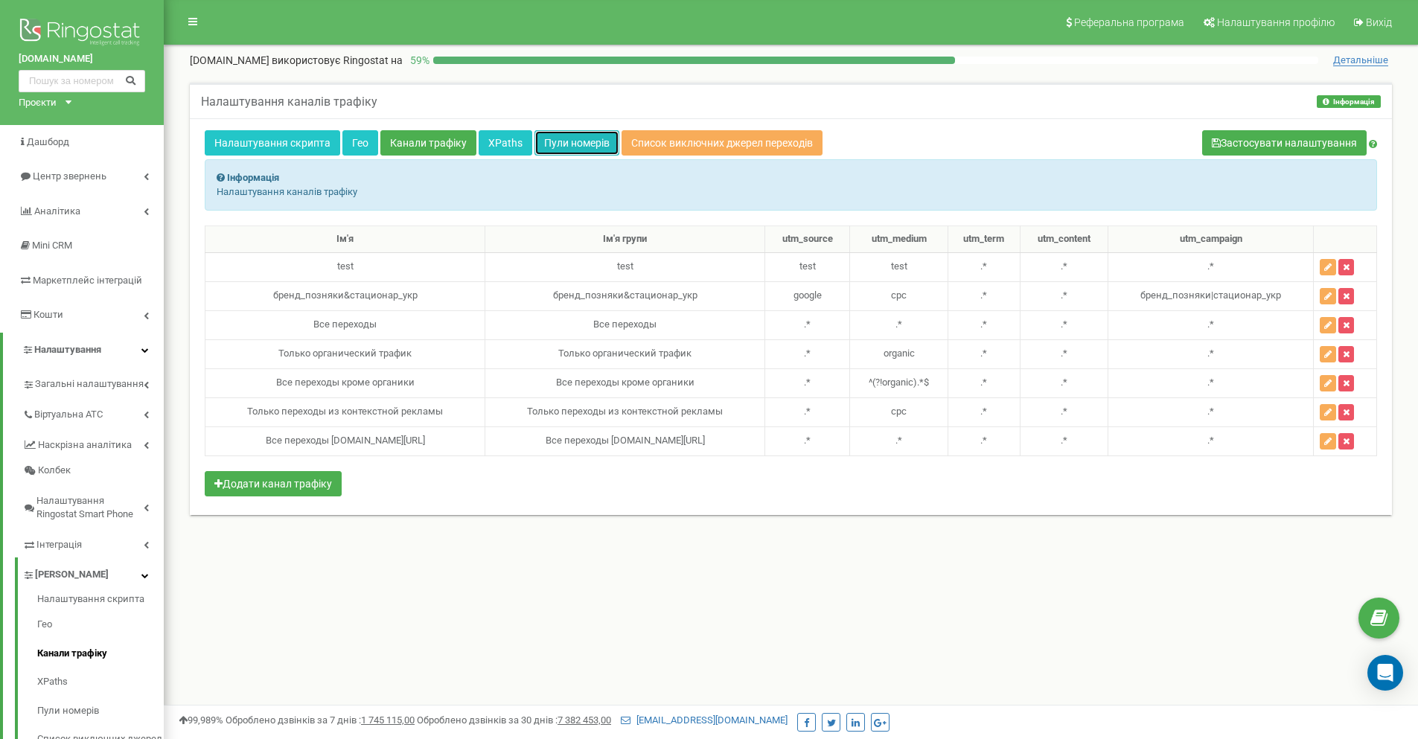
click at [578, 145] on link "Пули номерів" at bounding box center [576, 142] width 85 height 25
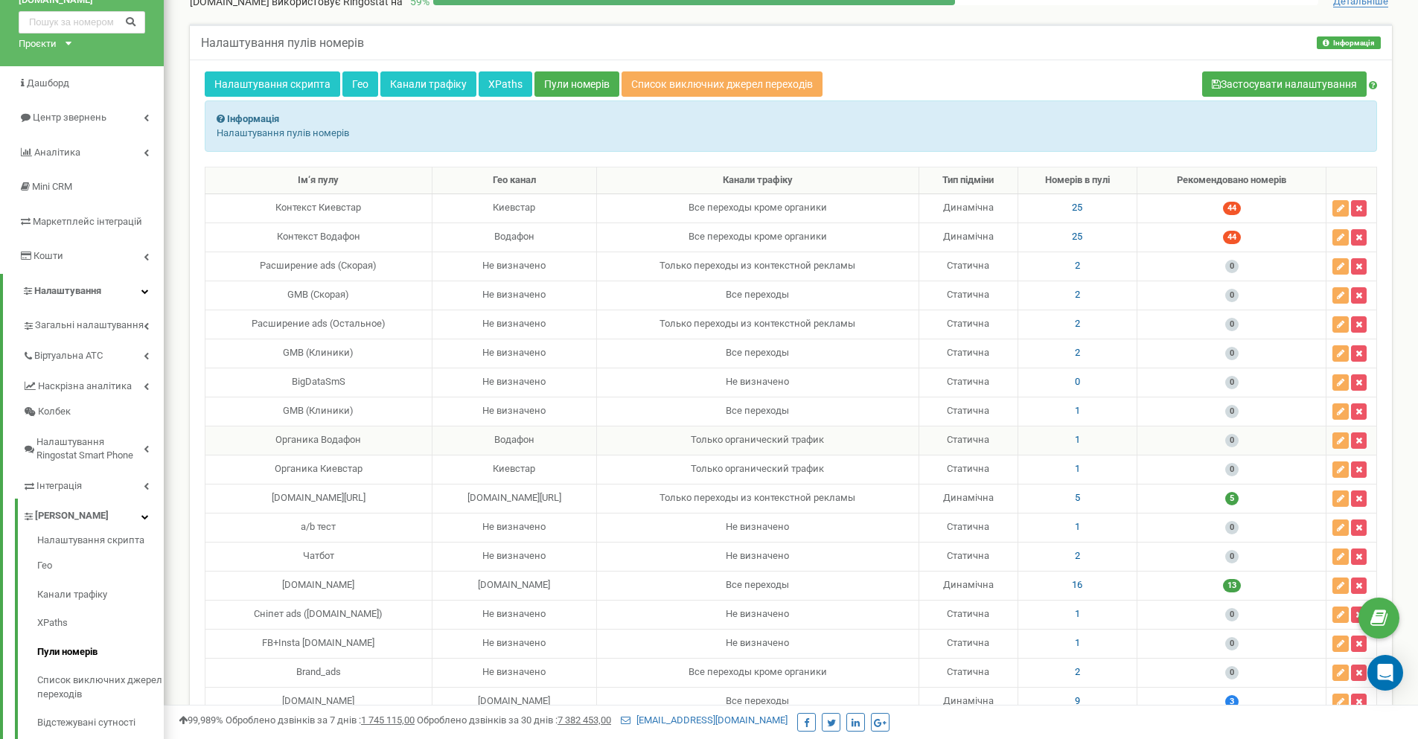
scroll to position [149, 0]
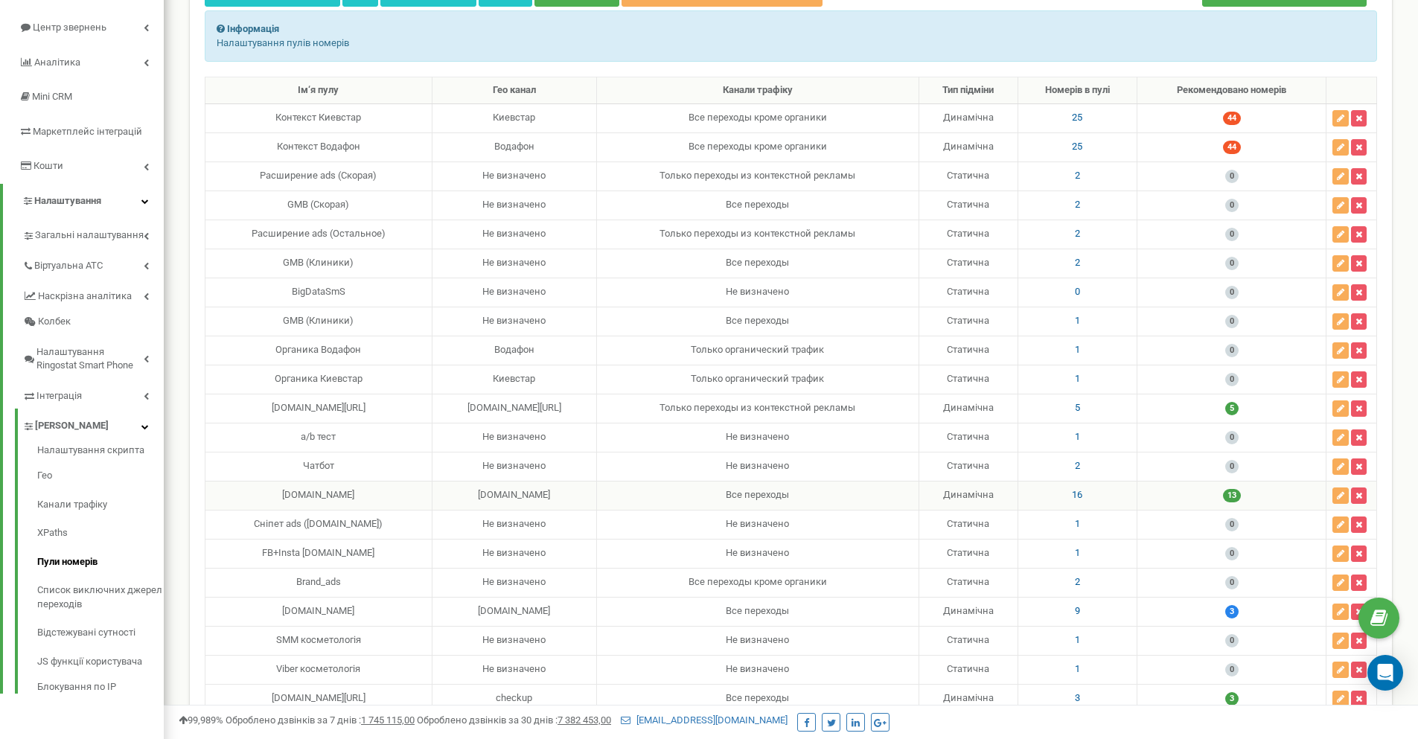
click at [1082, 495] on span "16" at bounding box center [1077, 494] width 10 height 11
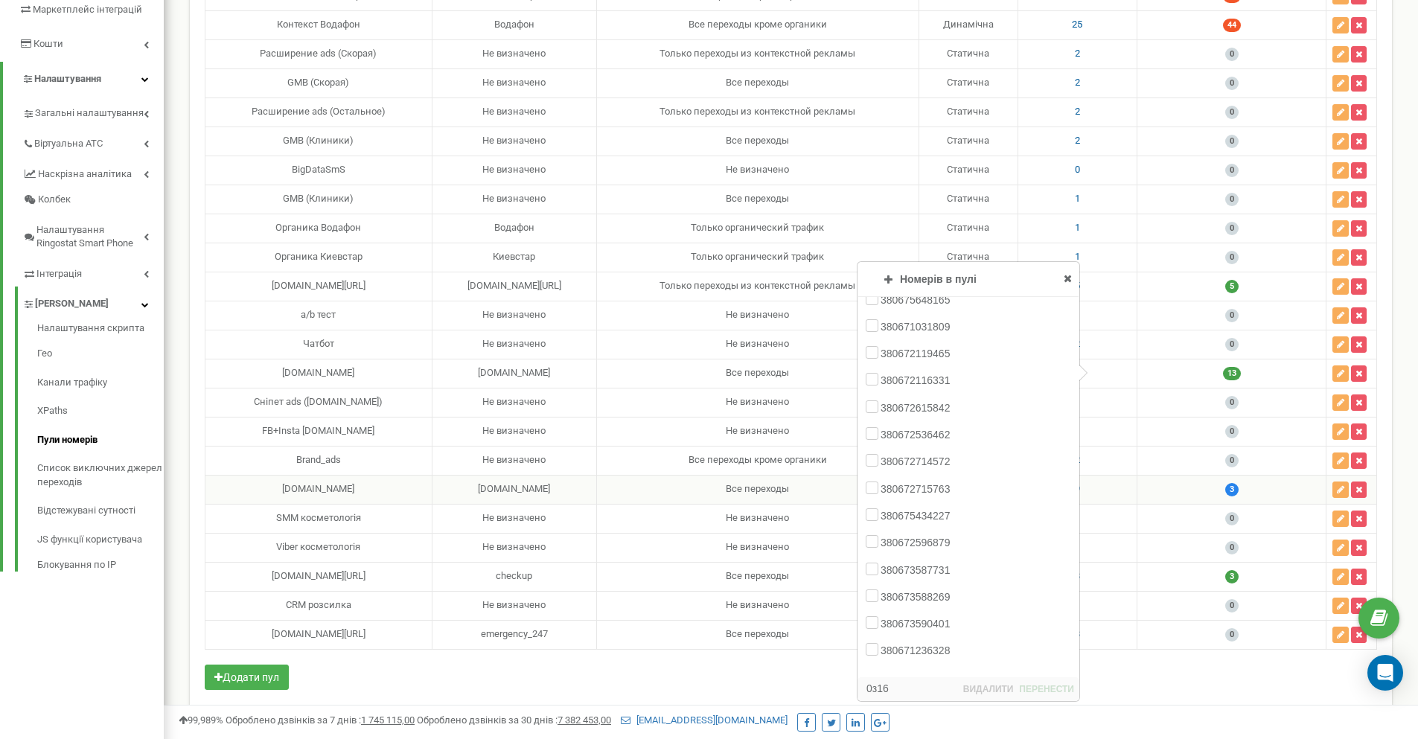
scroll to position [298, 0]
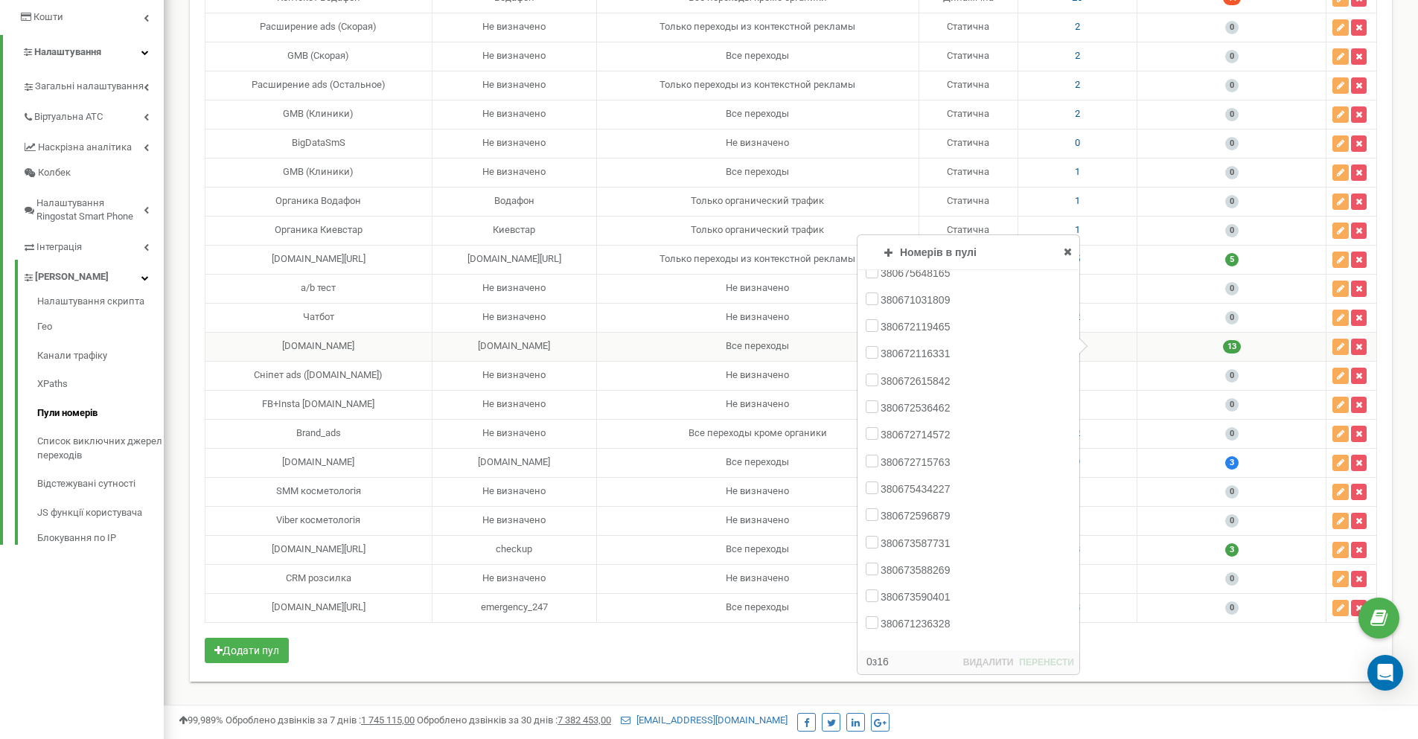
click at [1137, 346] on td "16 Номерів в пулі Додавання номерів Пули номерів Вибрати все 380732412663 0 з 1…" at bounding box center [1077, 346] width 120 height 29
click at [1219, 349] on td "13" at bounding box center [1231, 346] width 189 height 29
click at [1068, 249] on icon at bounding box center [1067, 251] width 8 height 10
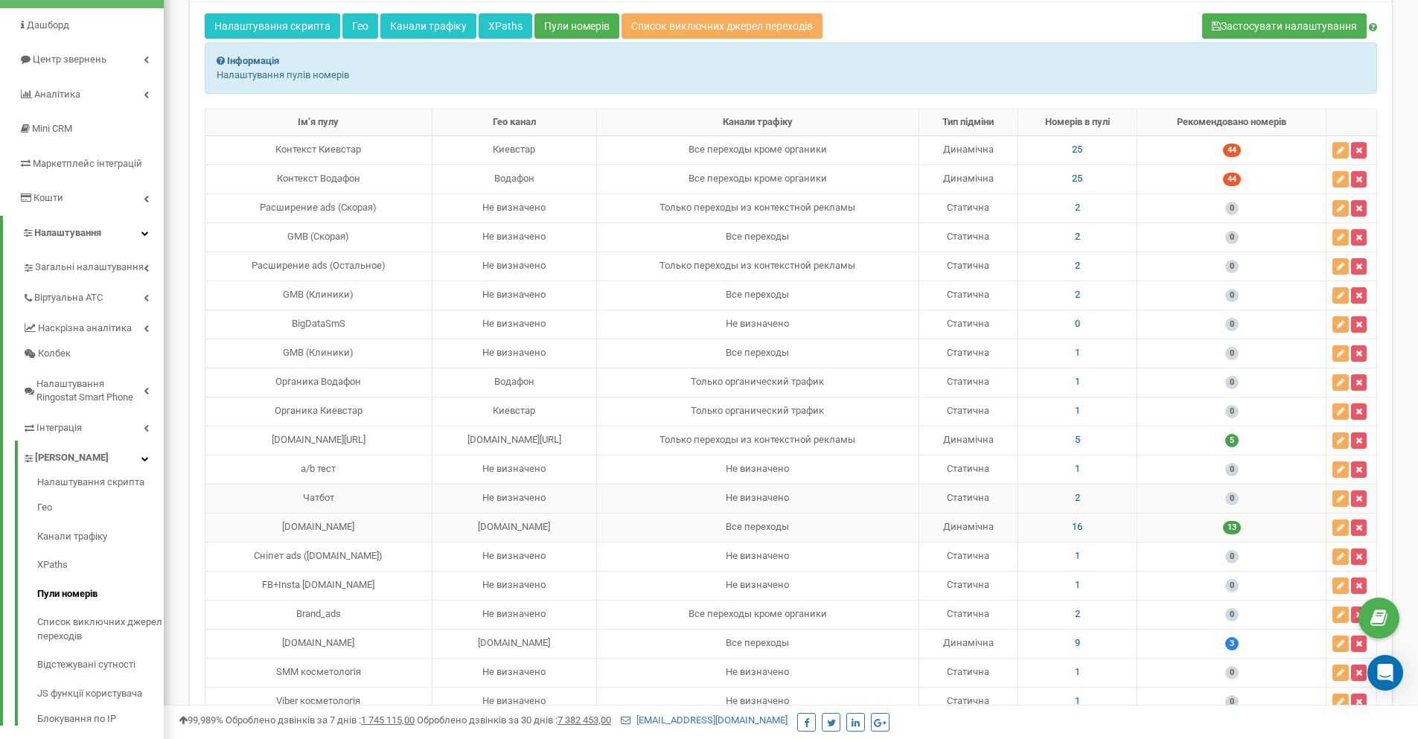
scroll to position [0, 0]
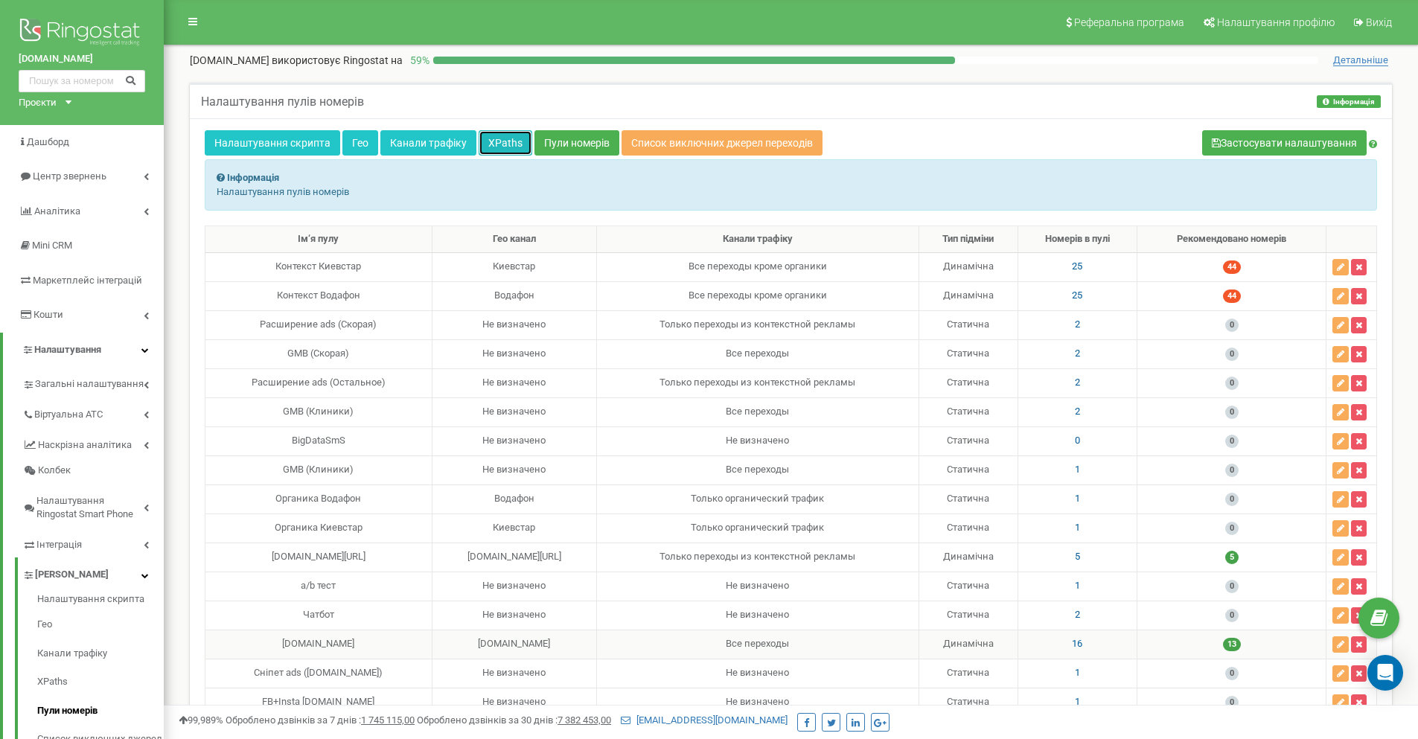
click at [499, 141] on link "XPaths" at bounding box center [505, 142] width 54 height 25
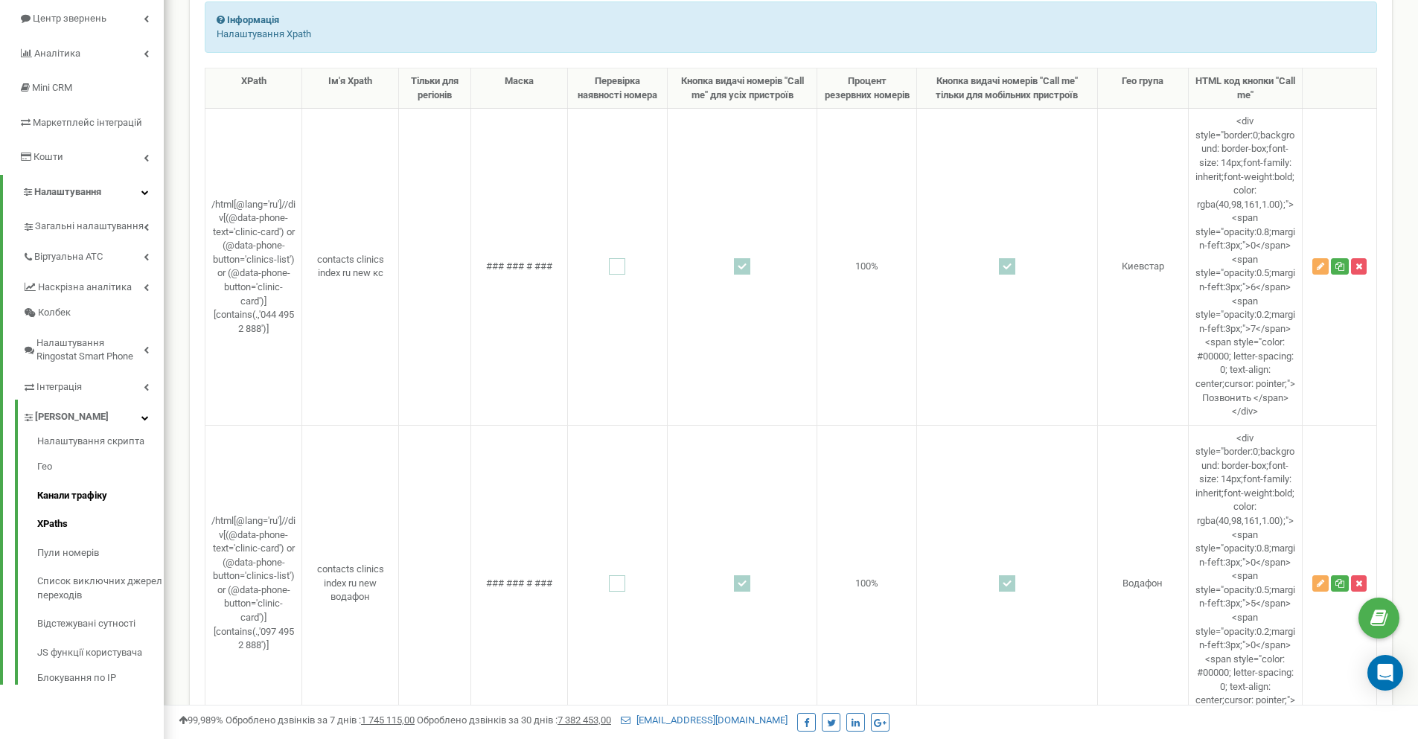
scroll to position [223, 0]
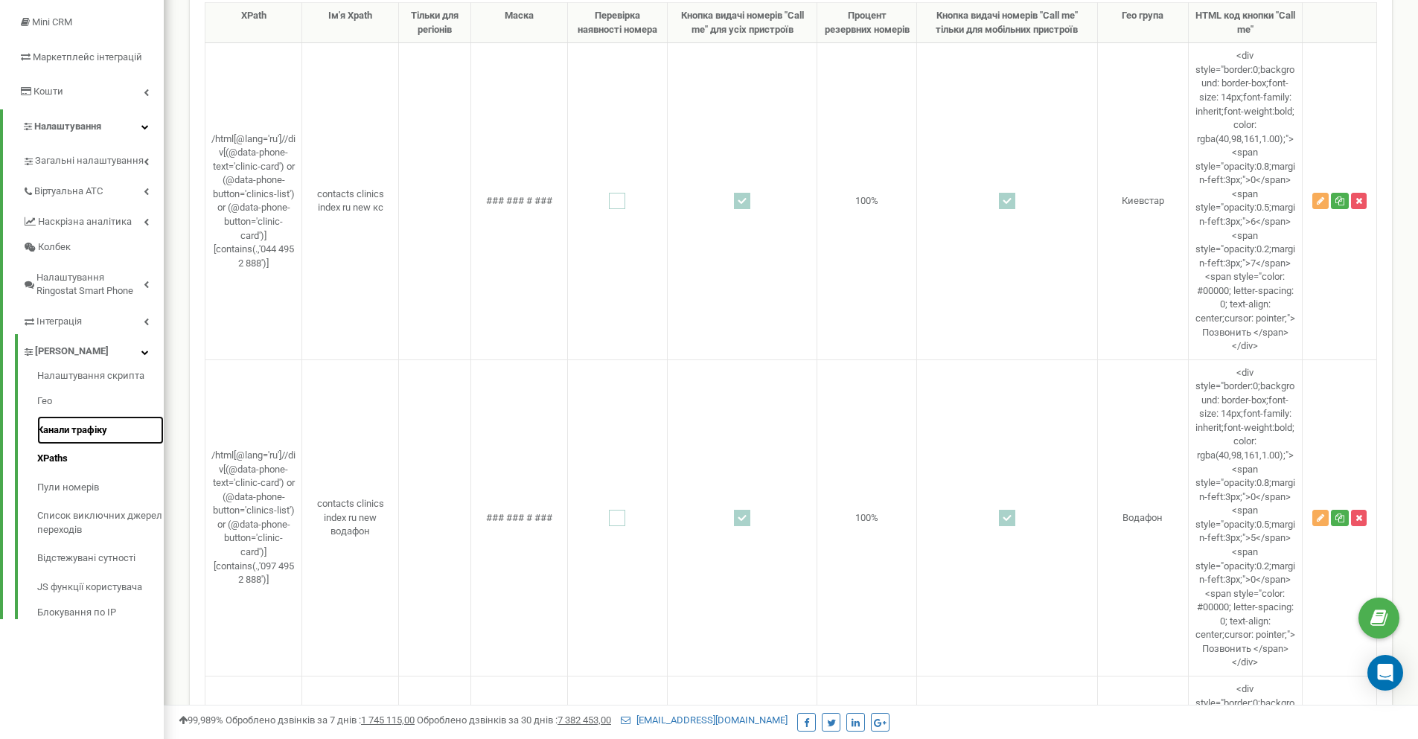
click at [110, 432] on link "Канали трафіку" at bounding box center [100, 430] width 127 height 29
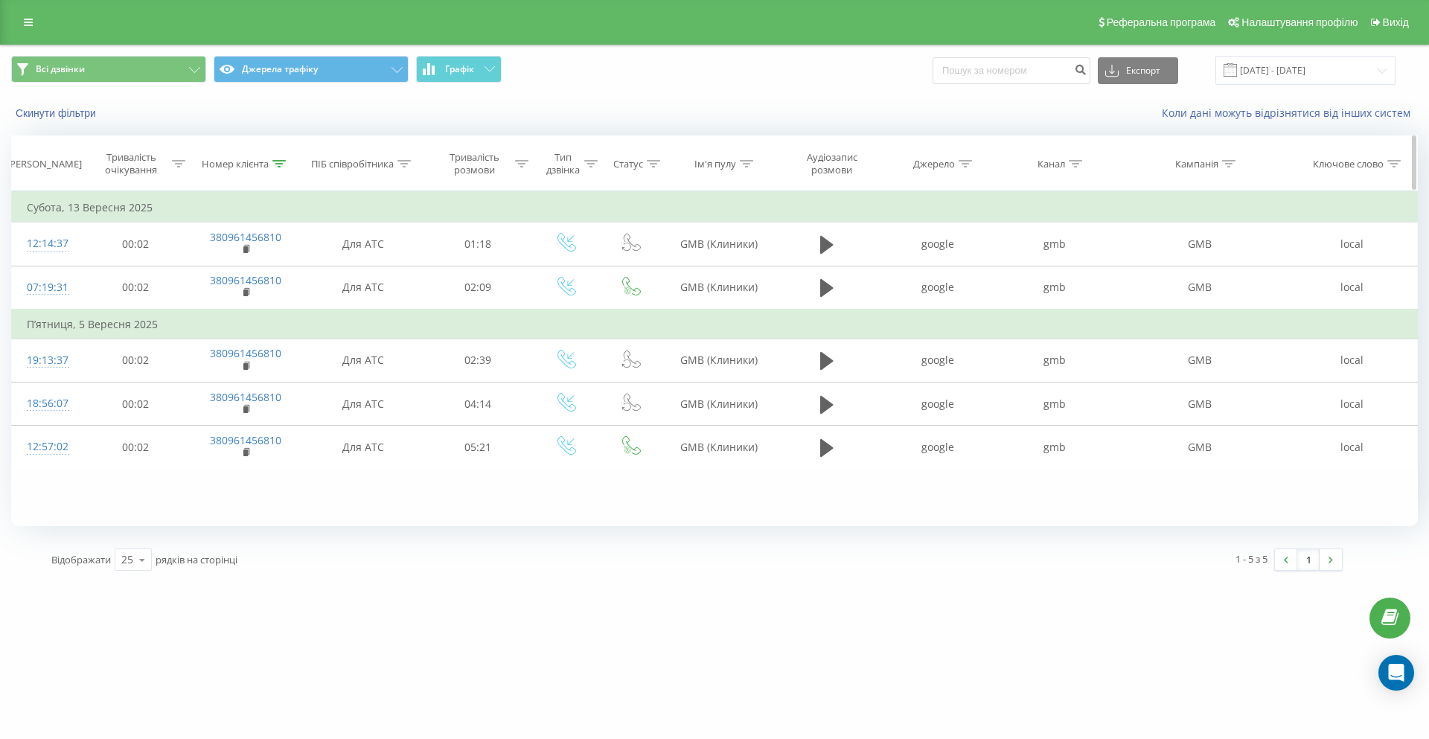
click at [284, 162] on icon at bounding box center [278, 163] width 13 height 7
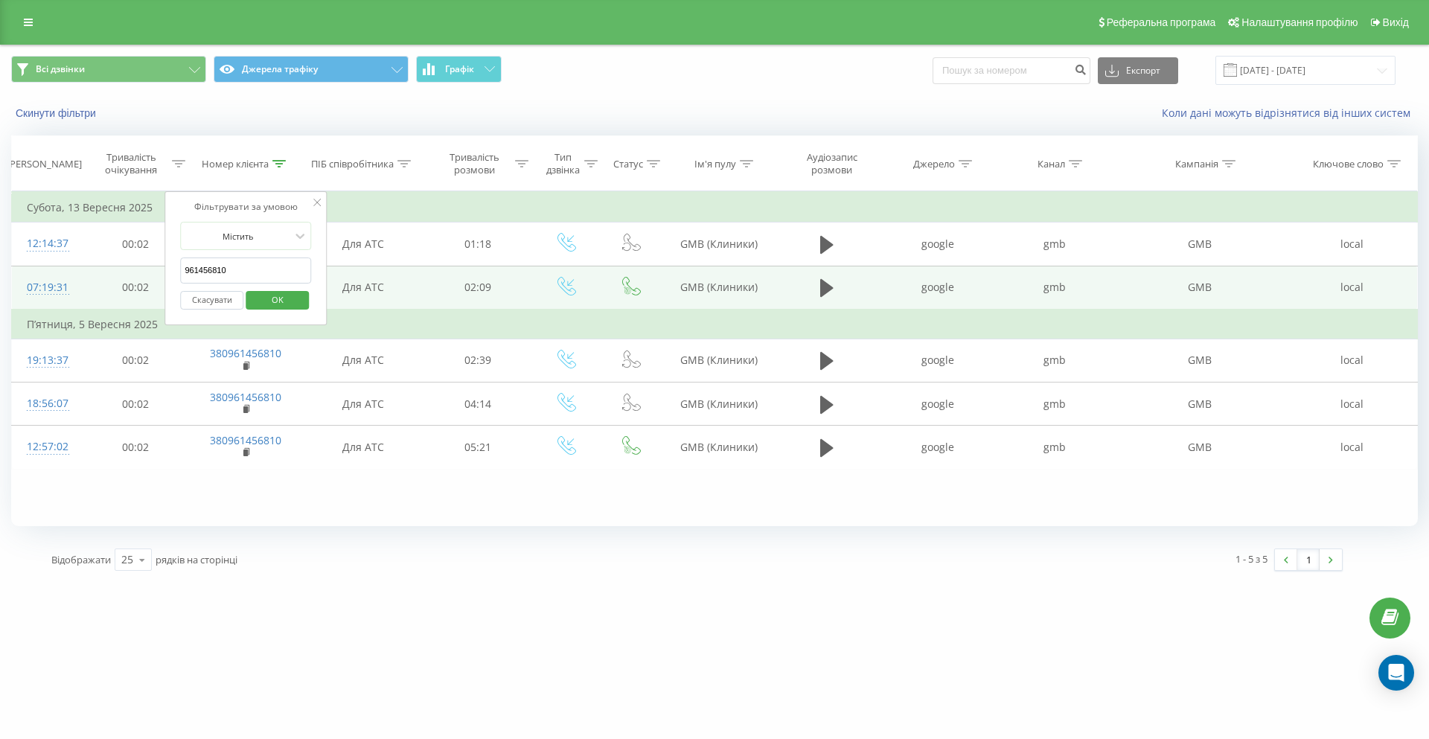
drag, startPoint x: 243, startPoint y: 271, endPoint x: 143, endPoint y: 266, distance: 99.8
click at [143, 266] on table "Фільтрувати за умовою Дорівнює Скасувати OK Фільтрувати за умовою Містить 96145…" at bounding box center [714, 330] width 1406 height 278
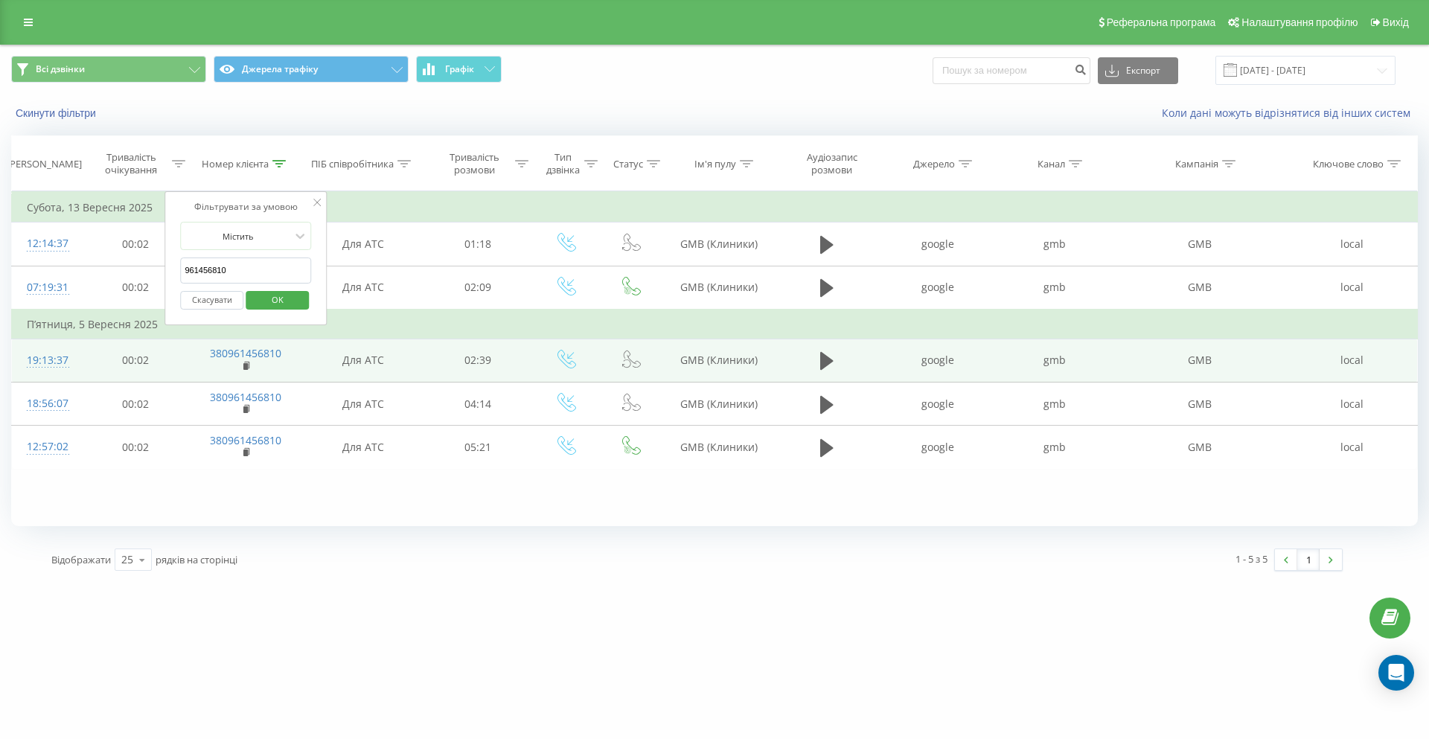
paste input "630686865"
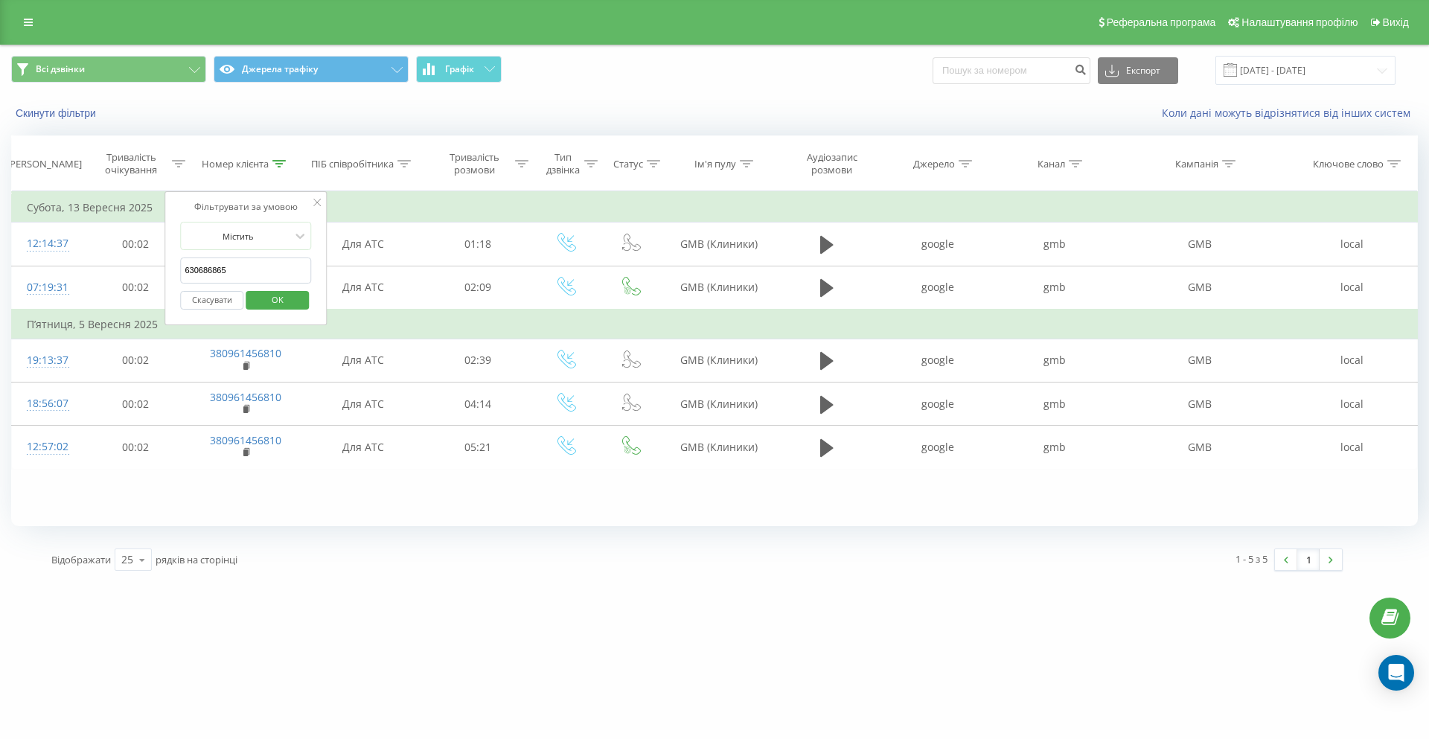
click at [290, 304] on span "OK" at bounding box center [278, 299] width 42 height 23
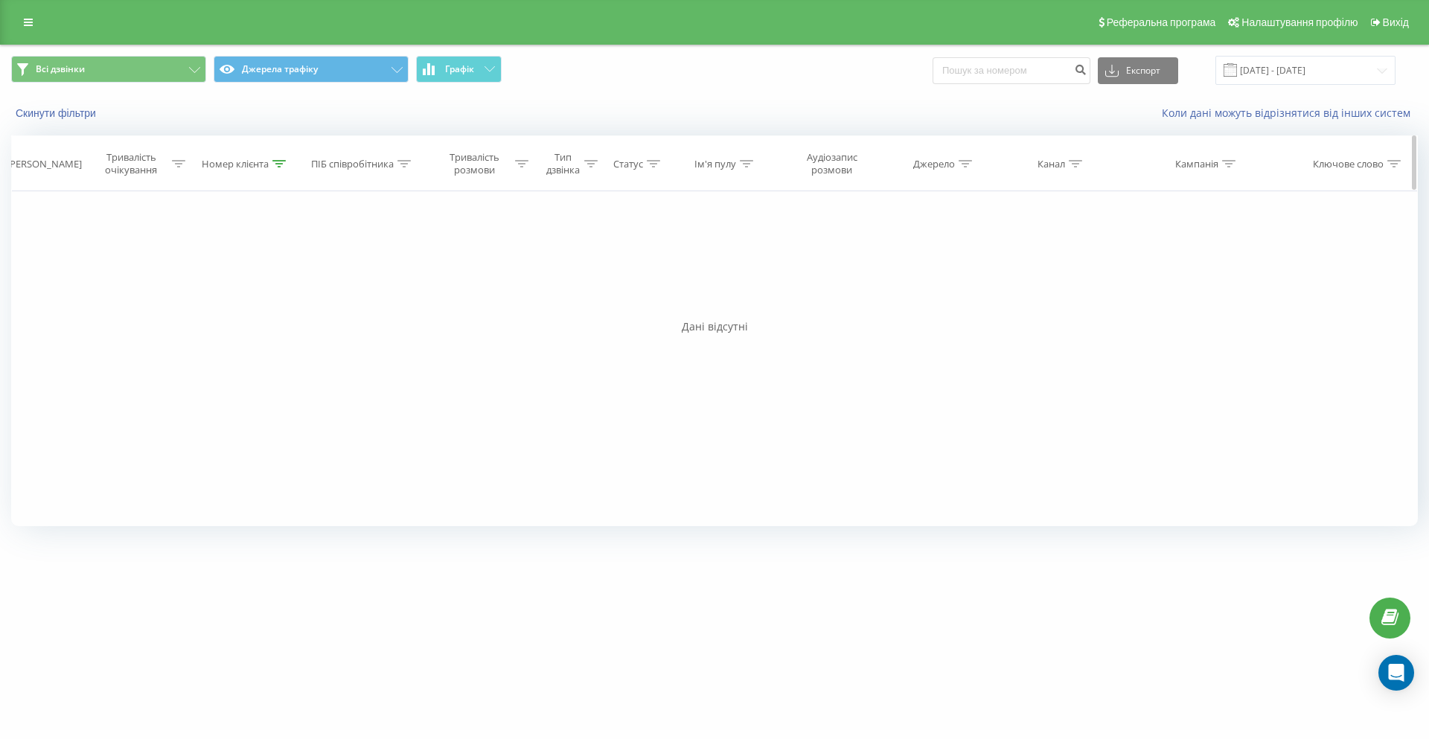
click at [276, 161] on icon at bounding box center [278, 163] width 13 height 7
drag, startPoint x: 253, startPoint y: 275, endPoint x: 144, endPoint y: 272, distance: 109.4
click at [144, 271] on div "Фільтрувати за умовою Дорівнює Скасувати OK Фільтрувати за умовою Містить 63068…" at bounding box center [714, 358] width 1406 height 335
paste input "973938846"
click at [287, 301] on span "OK" at bounding box center [278, 299] width 42 height 23
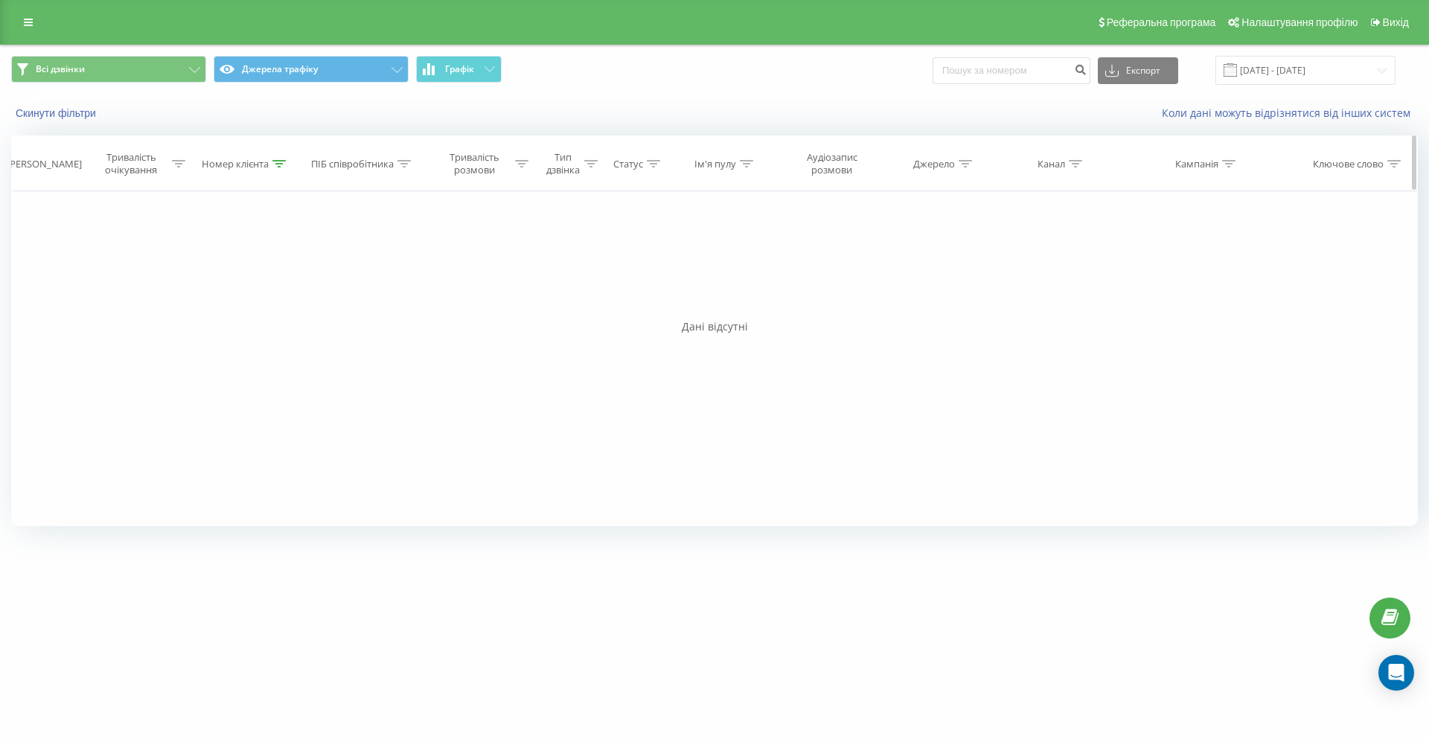
click at [278, 161] on icon at bounding box center [278, 163] width 13 height 7
drag, startPoint x: 246, startPoint y: 273, endPoint x: 116, endPoint y: 271, distance: 129.5
click at [116, 271] on div "Фільтрувати за умовою Дорівнює Скасувати OK Фільтрувати за умовою Містить 97393…" at bounding box center [714, 358] width 1406 height 335
paste input "128586"
click at [281, 299] on span "OK" at bounding box center [278, 299] width 42 height 23
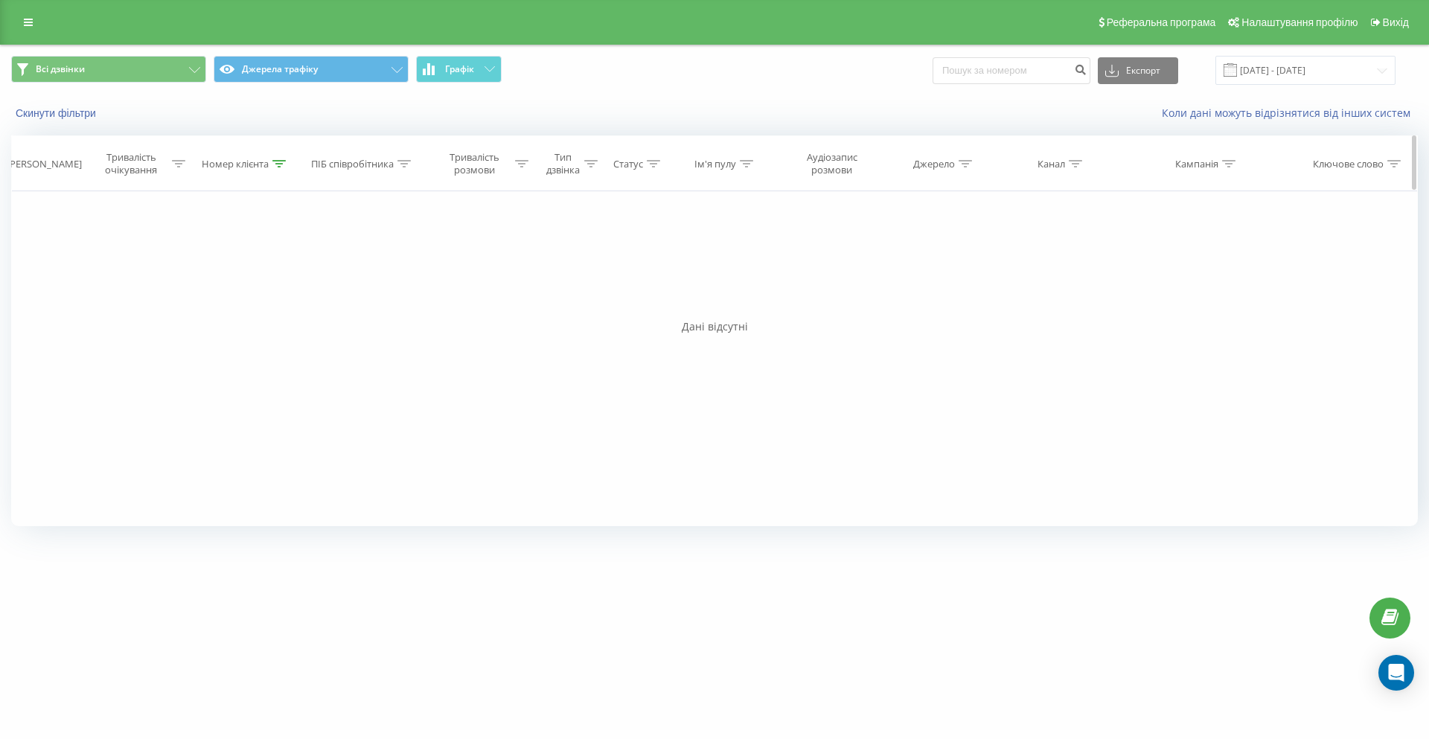
click at [276, 162] on icon at bounding box center [278, 163] width 13 height 7
drag, startPoint x: 243, startPoint y: 266, endPoint x: 115, endPoint y: 270, distance: 127.3
click at [115, 270] on div "Фільтрувати за умовою Дорівнює Скасувати OK Фільтрувати за умовою Містить 97128…" at bounding box center [714, 358] width 1406 height 335
paste input "55333429"
type input "955333429"
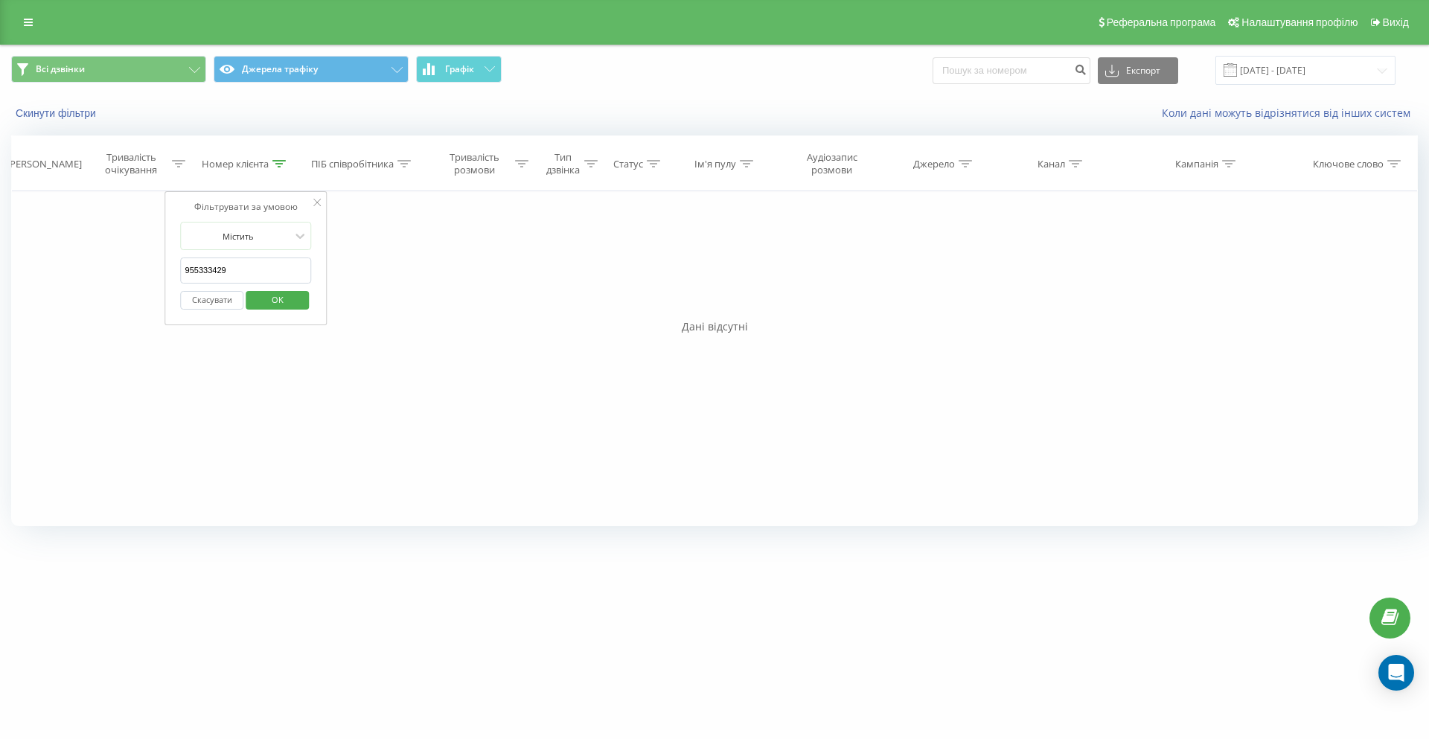
click at [286, 298] on span "OK" at bounding box center [278, 299] width 42 height 23
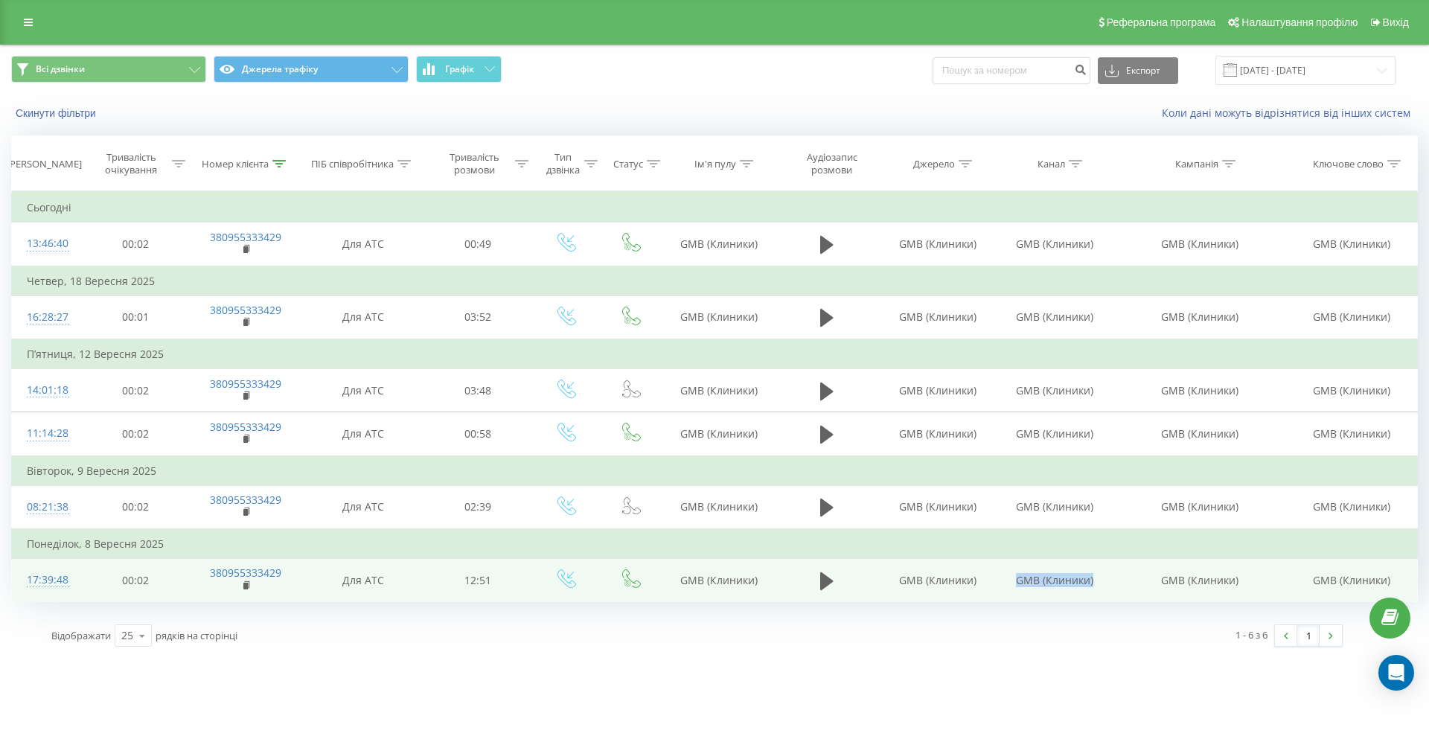
drag, startPoint x: 1018, startPoint y: 581, endPoint x: 1107, endPoint y: 585, distance: 88.6
click at [1107, 585] on td "GMB (Клиники)" at bounding box center [1054, 580] width 117 height 43
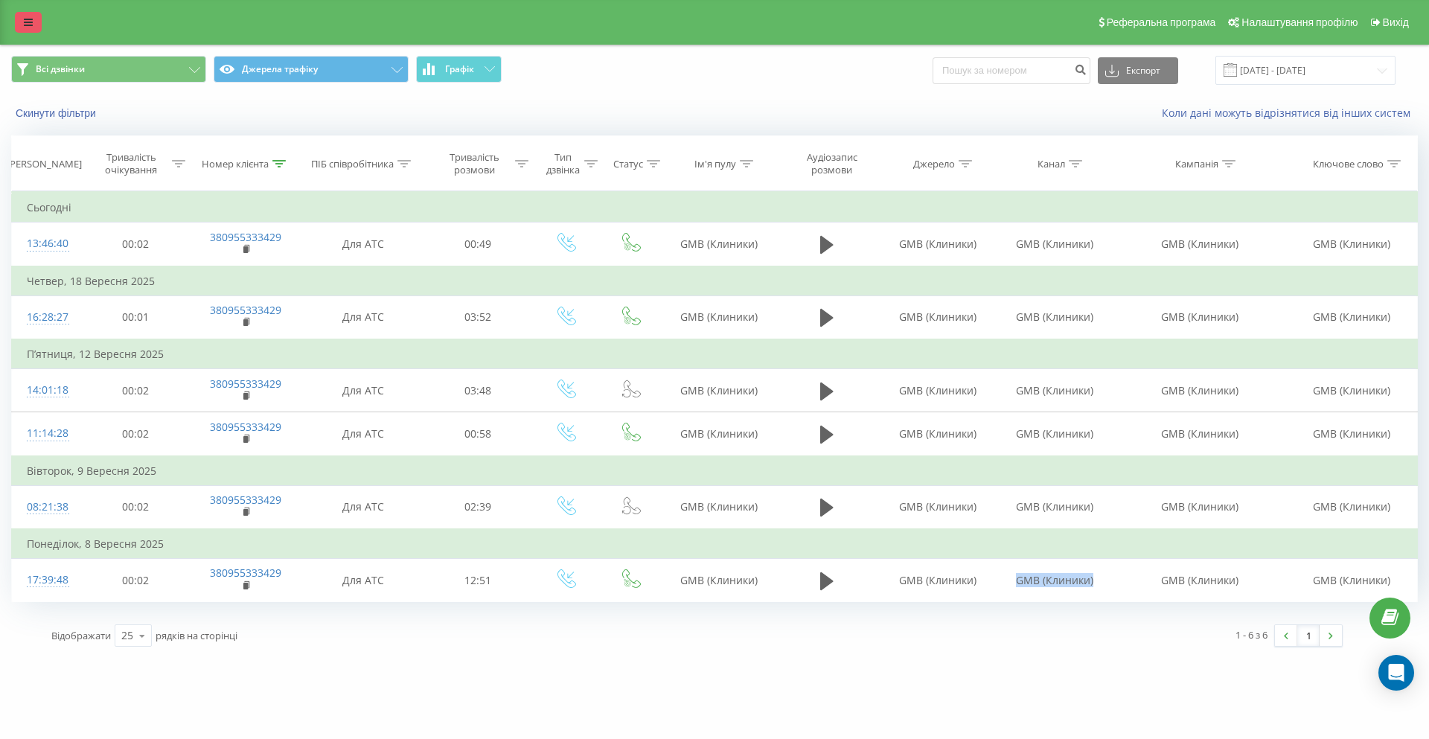
click at [25, 26] on icon at bounding box center [28, 22] width 9 height 10
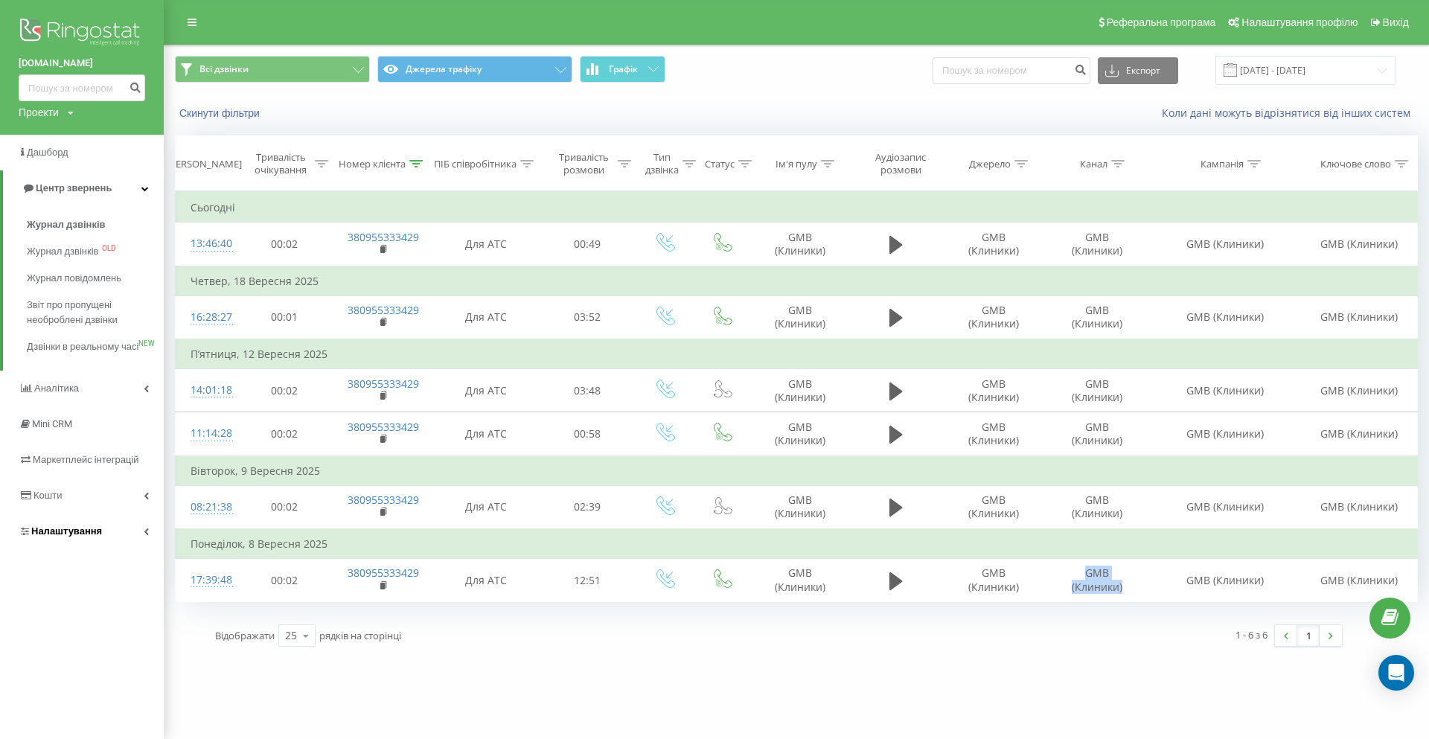
click at [146, 535] on icon at bounding box center [146, 531] width 5 height 7
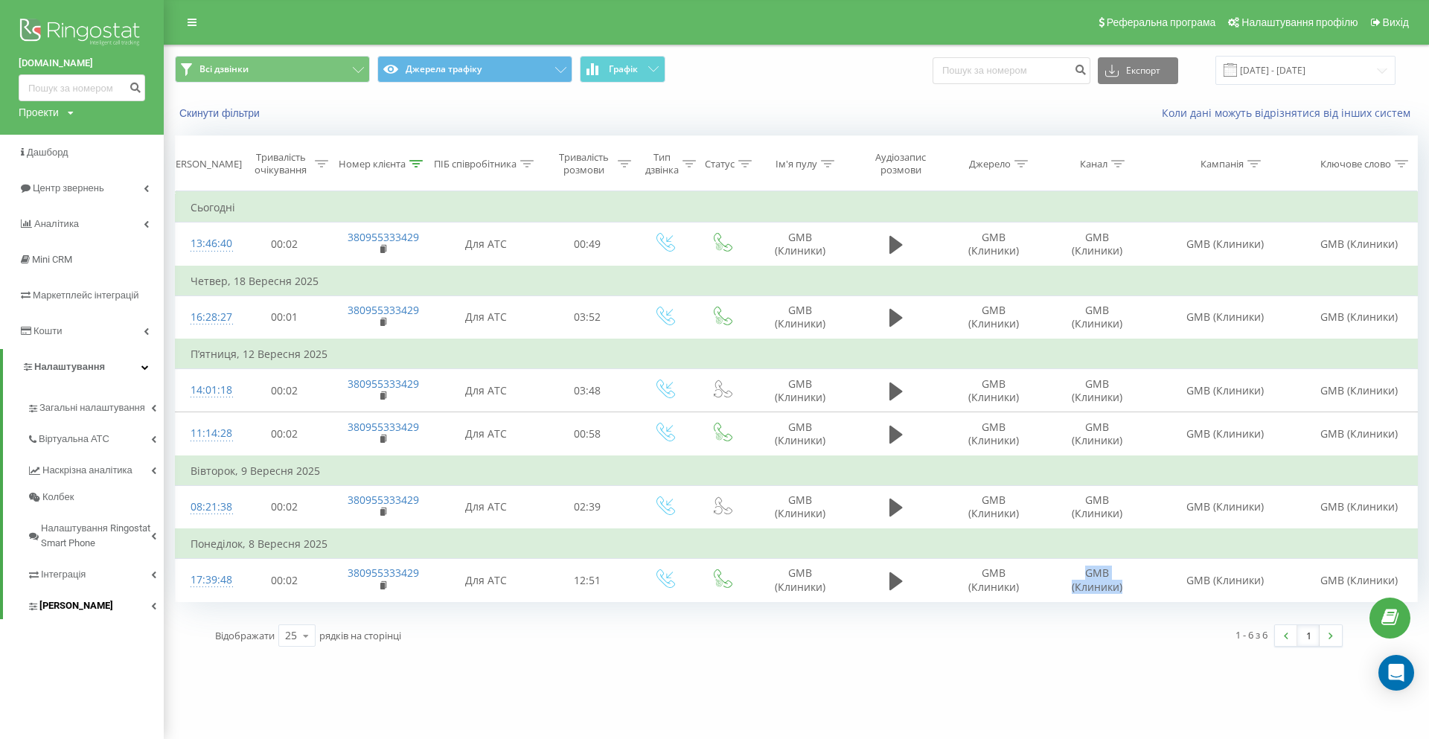
click at [152, 606] on icon at bounding box center [153, 605] width 5 height 7
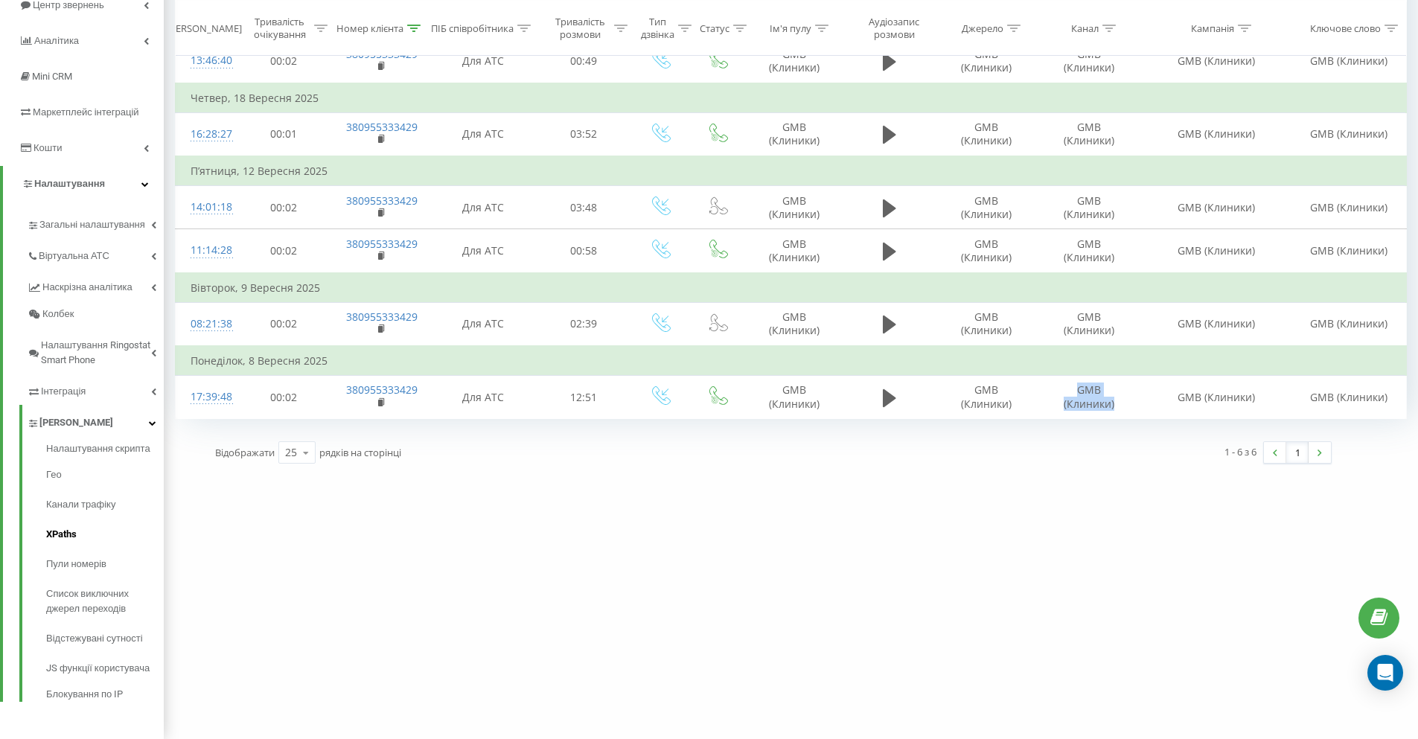
scroll to position [184, 0]
click at [95, 557] on span "Пули номерів" at bounding box center [78, 564] width 65 height 15
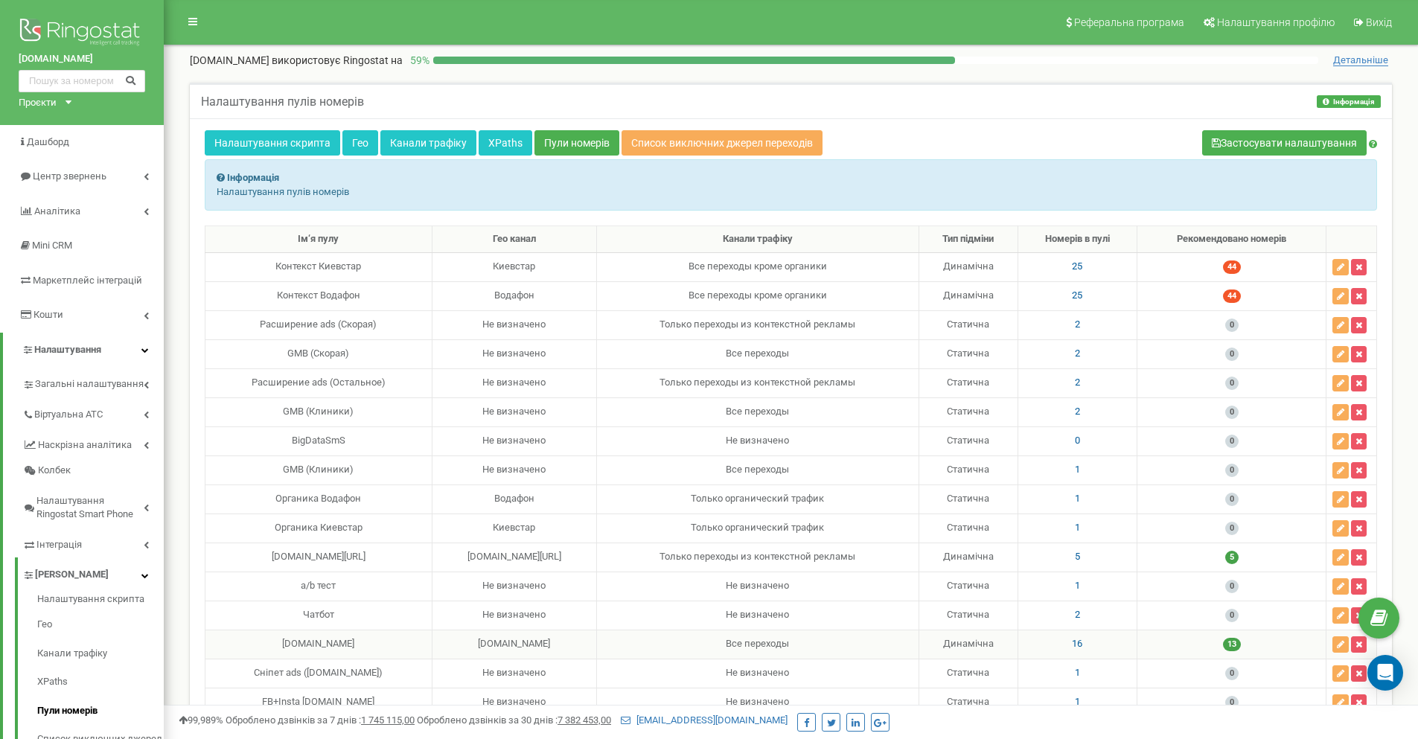
click at [1082, 644] on span "16" at bounding box center [1077, 643] width 10 height 11
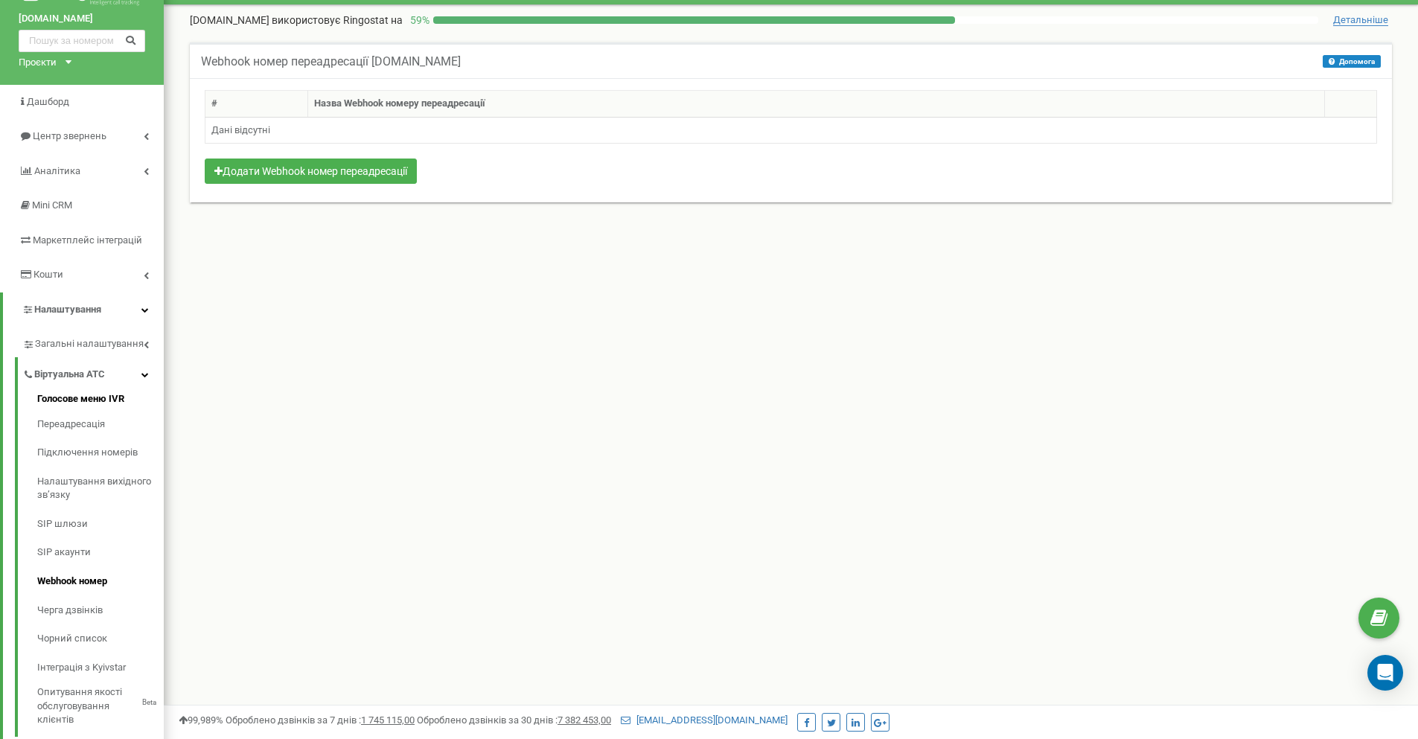
scroll to position [223, 0]
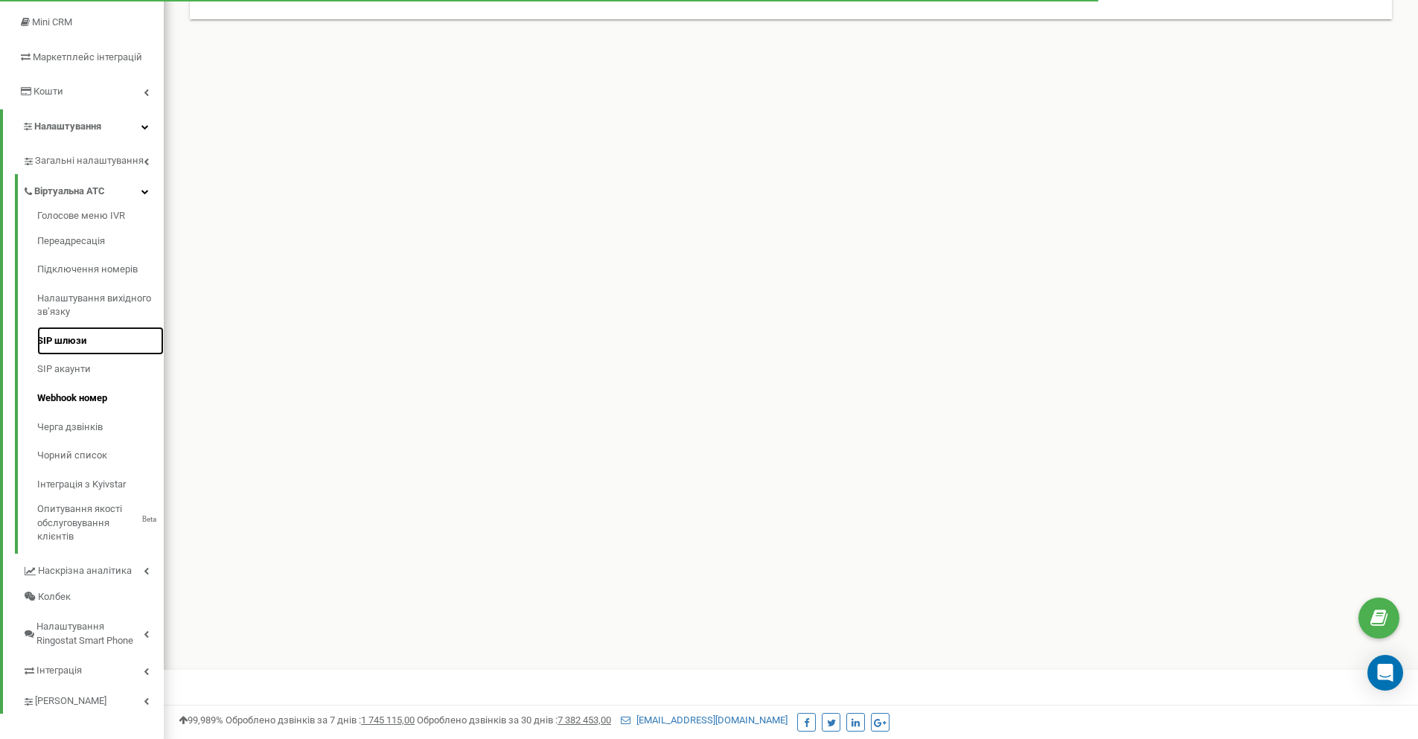
click at [64, 341] on link "SIP шлюзи" at bounding box center [100, 341] width 127 height 29
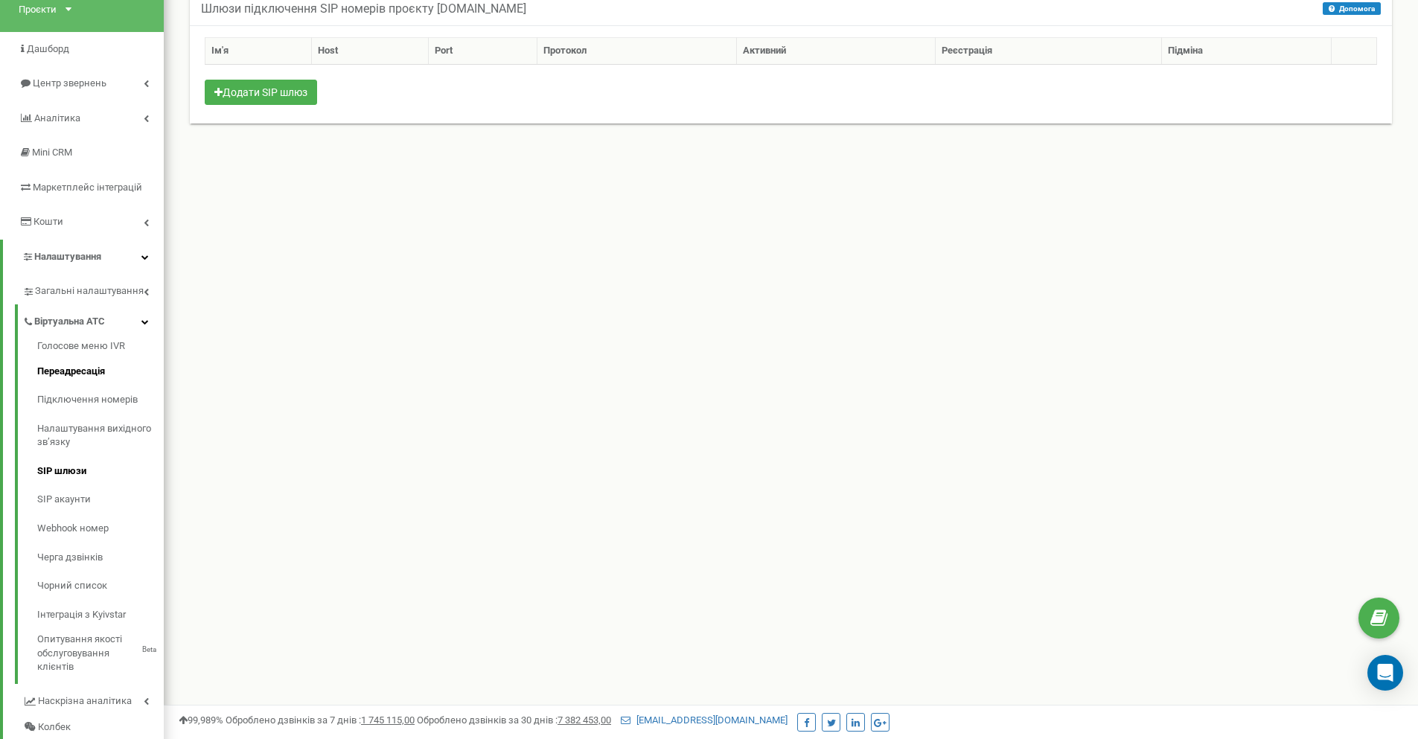
scroll to position [223, 0]
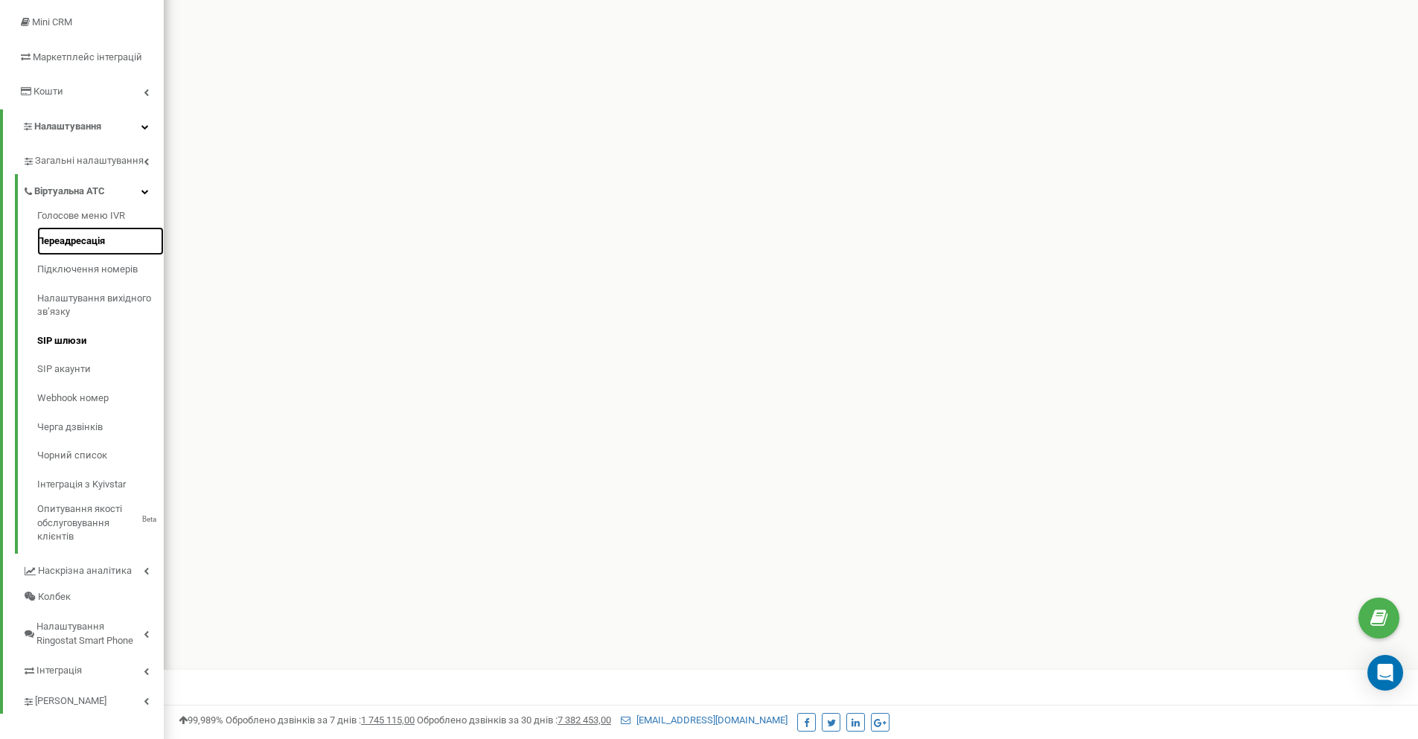
click at [92, 240] on link "Переадресація" at bounding box center [100, 241] width 127 height 29
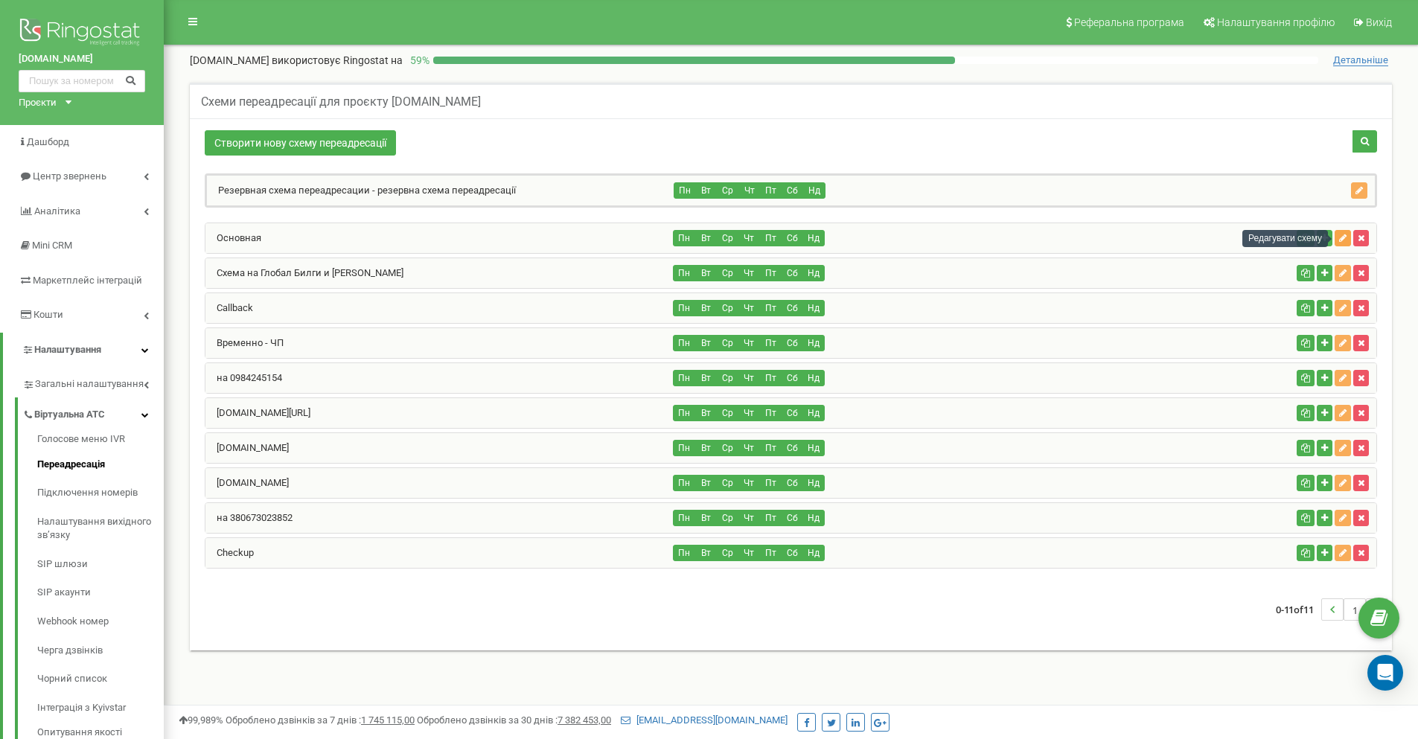
click at [1339, 241] on icon "button" at bounding box center [1342, 238] width 7 height 9
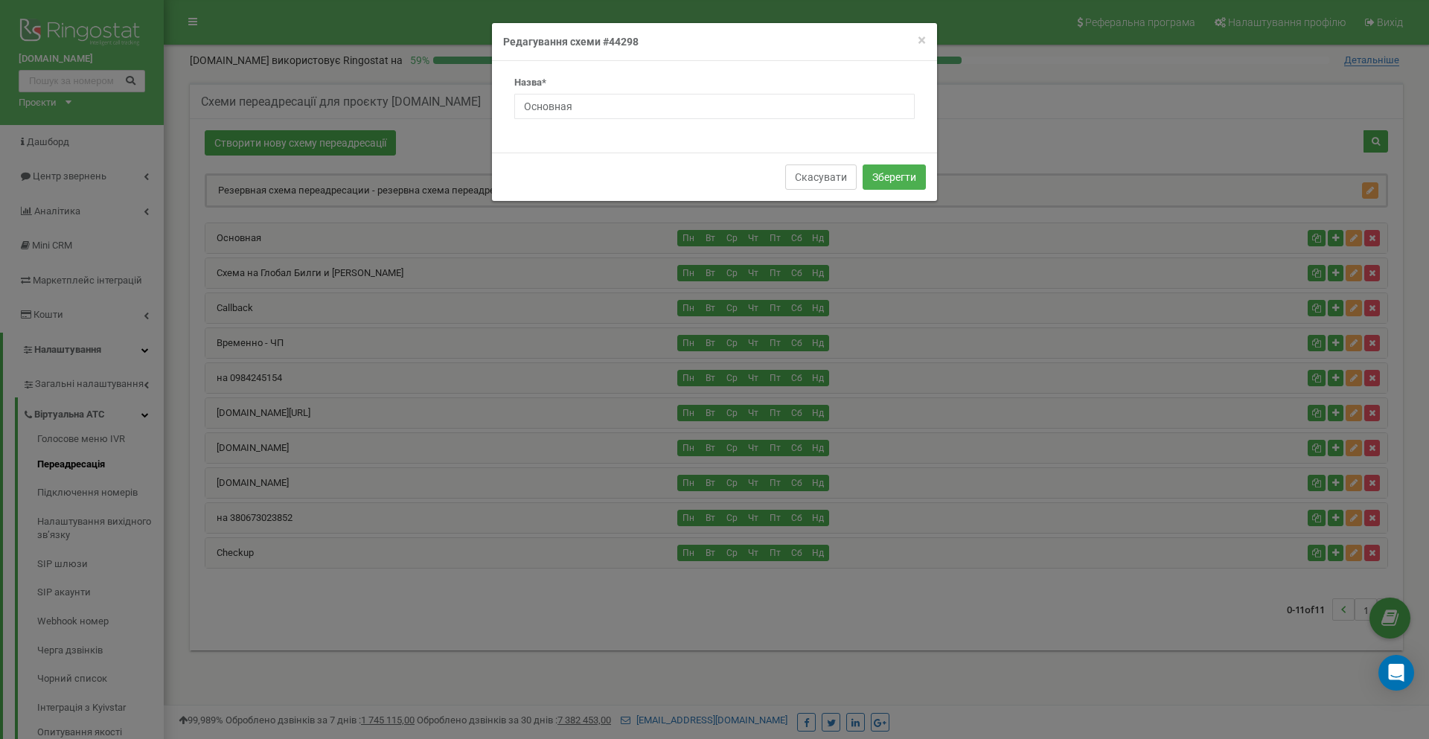
click at [839, 179] on button "Скасувати" at bounding box center [820, 176] width 71 height 25
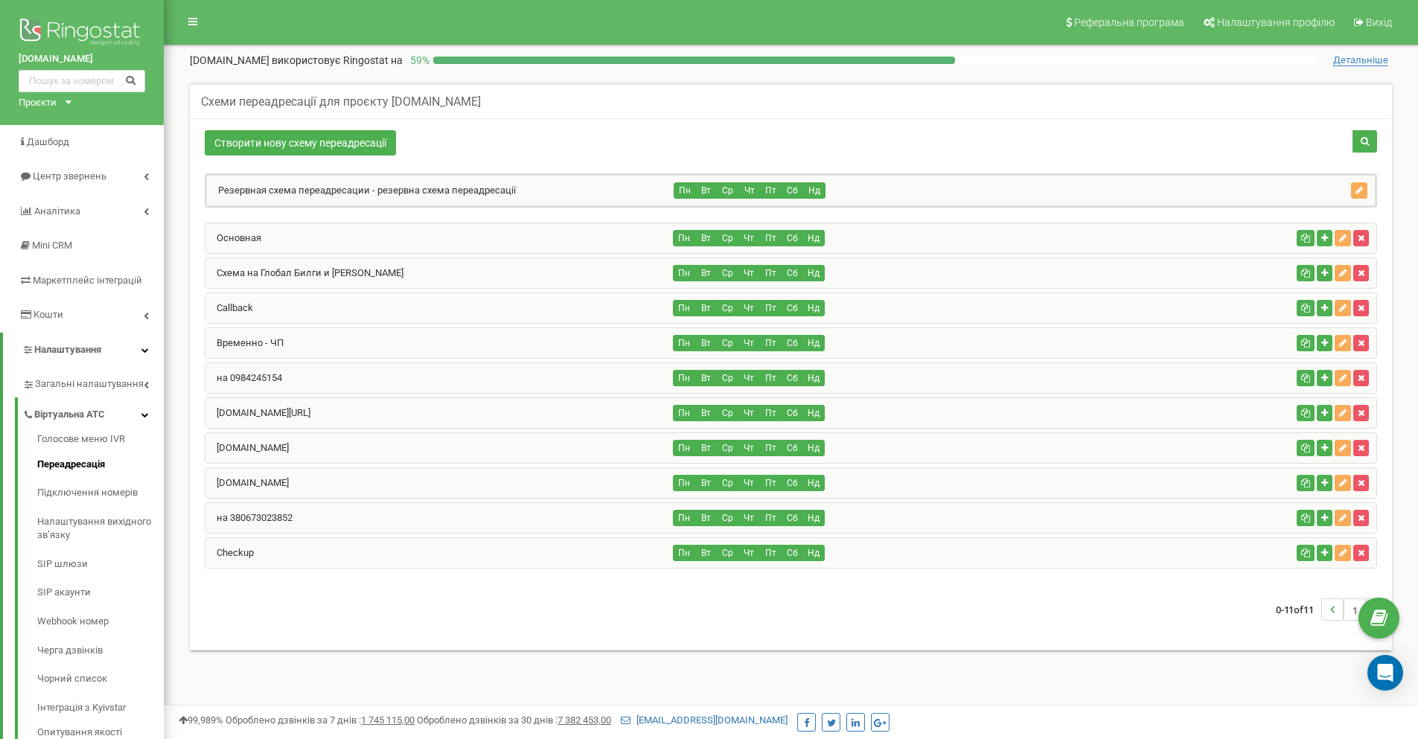
scroll to position [74, 0]
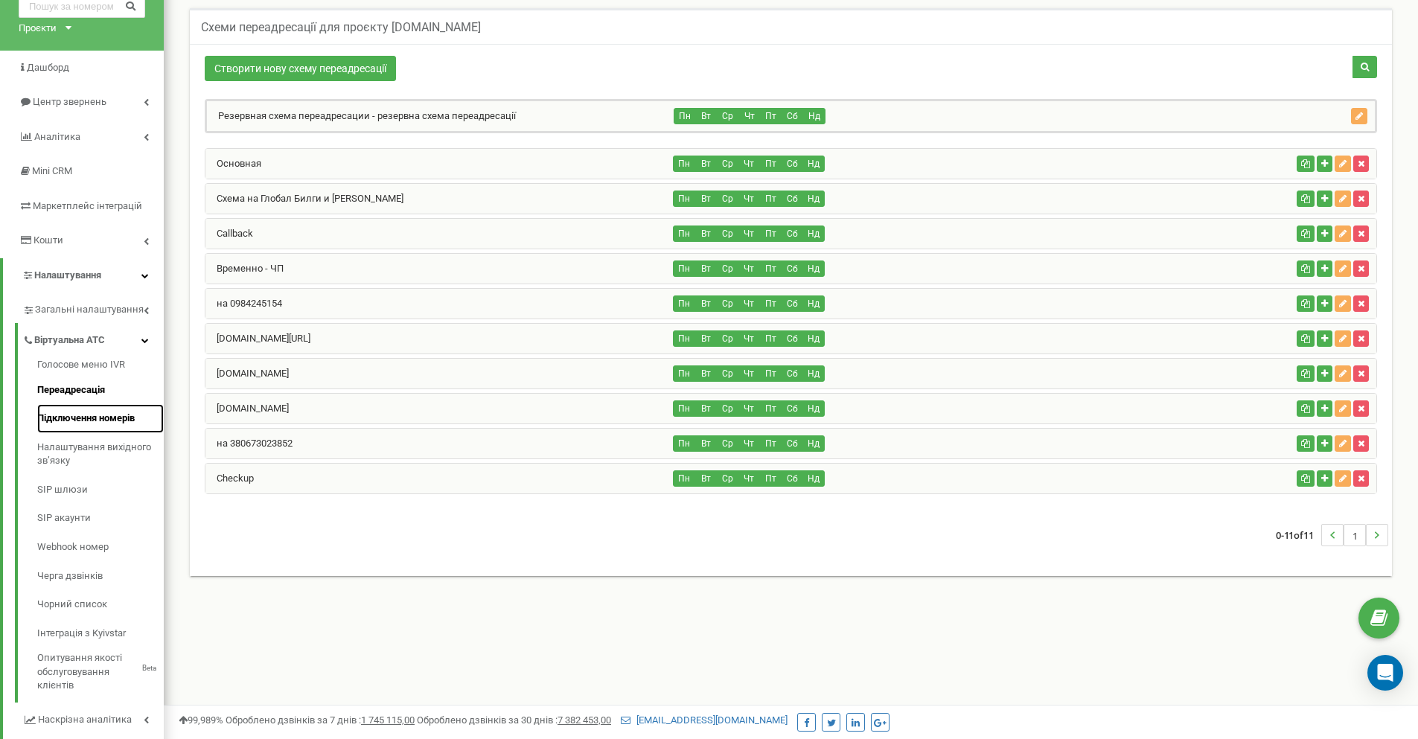
click at [91, 420] on link "Підключення номерів" at bounding box center [100, 418] width 127 height 29
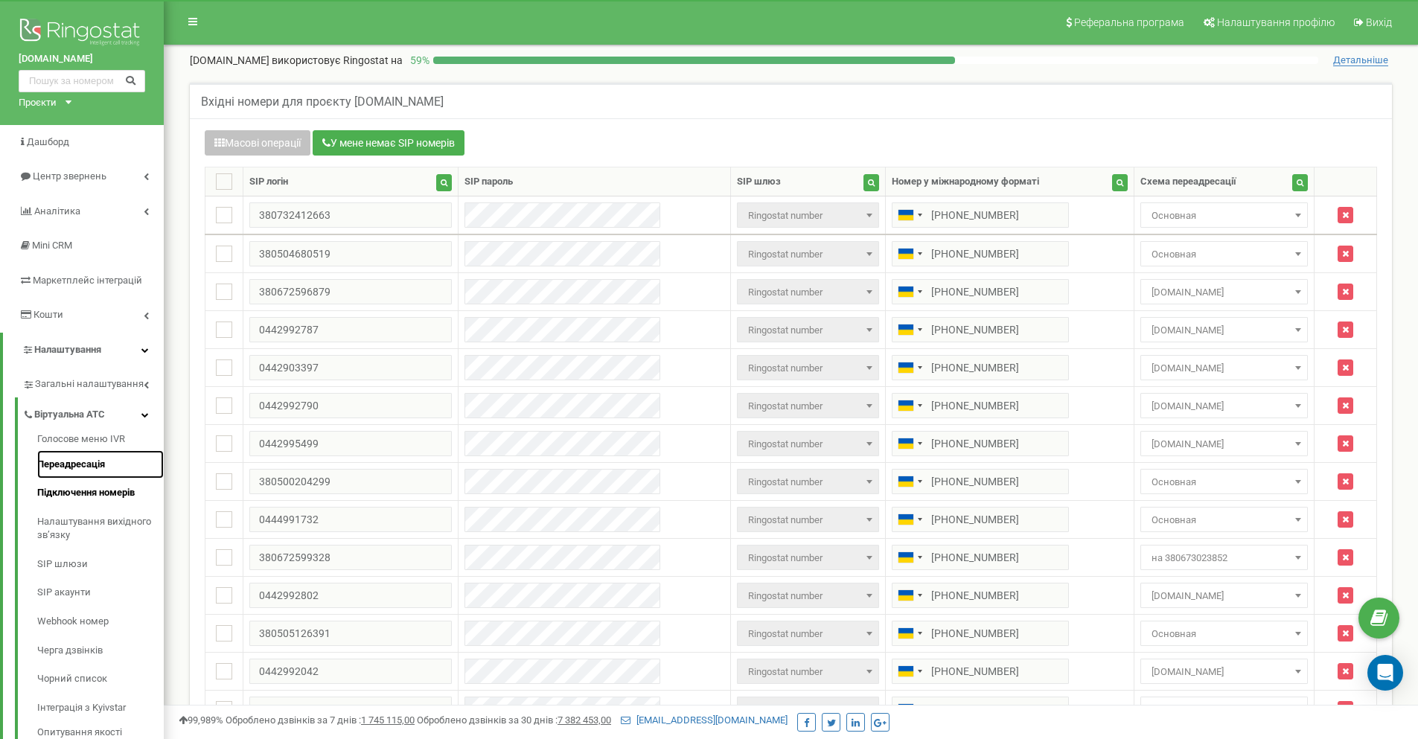
click at [108, 461] on link "Переадресація" at bounding box center [100, 464] width 127 height 29
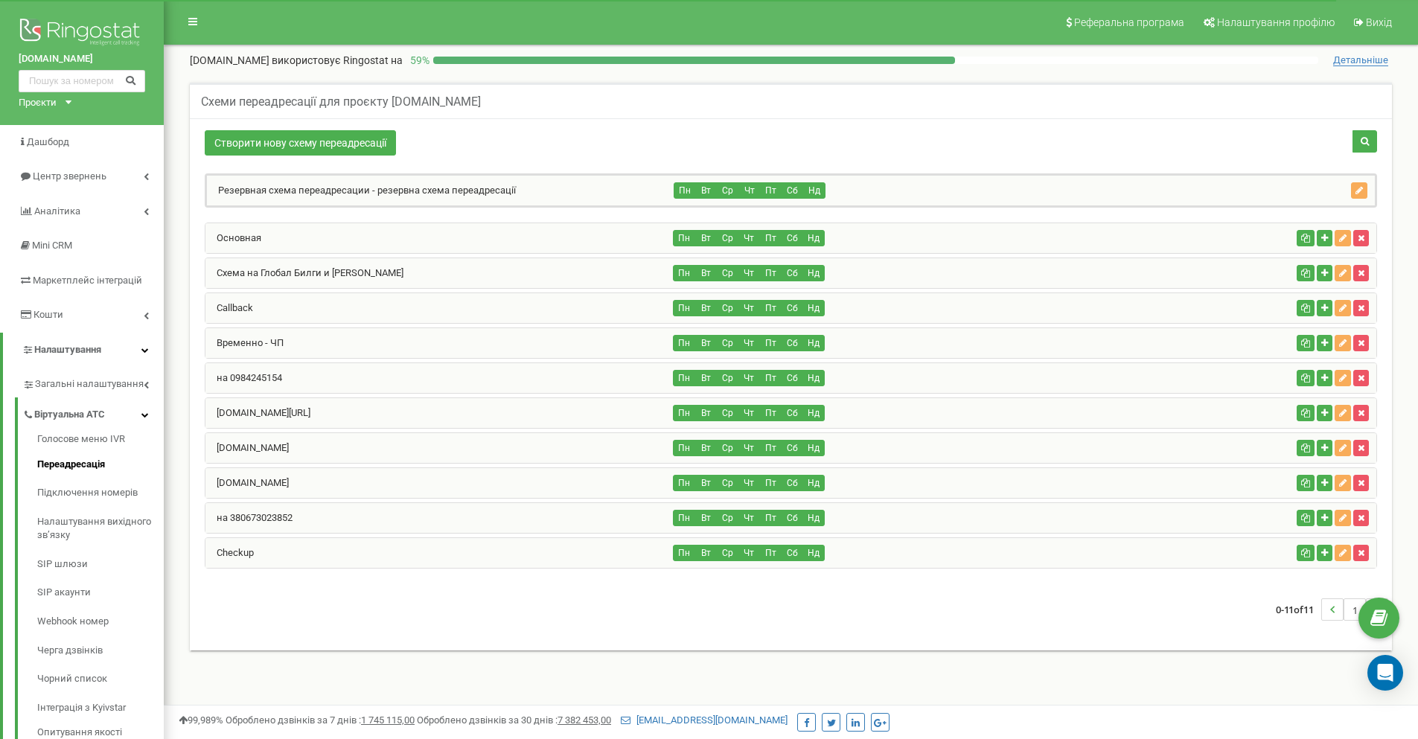
click at [367, 443] on div "[DOMAIN_NAME]" at bounding box center [439, 448] width 468 height 30
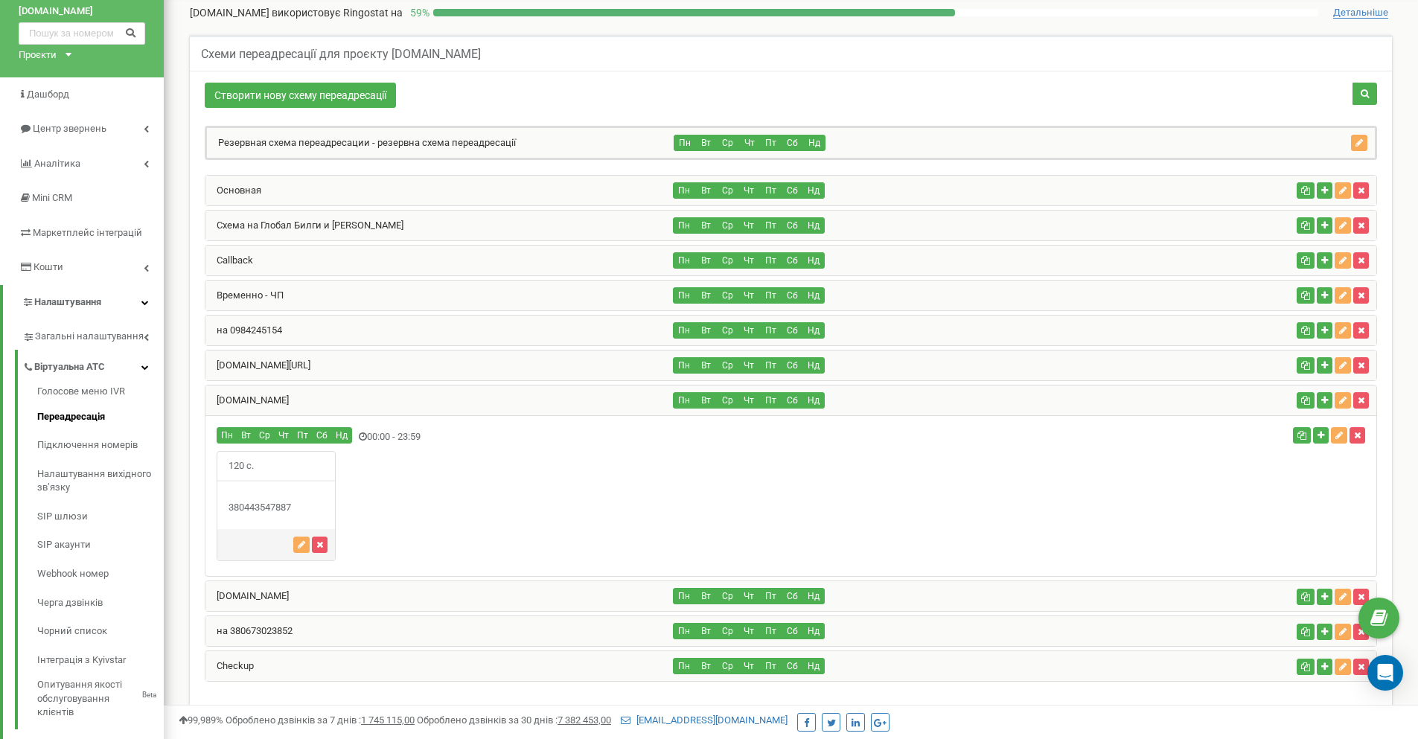
scroll to position [74, 0]
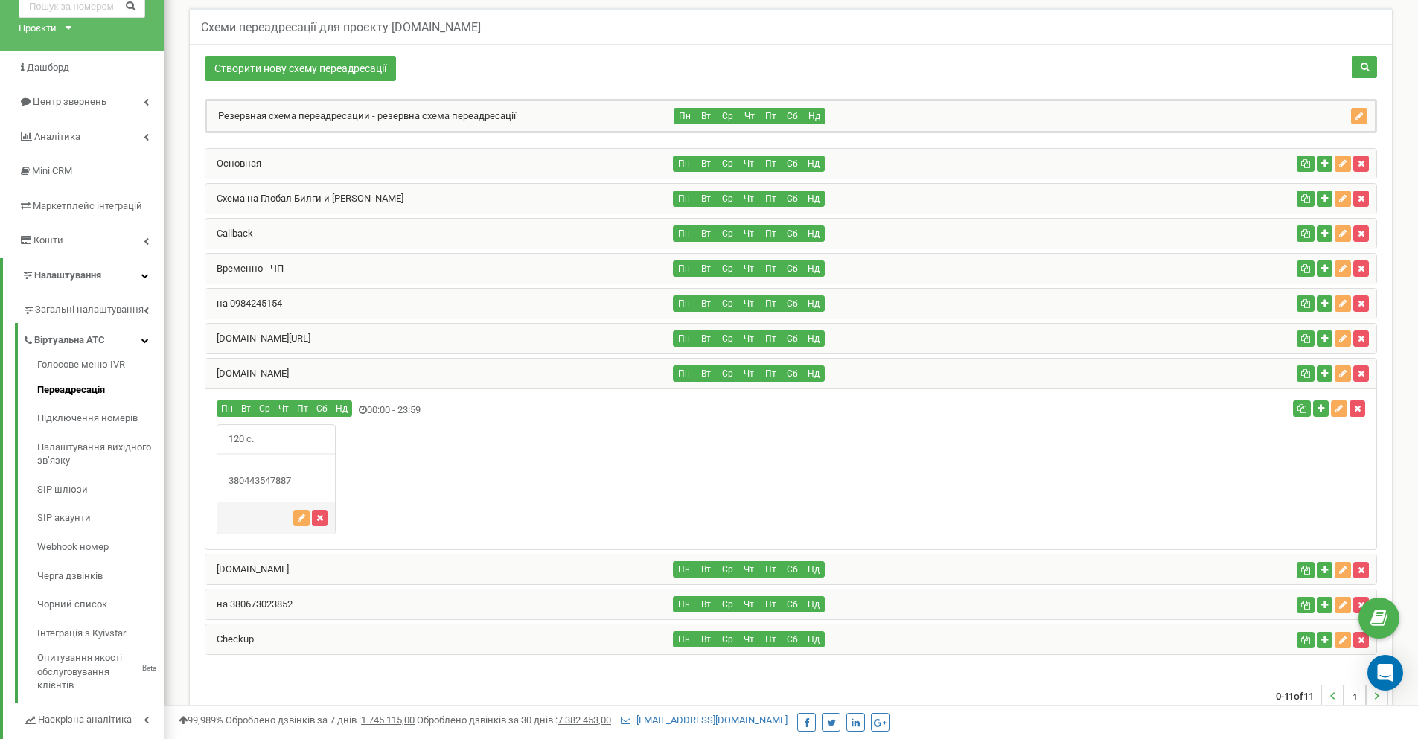
click at [461, 158] on div "Основная" at bounding box center [439, 164] width 468 height 30
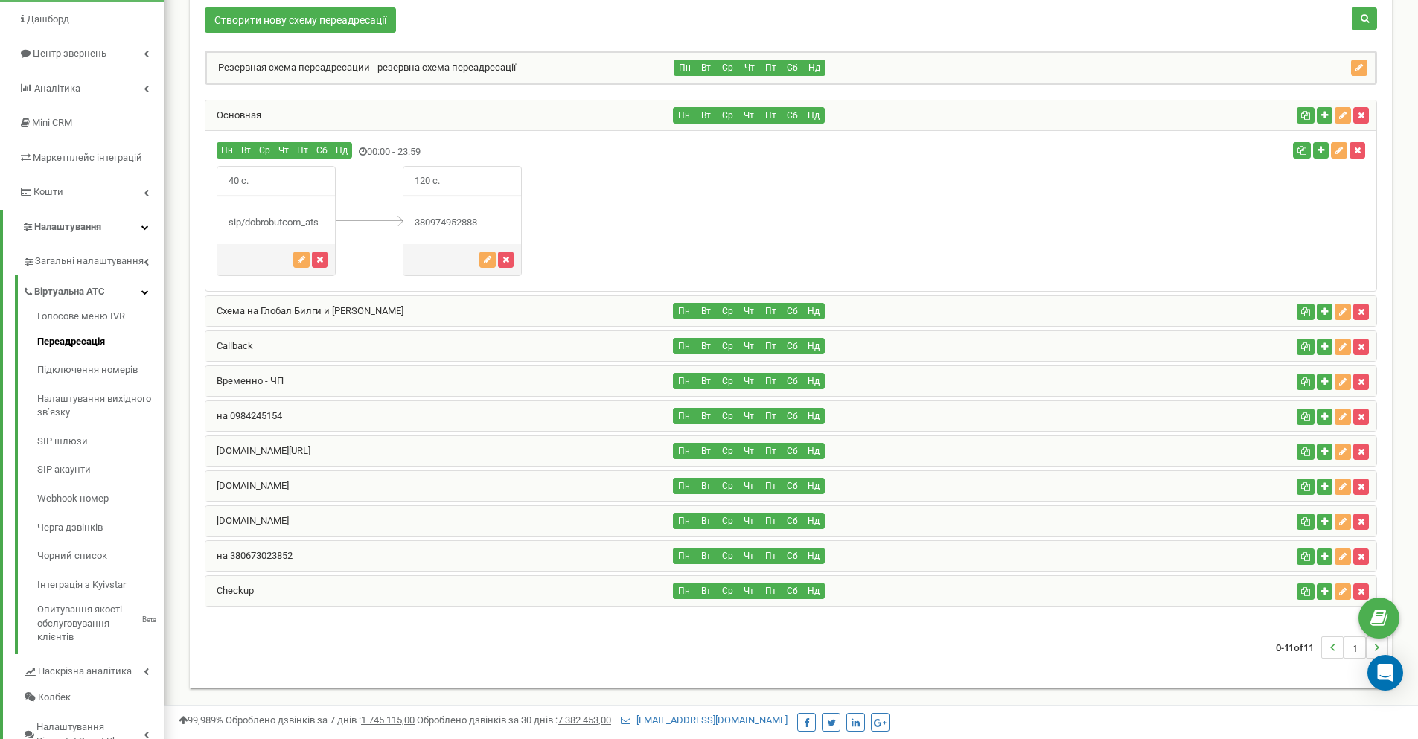
scroll to position [149, 0]
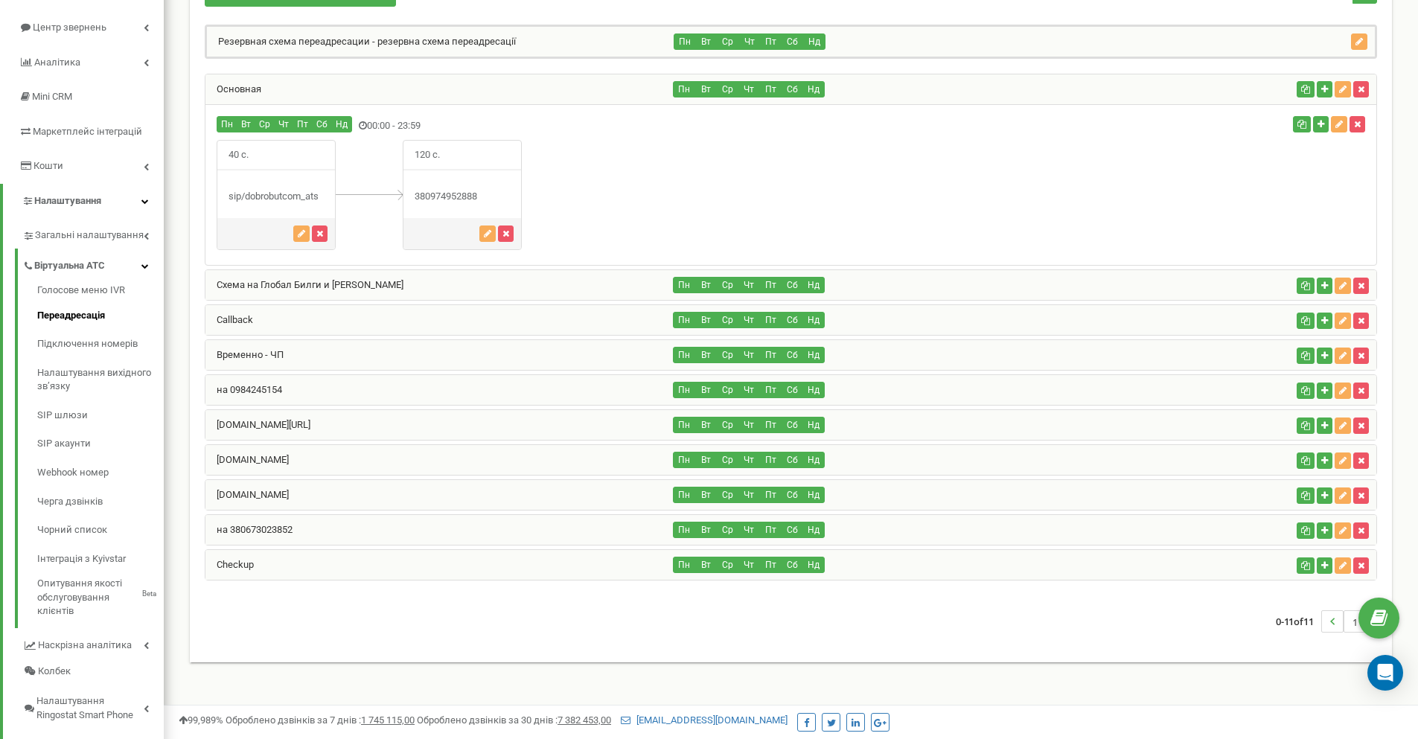
click at [434, 496] on div "[DOMAIN_NAME]" at bounding box center [439, 495] width 468 height 30
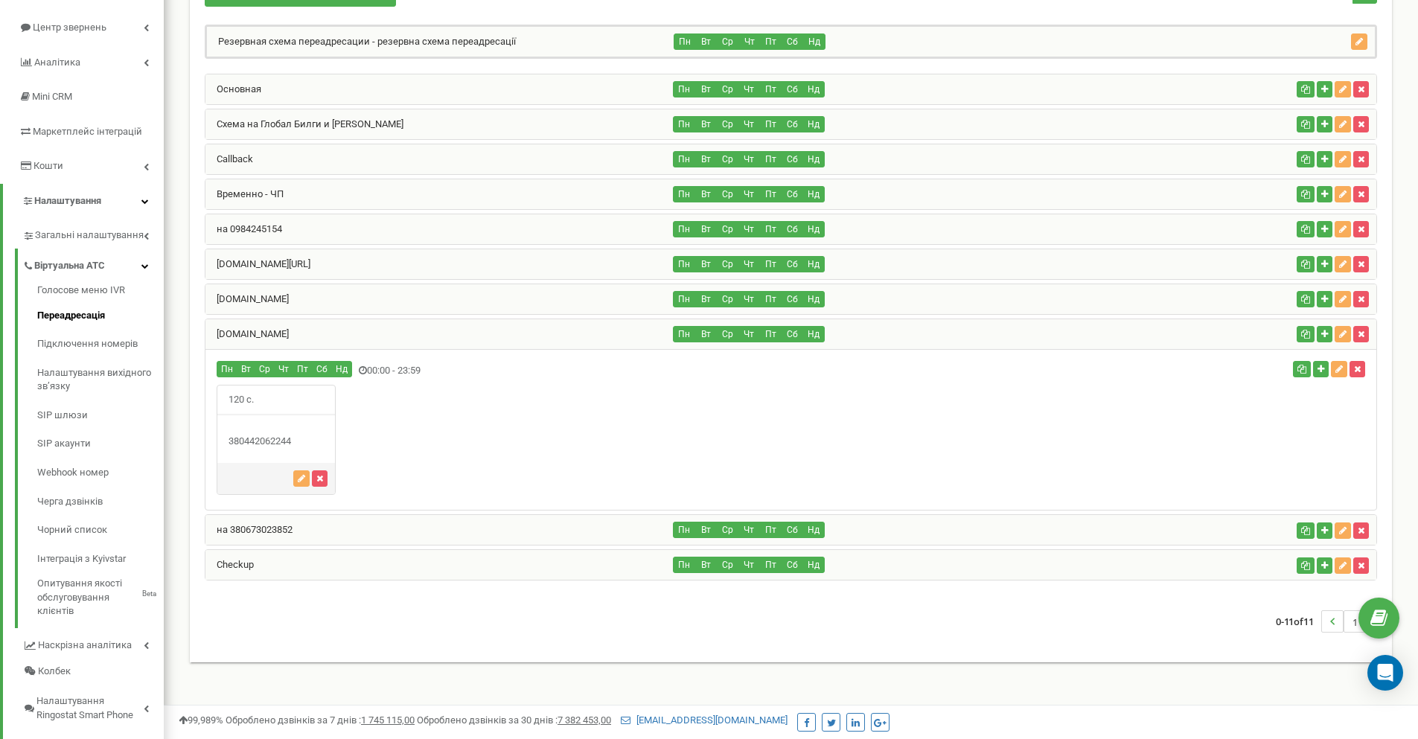
click at [452, 532] on div "на 380673023852" at bounding box center [439, 530] width 468 height 30
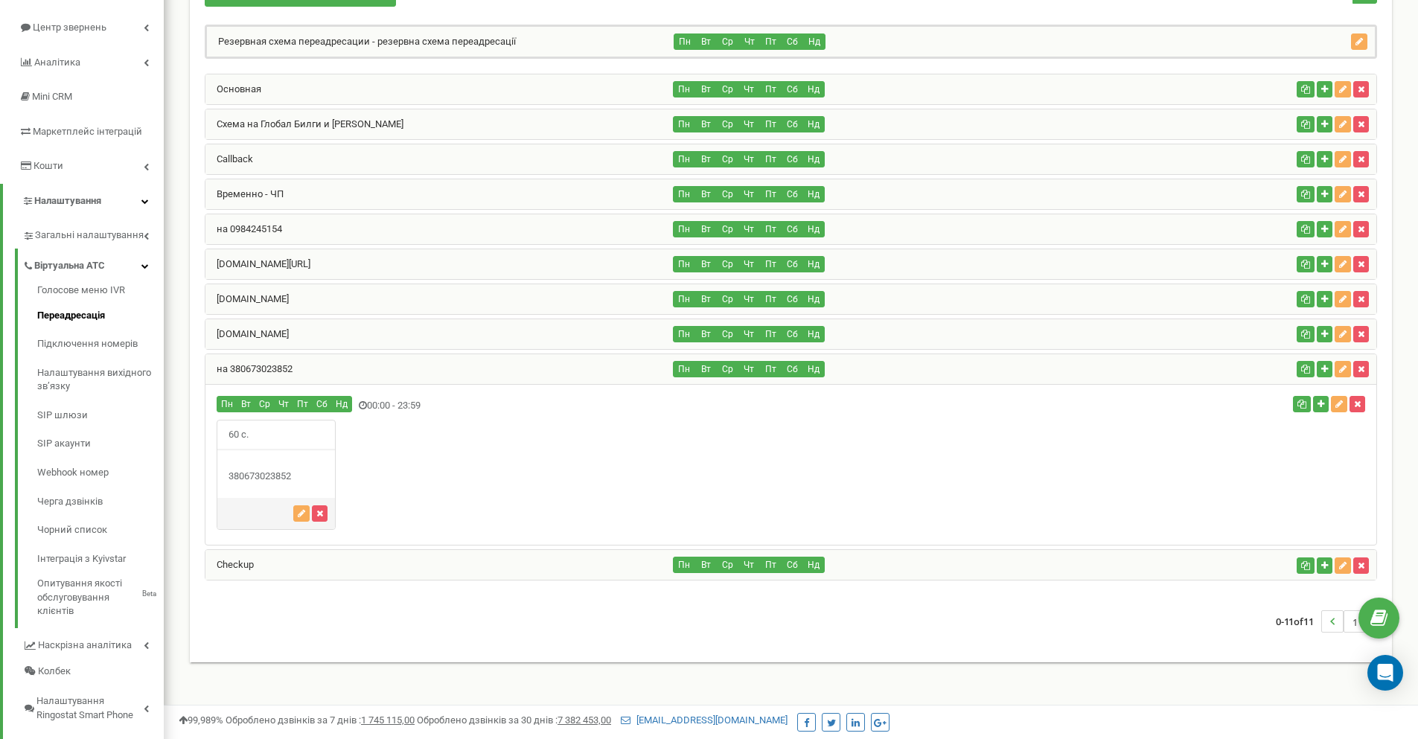
click at [420, 374] on div "на 380673023852" at bounding box center [439, 369] width 468 height 30
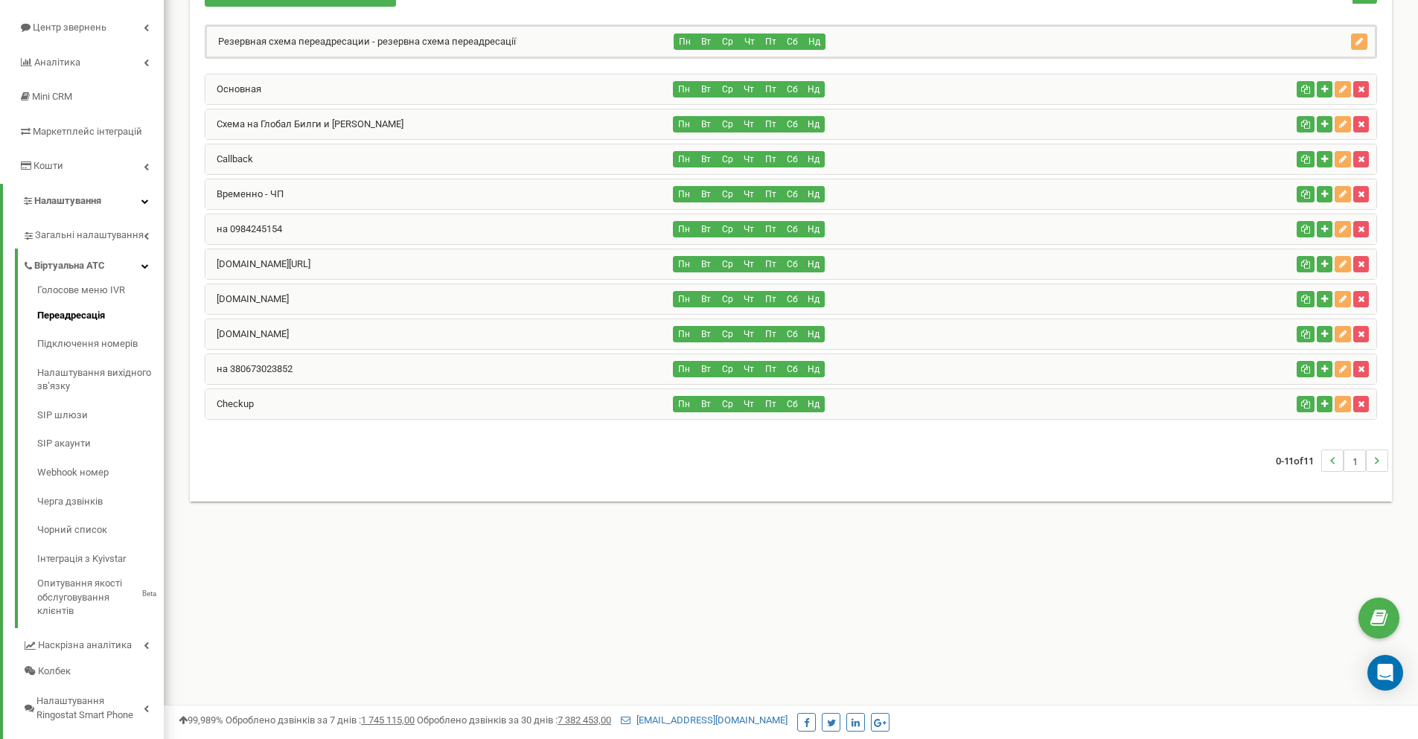
click at [439, 353] on div "на 380673023852 Пн Вт Ср Чт Пт Сб Нд" at bounding box center [791, 368] width 1172 height 31
click at [439, 339] on div "[DOMAIN_NAME]" at bounding box center [439, 334] width 468 height 30
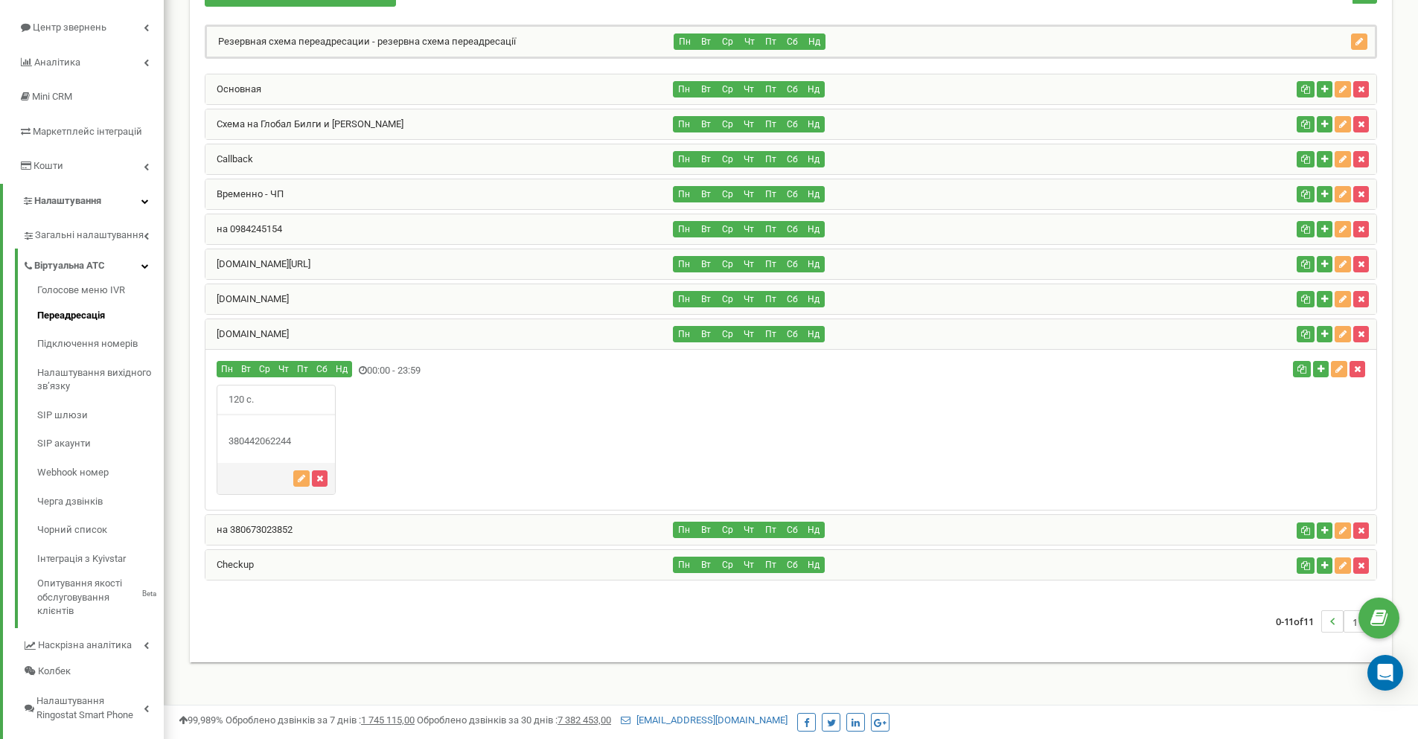
drag, startPoint x: 298, startPoint y: 442, endPoint x: 257, endPoint y: 444, distance: 41.0
click at [257, 444] on div "380442062244" at bounding box center [276, 442] width 118 height 14
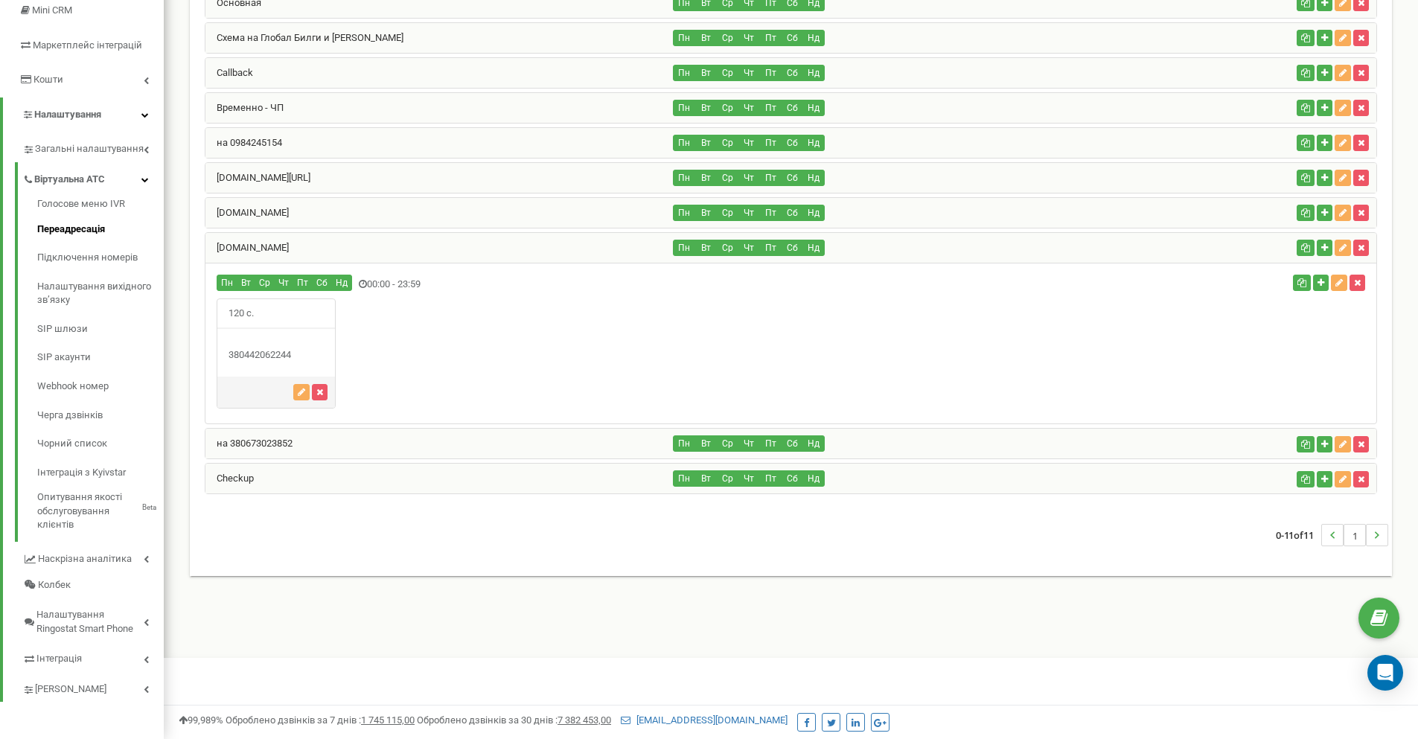
scroll to position [161, 0]
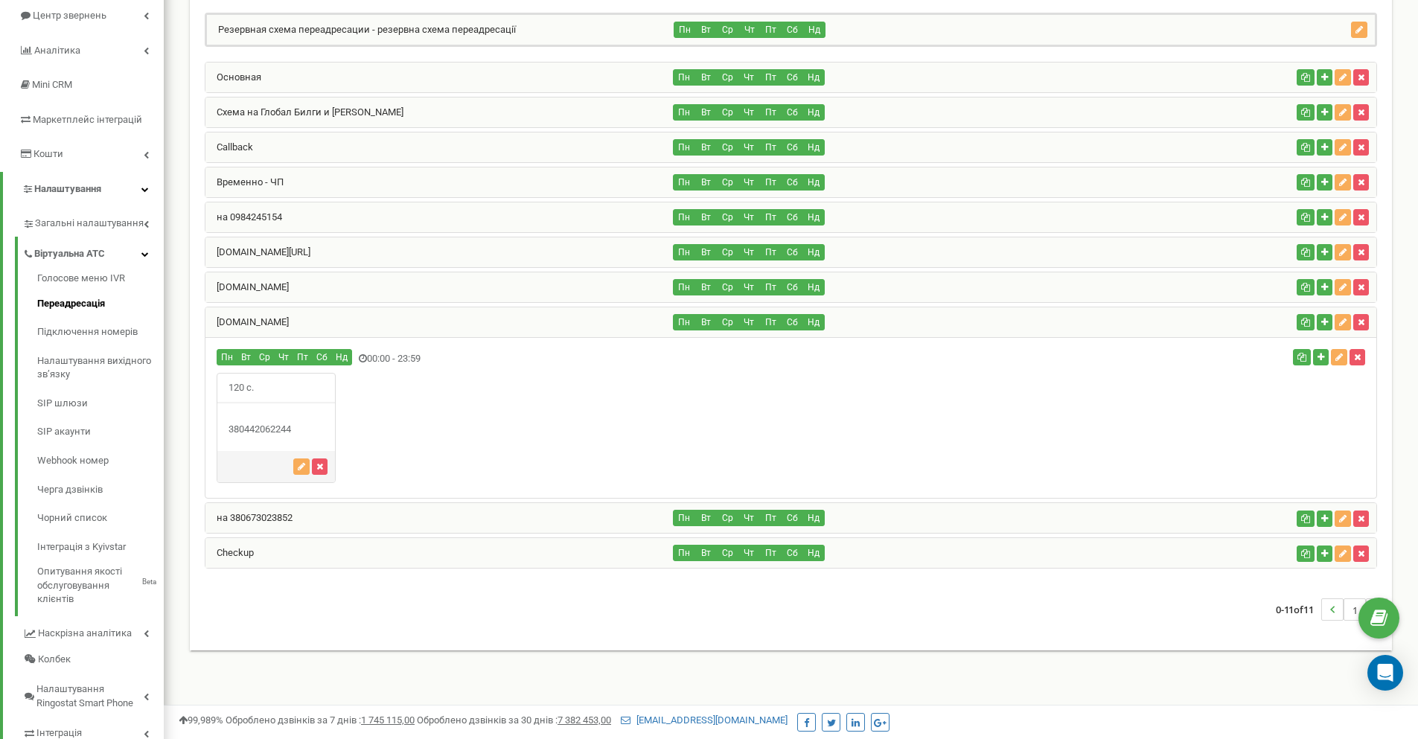
click at [503, 324] on div "[DOMAIN_NAME]" at bounding box center [439, 322] width 468 height 30
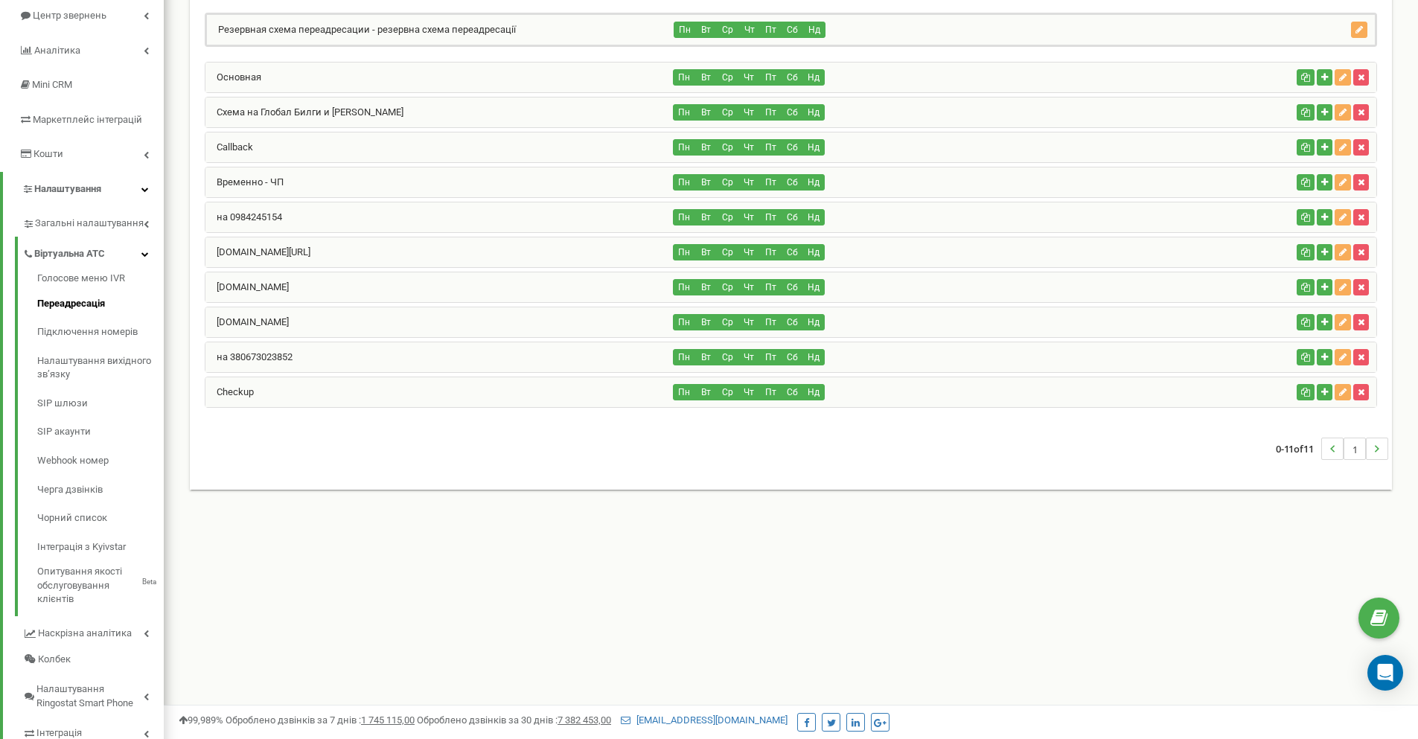
scroll to position [86, 0]
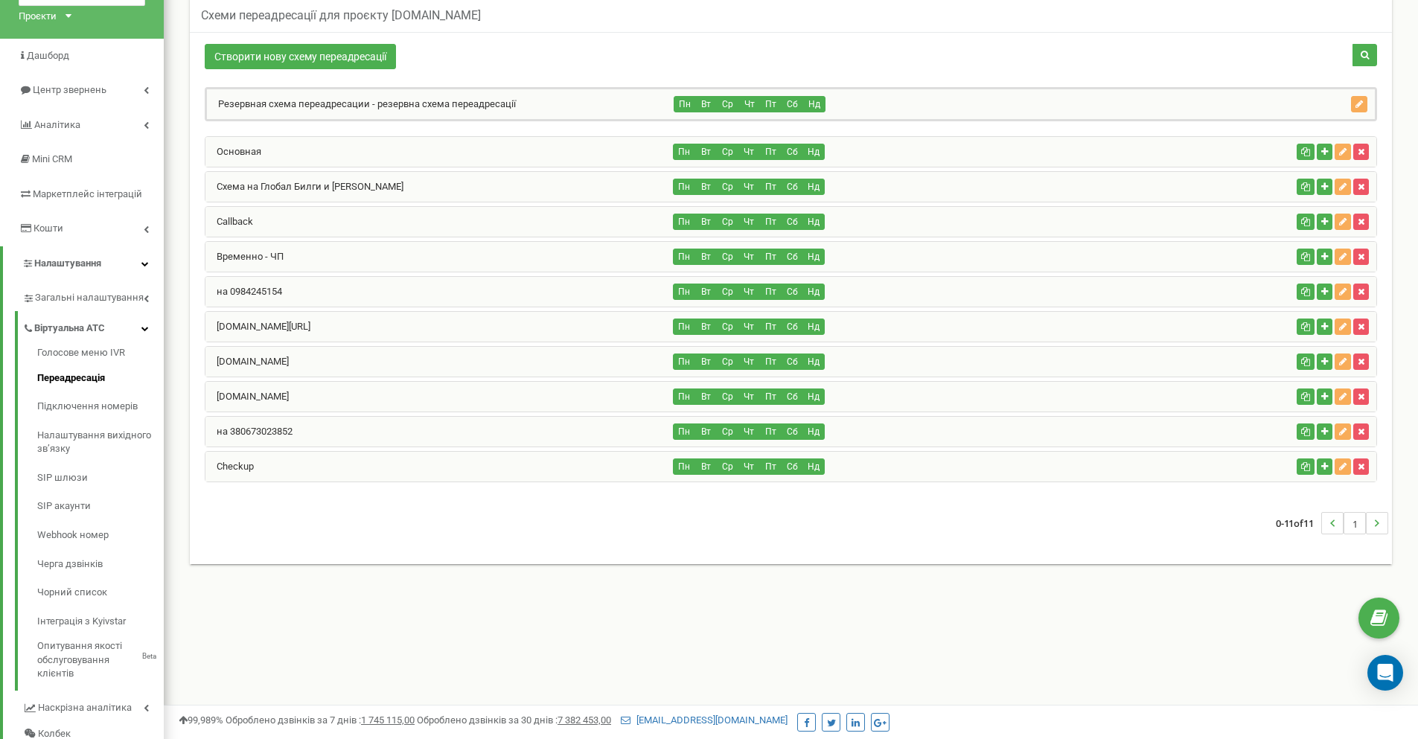
click at [468, 184] on div "Схема на Глобал Билги и Викидайл" at bounding box center [439, 187] width 468 height 30
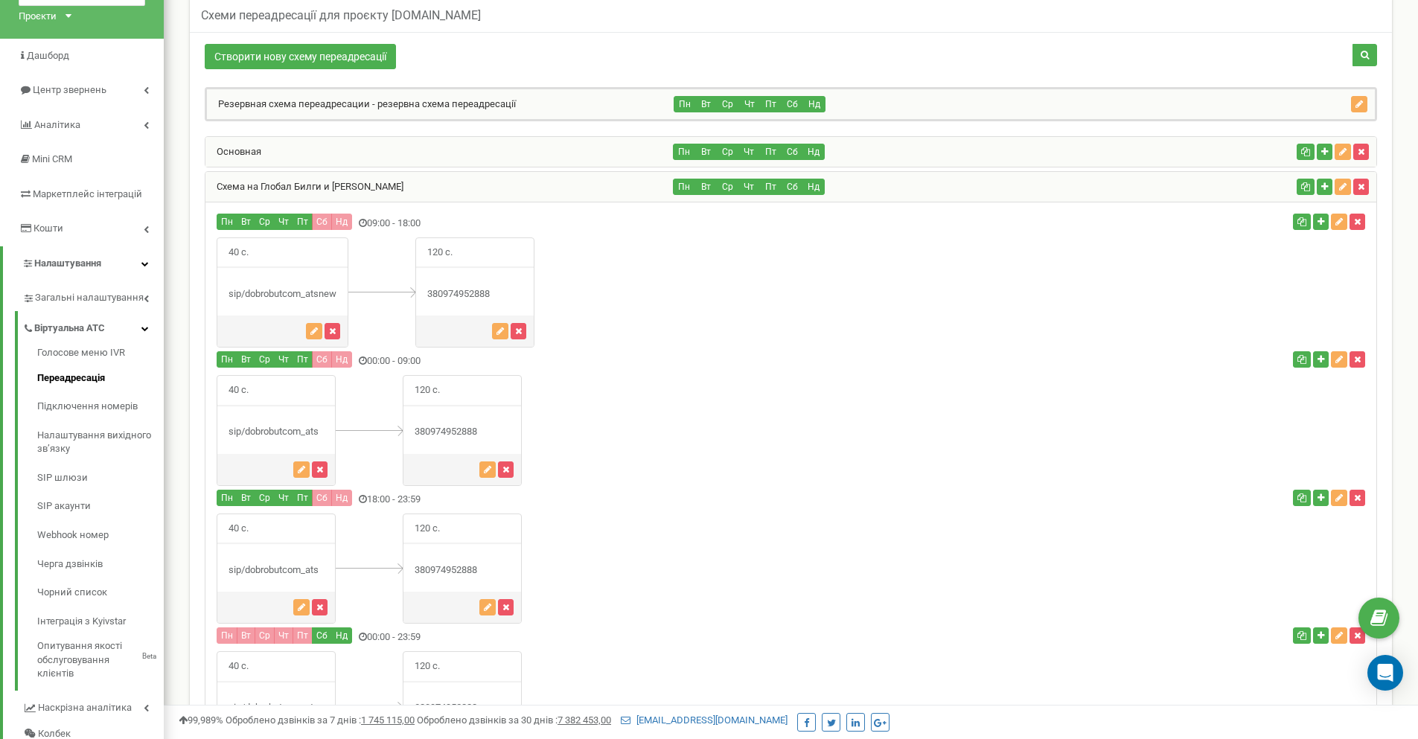
click at [592, 185] on div "Схема на Глобал Билги и Викидайл" at bounding box center [439, 187] width 468 height 30
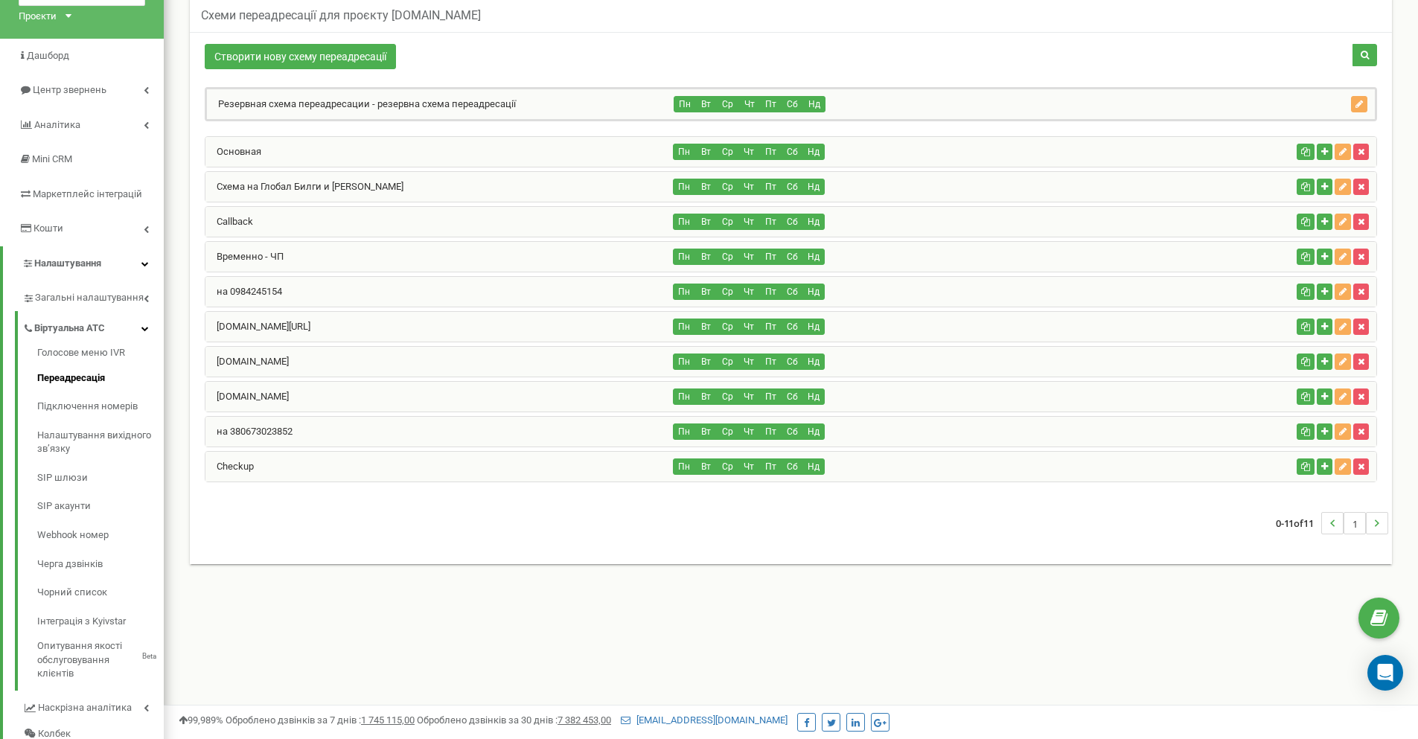
click at [592, 185] on div "Схема на Глобал Билги и Викидайл" at bounding box center [439, 187] width 468 height 30
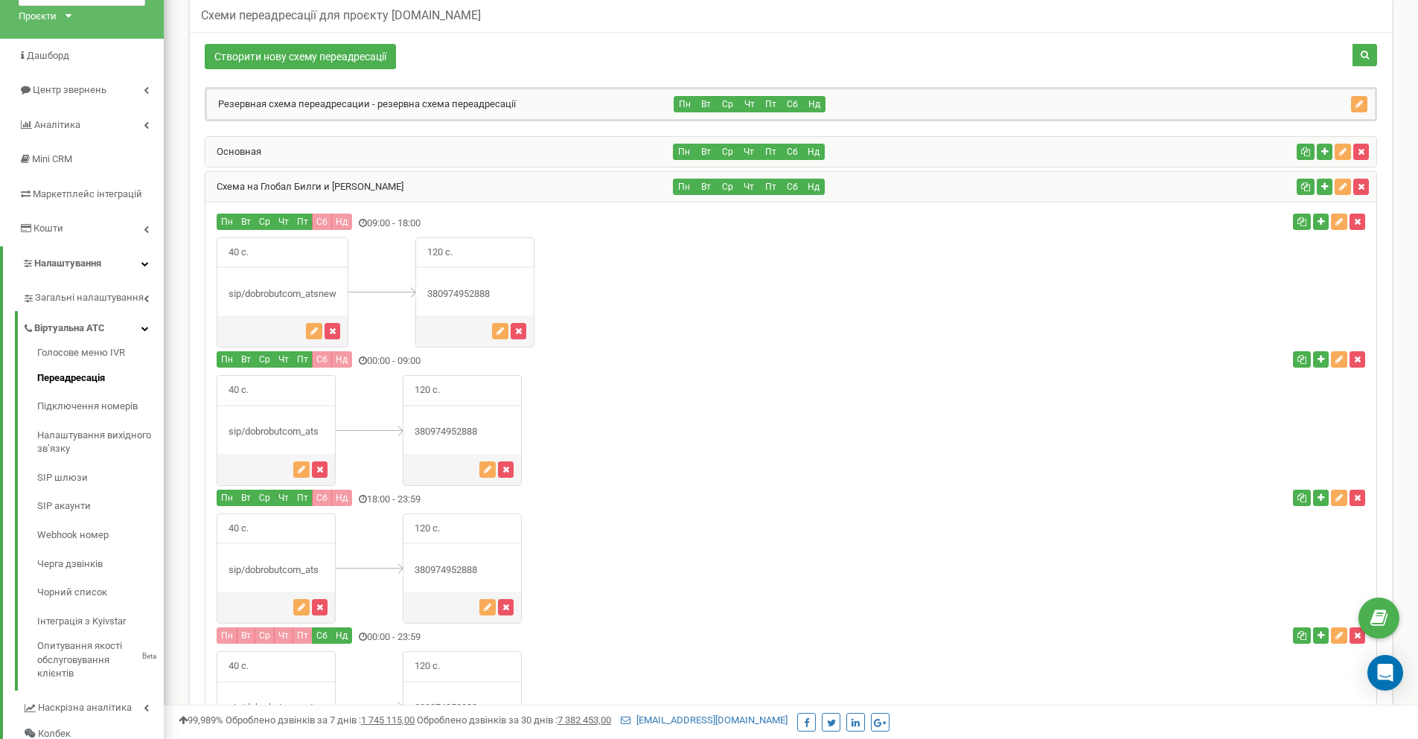
click at [592, 185] on div "Схема на Глобал Билги и Викидайл" at bounding box center [439, 187] width 468 height 30
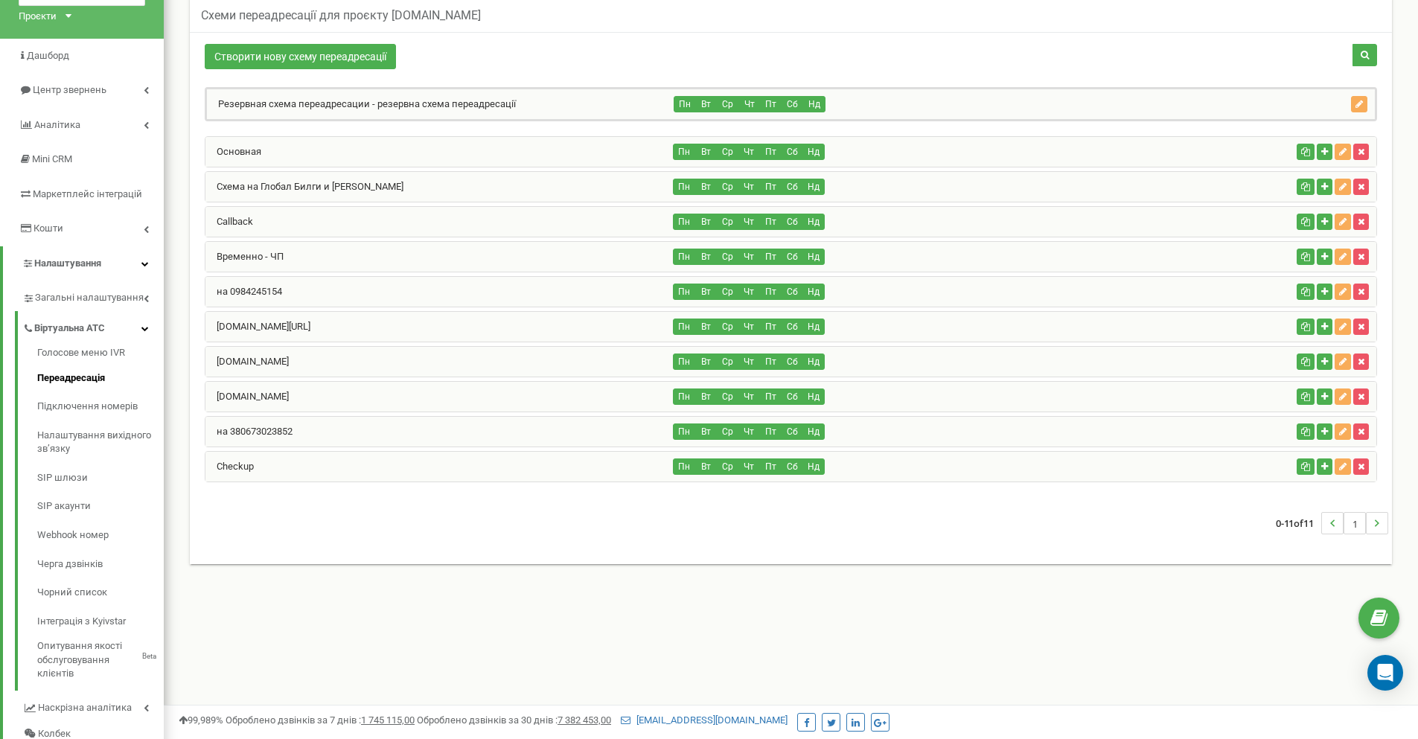
click at [611, 436] on div "на 380673023852" at bounding box center [439, 432] width 468 height 30
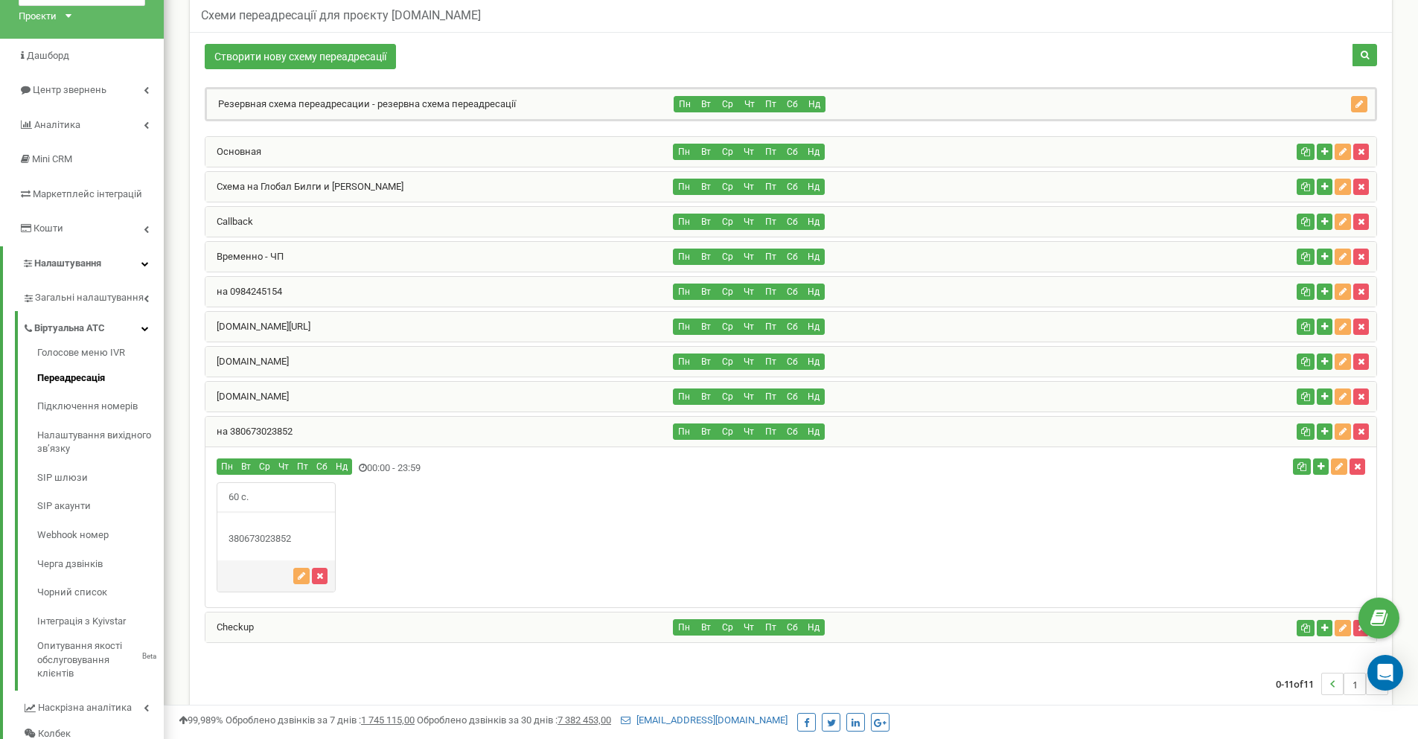
click at [611, 436] on div "на 380673023852" at bounding box center [439, 432] width 468 height 30
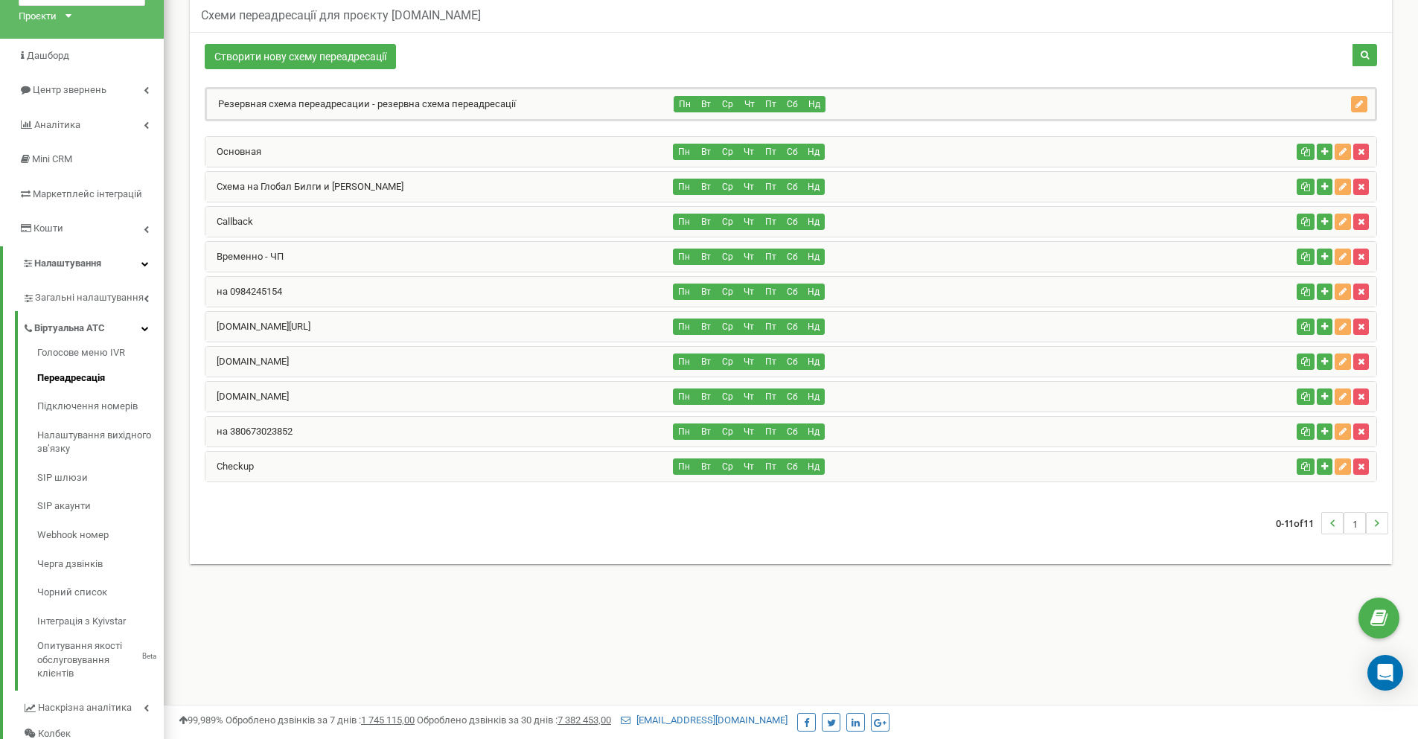
click at [580, 474] on div "Checkup" at bounding box center [439, 467] width 468 height 30
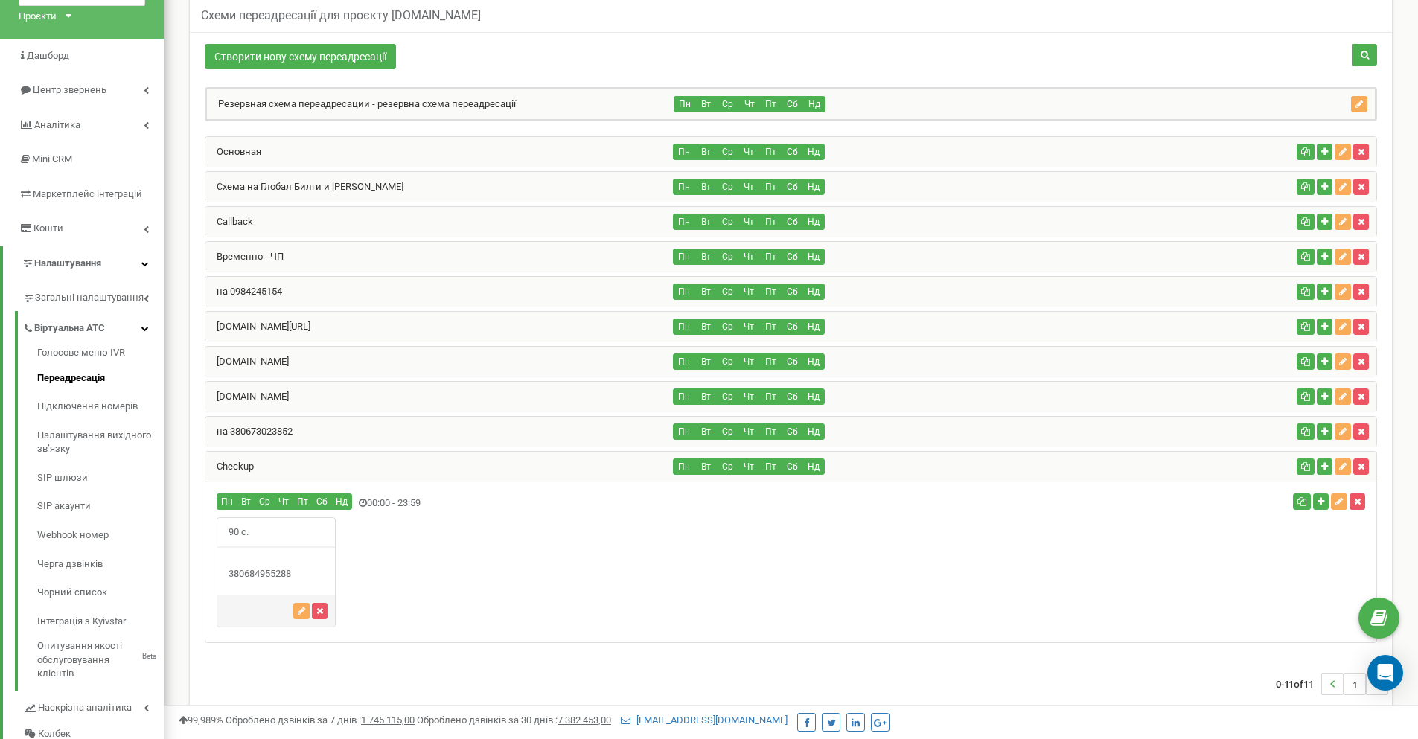
click at [580, 474] on div "Checkup" at bounding box center [439, 467] width 468 height 30
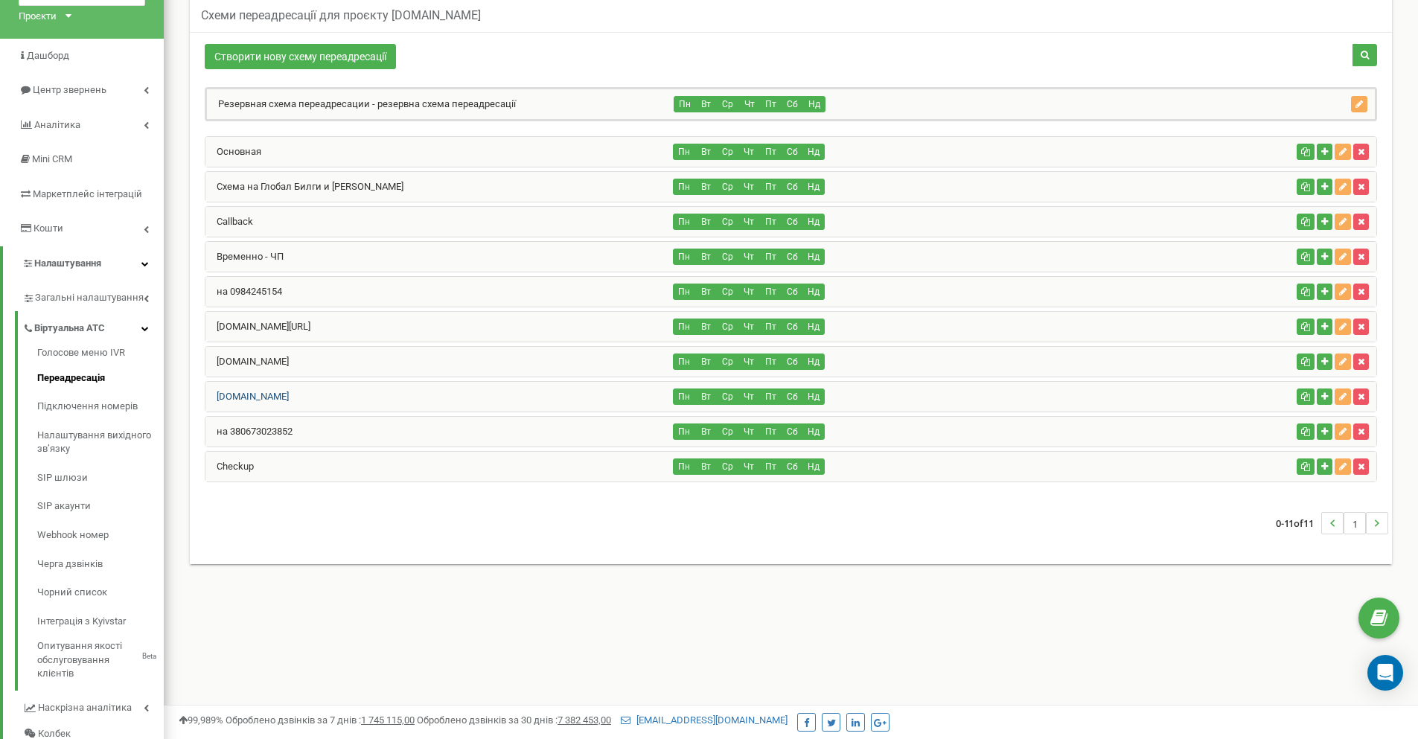
click at [284, 401] on link "[DOMAIN_NAME]" at bounding box center [246, 396] width 83 height 11
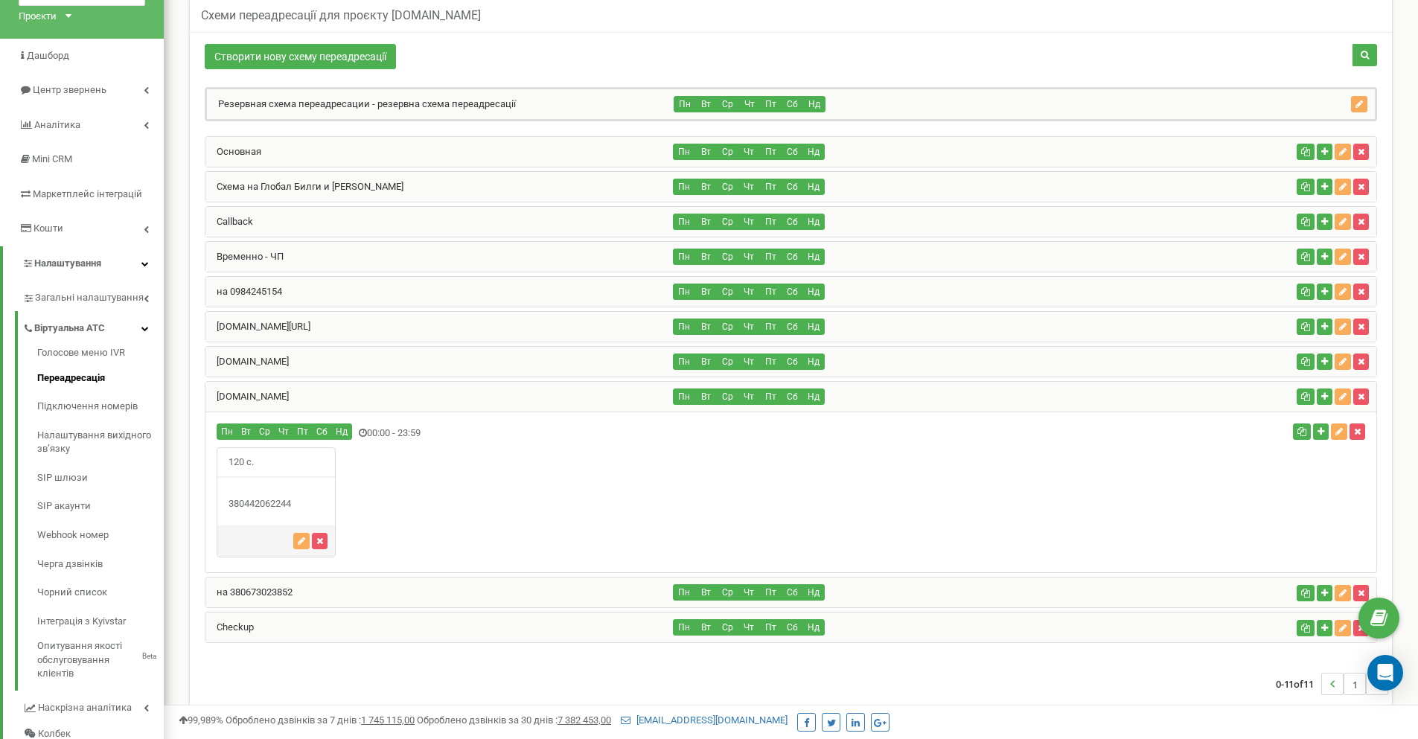
click at [554, 409] on div "[DOMAIN_NAME]" at bounding box center [439, 397] width 468 height 30
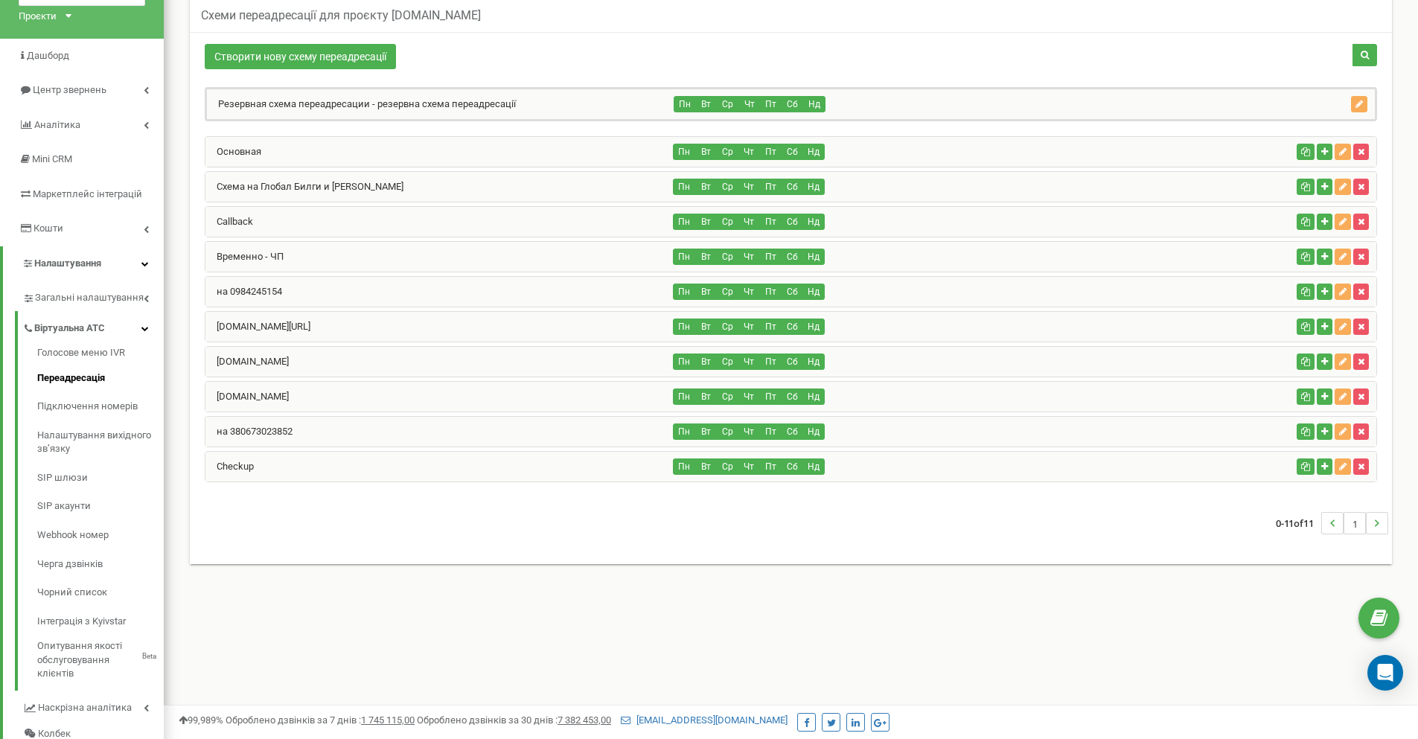
click at [373, 359] on div "[DOMAIN_NAME]" at bounding box center [439, 362] width 468 height 30
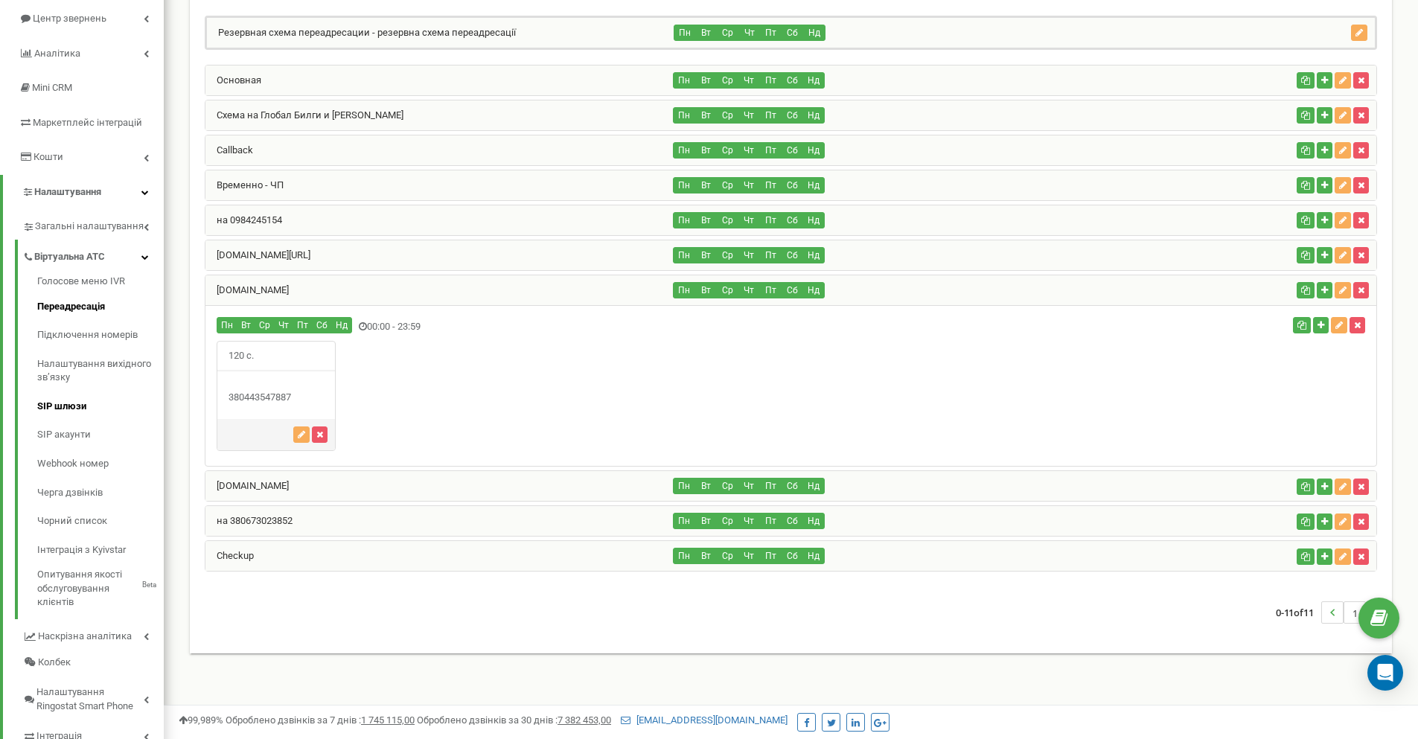
scroll to position [235, 0]
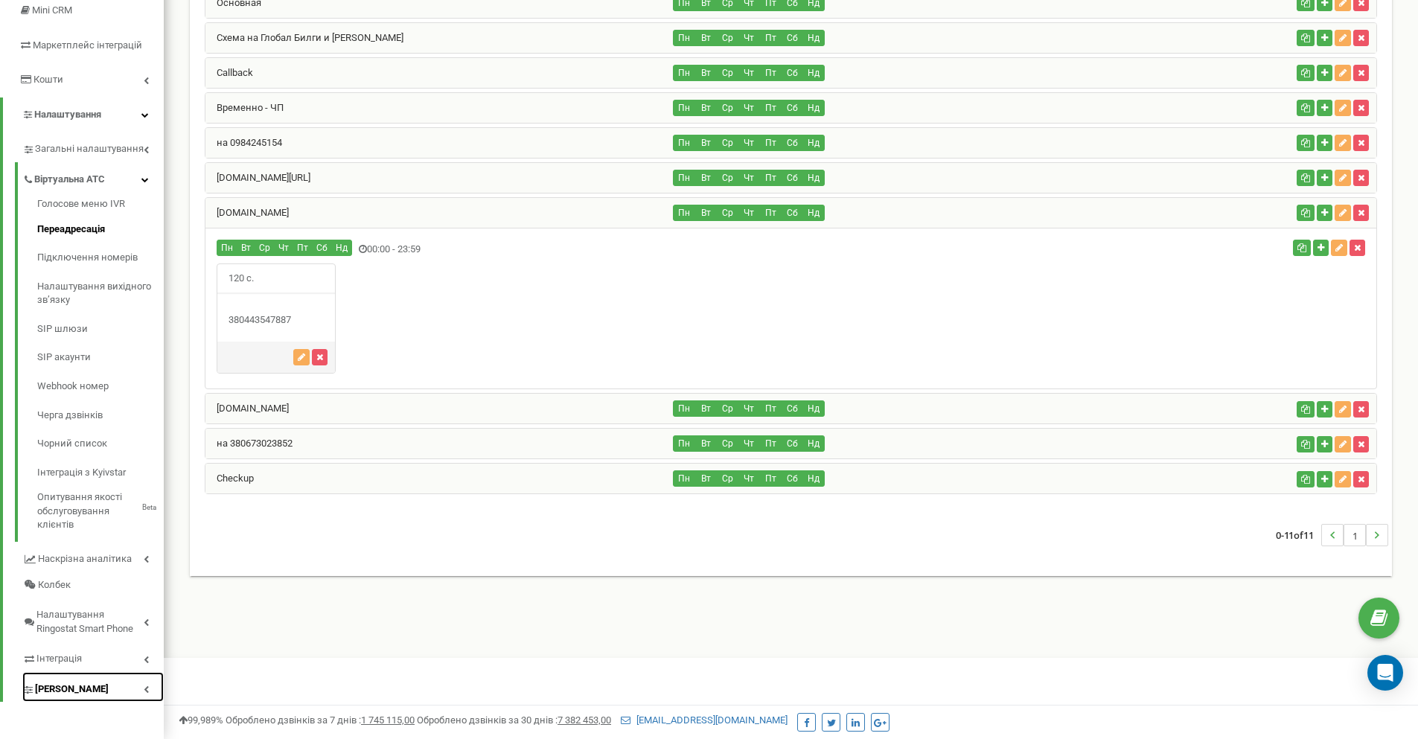
click at [146, 687] on icon at bounding box center [146, 688] width 5 height 7
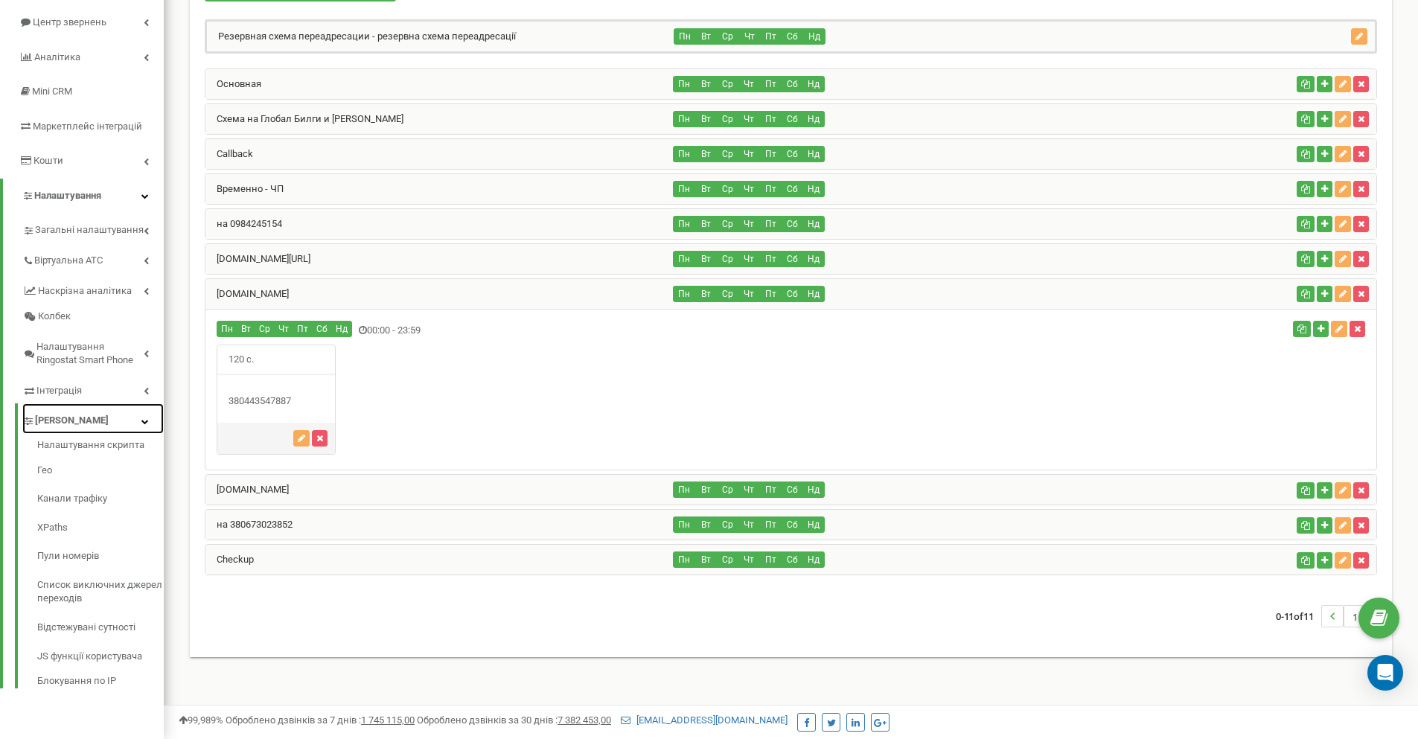
scroll to position [154, 0]
click at [75, 550] on link "Пули номерів" at bounding box center [100, 556] width 127 height 29
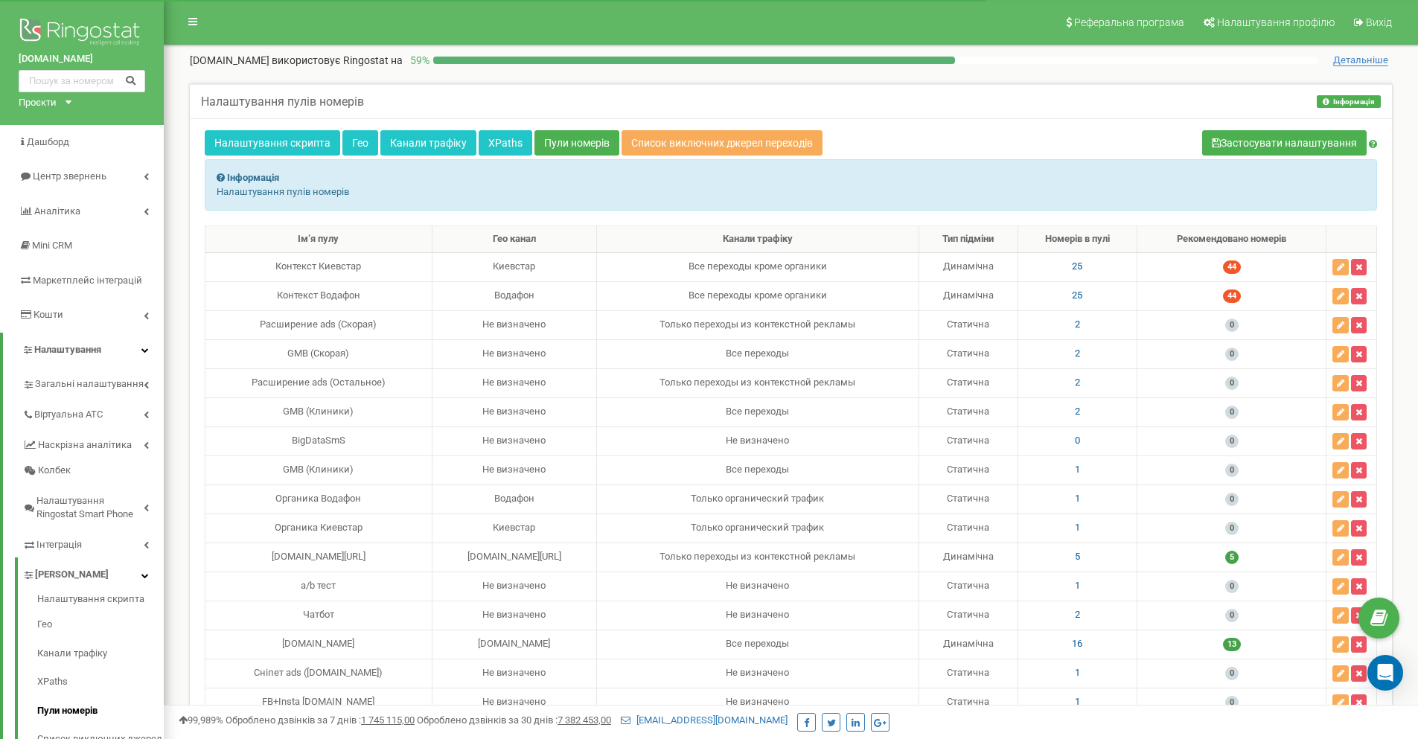
click at [410, 496] on div "Органика Водафон" at bounding box center [318, 499] width 214 height 14
drag, startPoint x: 0, startPoint y: 0, endPoint x: 411, endPoint y: 496, distance: 644.3
click at [411, 496] on div "Органика Водафон" at bounding box center [318, 499] width 214 height 14
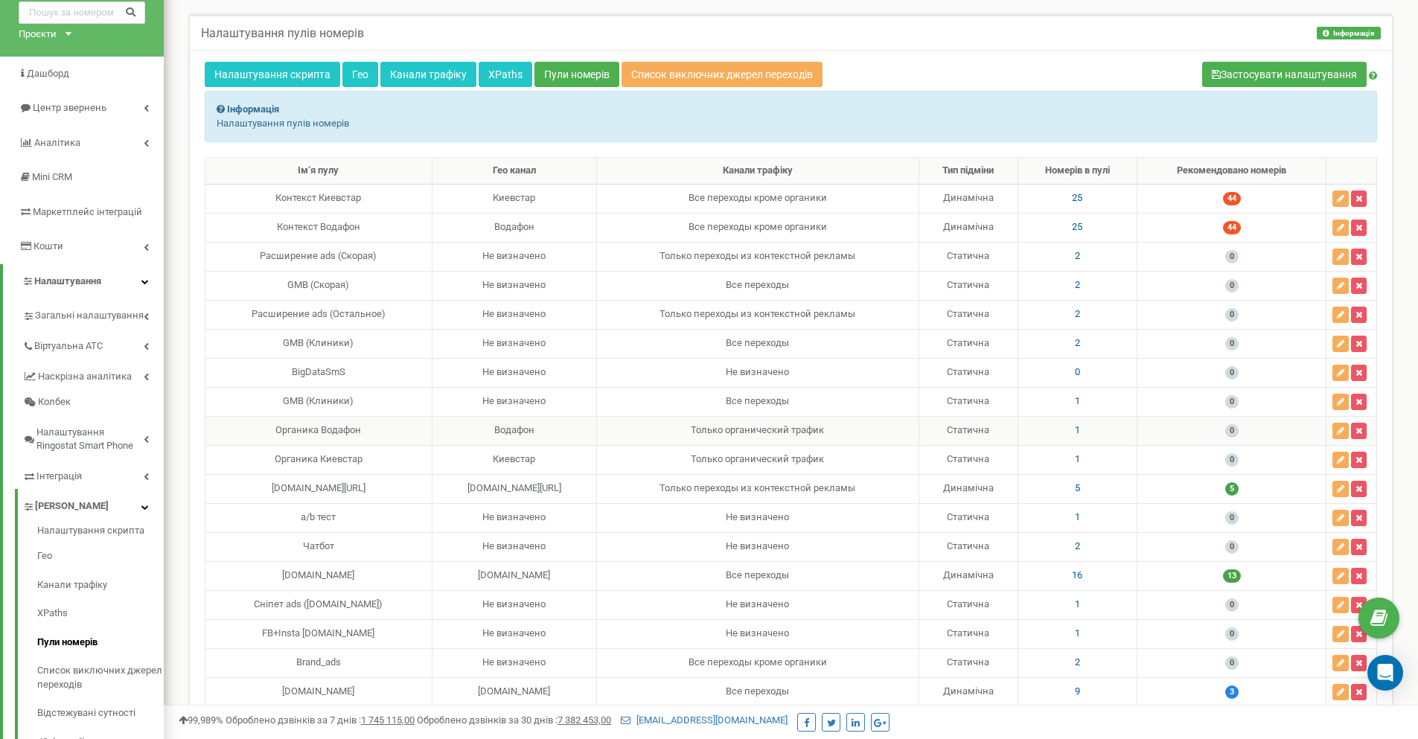
scroll to position [149, 0]
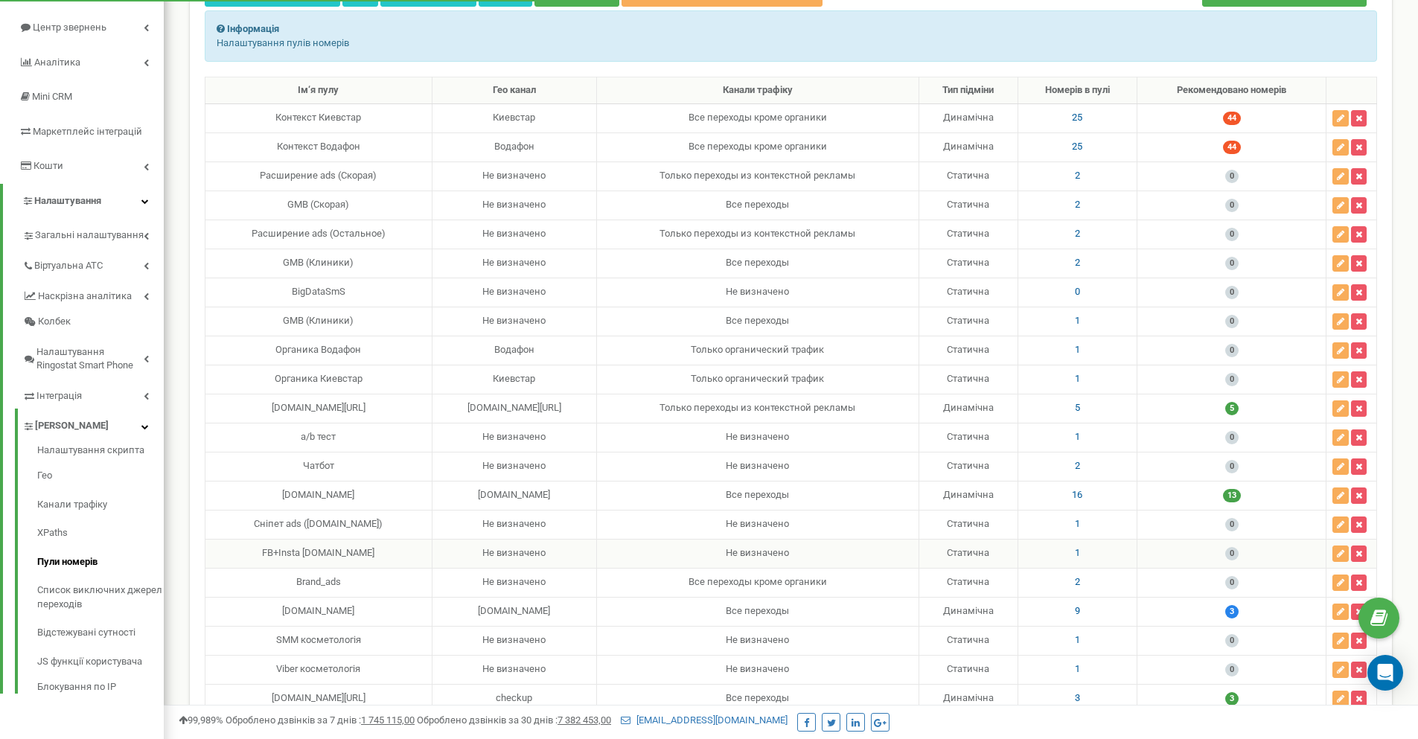
drag, startPoint x: 318, startPoint y: 553, endPoint x: 435, endPoint y: 560, distance: 117.1
click at [432, 560] on td "FB+Insta [DOMAIN_NAME]" at bounding box center [318, 553] width 227 height 29
click at [1080, 553] on span "1" at bounding box center [1077, 552] width 5 height 11
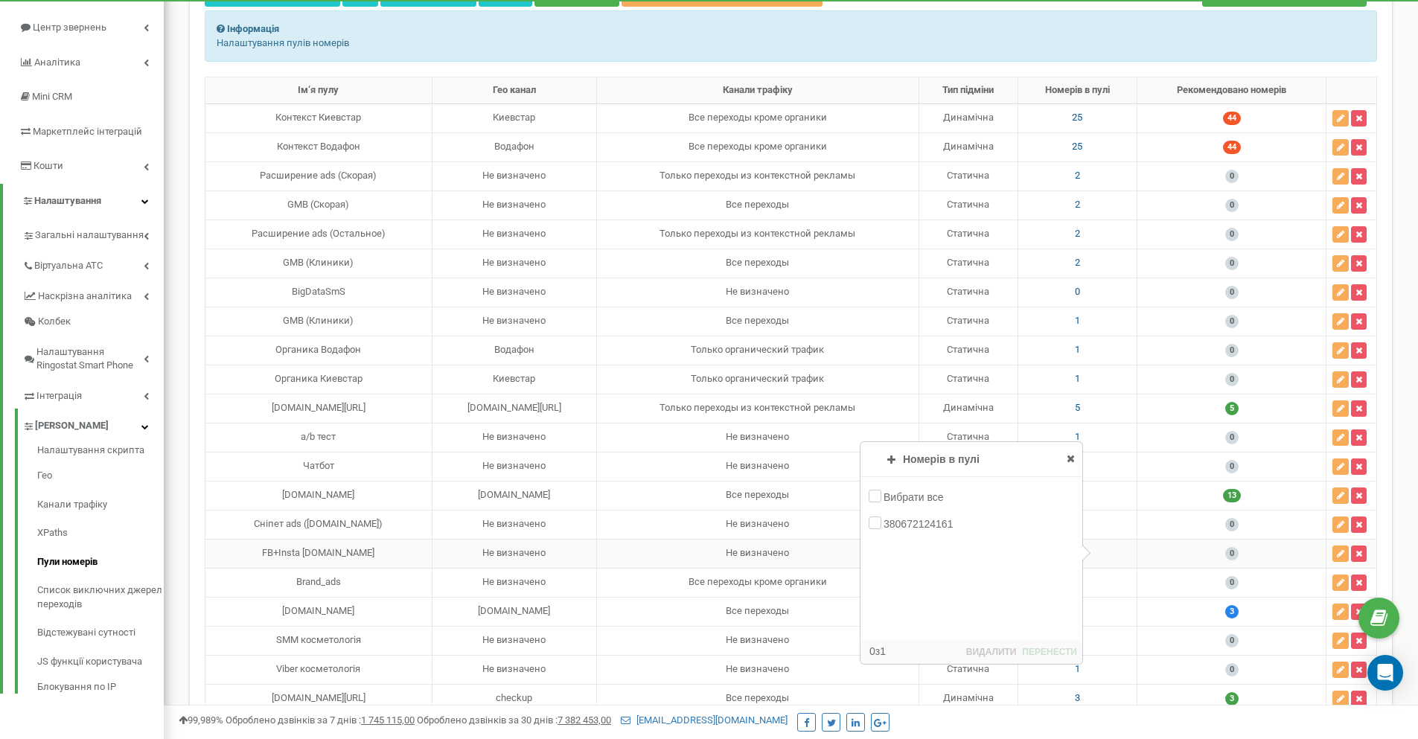
click at [546, 550] on td "Не визначено" at bounding box center [514, 553] width 164 height 29
drag, startPoint x: 407, startPoint y: 524, endPoint x: 323, endPoint y: 524, distance: 84.1
click at [323, 524] on div "Сніпет ads ([DOMAIN_NAME])" at bounding box center [318, 524] width 214 height 14
click at [341, 554] on div "FB+Insta [DOMAIN_NAME]" at bounding box center [318, 553] width 214 height 14
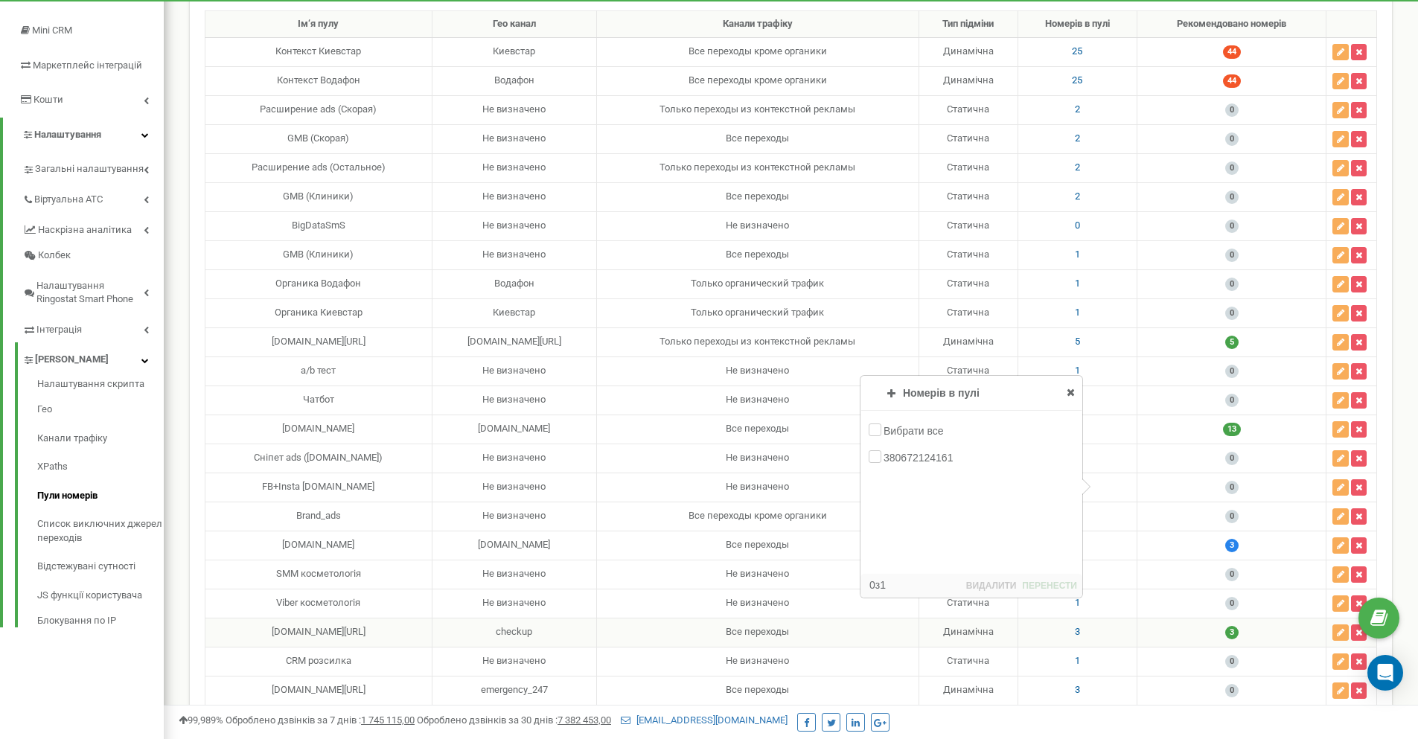
scroll to position [298, 0]
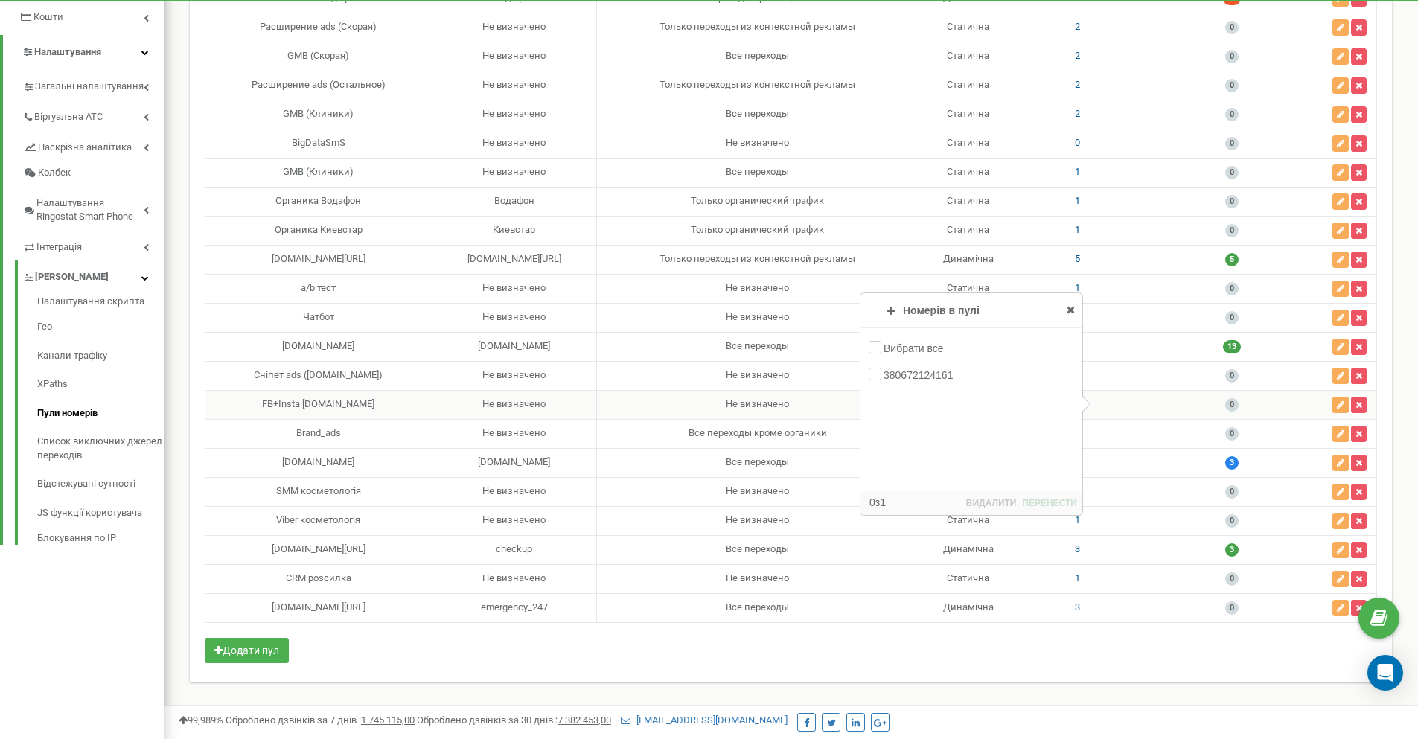
click at [1072, 310] on icon at bounding box center [1070, 309] width 8 height 10
drag, startPoint x: 281, startPoint y: 402, endPoint x: 424, endPoint y: 409, distance: 143.0
click at [424, 409] on div "FB+Insta [DOMAIN_NAME]" at bounding box center [318, 404] width 214 height 14
click at [1337, 406] on icon "button" at bounding box center [1339, 404] width 7 height 9
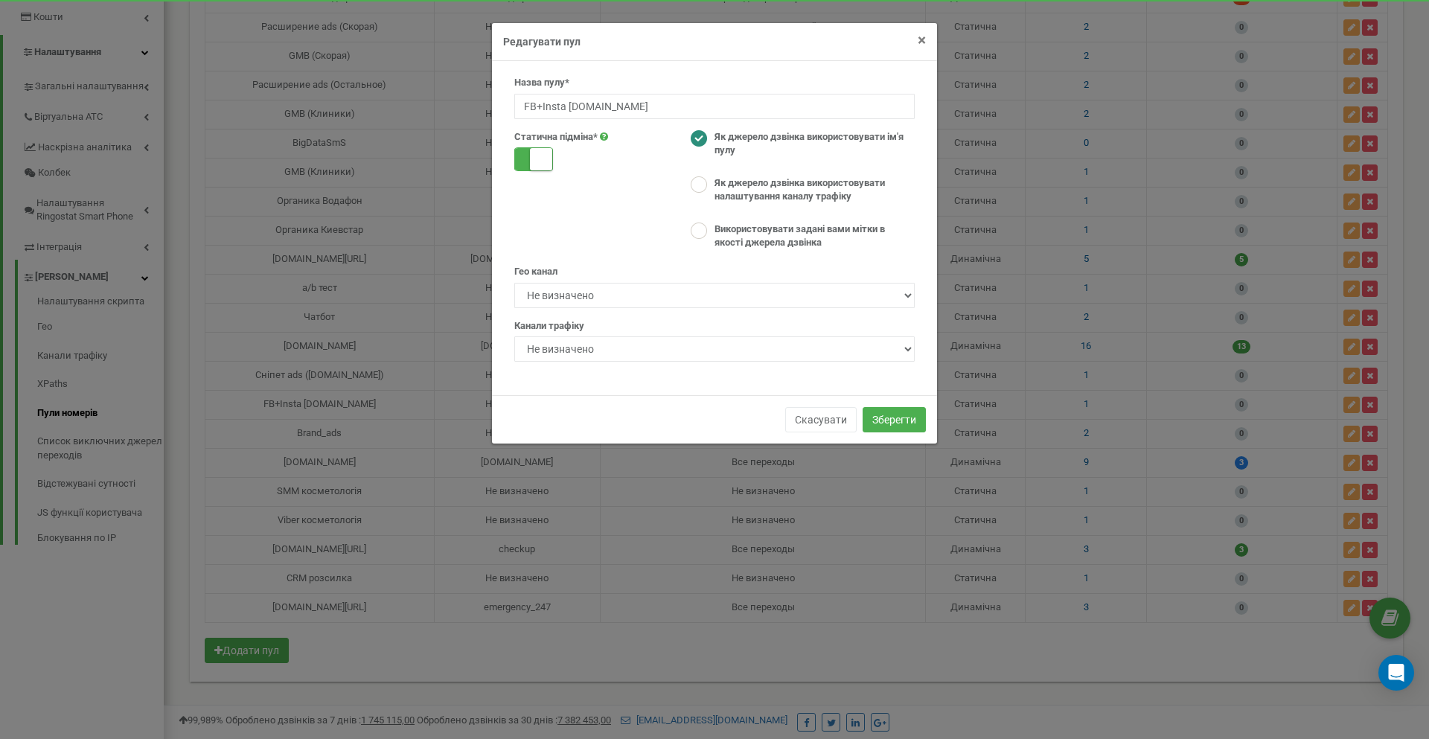
click at [919, 38] on span "×" at bounding box center [921, 40] width 8 height 18
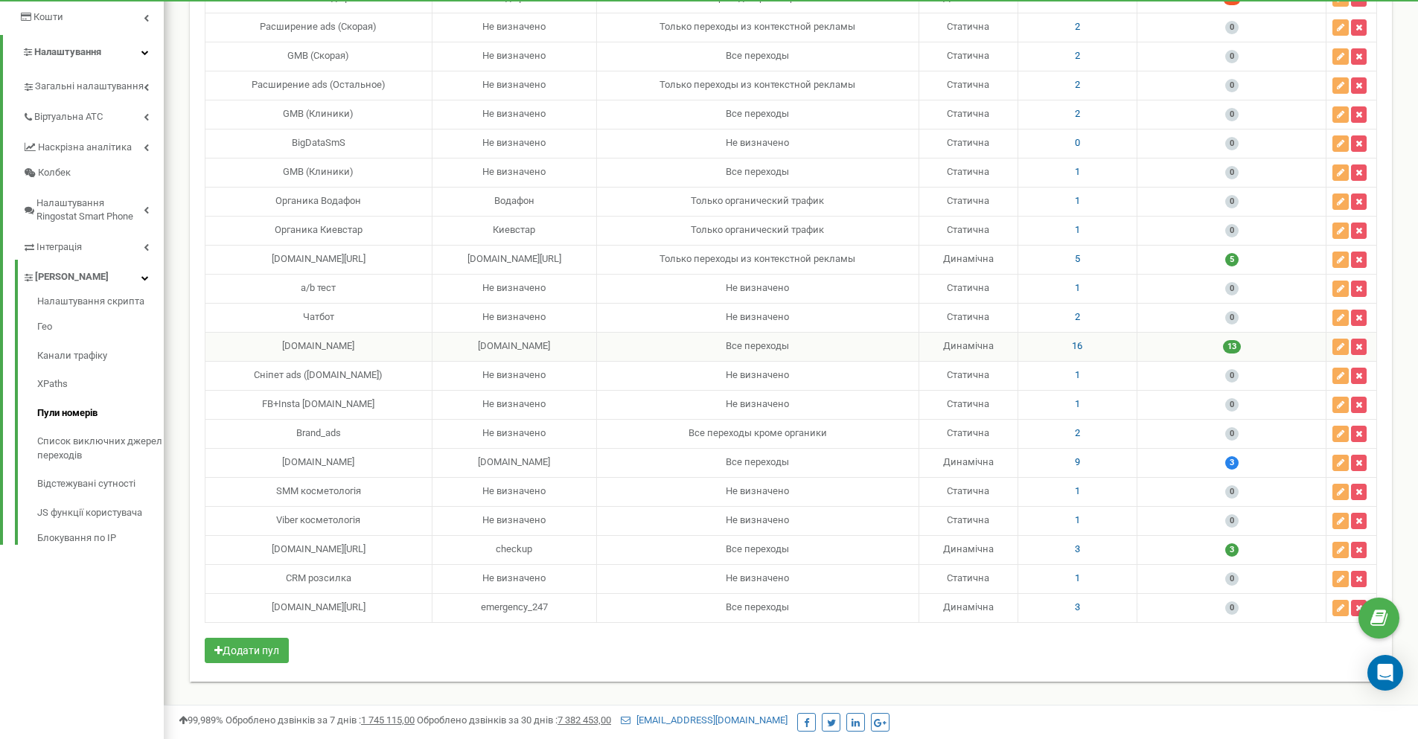
click at [404, 356] on td "[DOMAIN_NAME]" at bounding box center [318, 346] width 227 height 29
click at [405, 348] on div "[DOMAIN_NAME]" at bounding box center [318, 346] width 214 height 14
drag, startPoint x: 420, startPoint y: 409, endPoint x: 1123, endPoint y: 397, distance: 703.3
click at [1123, 397] on tr "FB+Insta [DOMAIN_NAME] Не визначено Не визначено Статична 1 0" at bounding box center [790, 404] width 1171 height 29
click at [1080, 402] on span "1" at bounding box center [1077, 403] width 5 height 11
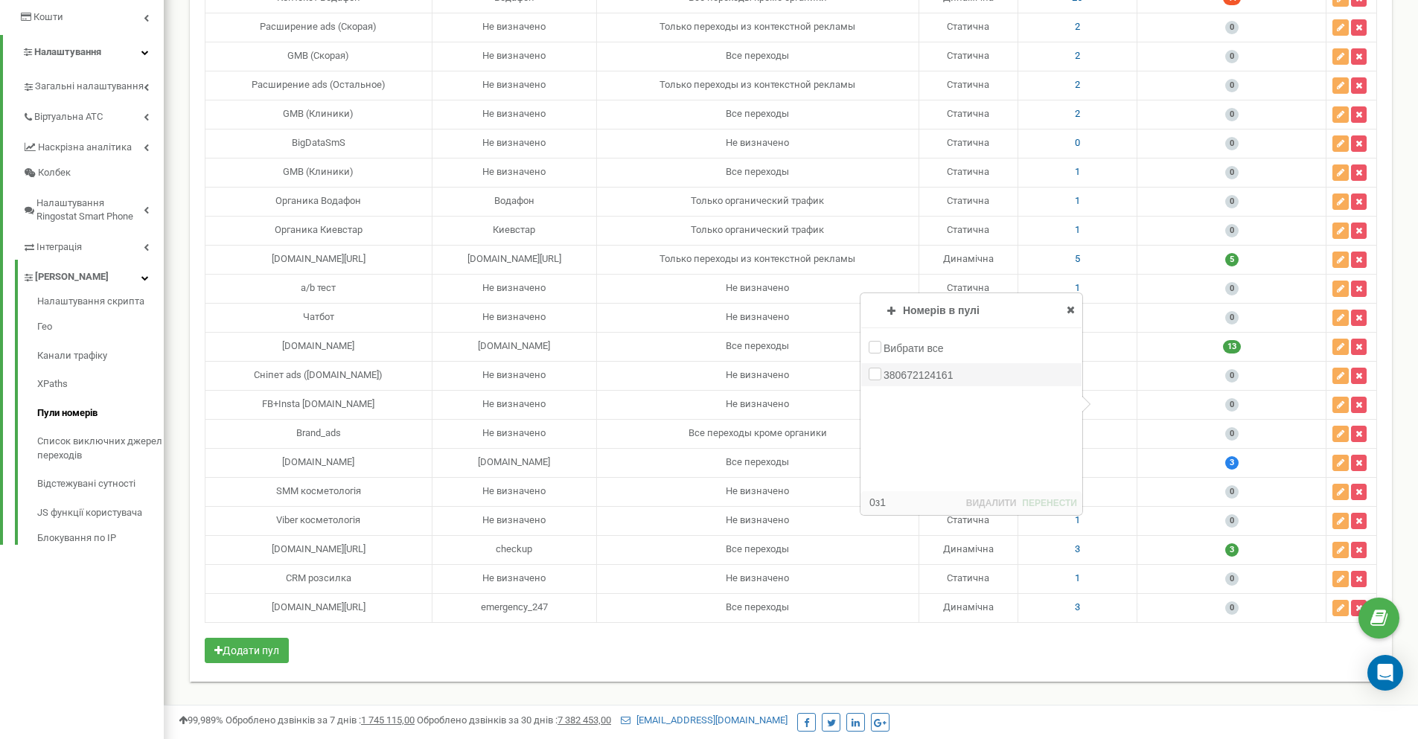
drag, startPoint x: 973, startPoint y: 377, endPoint x: 912, endPoint y: 381, distance: 61.9
click at [912, 381] on div "380672124161" at bounding box center [971, 374] width 220 height 23
click at [318, 406] on div "FB+Insta [DOMAIN_NAME]" at bounding box center [318, 404] width 214 height 14
drag, startPoint x: 318, startPoint y: 406, endPoint x: 801, endPoint y: 406, distance: 482.2
click at [801, 406] on tr "FB+Insta [DOMAIN_NAME] Не визначено Не визначено Статична 1 Номерів в пулі Дода…" at bounding box center [790, 404] width 1171 height 29
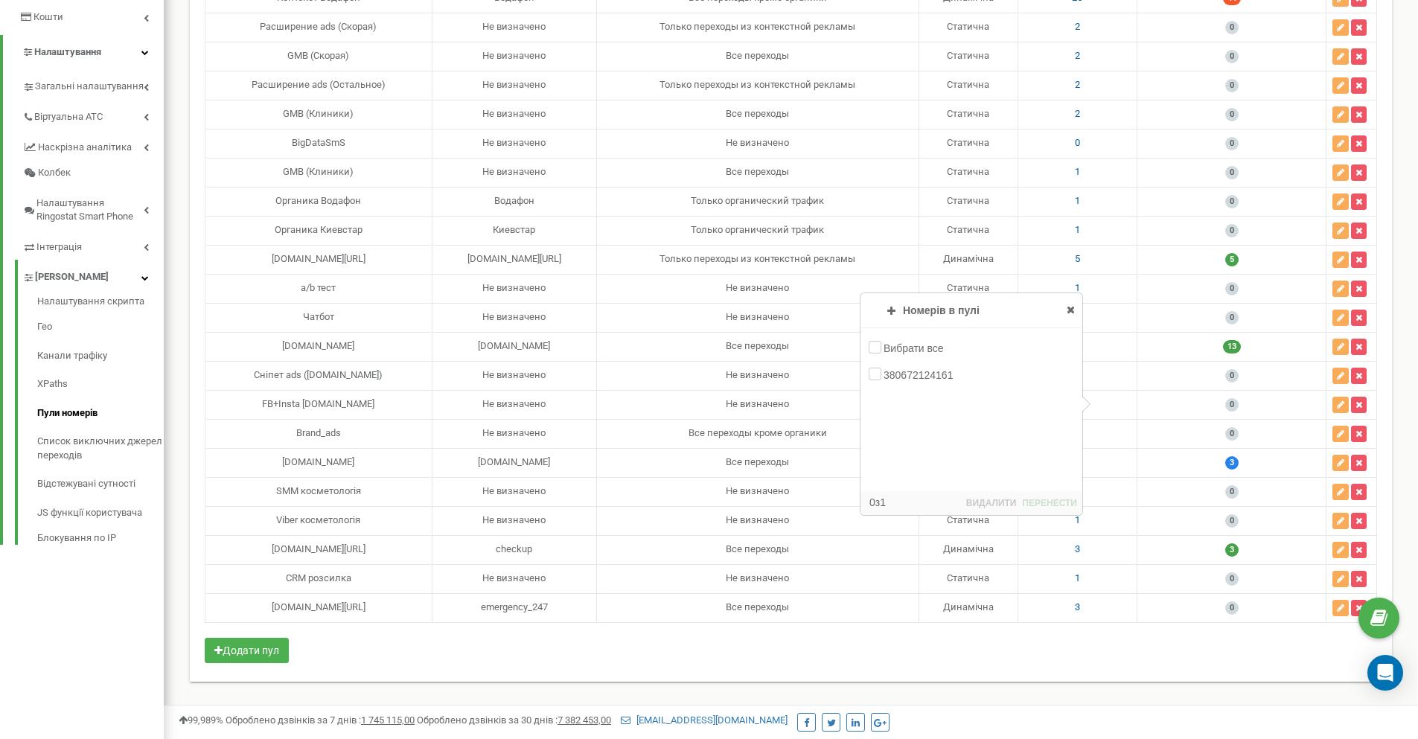
click at [1073, 311] on icon at bounding box center [1070, 309] width 8 height 10
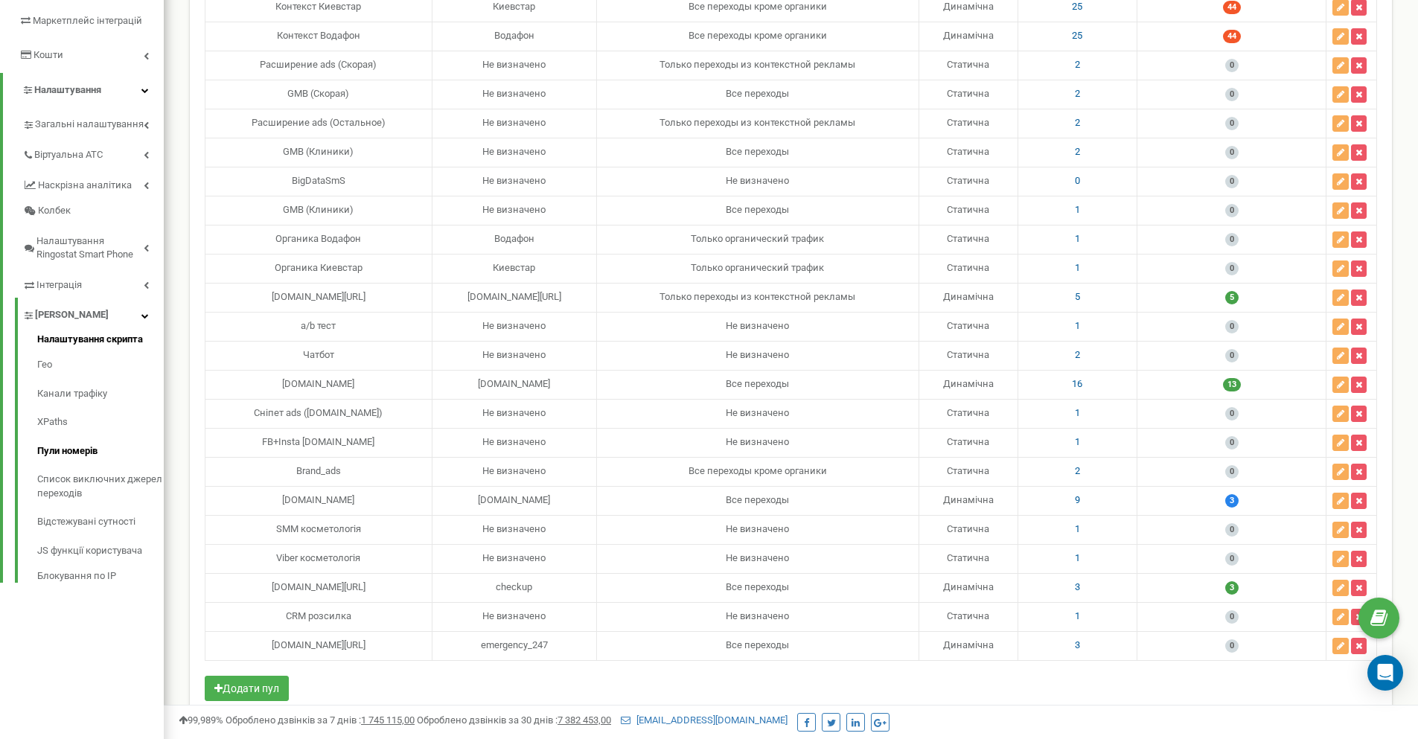
scroll to position [223, 0]
